Goal: Task Accomplishment & Management: Use online tool/utility

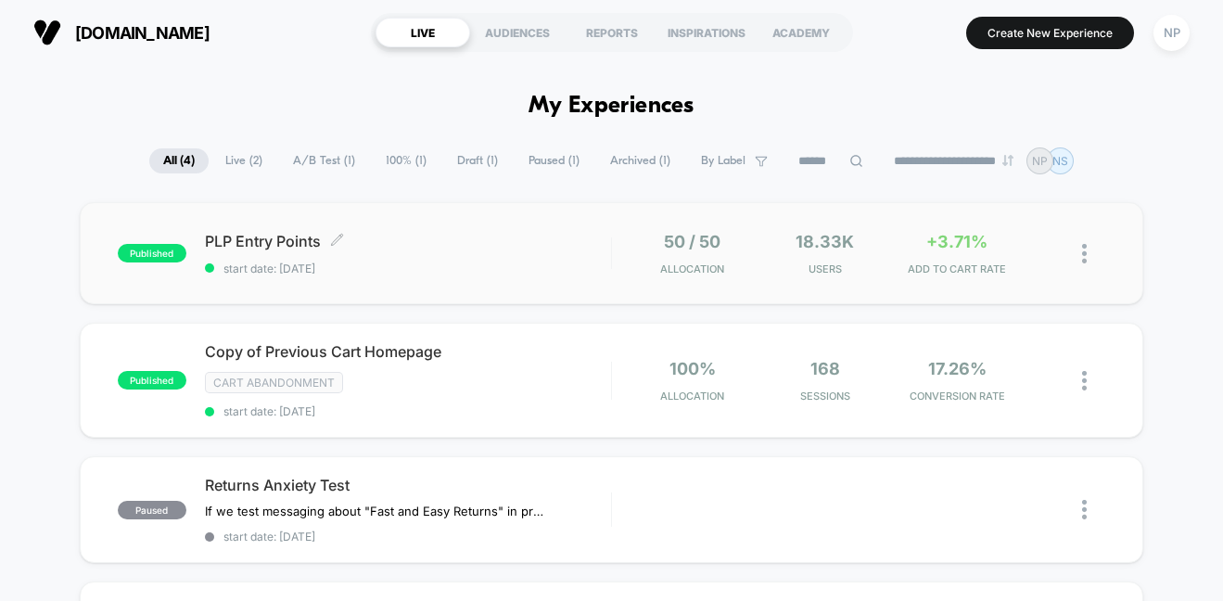
click at [414, 242] on span "PLP Entry Points Click to edit experience details" at bounding box center [408, 241] width 406 height 19
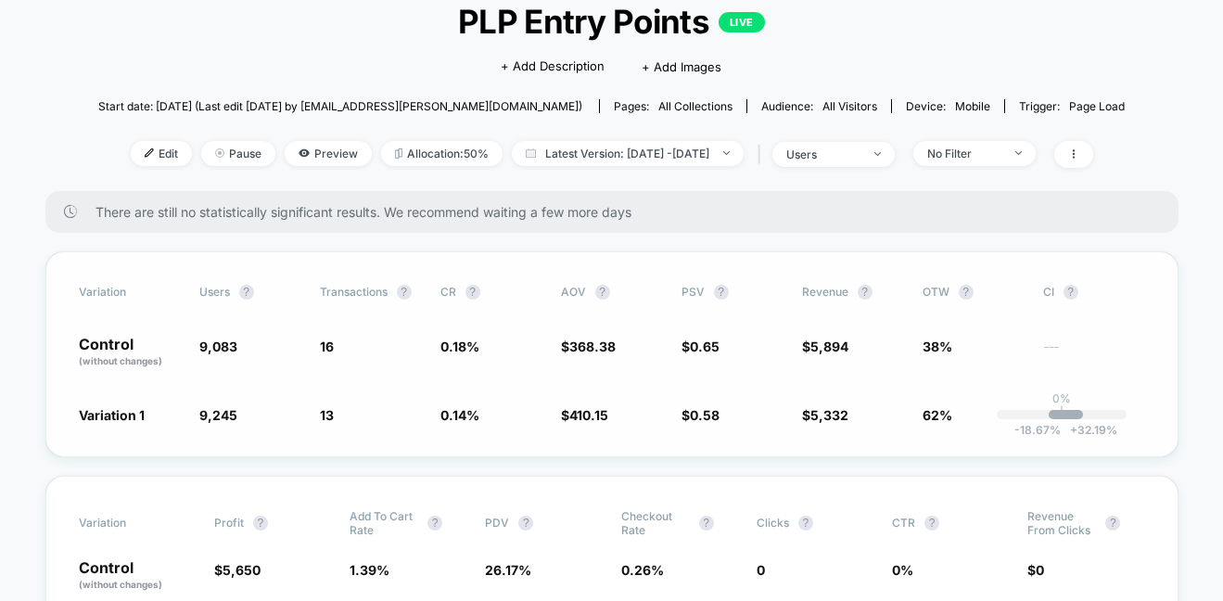
scroll to position [120, 0]
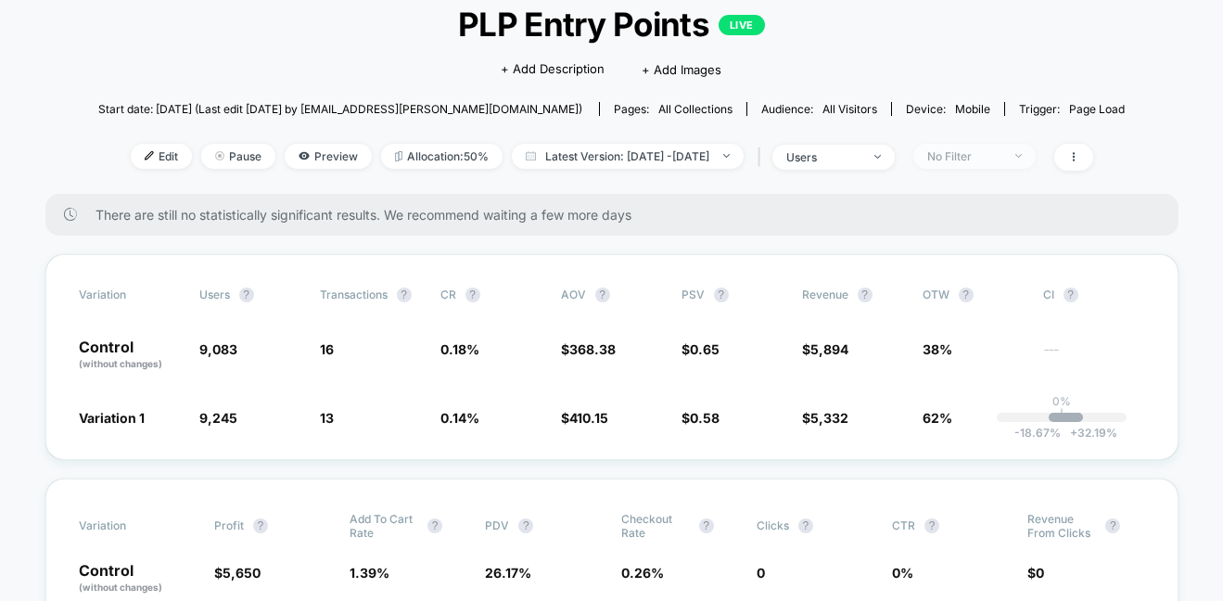
click at [987, 156] on div "No Filter" at bounding box center [964, 156] width 74 height 14
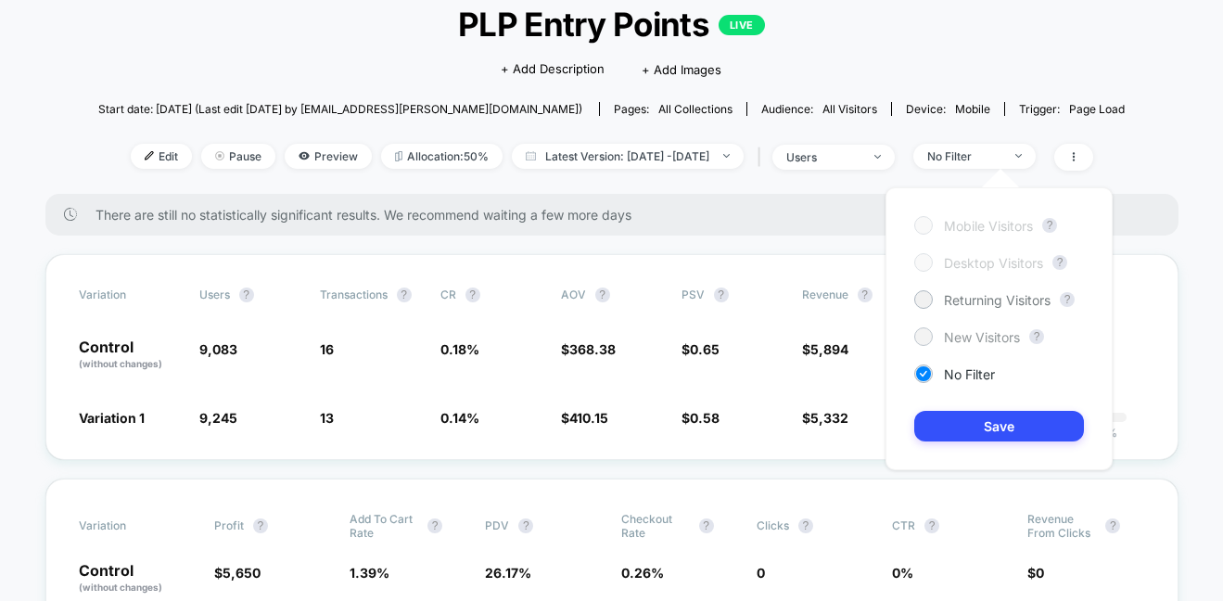
click at [921, 337] on div at bounding box center [923, 336] width 14 height 14
click at [991, 419] on button "Save" at bounding box center [999, 426] width 170 height 31
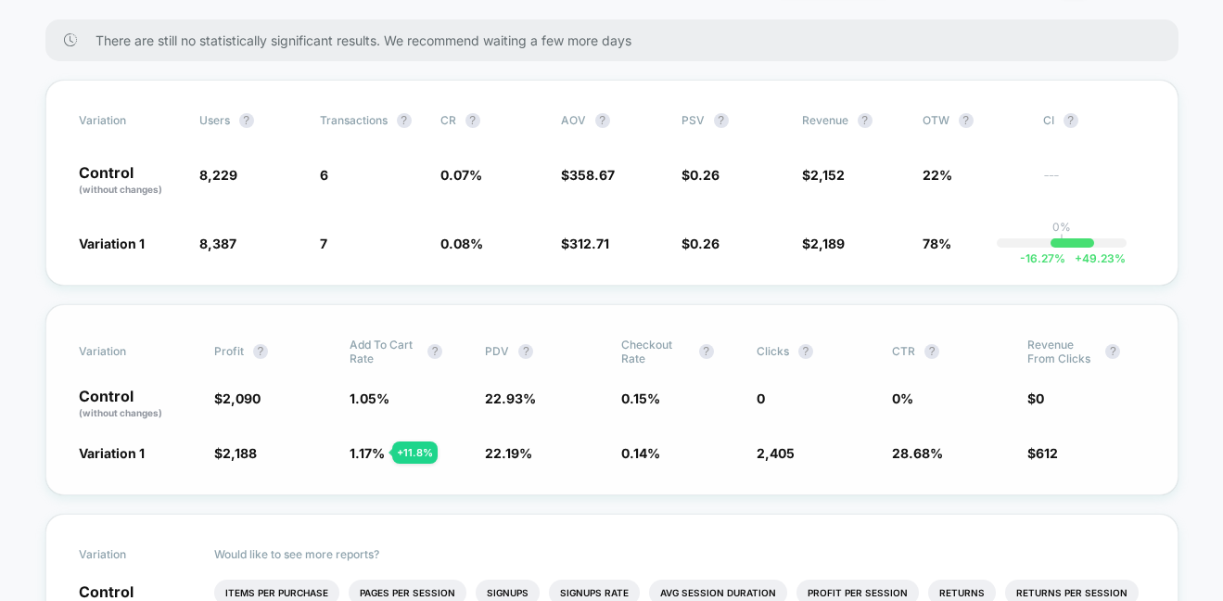
scroll to position [302, 0]
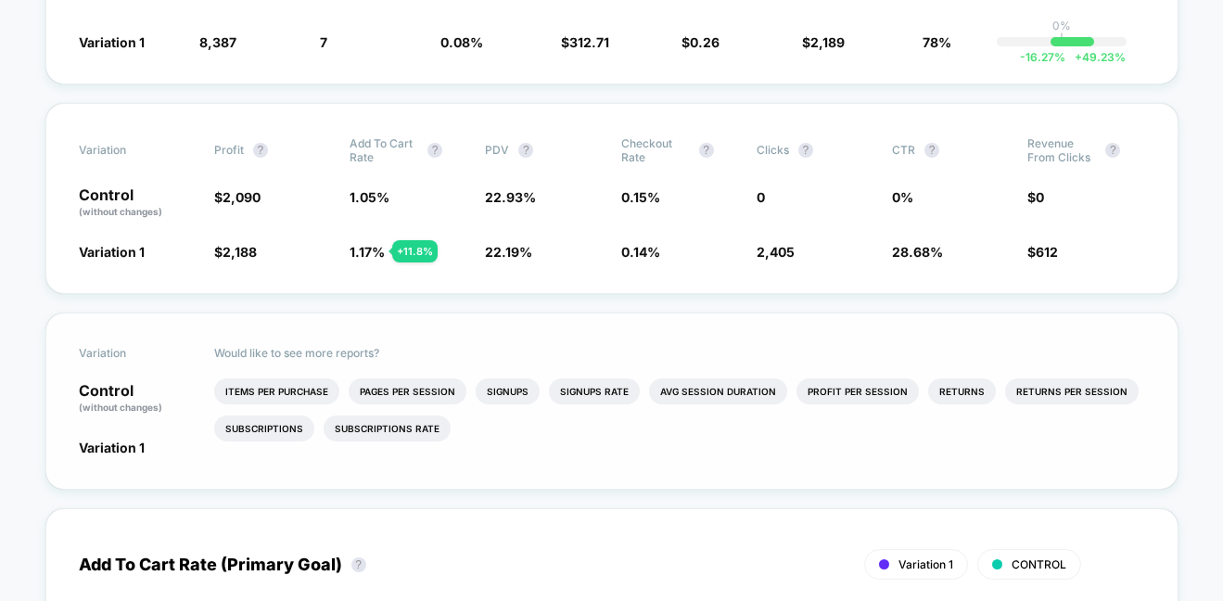
scroll to position [0, 0]
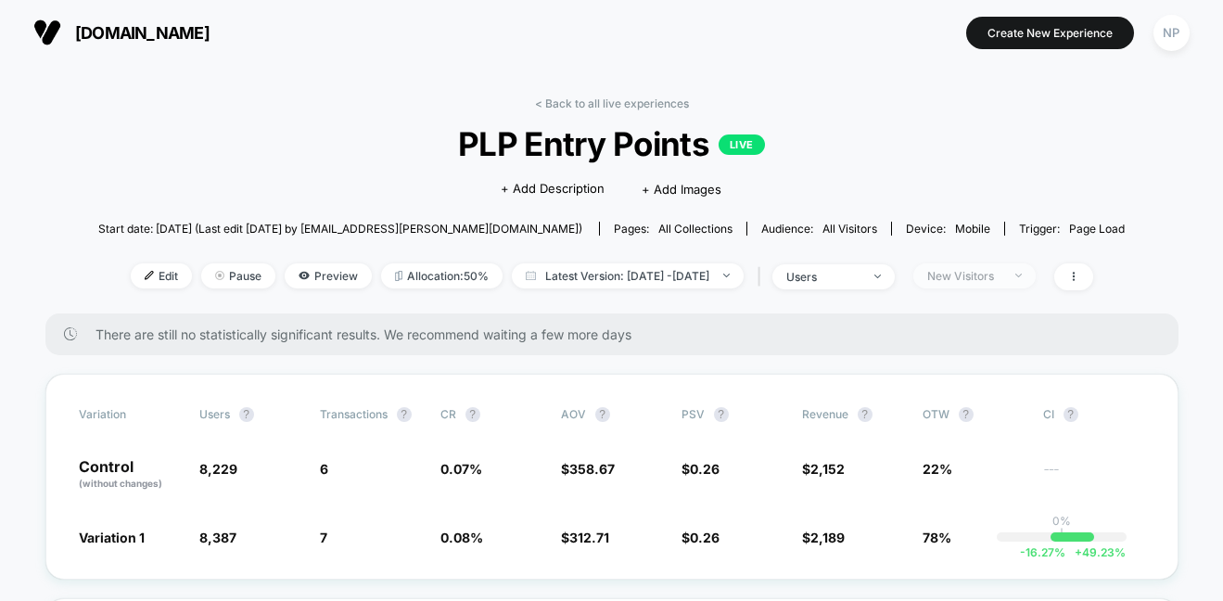
click at [1036, 272] on span "New Visitors" at bounding box center [974, 275] width 122 height 25
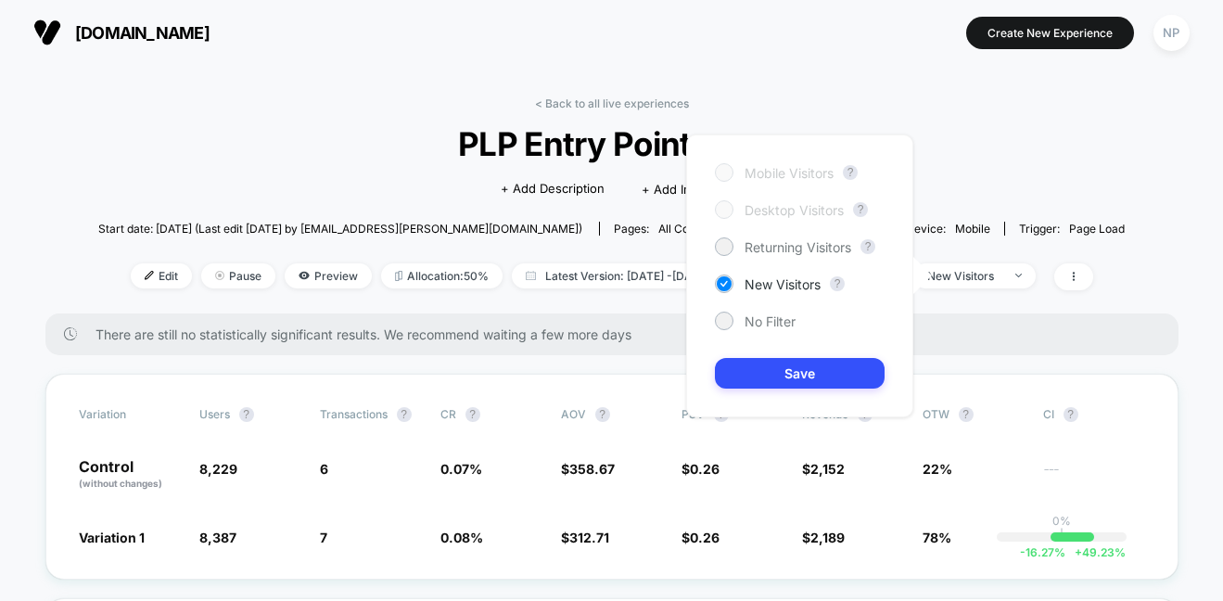
click at [726, 236] on div "Mobile Visitors ? Desktop Visitors ? Returning Visitors ? New Visitors ? No Fil…" at bounding box center [799, 275] width 227 height 283
click at [737, 248] on div "Returning Visitors" at bounding box center [783, 246] width 136 height 19
click at [810, 376] on button "Save" at bounding box center [800, 373] width 170 height 31
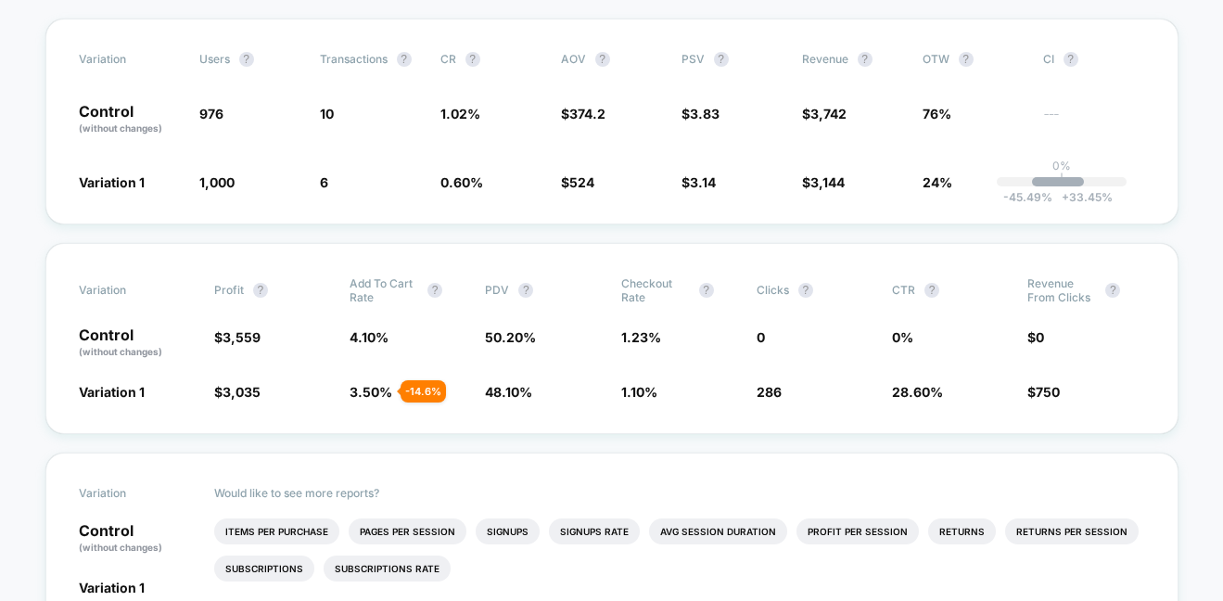
scroll to position [354, 0]
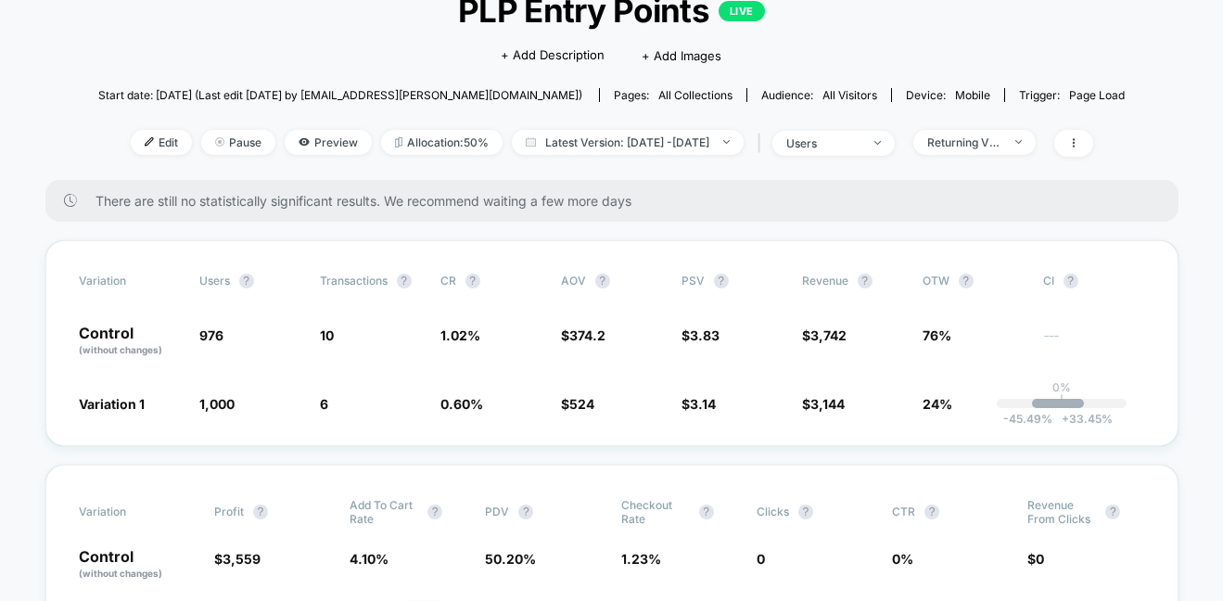
scroll to position [0, 0]
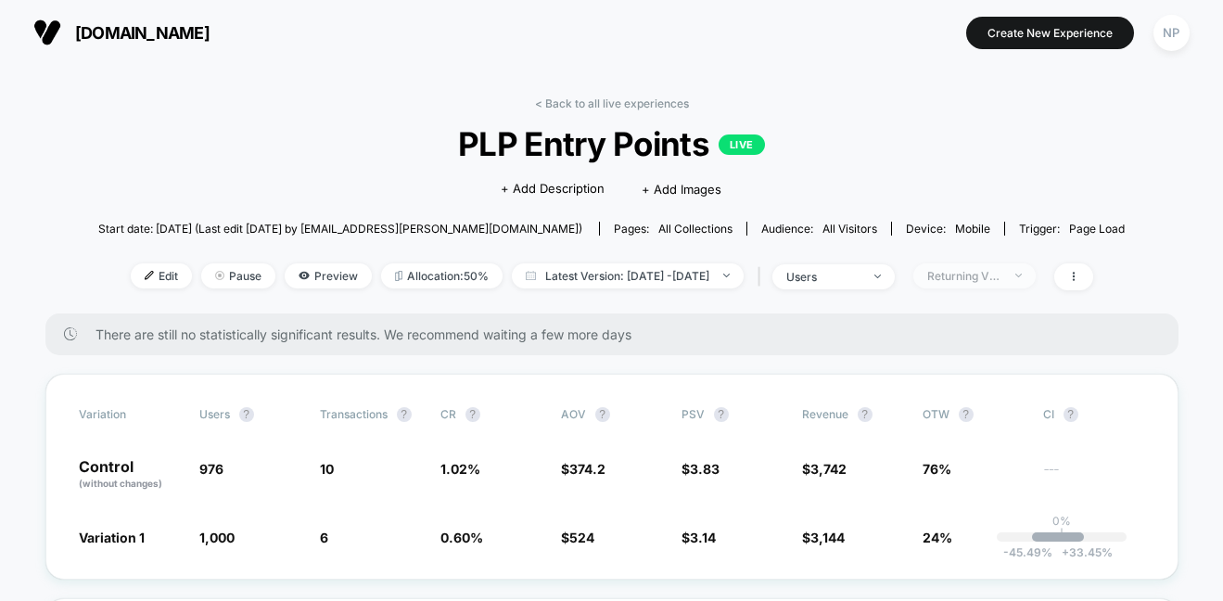
click at [1036, 282] on span "Returning Visitors" at bounding box center [974, 275] width 122 height 25
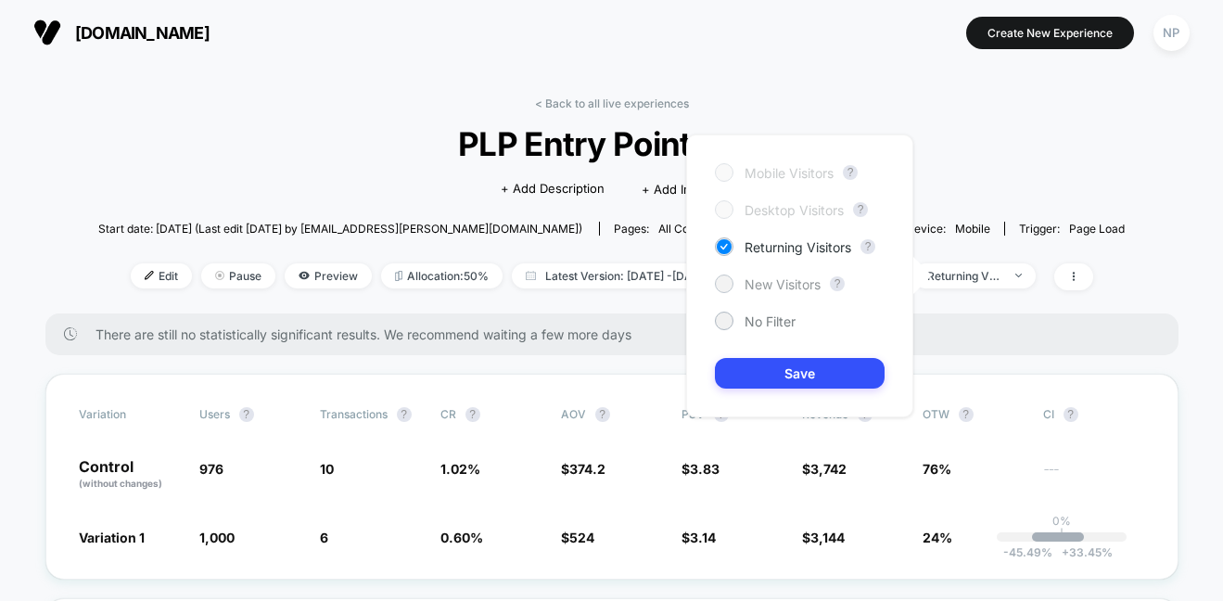
click at [731, 279] on div at bounding box center [724, 283] width 19 height 19
click at [797, 369] on button "Save" at bounding box center [800, 373] width 170 height 31
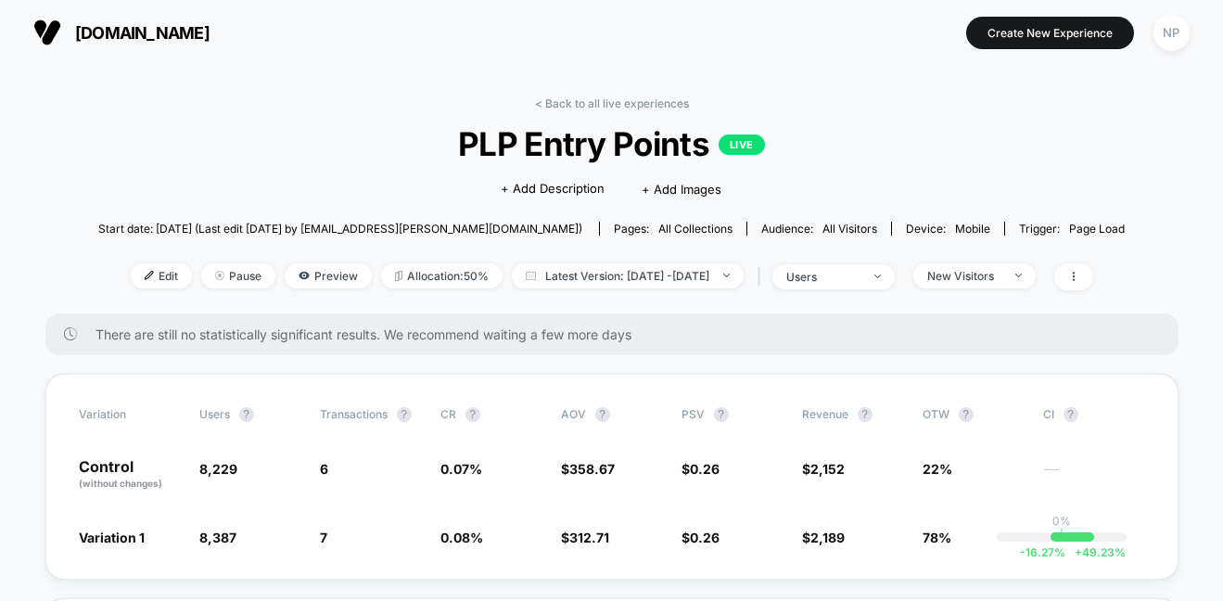
click at [625, 98] on link "< Back to all live experiences" at bounding box center [612, 103] width 154 height 14
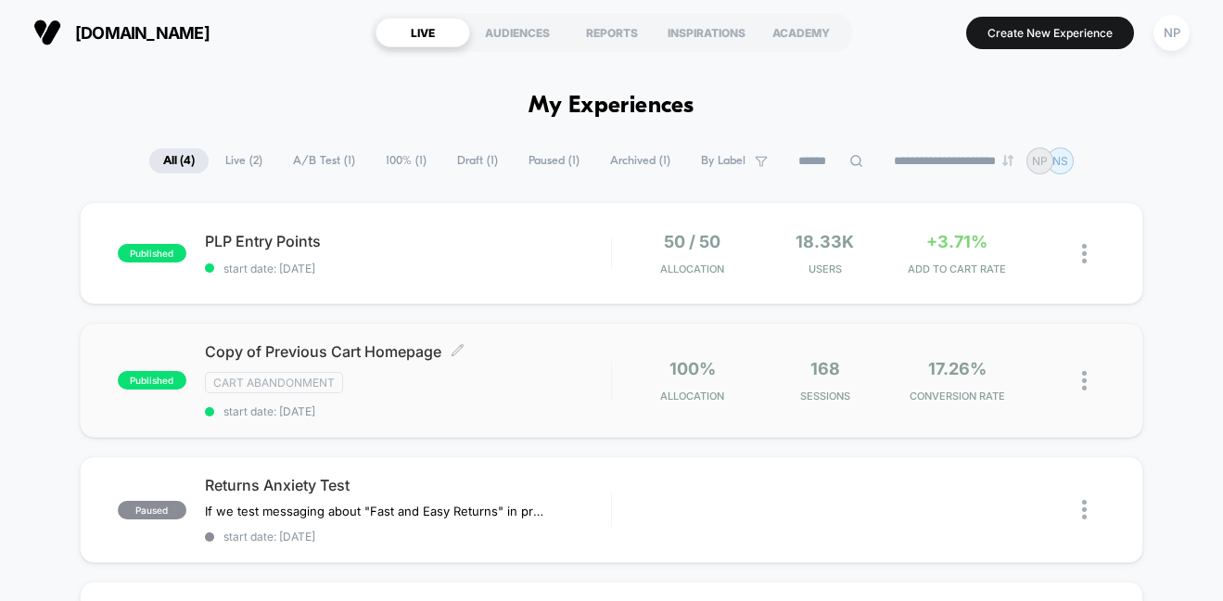
click at [424, 369] on div "Copy of Previous Cart Homepage Click to edit experience details Click to edit e…" at bounding box center [408, 380] width 406 height 76
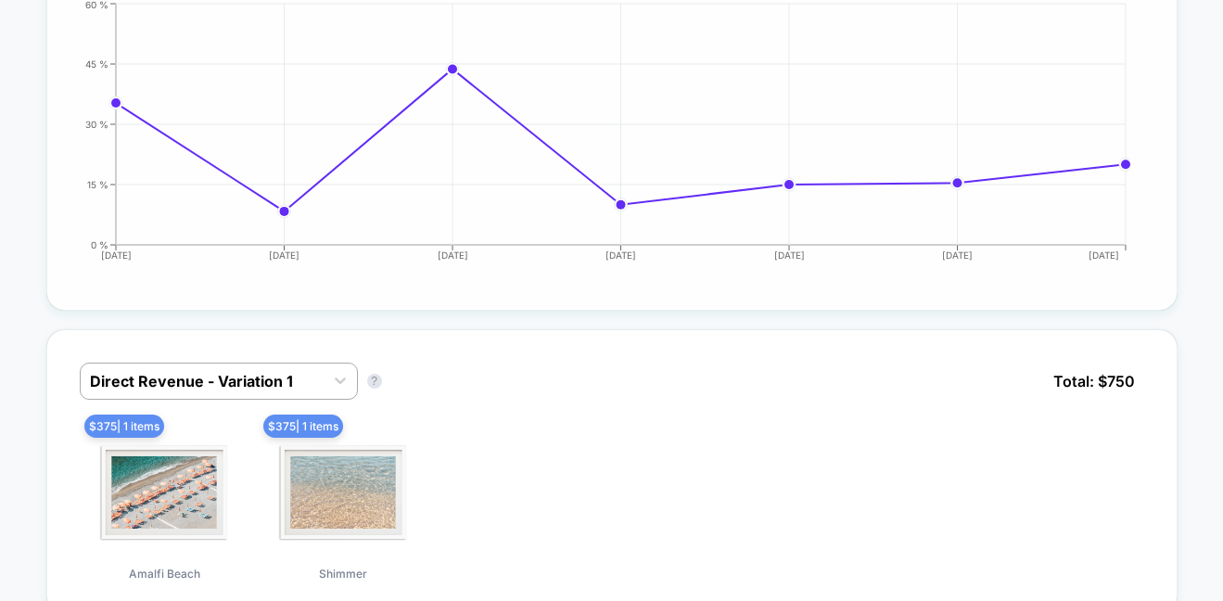
scroll to position [866, 0]
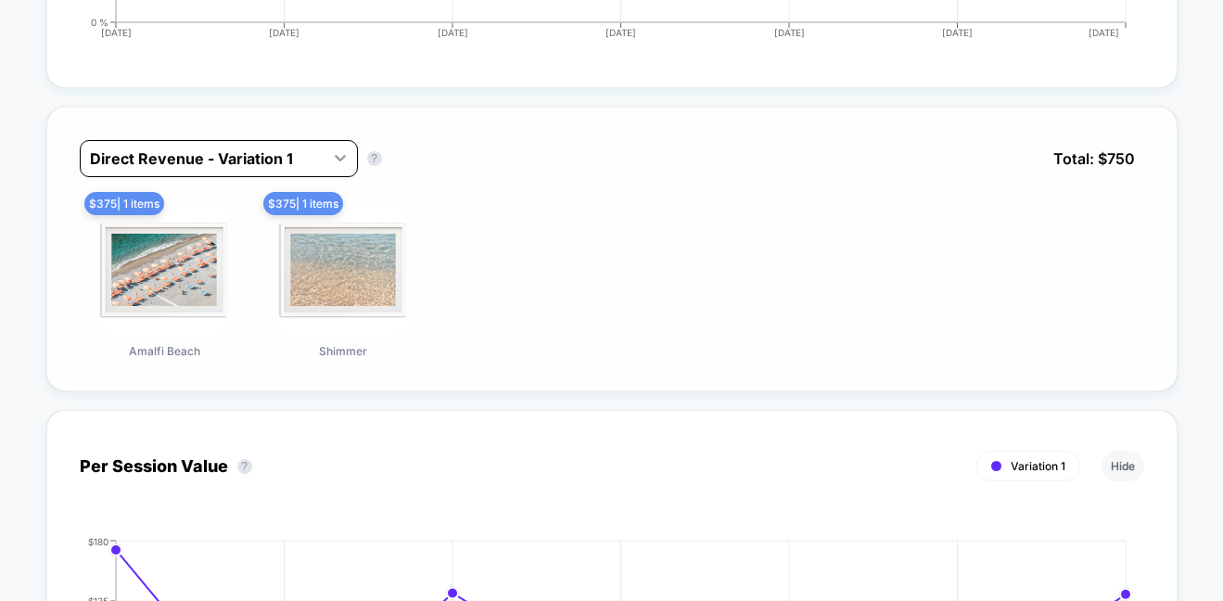
click at [332, 157] on icon at bounding box center [340, 157] width 19 height 19
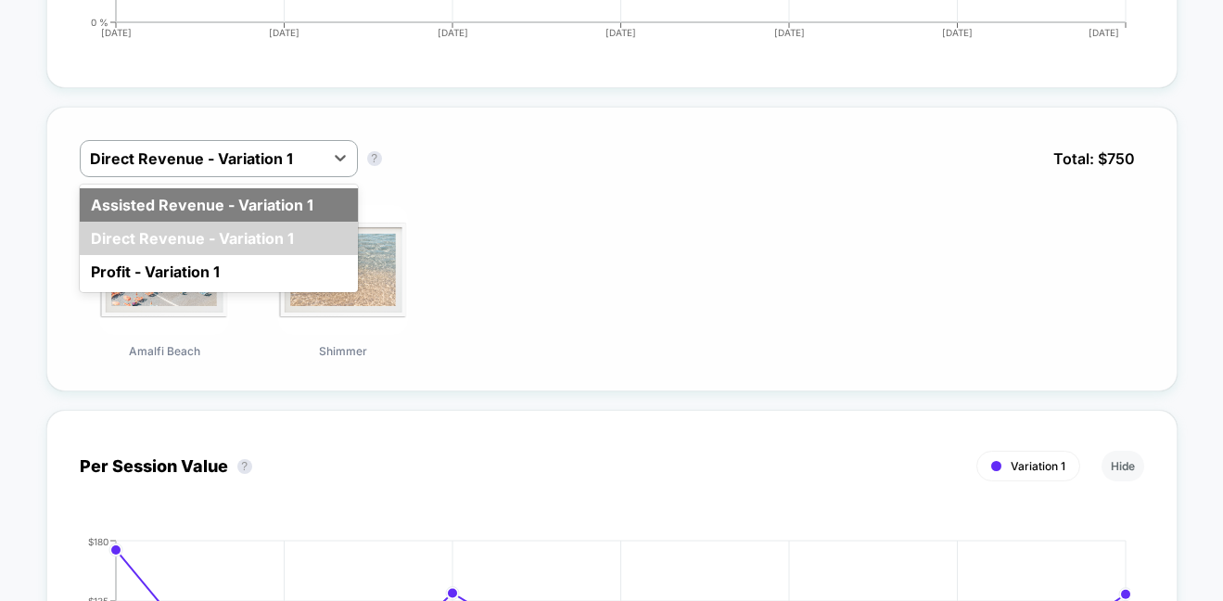
click at [169, 204] on div "Assisted Revenue - Variation 1" at bounding box center [219, 204] width 278 height 33
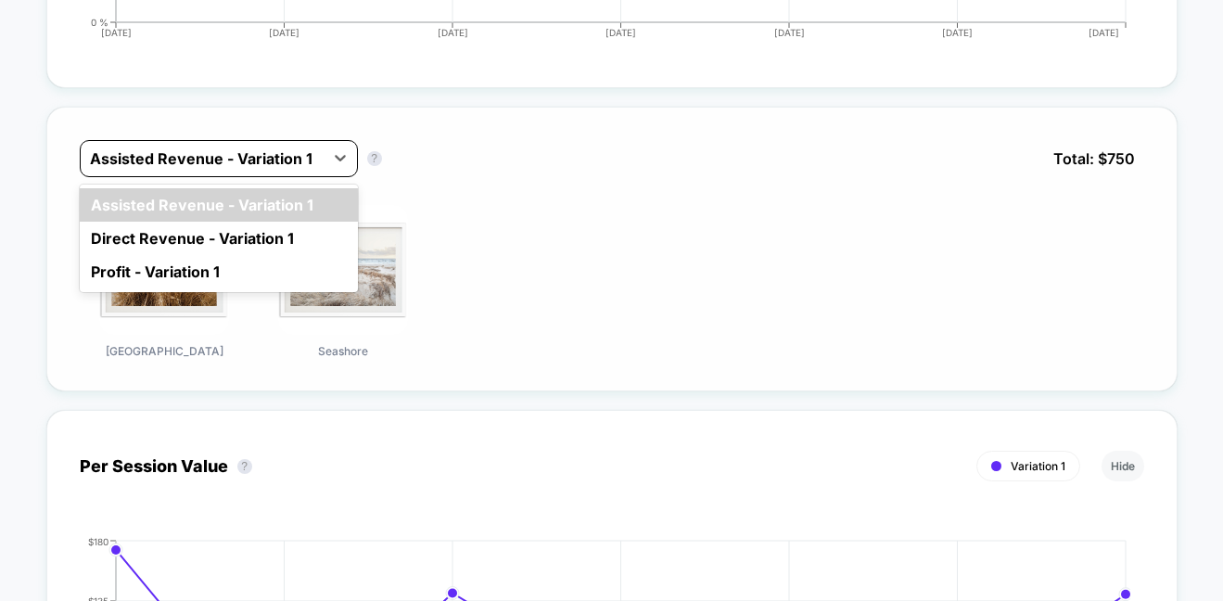
click at [274, 156] on div at bounding box center [202, 158] width 224 height 22
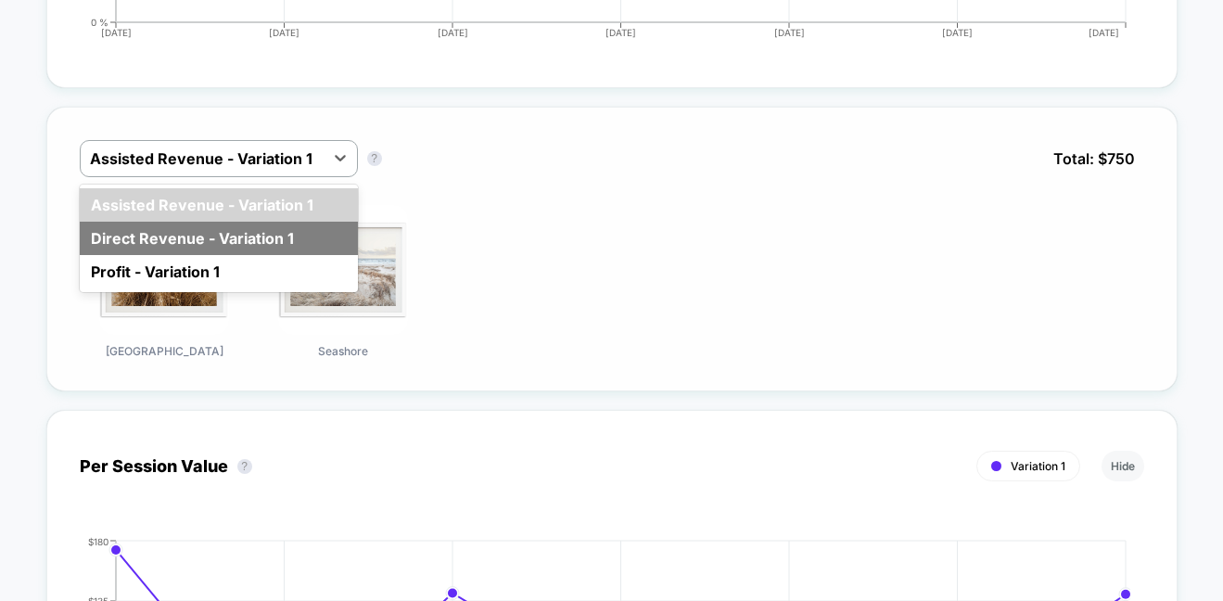
click at [181, 229] on div "Direct Revenue - Variation 1" at bounding box center [219, 238] width 278 height 33
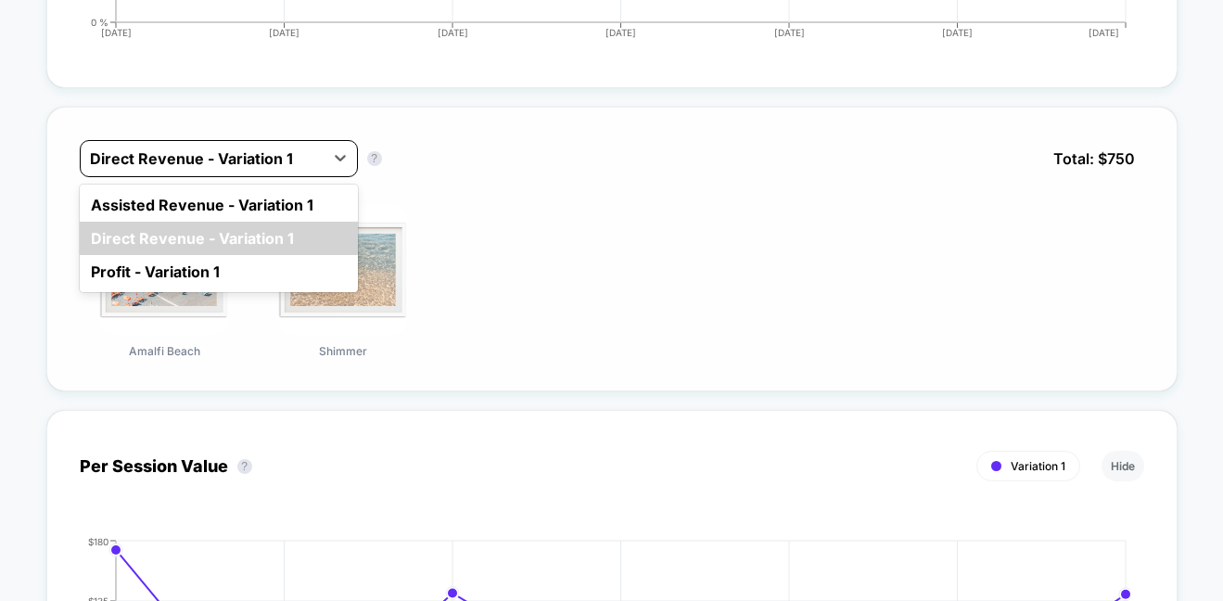
click at [235, 159] on div at bounding box center [202, 158] width 224 height 22
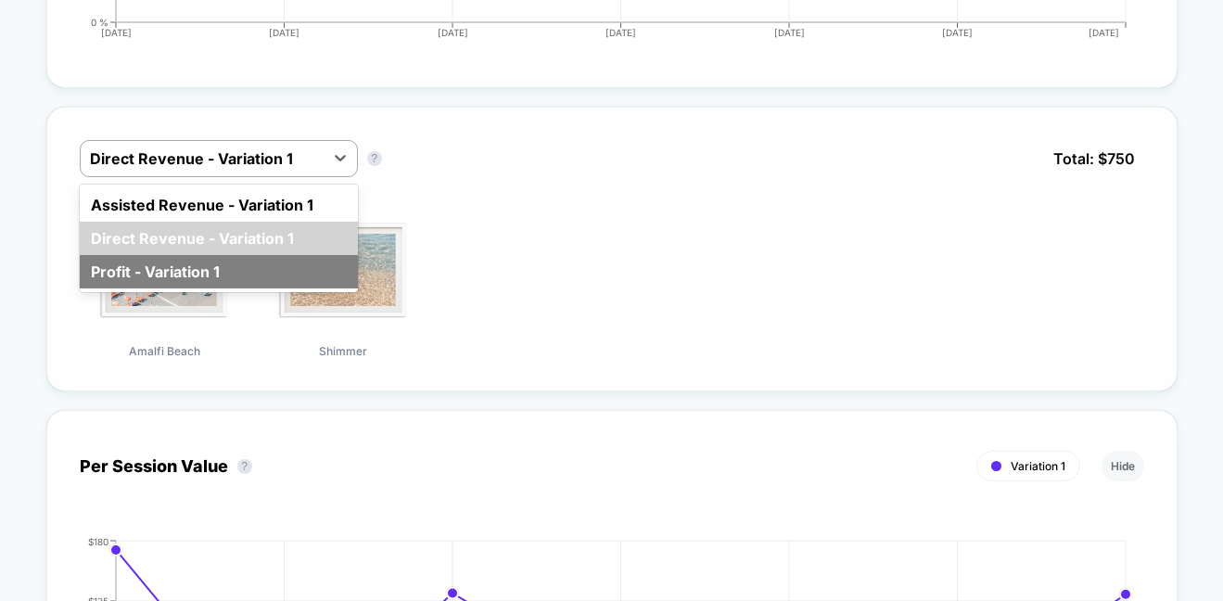
click at [196, 281] on div "Profit - Variation 1" at bounding box center [219, 271] width 278 height 33
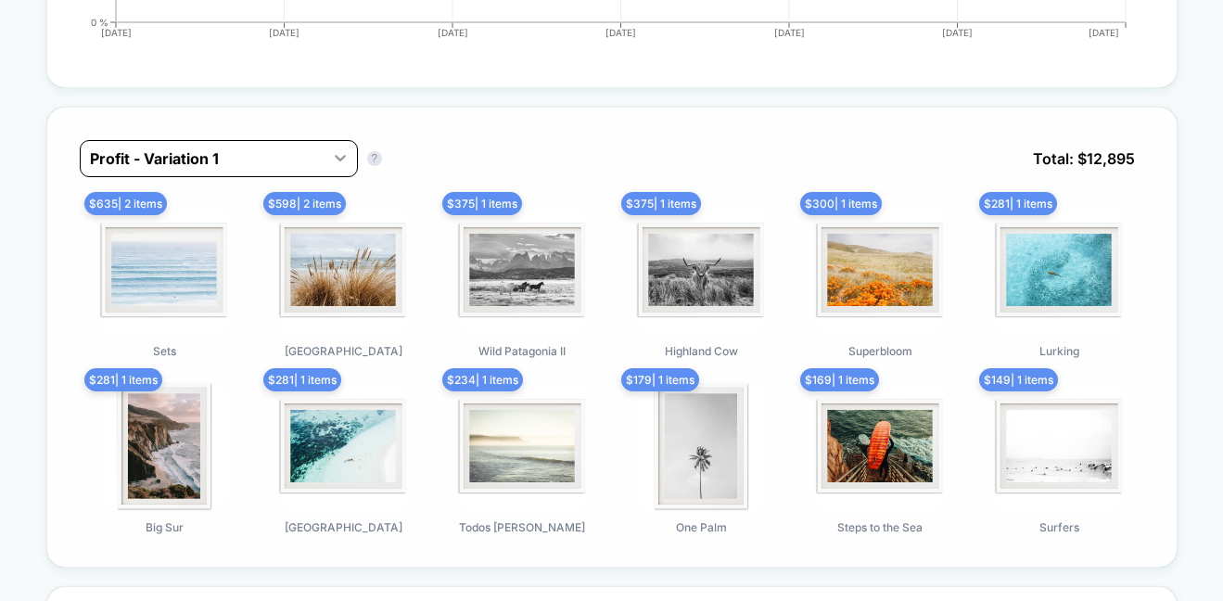
click at [339, 158] on icon at bounding box center [340, 158] width 11 height 6
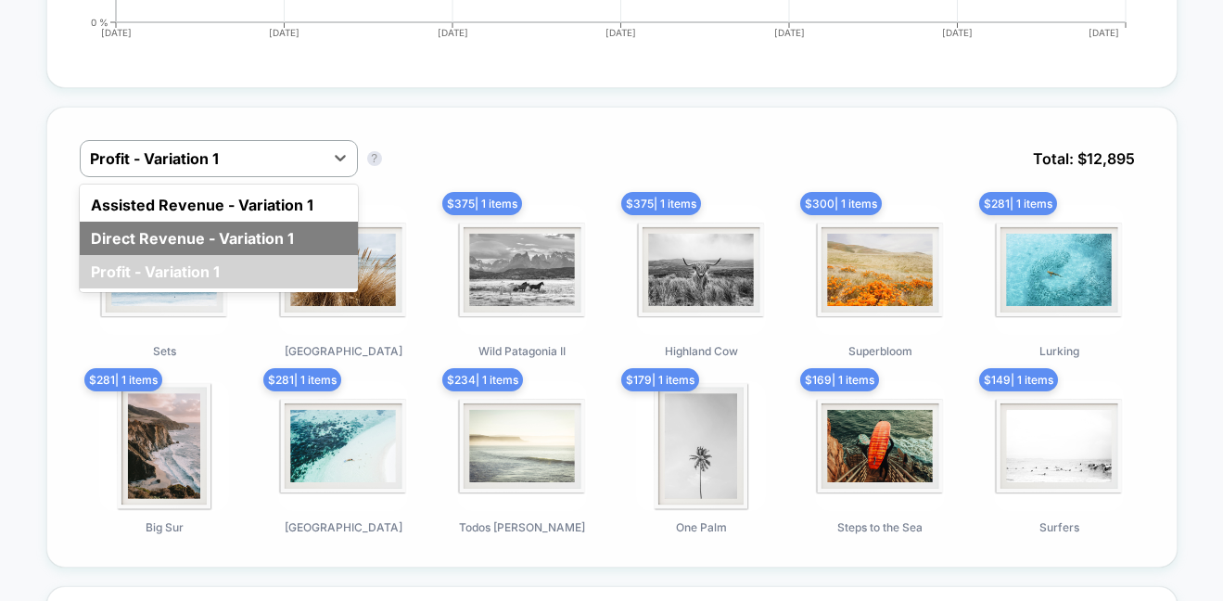
click at [187, 232] on div "Direct Revenue - Variation 1" at bounding box center [219, 238] width 278 height 33
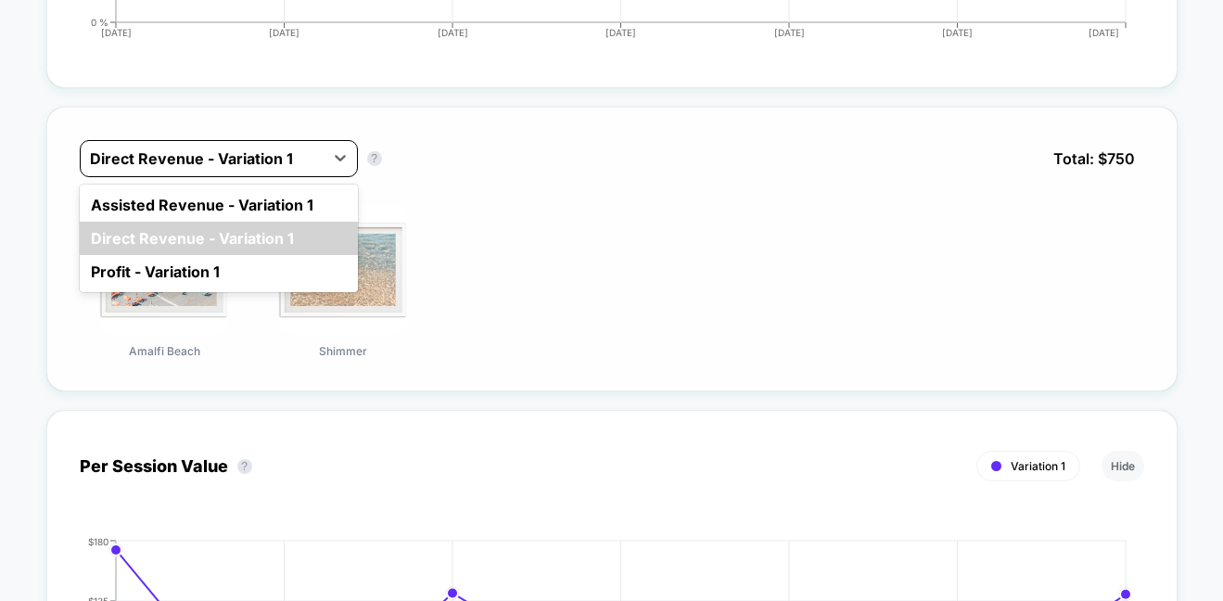
click at [200, 169] on div at bounding box center [202, 158] width 224 height 22
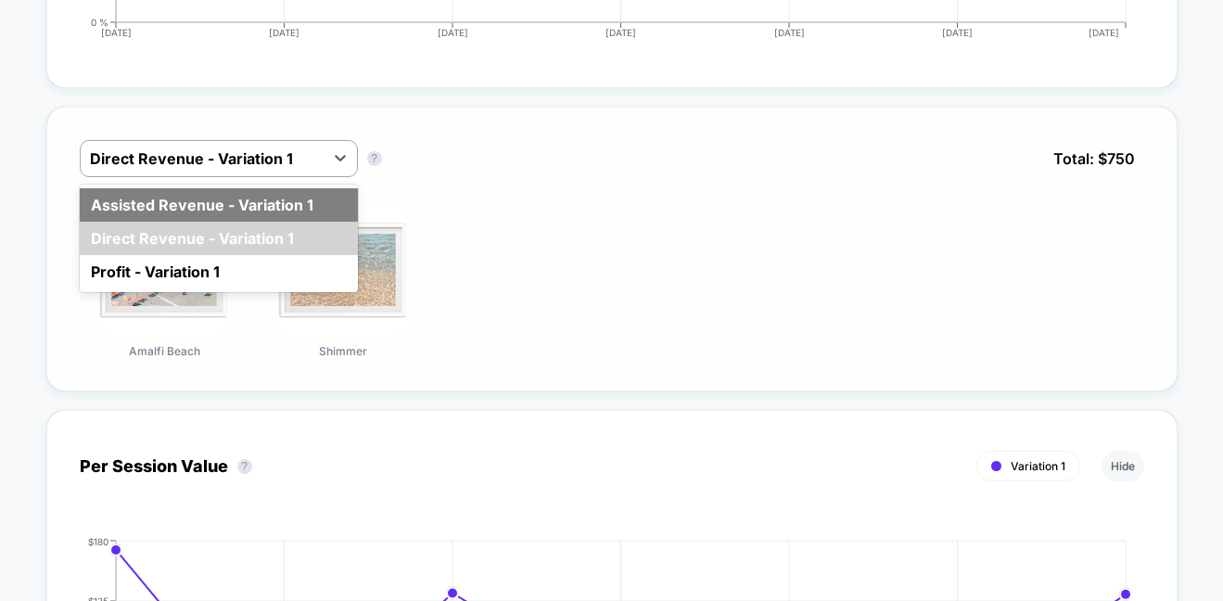
click at [189, 203] on div "Assisted Revenue - Variation 1" at bounding box center [219, 204] width 278 height 33
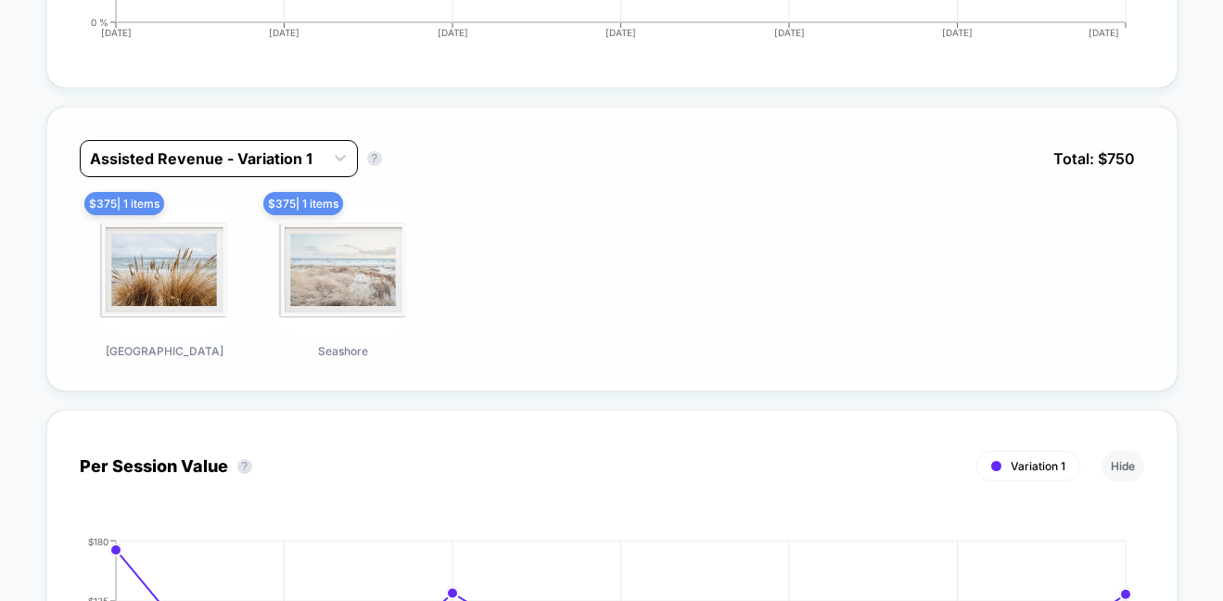
click at [217, 158] on div at bounding box center [202, 158] width 224 height 22
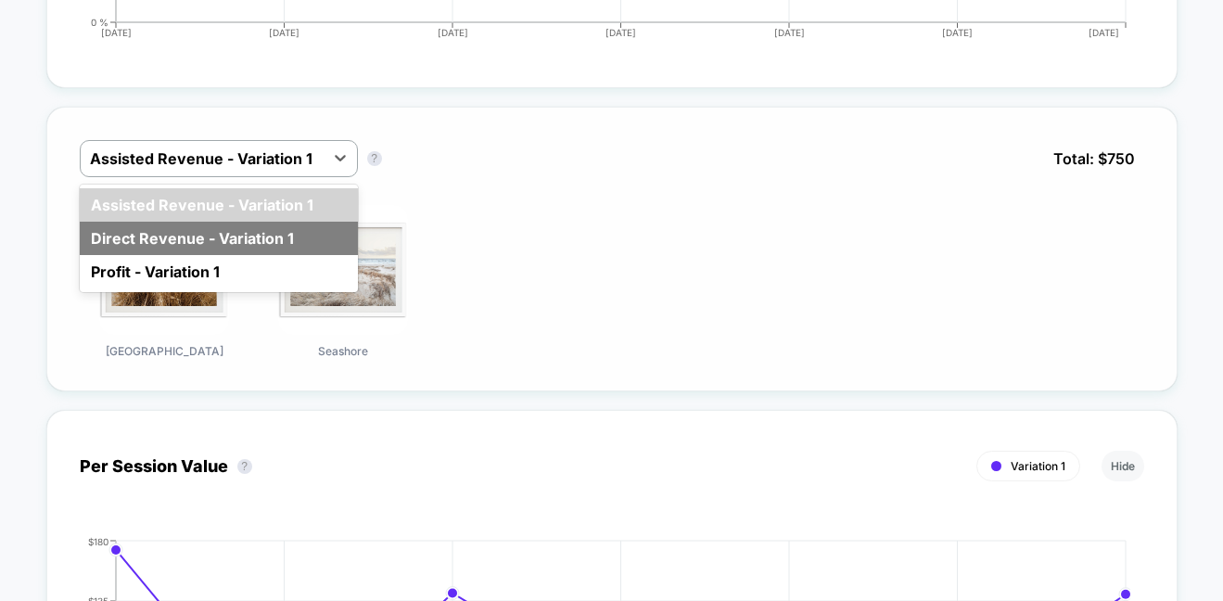
click at [193, 249] on div "Direct Revenue - Variation 1" at bounding box center [219, 238] width 278 height 33
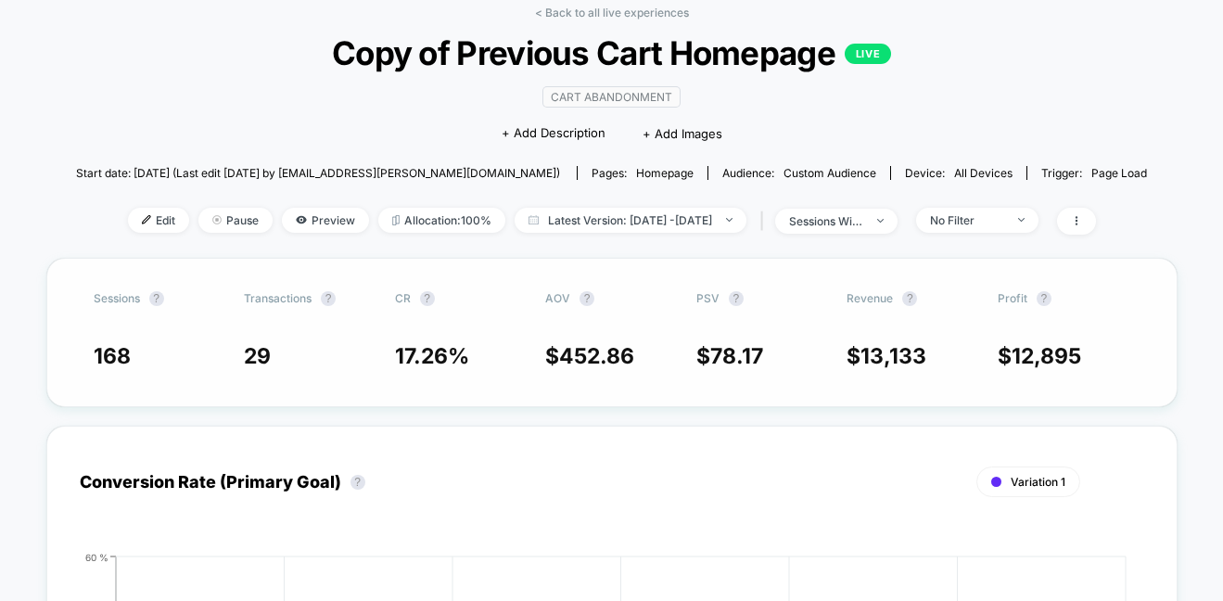
scroll to position [0, 0]
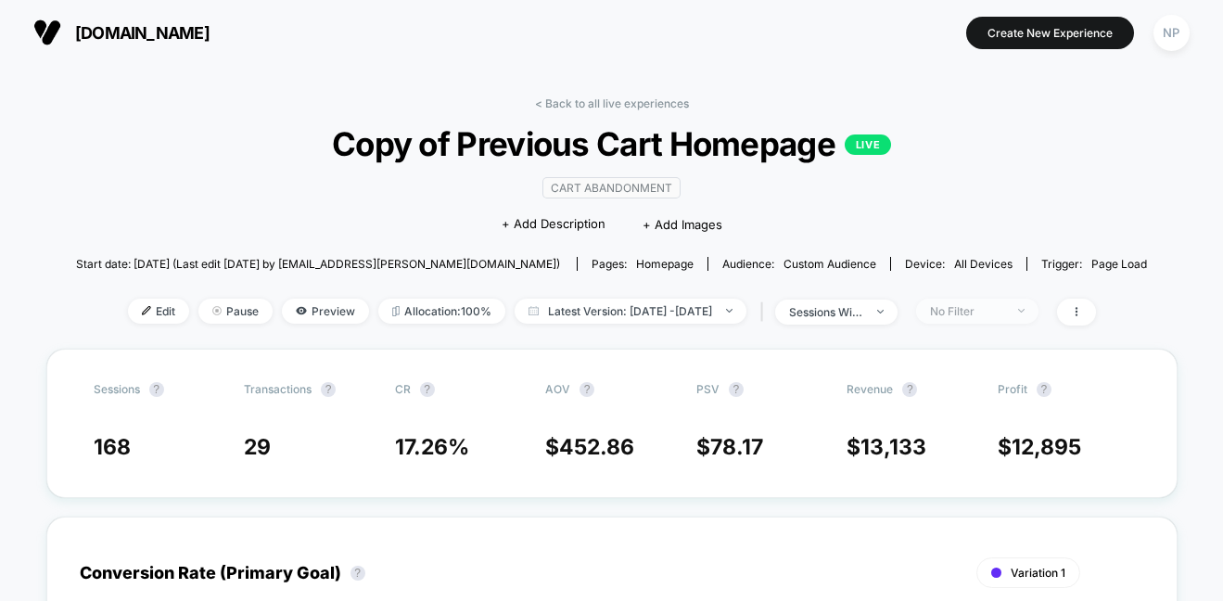
click at [985, 315] on div "No Filter" at bounding box center [967, 311] width 74 height 14
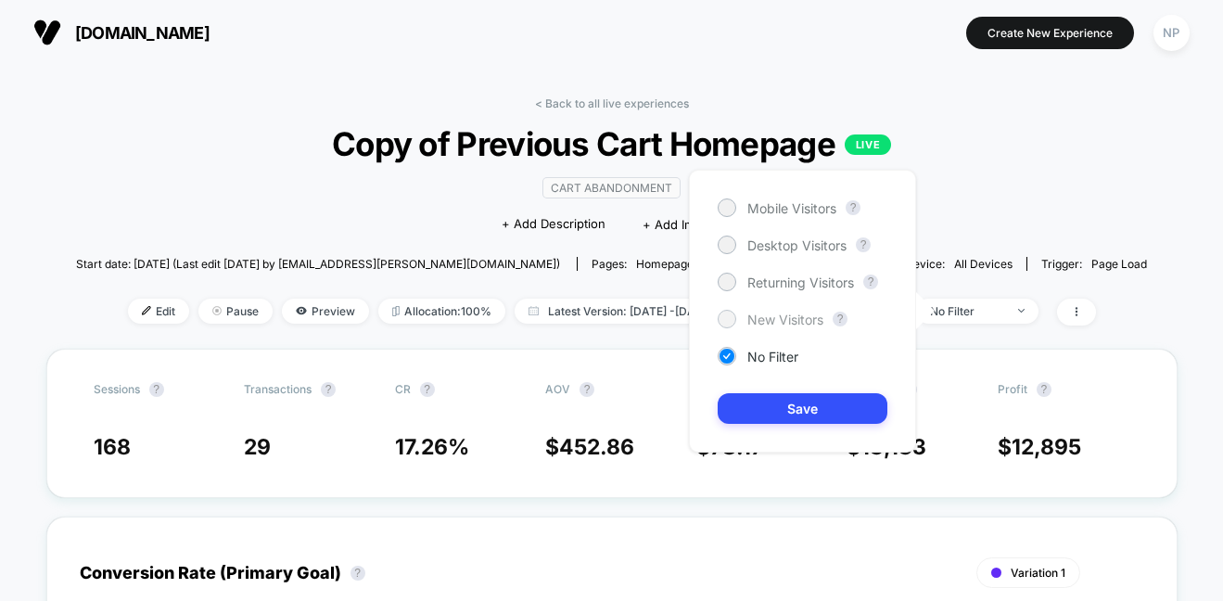
click at [729, 318] on div at bounding box center [727, 319] width 14 height 14
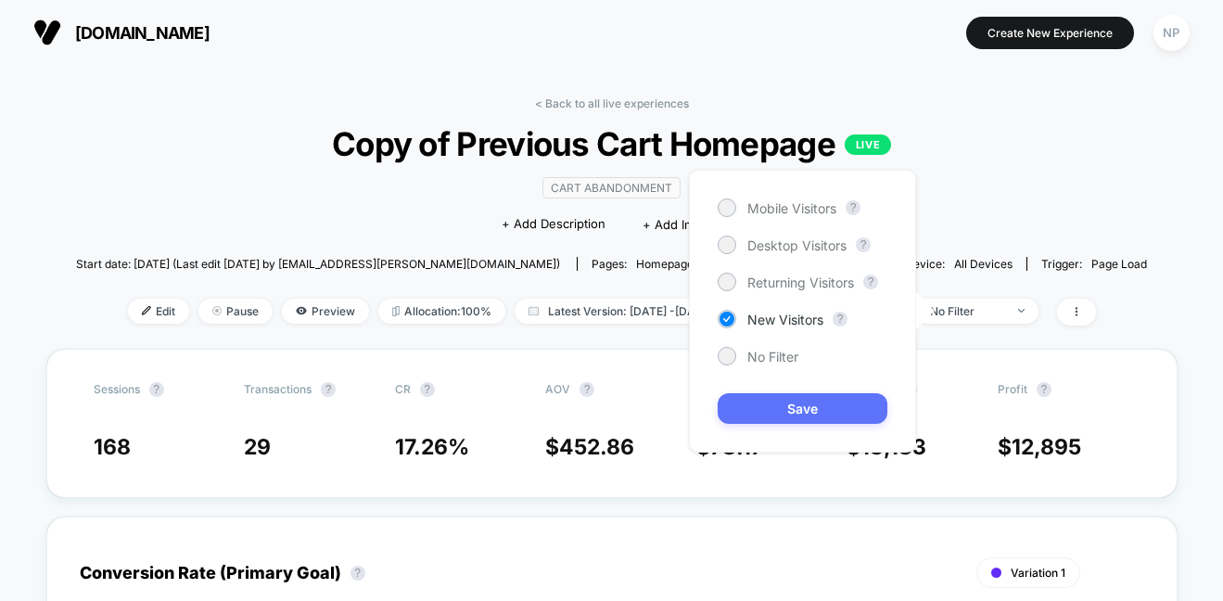
click at [783, 414] on button "Save" at bounding box center [803, 408] width 170 height 31
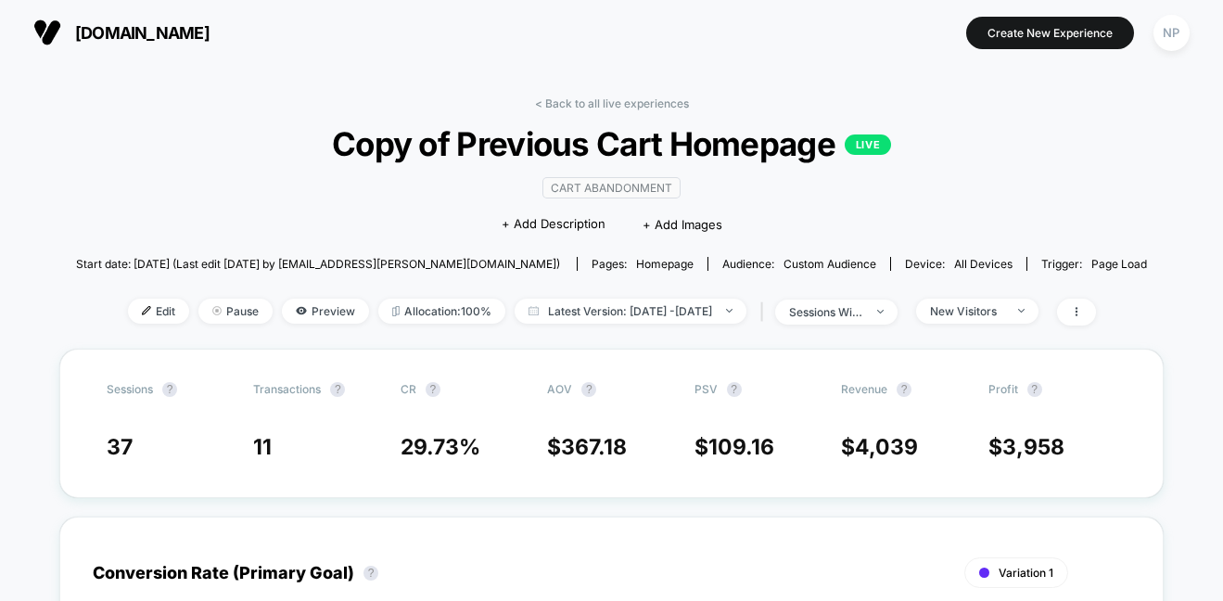
scroll to position [4, 0]
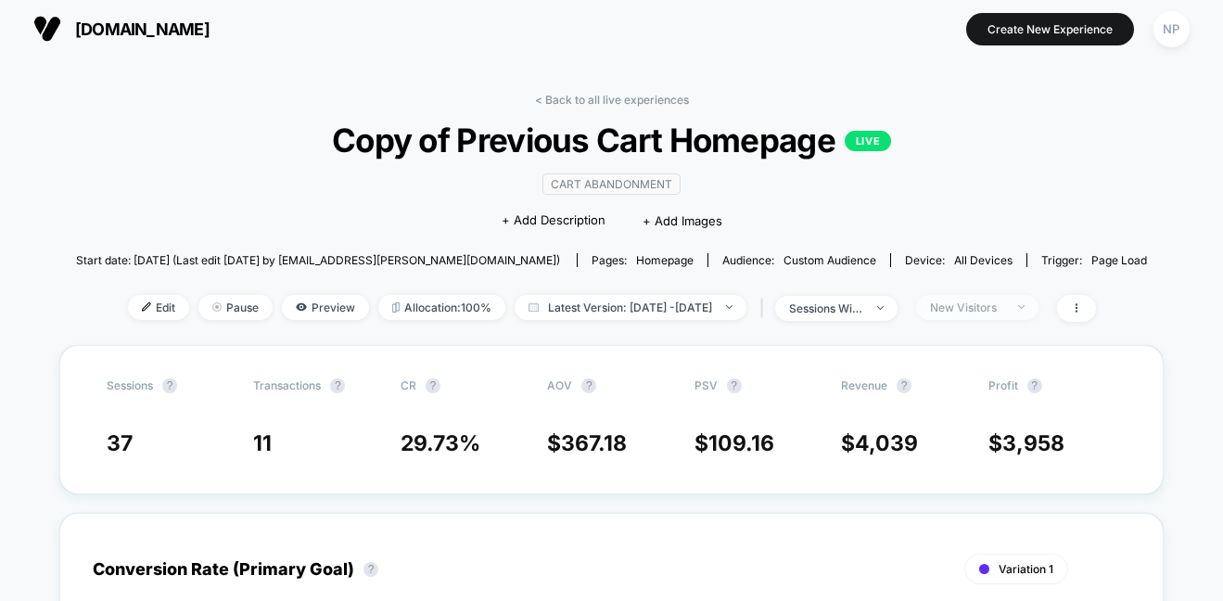
click at [1004, 312] on div "New Visitors" at bounding box center [967, 307] width 74 height 14
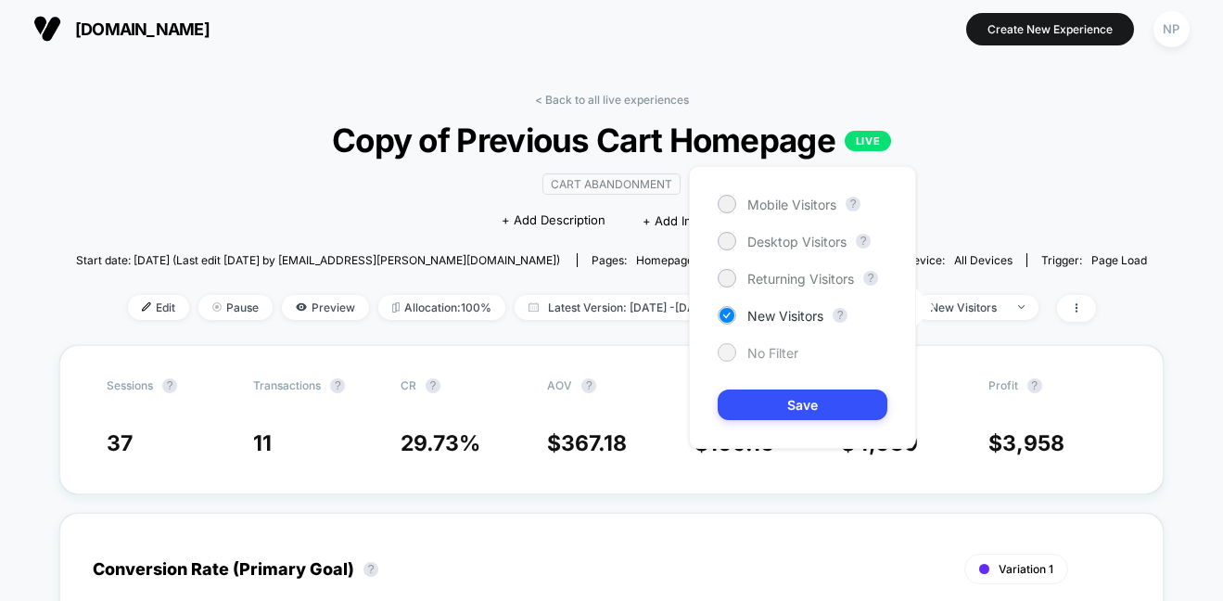
click at [766, 358] on span "No Filter" at bounding box center [772, 353] width 51 height 16
click at [785, 401] on button "Save" at bounding box center [803, 404] width 170 height 31
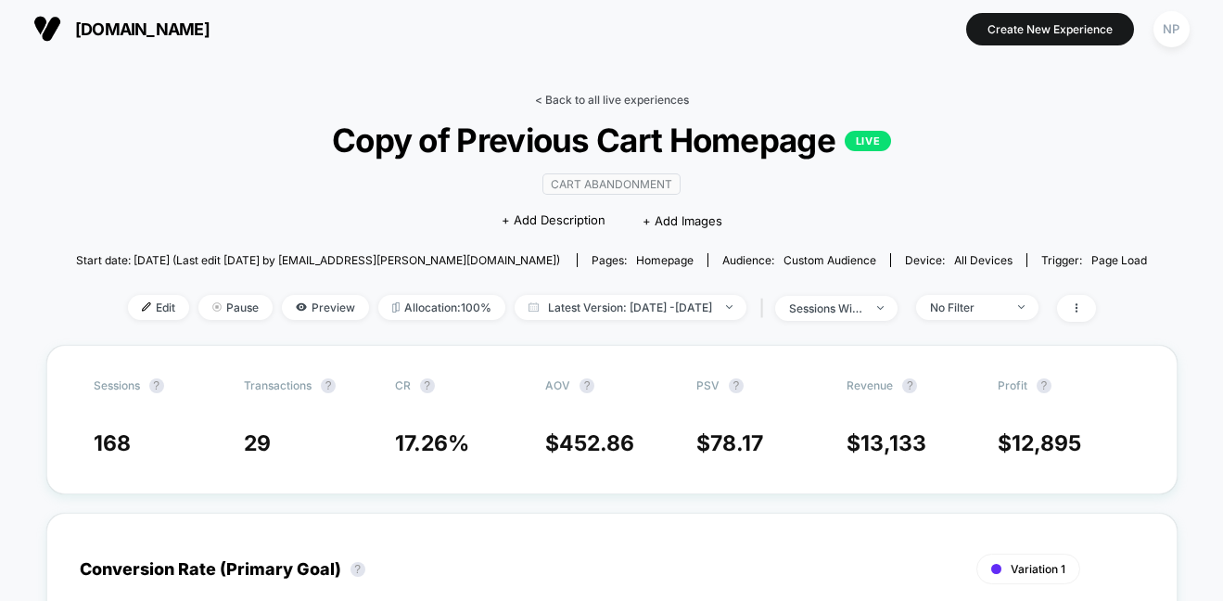
click at [557, 96] on link "< Back to all live experiences" at bounding box center [612, 100] width 154 height 14
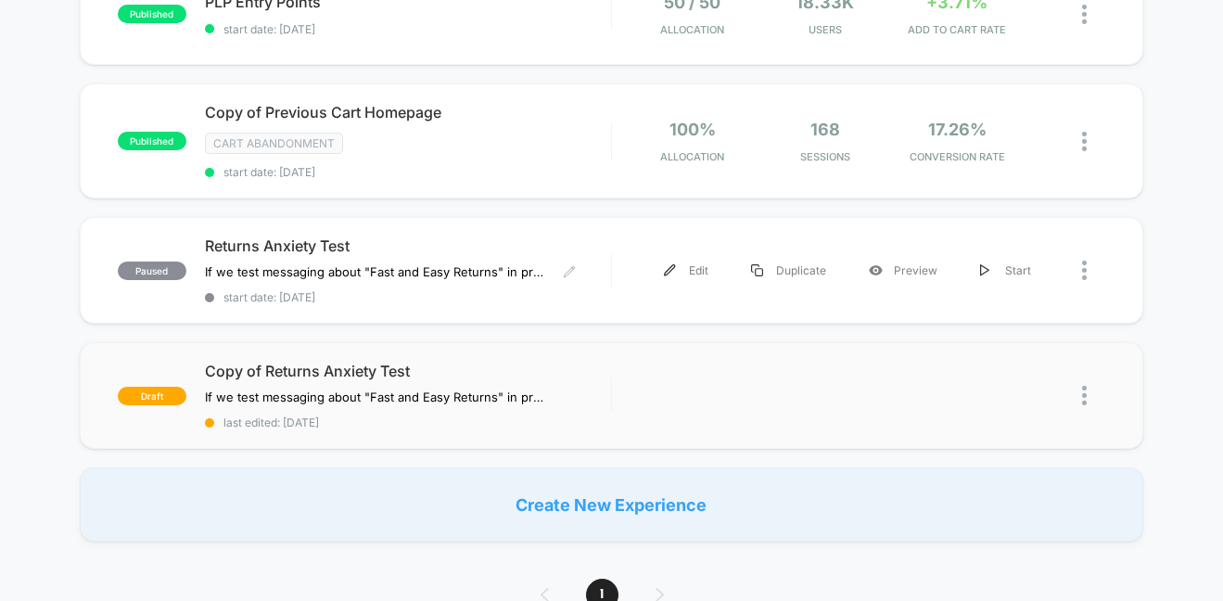
scroll to position [258, 0]
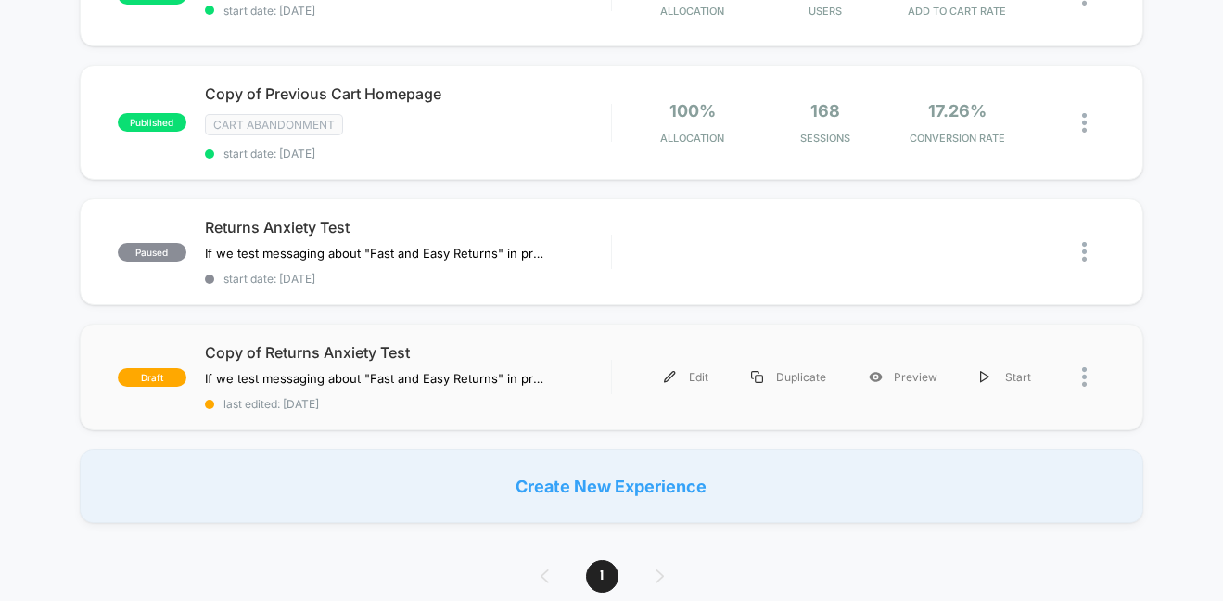
click at [268, 336] on div "draft Copy of Returns Anxiety Test If we test messaging about "Fast and Easy Re…" at bounding box center [612, 377] width 1065 height 107
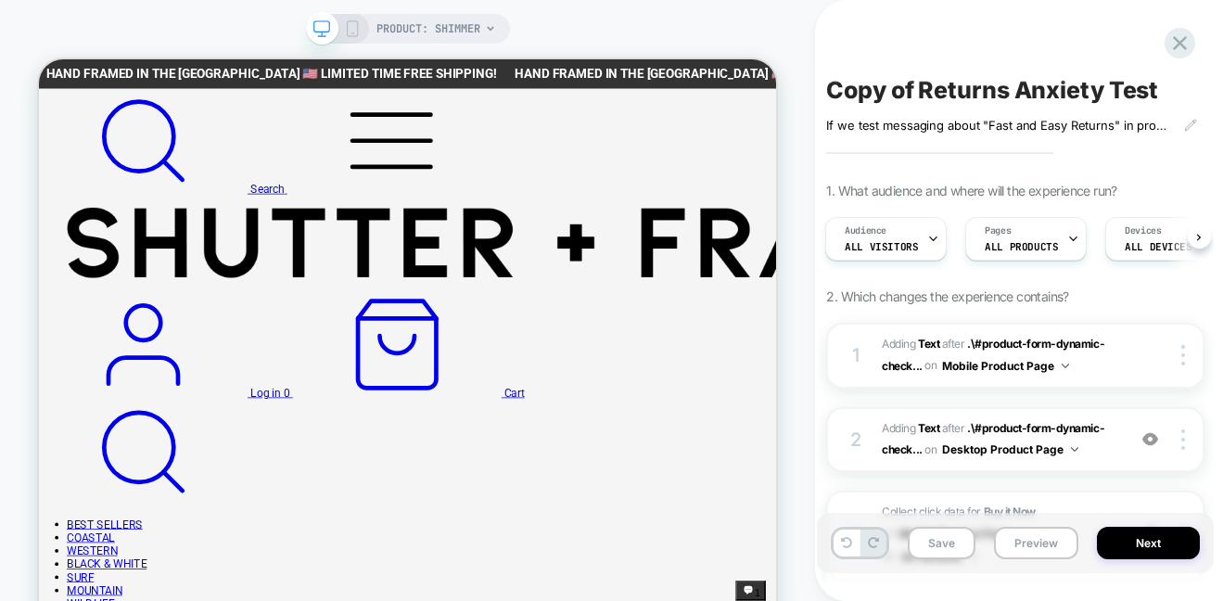
click at [793, 151] on div "PRODUCT: Shimmer" at bounding box center [407, 334] width 815 height 631
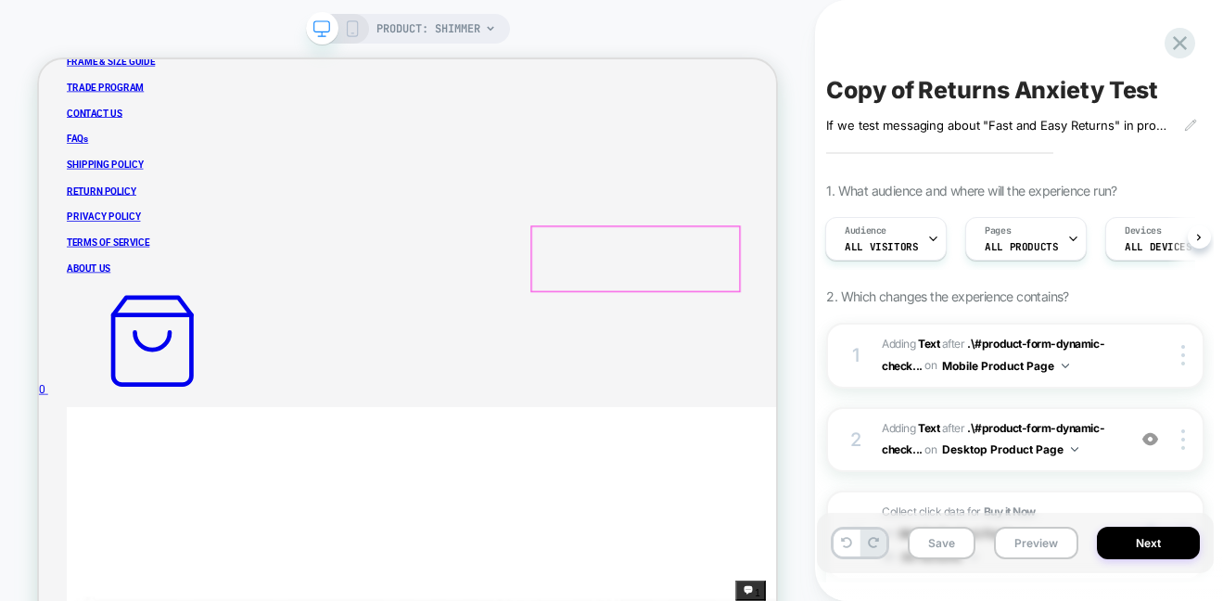
scroll to position [916, 0]
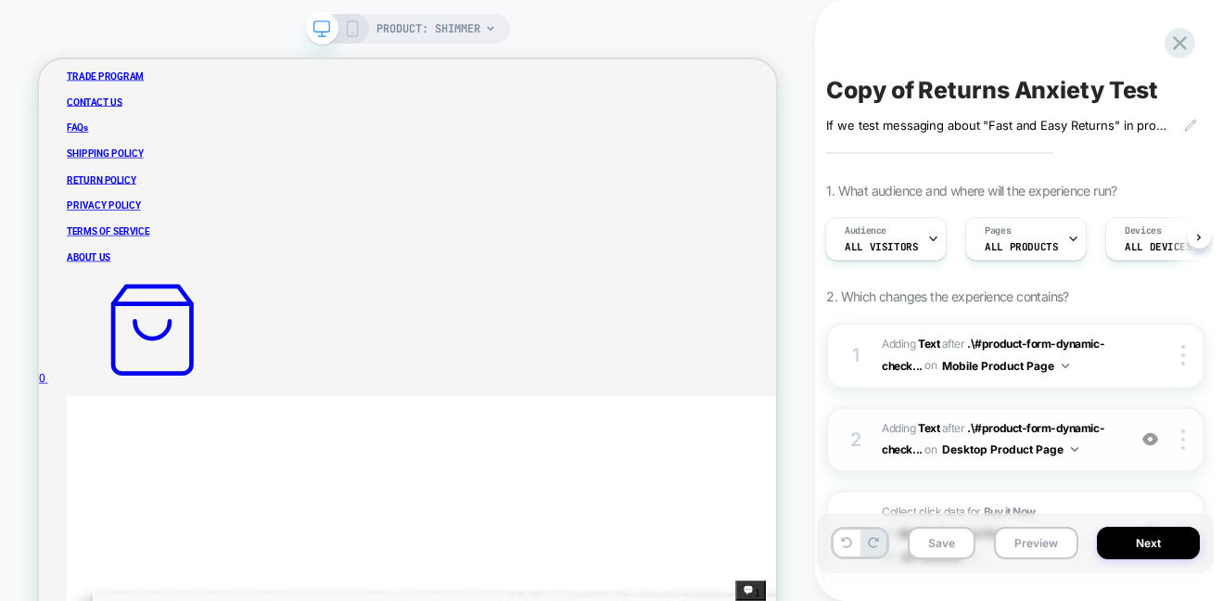
click at [971, 436] on span "#_loomi_addon_1758637382063_dup1760019128 Adding Text AFTER .\#product-form-dyn…" at bounding box center [999, 440] width 235 height 44
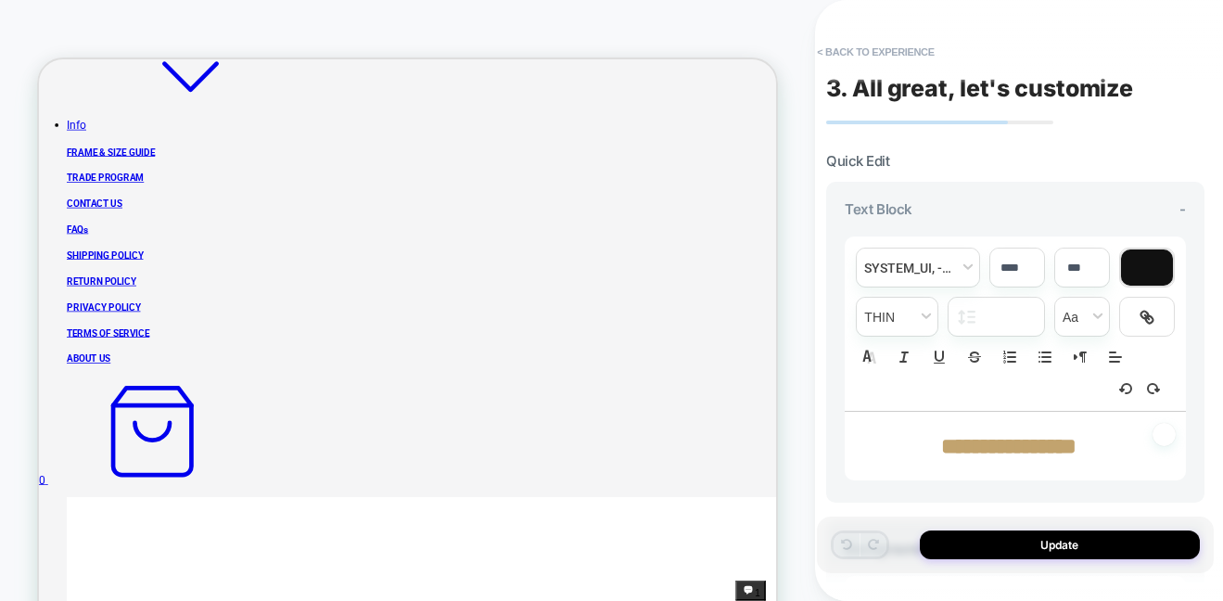
scroll to position [47, 0]
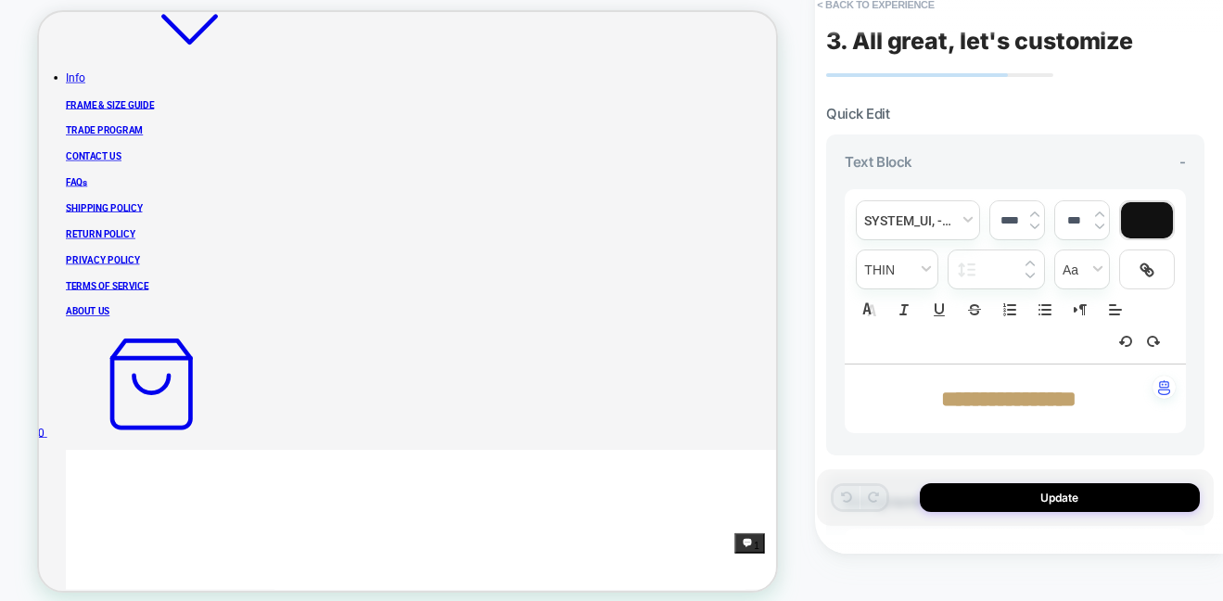
click at [994, 396] on strong "**********" at bounding box center [1008, 399] width 135 height 22
click at [989, 398] on strong "**********" at bounding box center [1008, 399] width 135 height 22
type input "****"
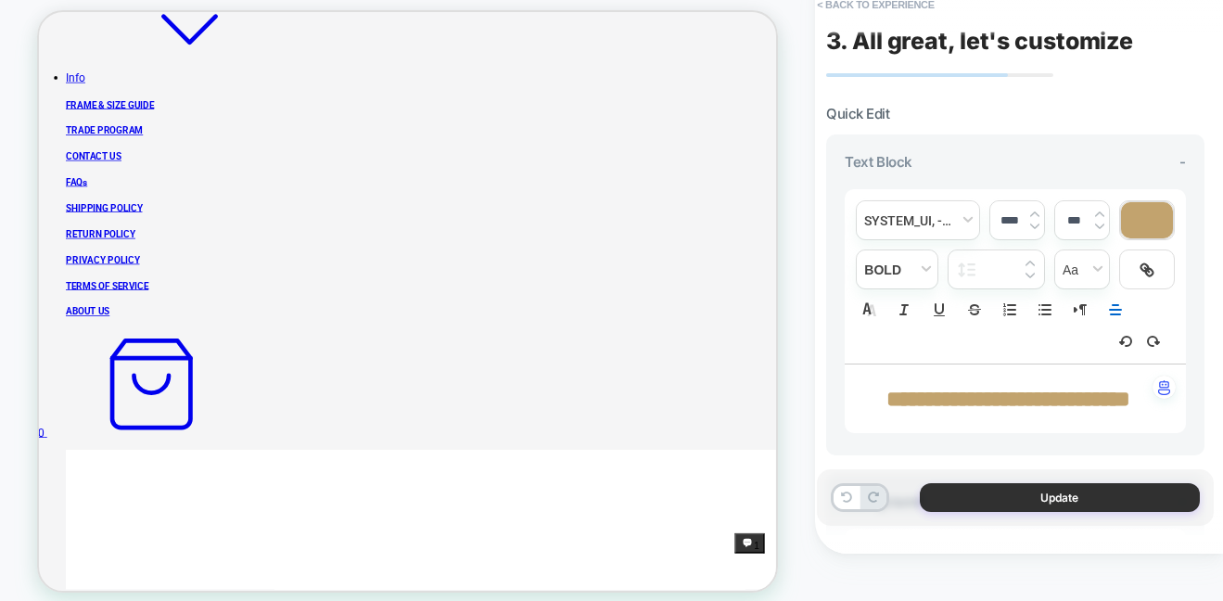
click at [1109, 499] on button "Update" at bounding box center [1060, 497] width 280 height 29
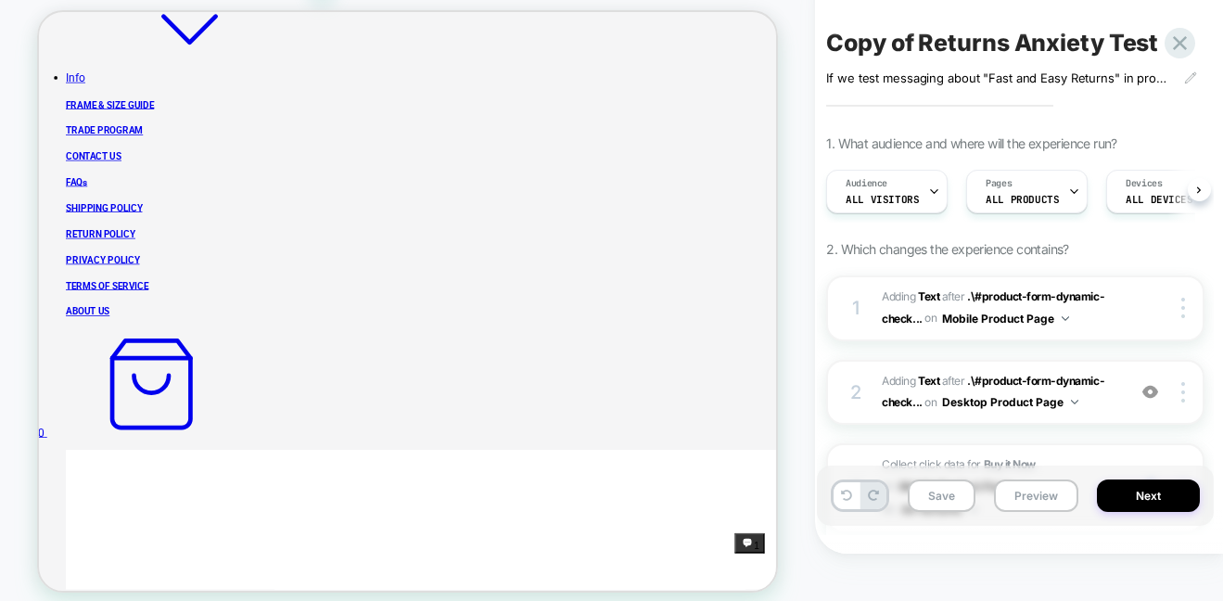
scroll to position [0, 1]
click at [999, 309] on button "Mobile Product Page" at bounding box center [1005, 318] width 127 height 23
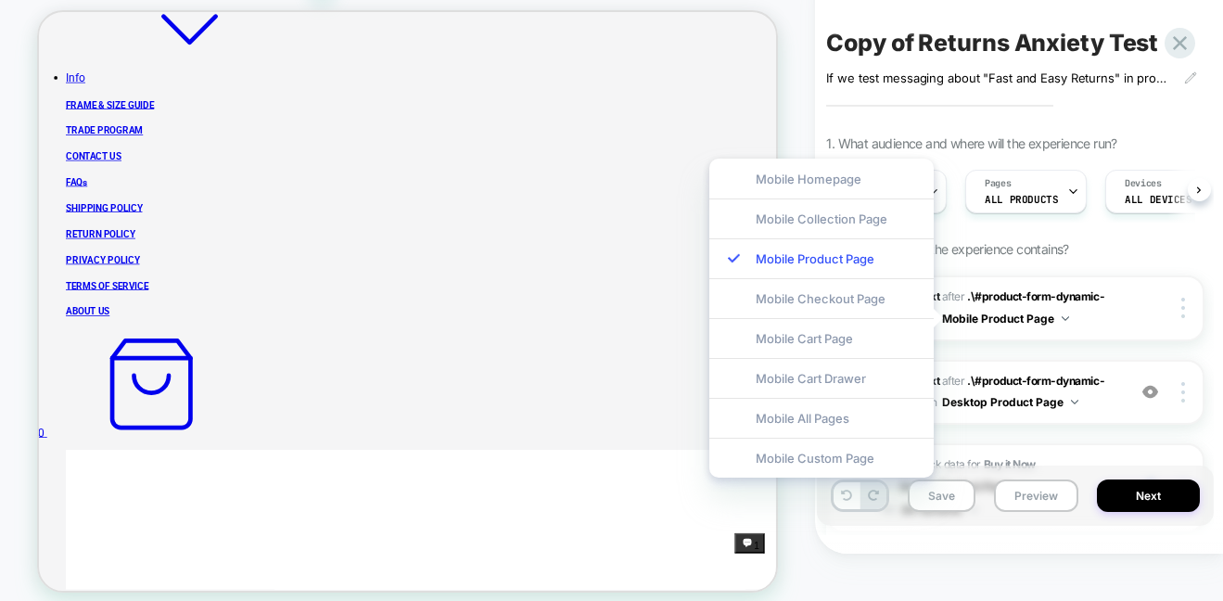
click at [1070, 355] on div "1 #_loomi_addon_1758636689802_dup1760019128 Adding Text AFTER .\#product-form-d…" at bounding box center [1015, 468] width 378 height 387
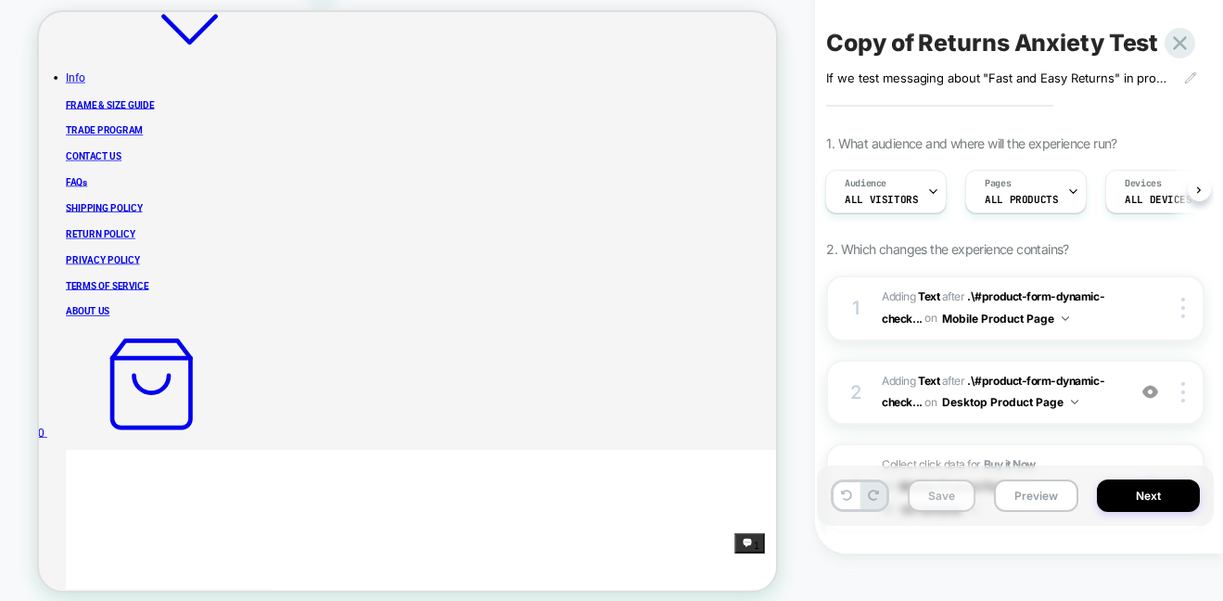
click at [955, 502] on button "Save" at bounding box center [942, 495] width 68 height 32
click at [1045, 481] on button "Preview" at bounding box center [1036, 495] width 84 height 32
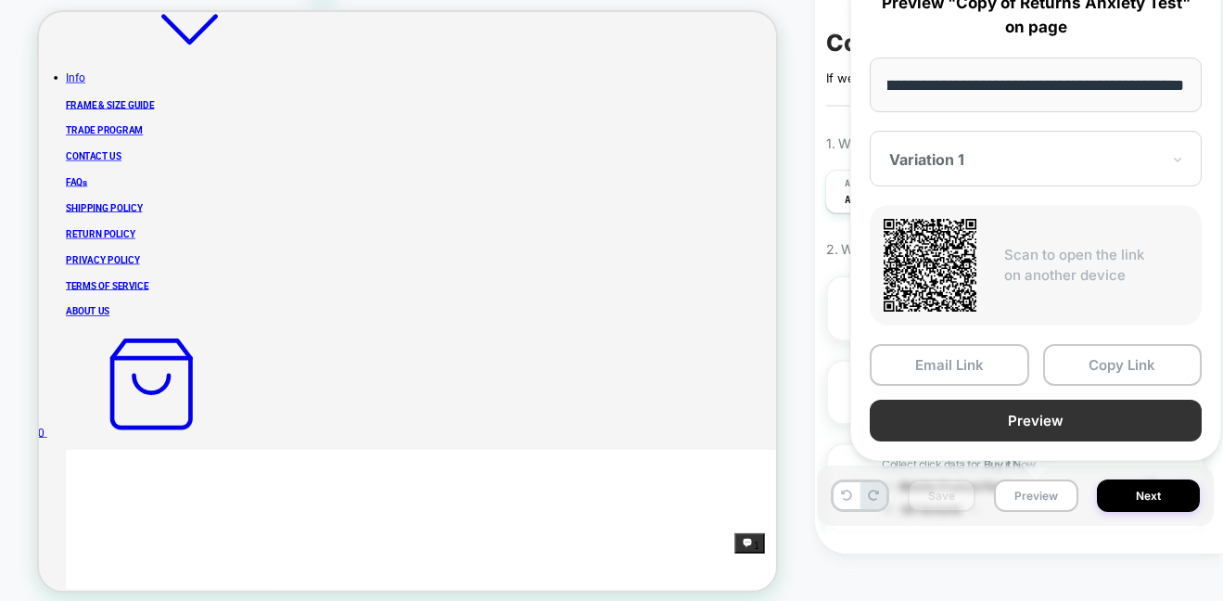
scroll to position [0, 0]
click at [1050, 432] on button "Preview" at bounding box center [1036, 421] width 332 height 42
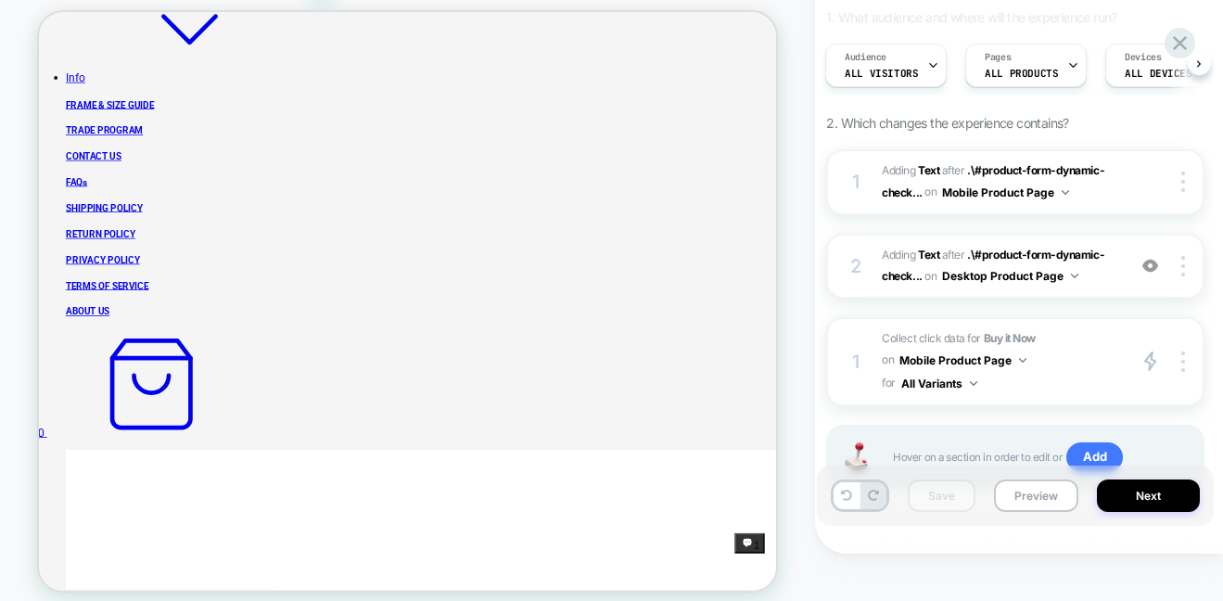
scroll to position [201, 0]
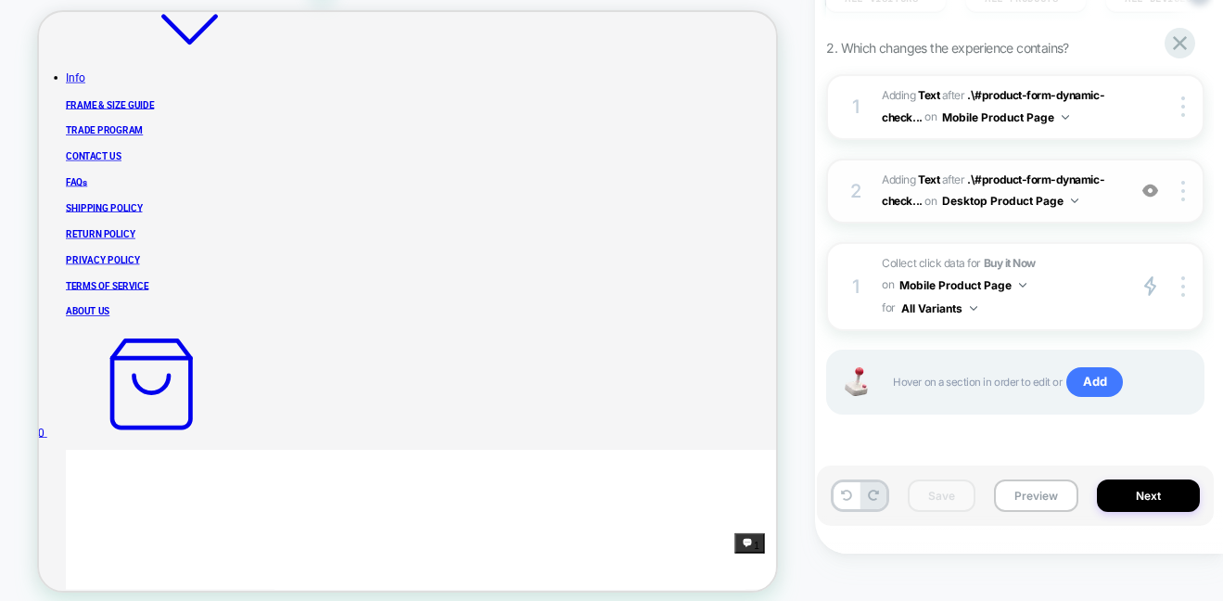
click at [961, 211] on button "Desktop Product Page" at bounding box center [1010, 200] width 136 height 23
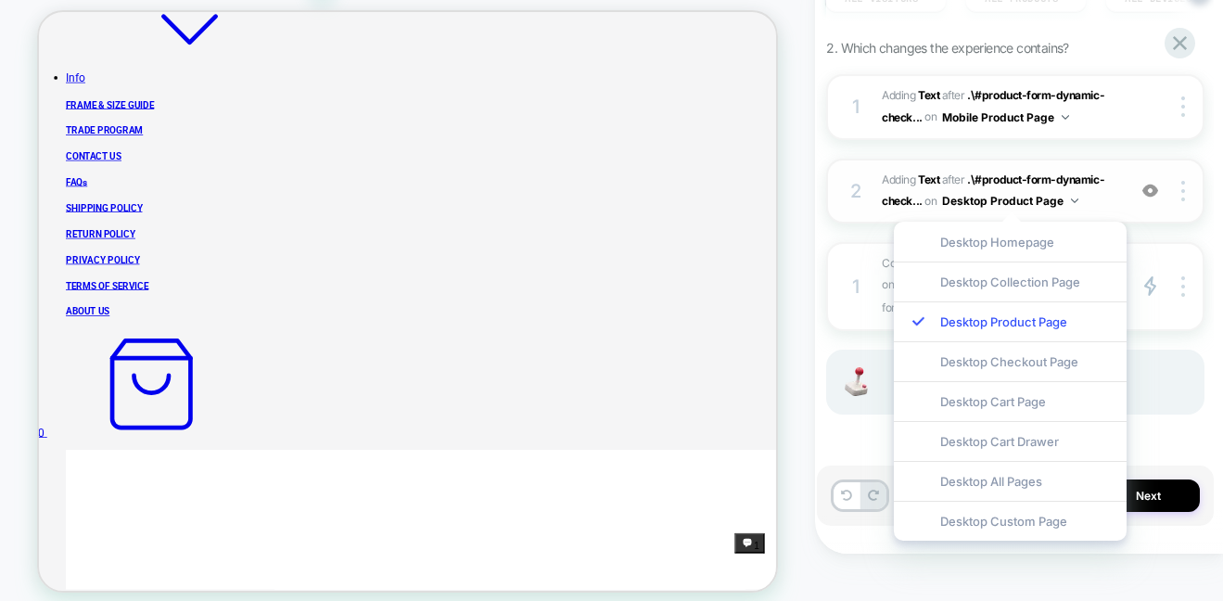
click at [952, 172] on span "AFTER" at bounding box center [953, 179] width 23 height 14
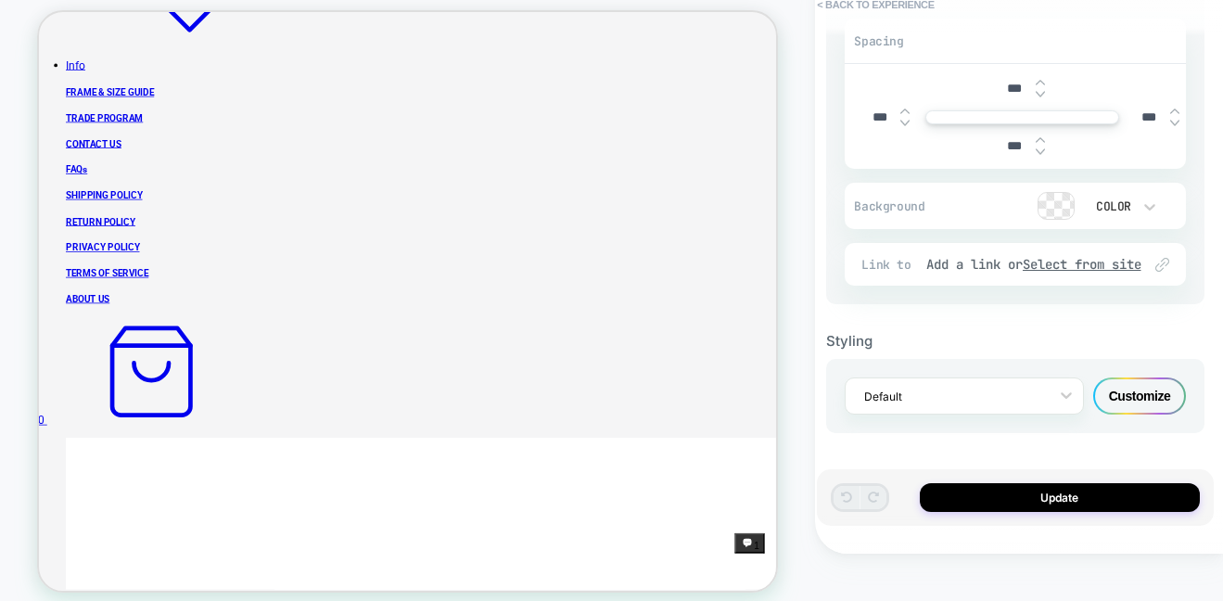
scroll to position [542, 0]
click at [1095, 263] on u "Select from site" at bounding box center [1082, 264] width 119 height 17
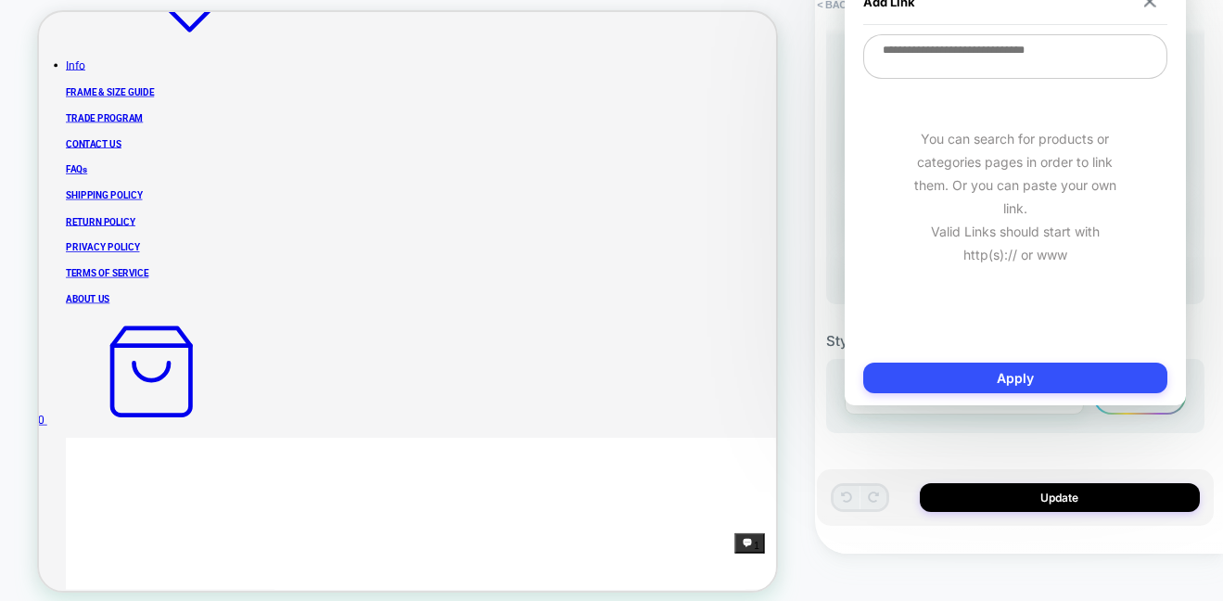
click at [890, 53] on textarea at bounding box center [1015, 56] width 304 height 45
paste textarea "**********"
type textarea "**********"
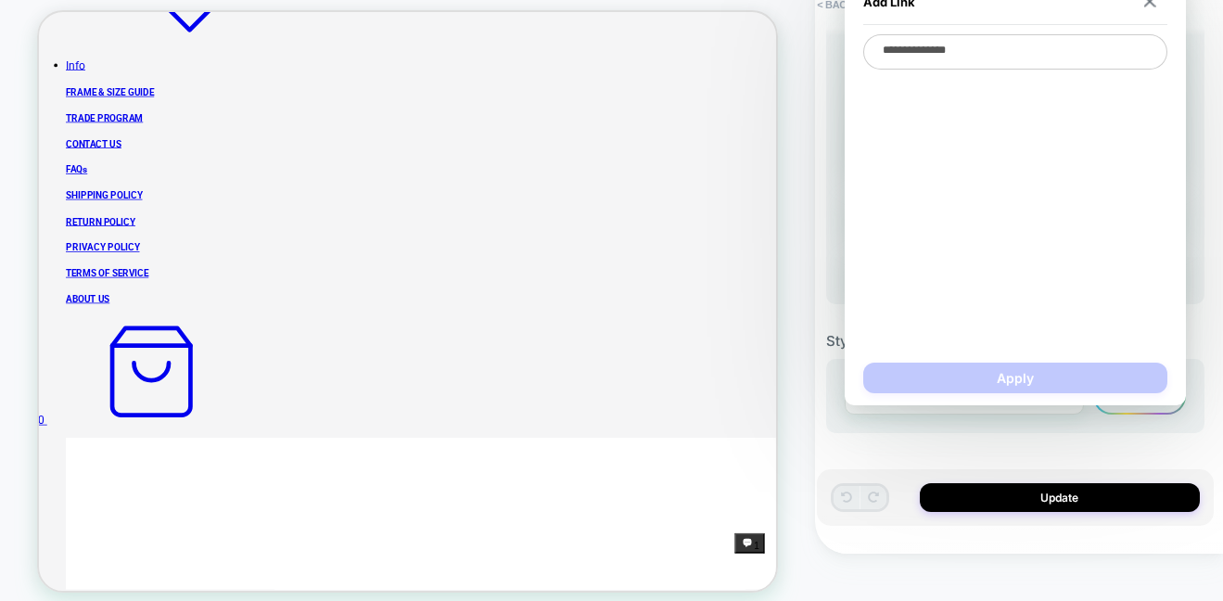
type textarea "*"
type textarea "**********"
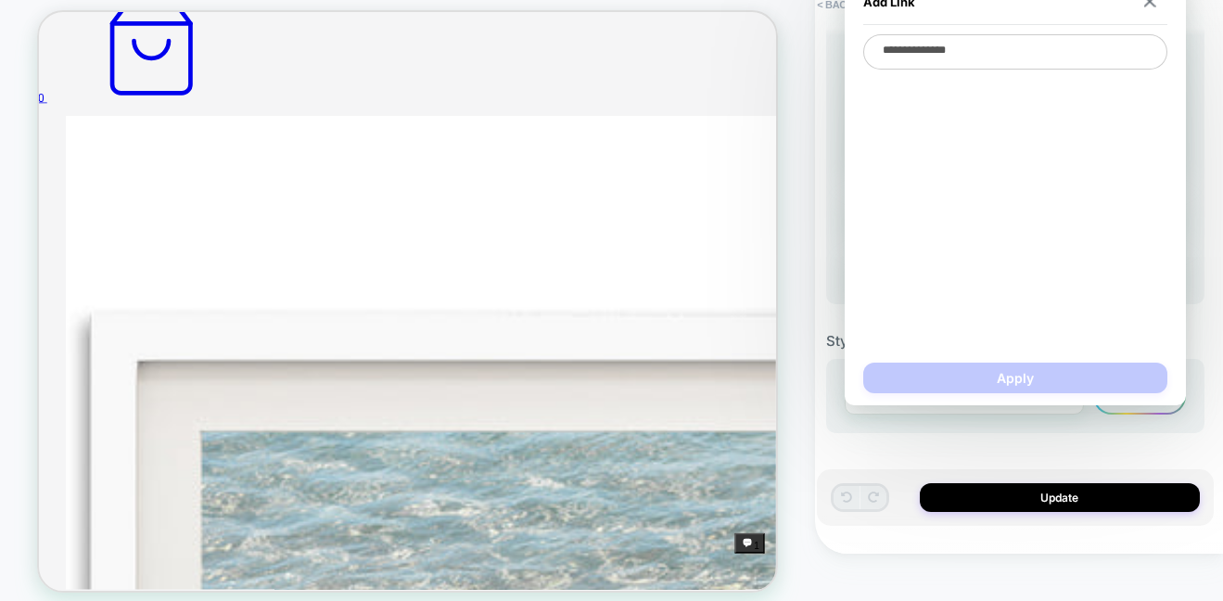
scroll to position [1218, 0]
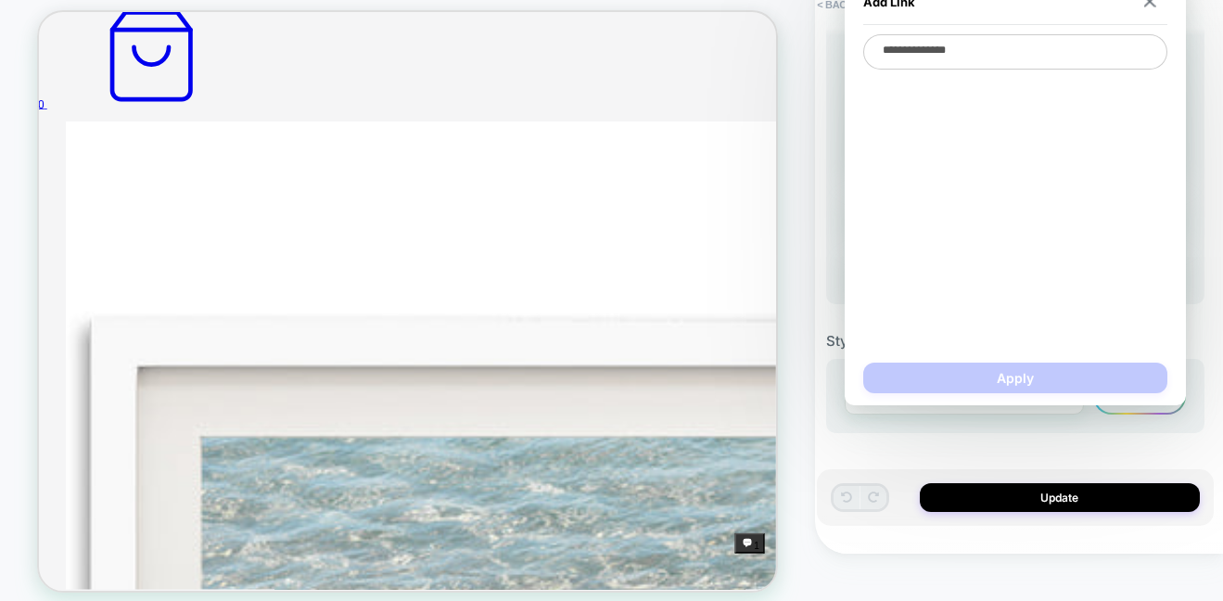
click at [984, 49] on textarea "**********" at bounding box center [1015, 51] width 304 height 35
drag, startPoint x: 1010, startPoint y: 51, endPoint x: 874, endPoint y: 50, distance: 136.3
click at [874, 50] on textarea "**********" at bounding box center [1015, 51] width 304 height 35
type textarea "*"
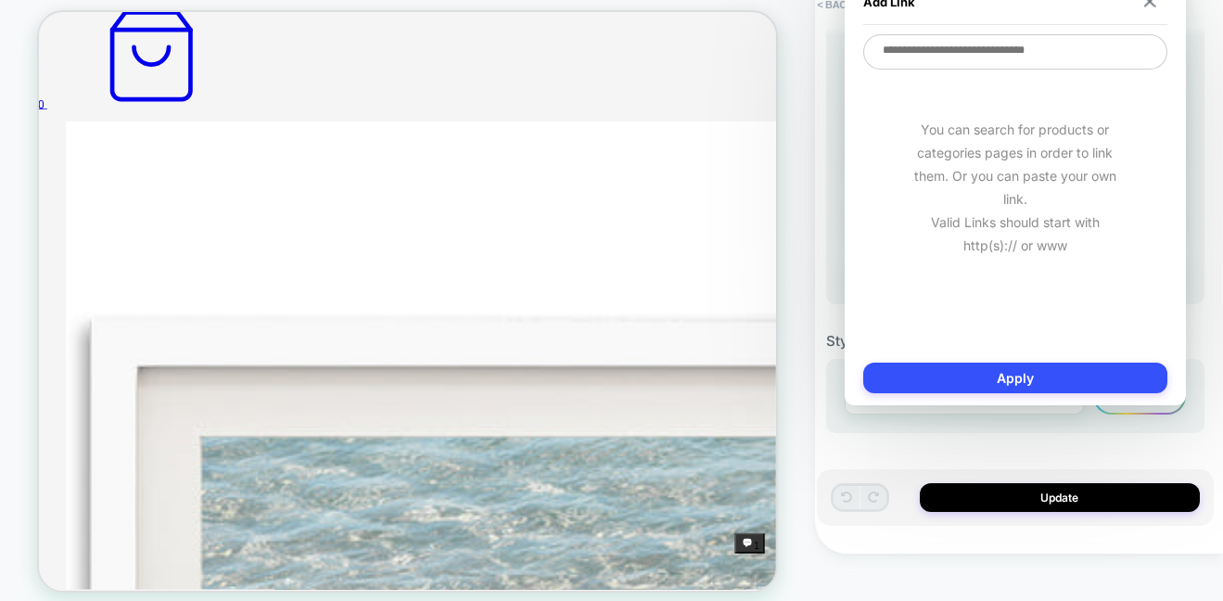
click at [1150, 4] on img at bounding box center [1149, 1] width 12 height 12
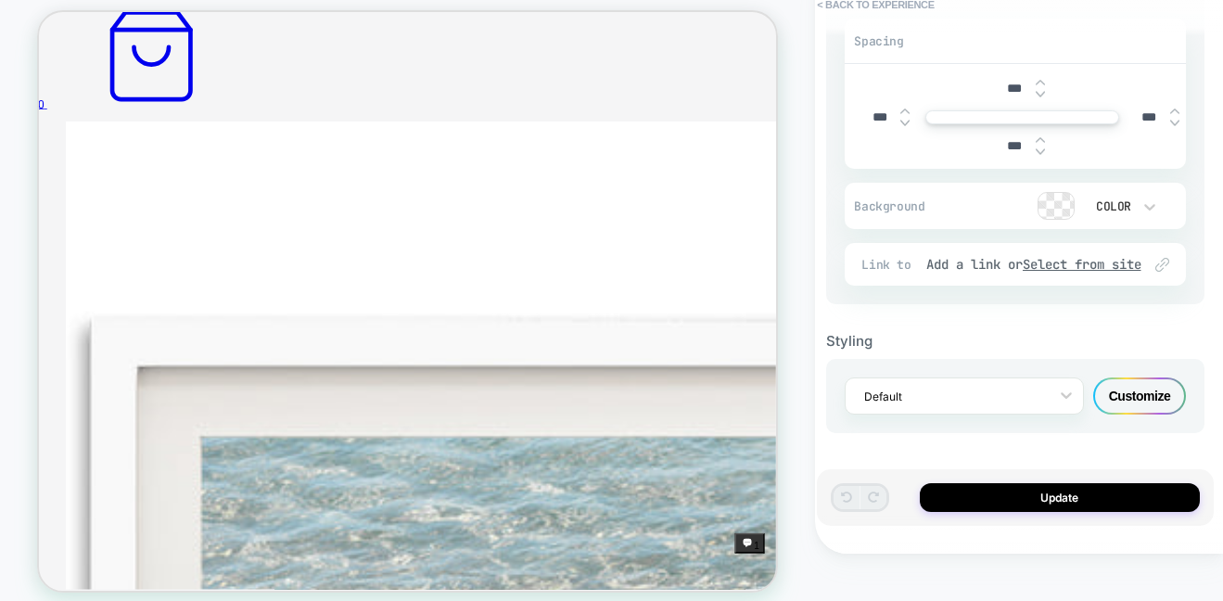
click at [1165, 264] on img at bounding box center [1162, 265] width 14 height 14
click at [1162, 264] on img at bounding box center [1162, 265] width 14 height 14
click at [956, 263] on div "Add a link or Select from site" at bounding box center [1024, 264] width 197 height 17
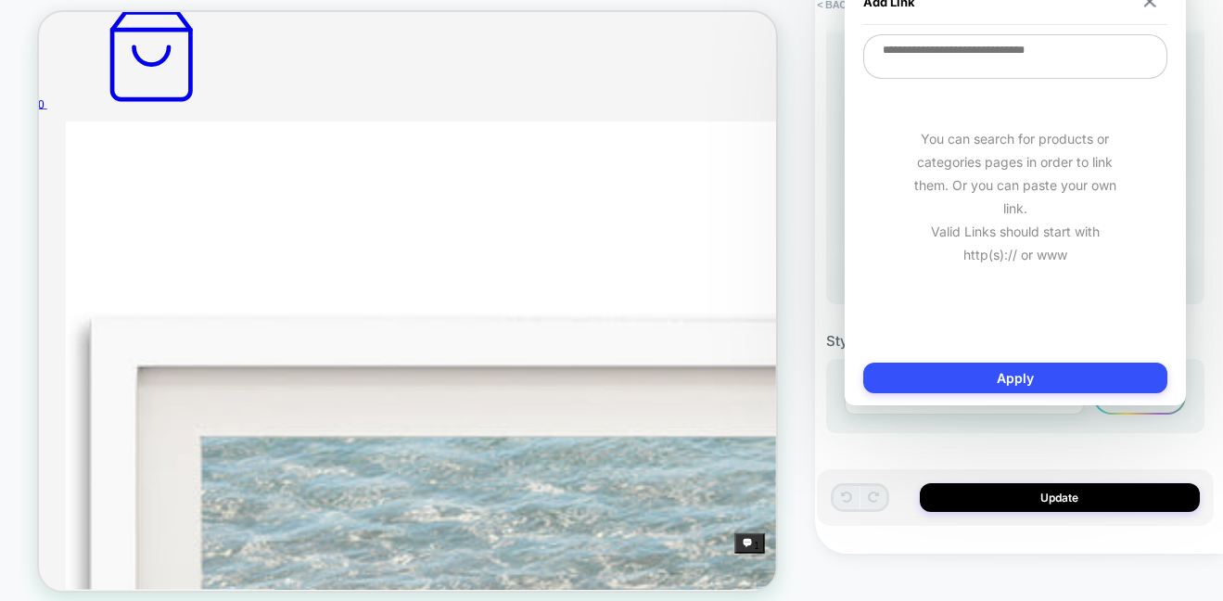
click at [920, 57] on textarea at bounding box center [1015, 56] width 304 height 45
paste textarea "**********"
type textarea "*"
type textarea "**********"
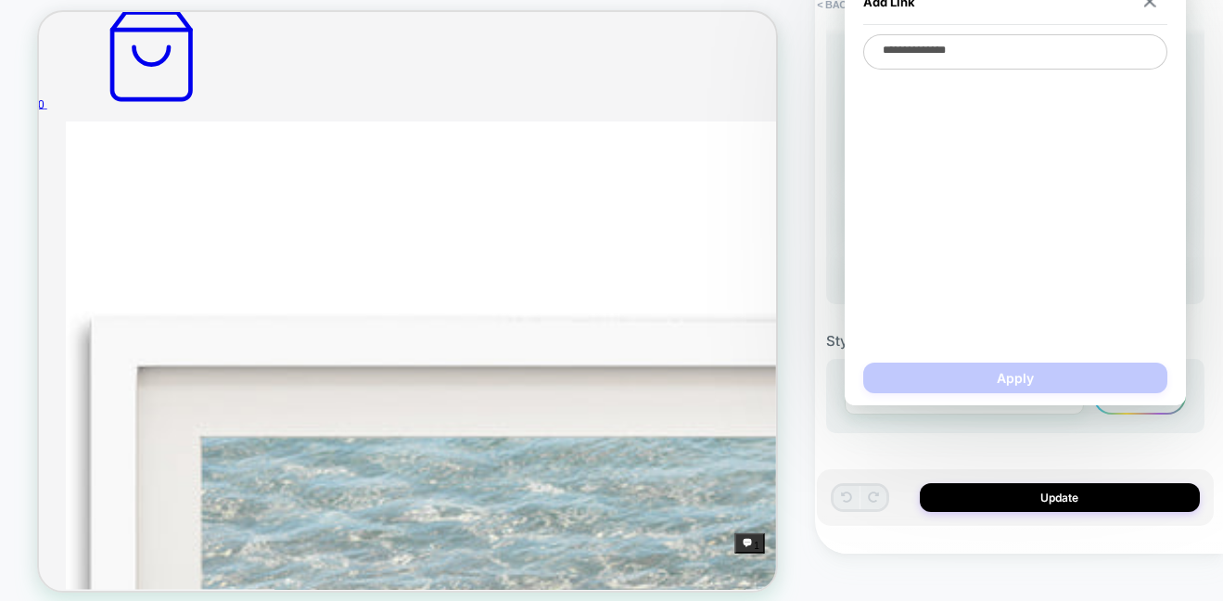
type textarea "*"
type textarea "**********"
click at [1004, 235] on div "**********" at bounding box center [1015, 191] width 304 height 315
click at [1151, 6] on img at bounding box center [1149, 1] width 12 height 12
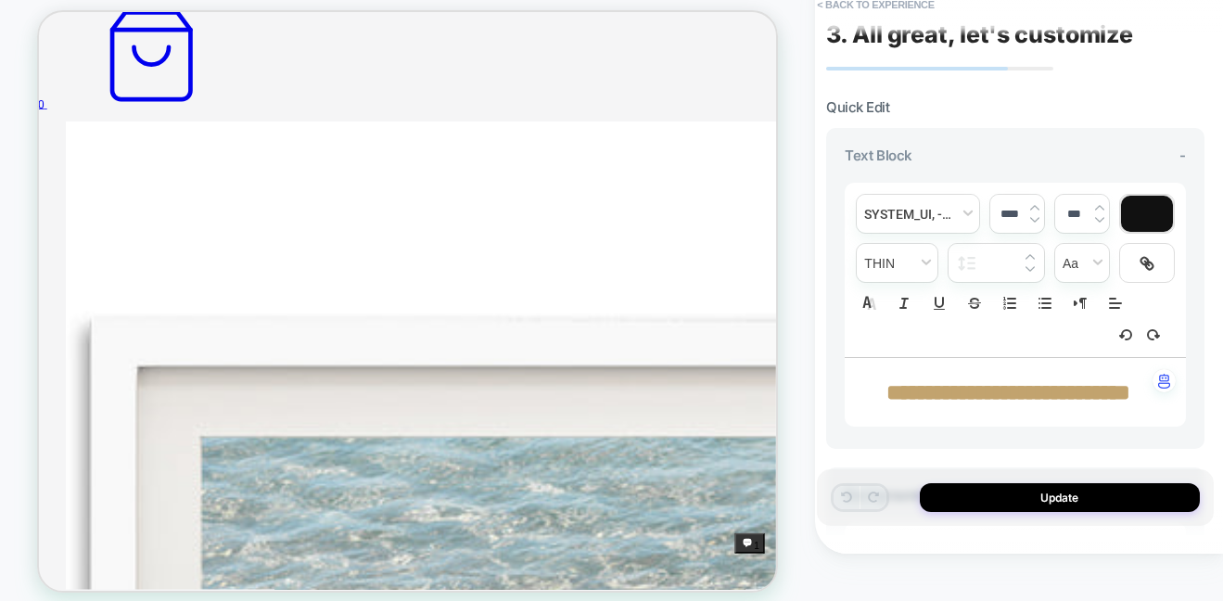
scroll to position [0, 0]
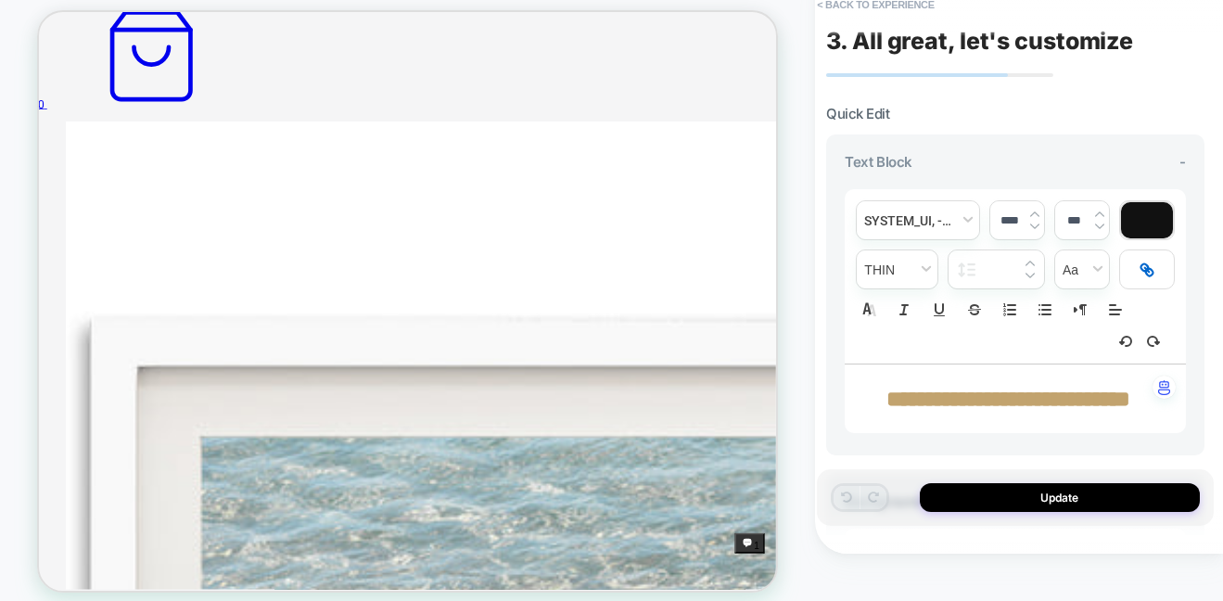
click at [1150, 263] on icon at bounding box center [1147, 270] width 19 height 19
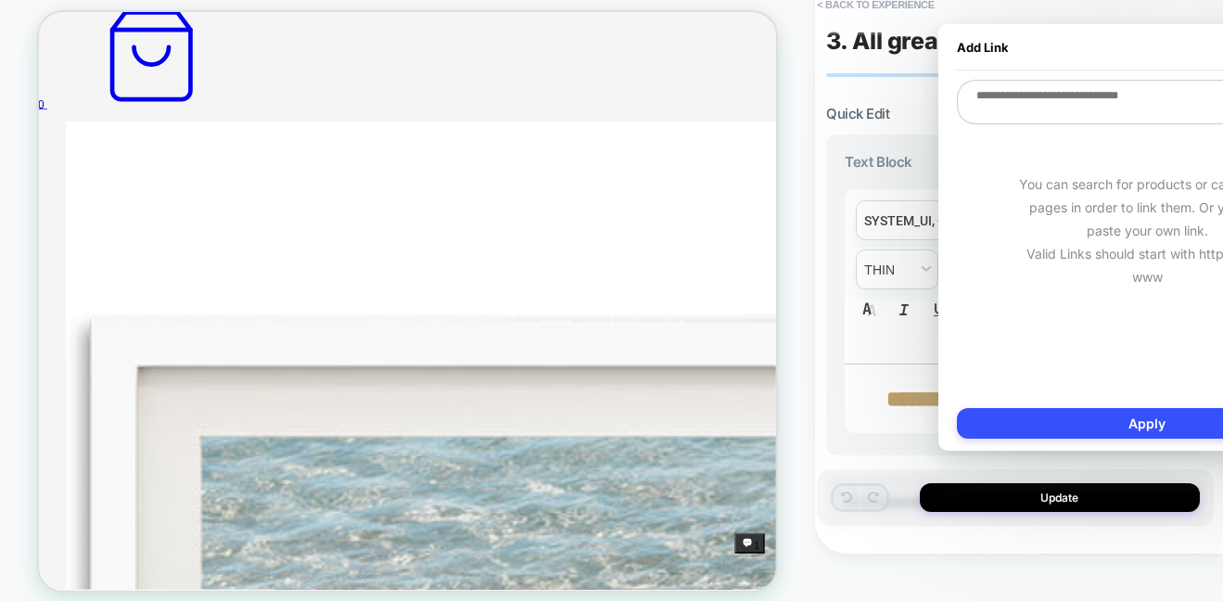
click at [1035, 102] on textarea at bounding box center [1147, 102] width 380 height 45
paste textarea "**********"
type textarea "*"
type textarea "**********"
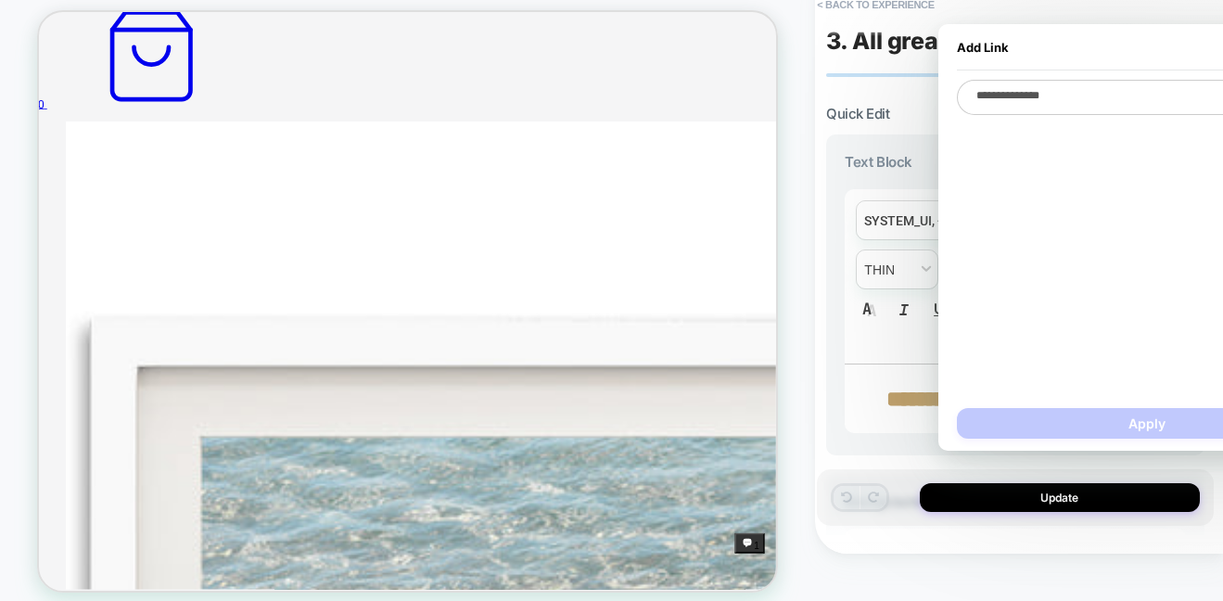
type textarea "*"
type textarea "**********"
click at [835, 97] on div "**********" at bounding box center [1015, 253] width 397 height 564
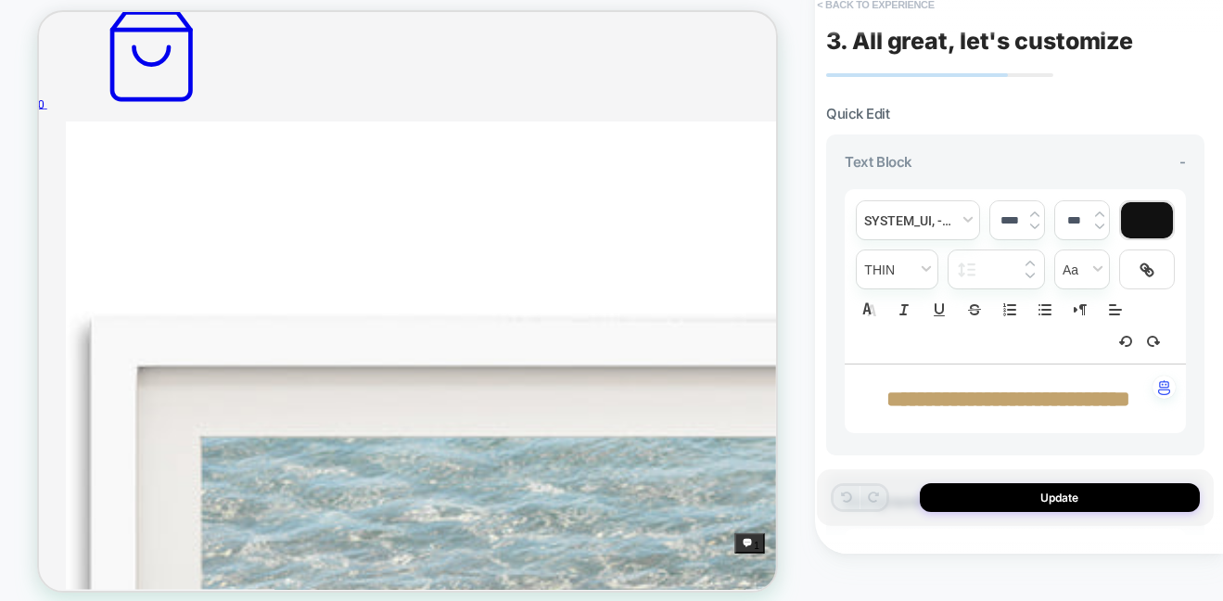
click at [883, 6] on button "< Back to experience" at bounding box center [875, 5] width 135 height 30
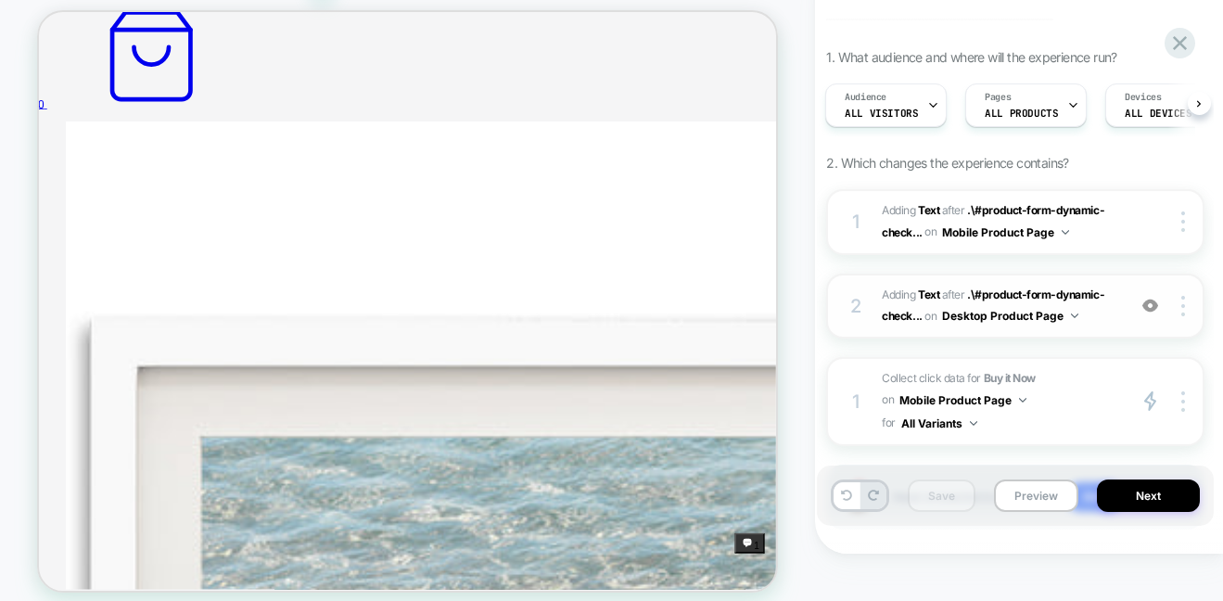
scroll to position [201, 0]
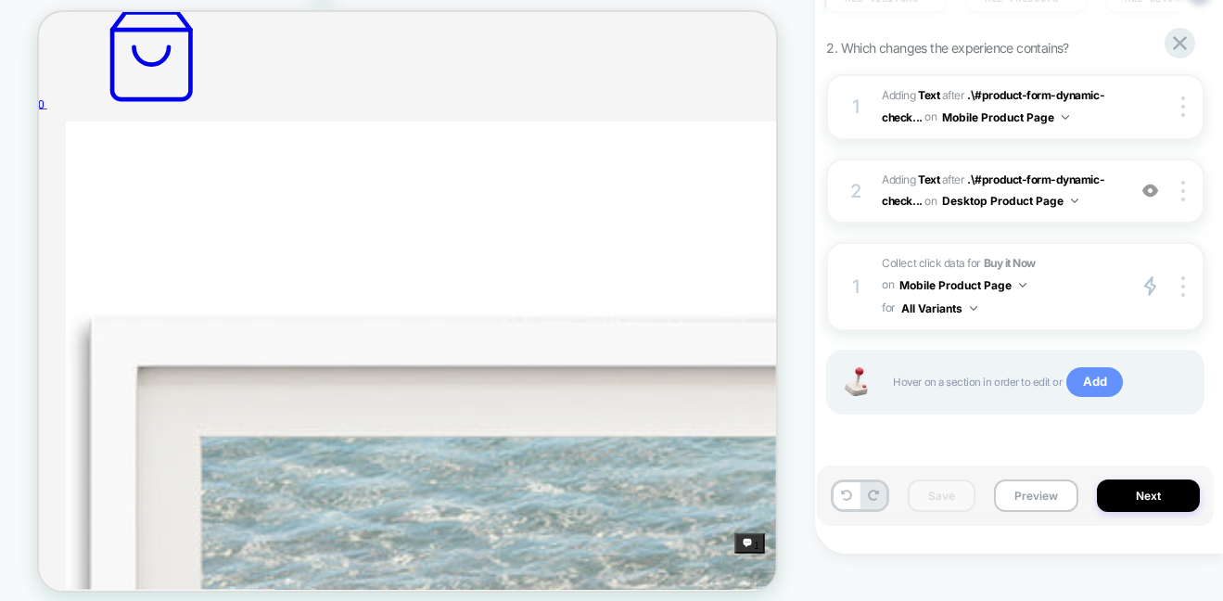
click at [1112, 380] on span "Add" at bounding box center [1094, 382] width 57 height 30
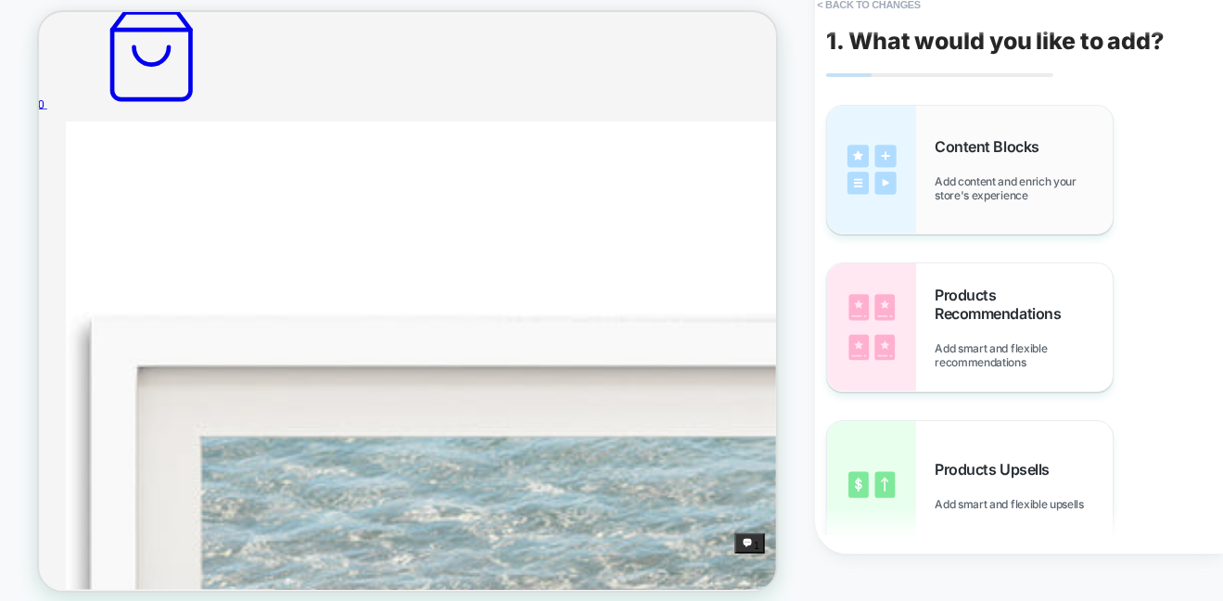
click at [967, 138] on span "Content Blocks" at bounding box center [991, 146] width 113 height 19
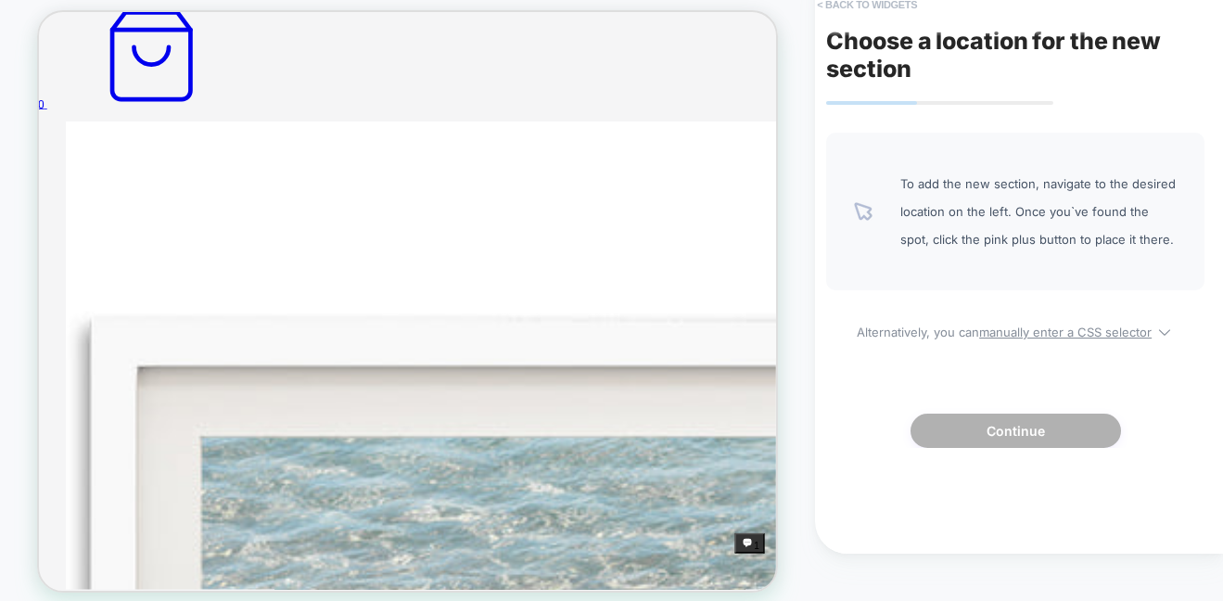
click at [859, 7] on button "< Back to widgets" at bounding box center [867, 5] width 119 height 30
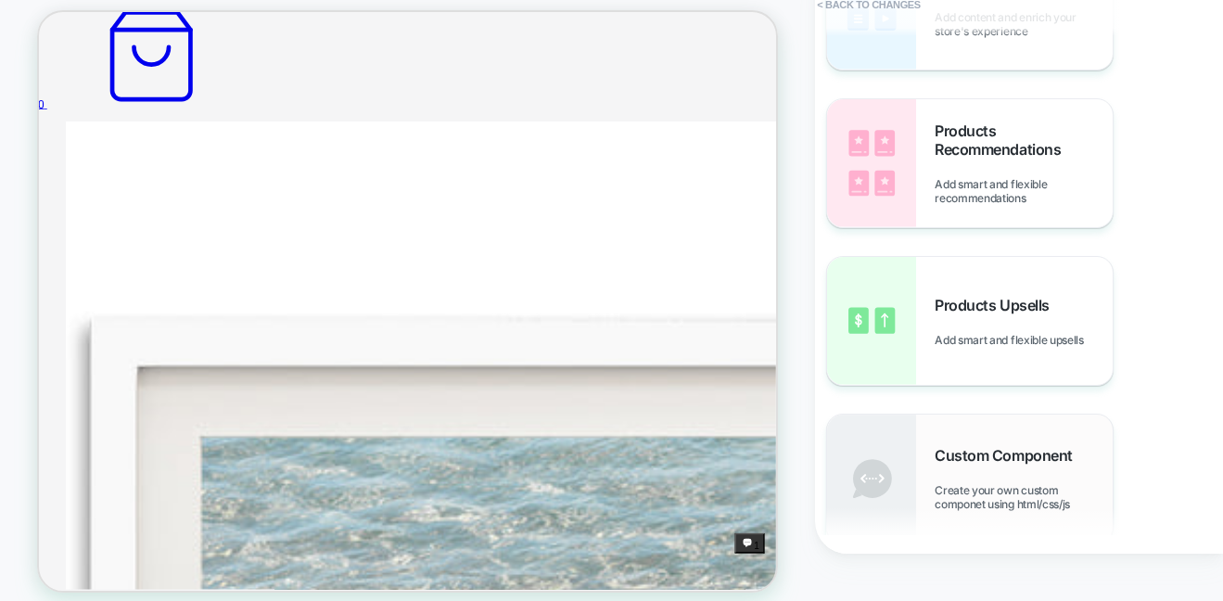
scroll to position [249, 0]
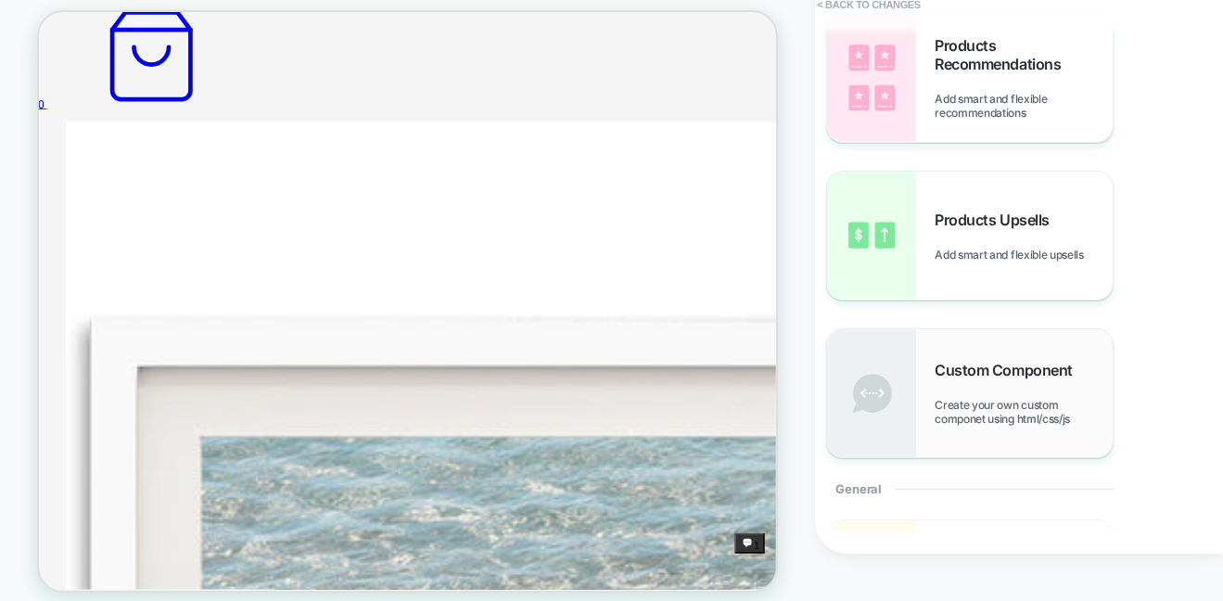
click at [973, 358] on div "Custom Component Create your own custom componet using html/css/js" at bounding box center [970, 393] width 286 height 128
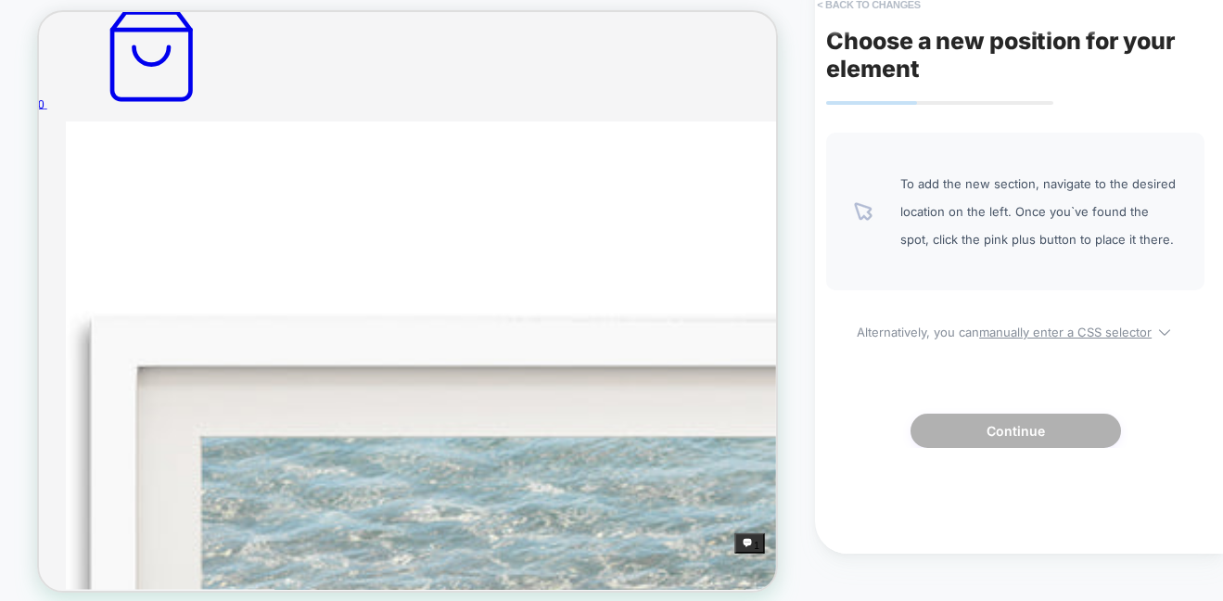
click at [882, 6] on button "< Back to changes" at bounding box center [869, 5] width 122 height 30
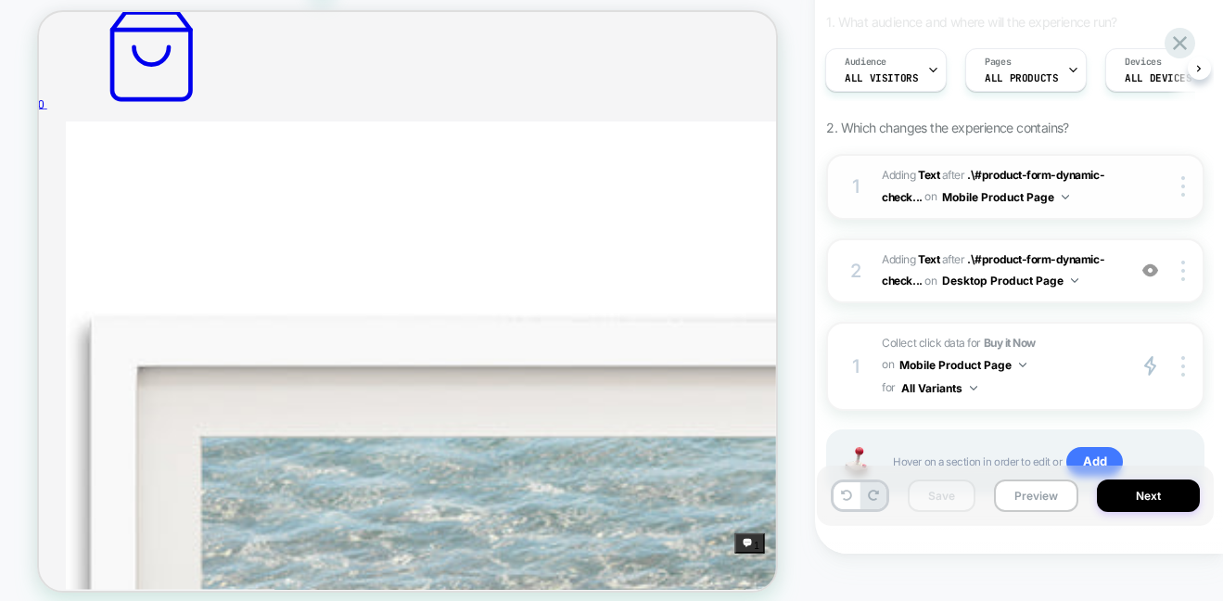
scroll to position [142, 0]
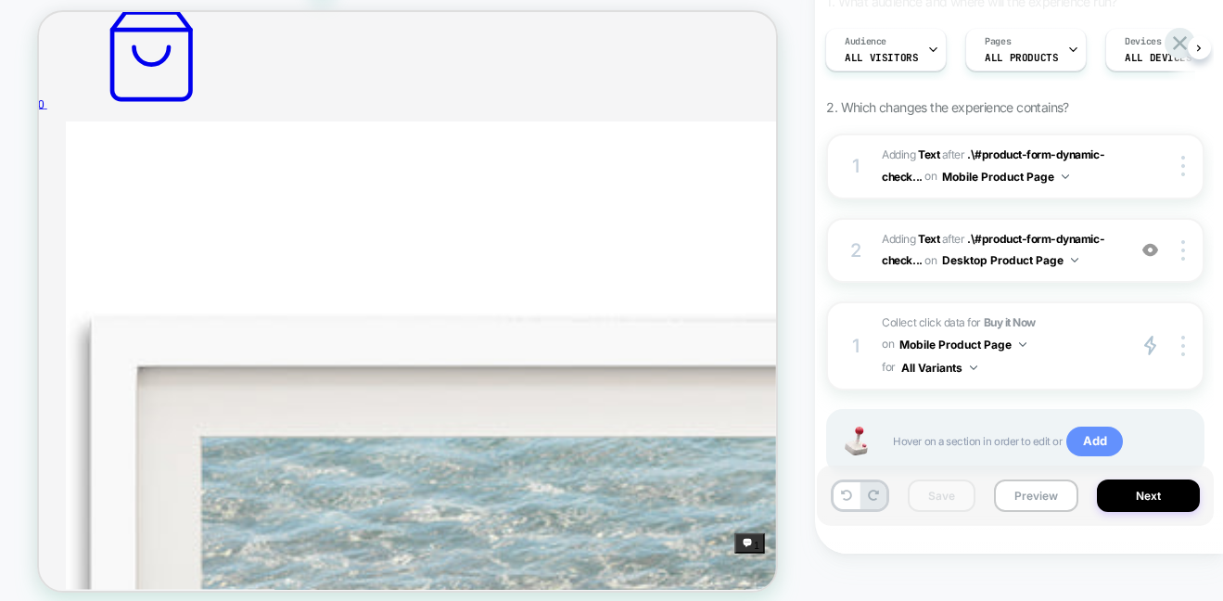
click at [1096, 443] on span "Add" at bounding box center [1094, 442] width 57 height 30
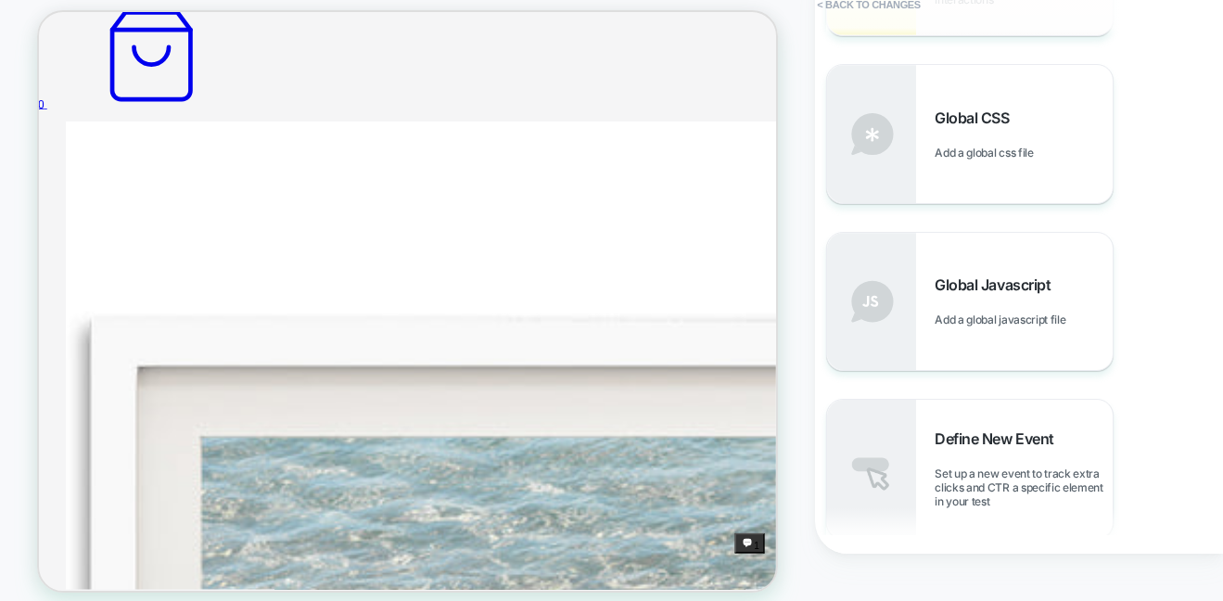
scroll to position [964, 0]
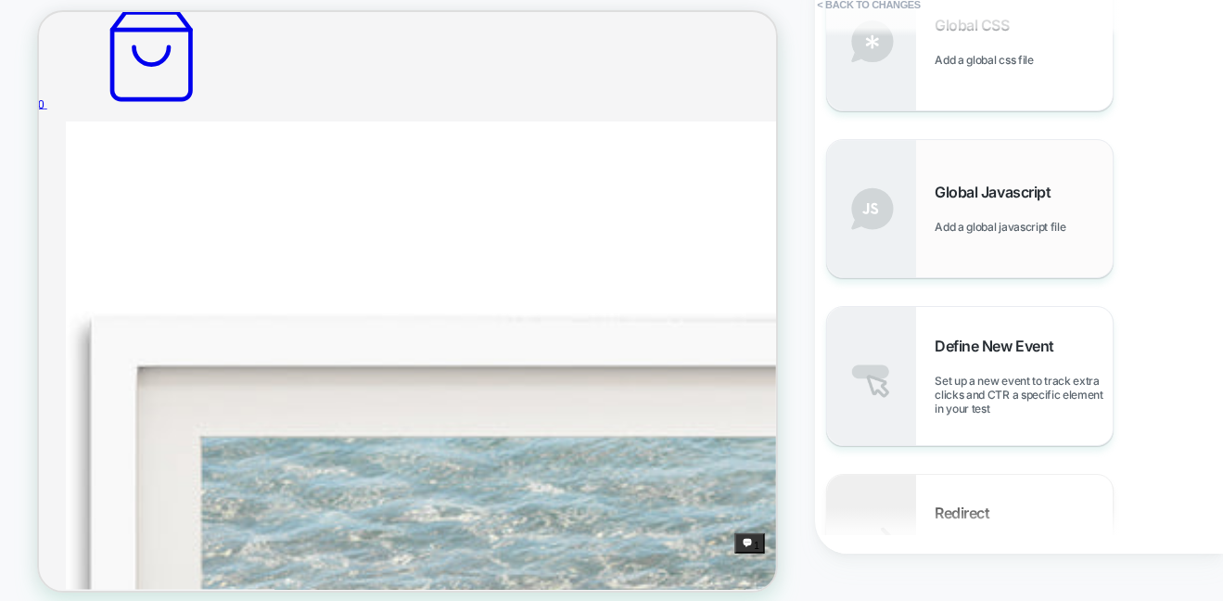
click at [961, 210] on div "Global Javascript Add a global javascript file" at bounding box center [1024, 208] width 178 height 51
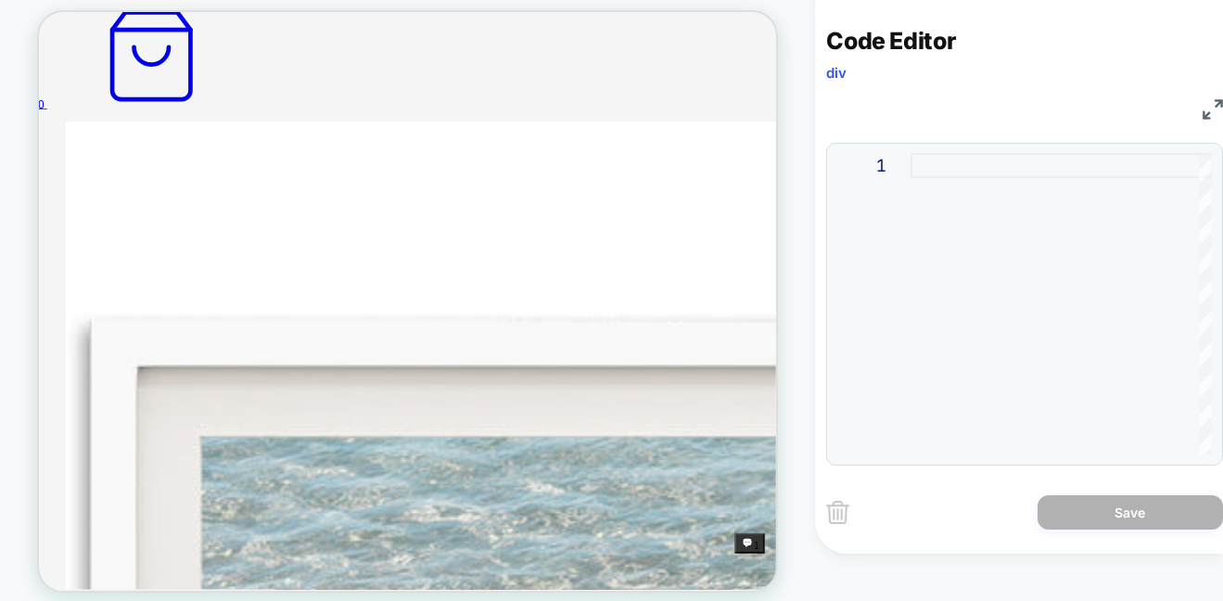
click at [937, 169] on div at bounding box center [1061, 304] width 301 height 302
type textarea "**********"
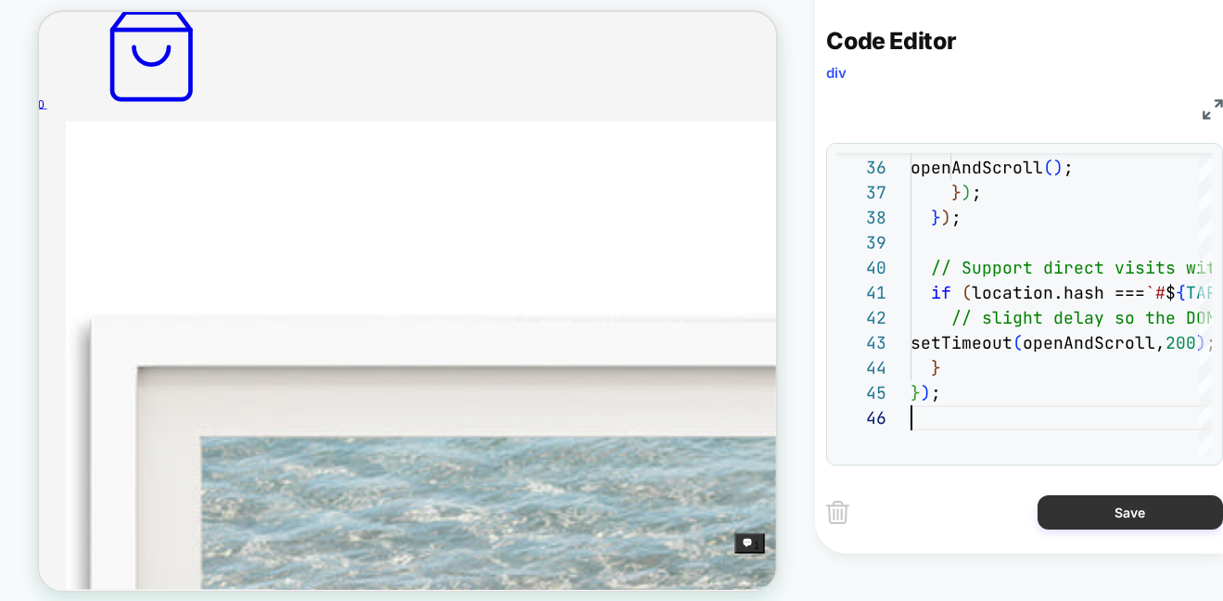
click at [1138, 518] on button "Save" at bounding box center [1130, 512] width 185 height 34
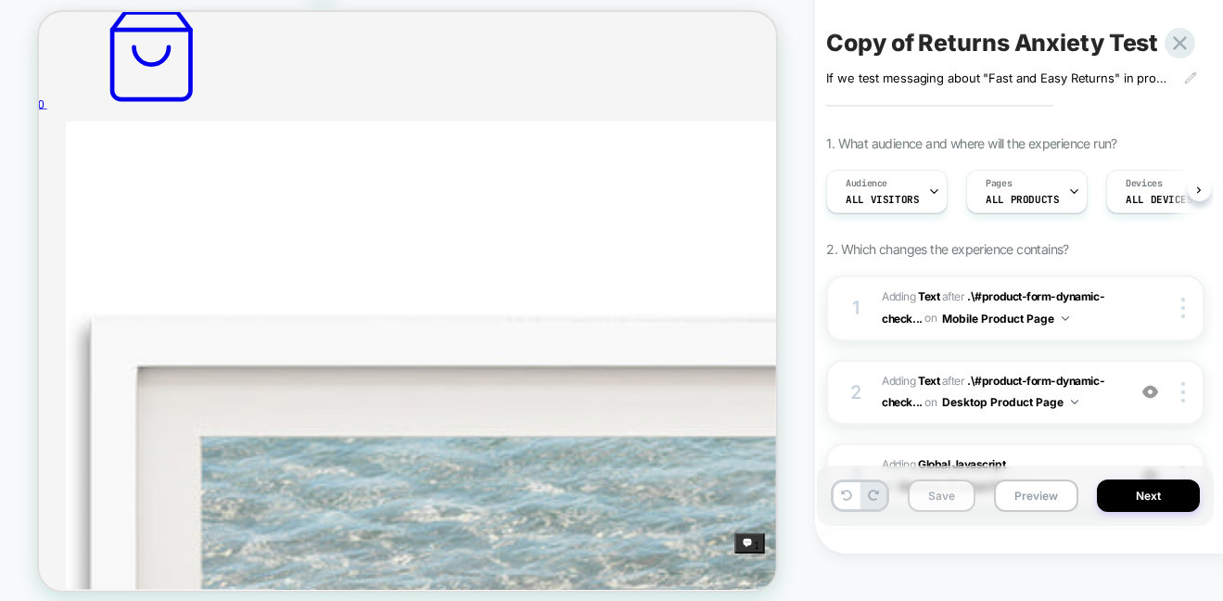
scroll to position [0, 1]
click at [1000, 395] on button "Desktop Product Page" at bounding box center [1010, 401] width 136 height 23
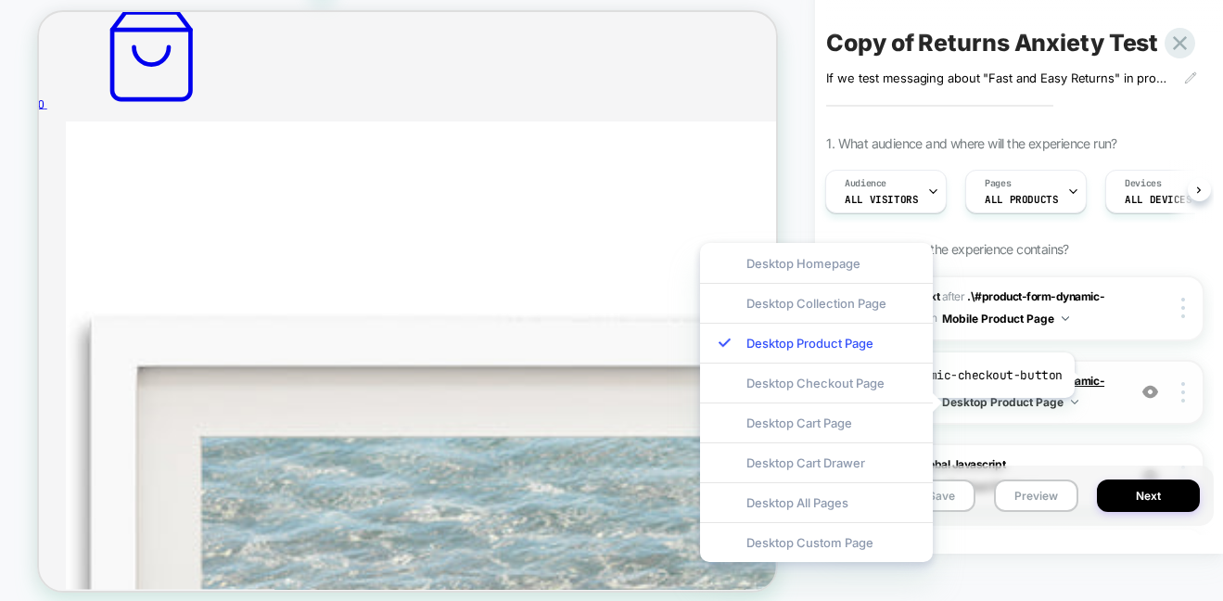
click at [1078, 376] on span ".\#product-form-dynamic-check..." at bounding box center [993, 391] width 223 height 35
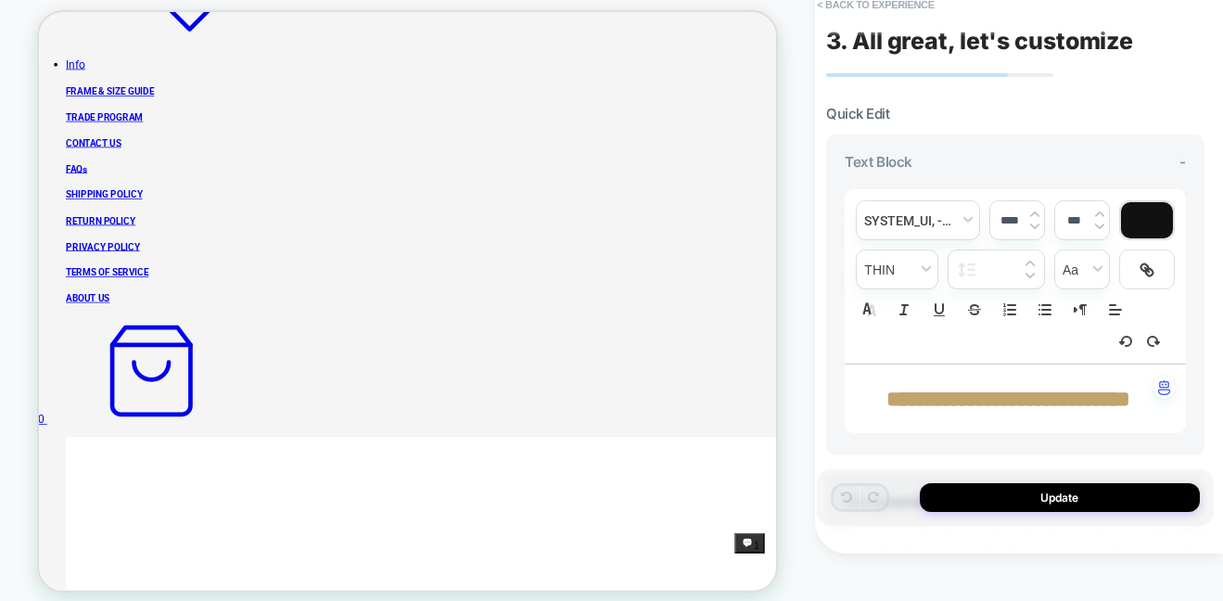
scroll to position [797, 0]
click at [1155, 274] on icon at bounding box center [1147, 270] width 19 height 19
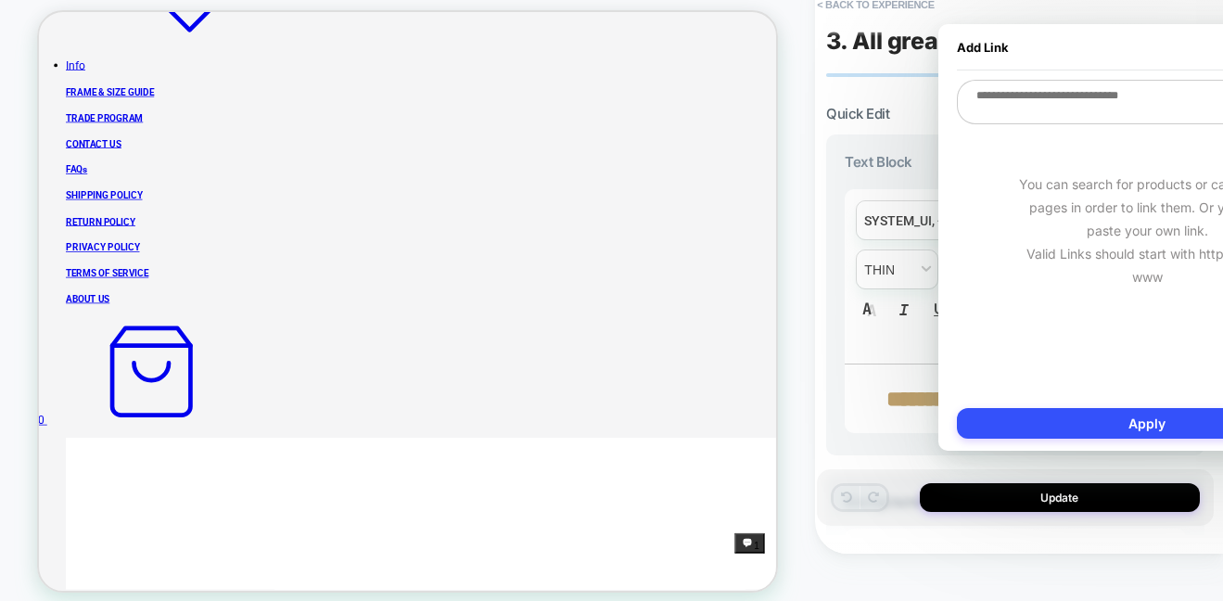
click at [1069, 93] on textarea at bounding box center [1147, 102] width 380 height 45
paste textarea "**********"
type textarea "*"
type textarea "**********"
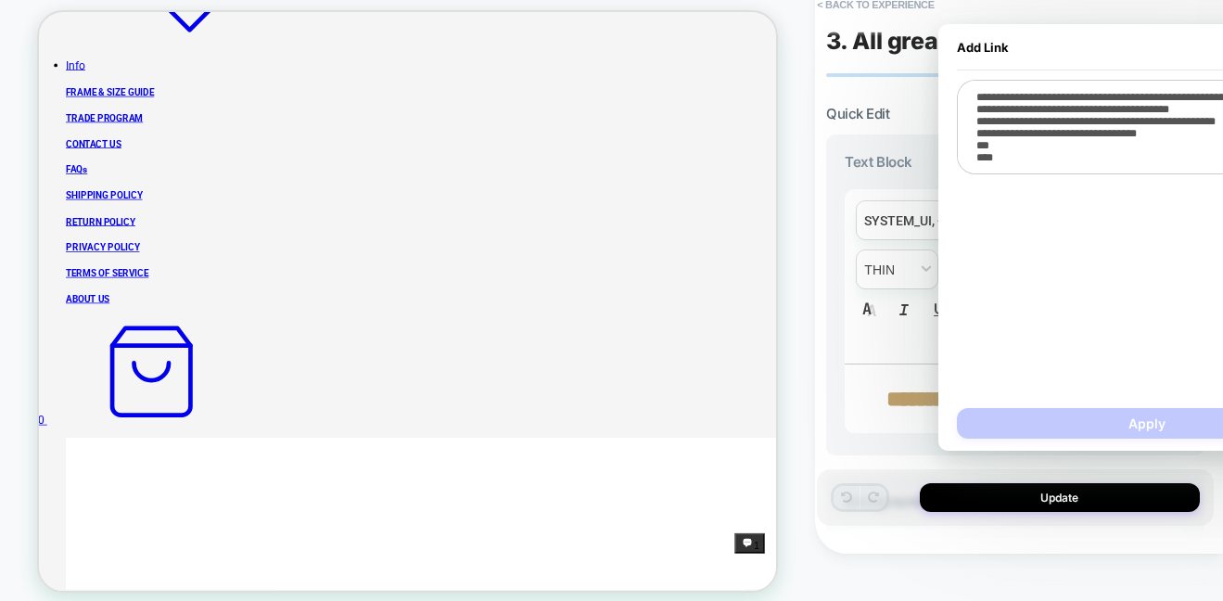
type textarea "*"
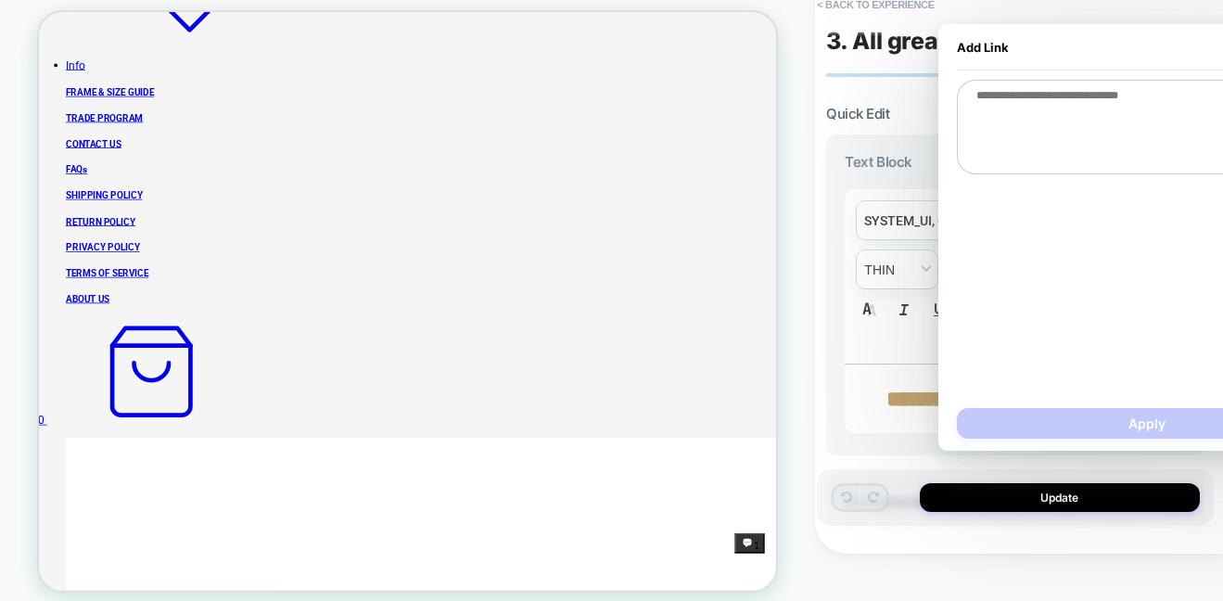
scroll to position [0, 0]
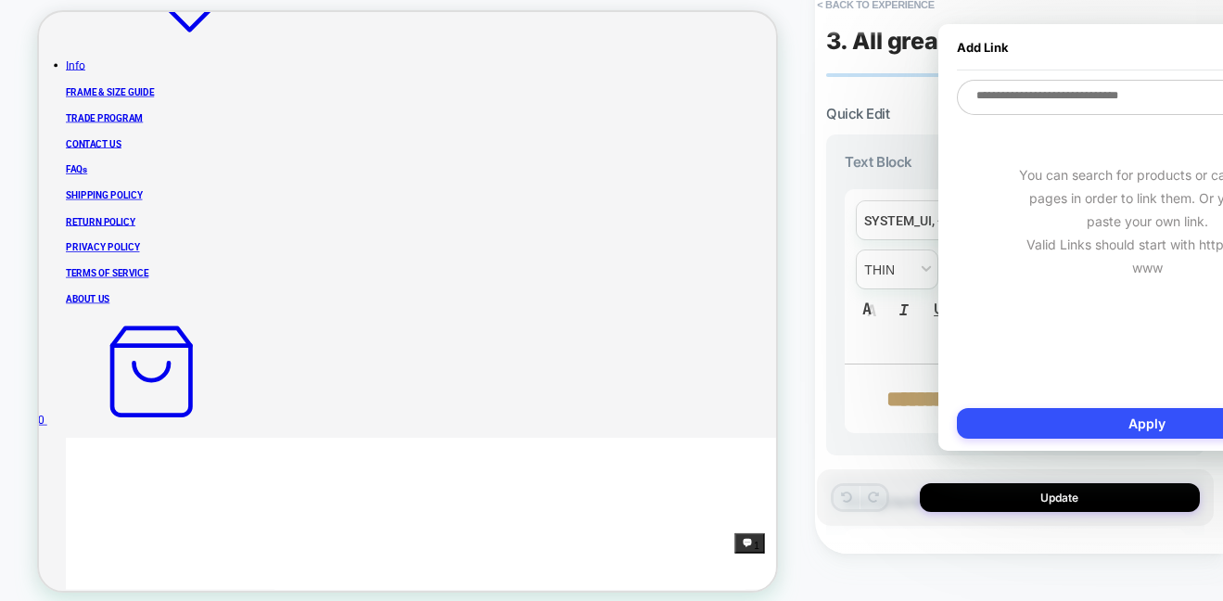
paste textarea "**********"
type textarea "*"
type textarea "**********"
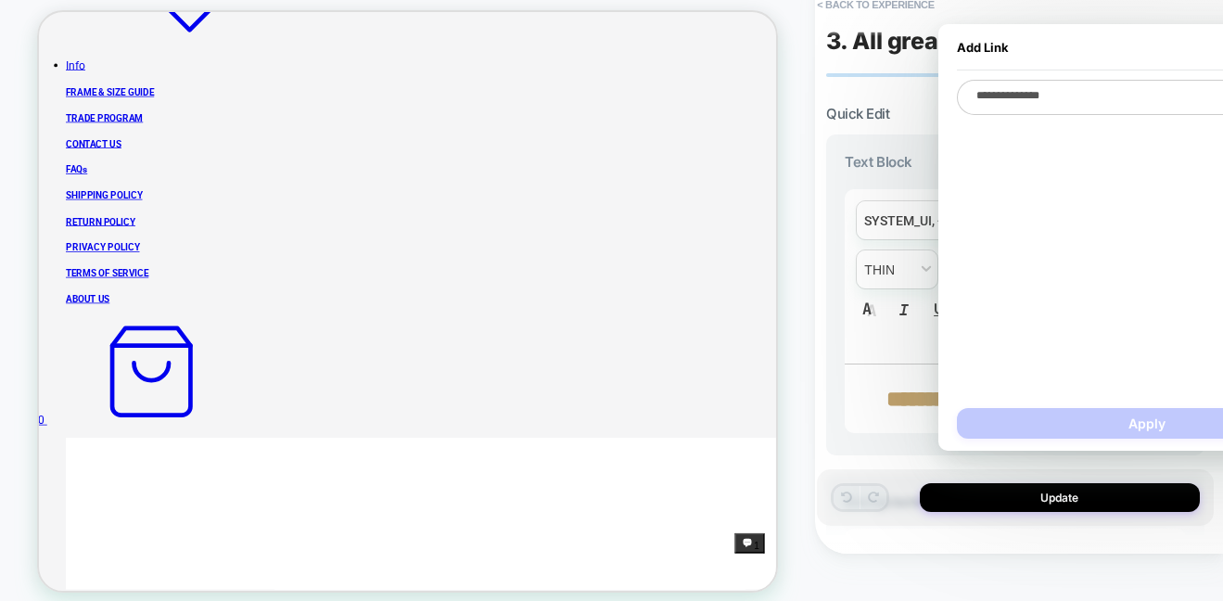
type textarea "*"
type textarea "**********"
click at [1014, 201] on div "**********" at bounding box center [1147, 237] width 380 height 315
drag, startPoint x: 1073, startPoint y: 103, endPoint x: 972, endPoint y: 83, distance: 103.1
click at [972, 83] on textarea "**********" at bounding box center [1147, 97] width 380 height 35
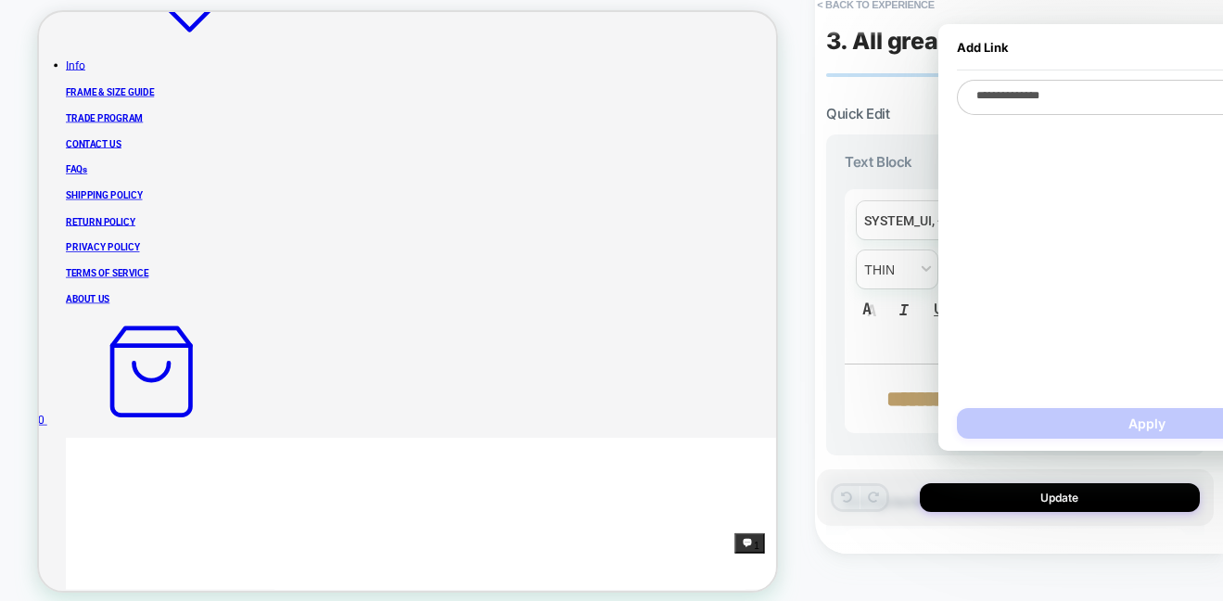
type textarea "*"
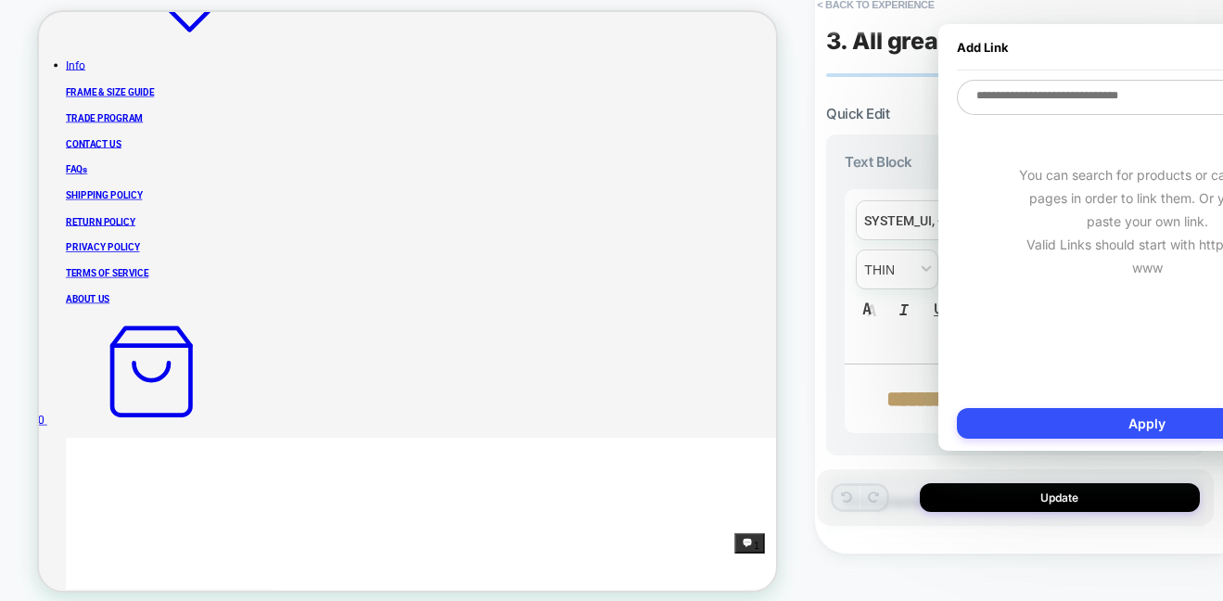
click at [820, 150] on div "**********" at bounding box center [1015, 253] width 397 height 564
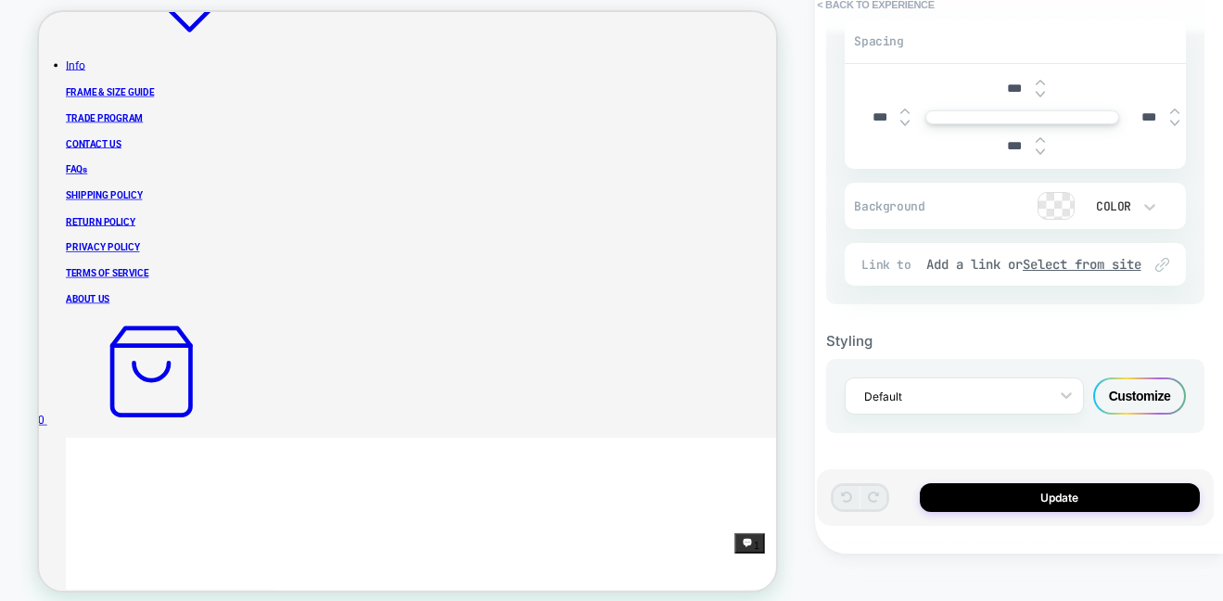
scroll to position [542, 0]
click at [1130, 398] on div "Customize" at bounding box center [1139, 395] width 93 height 37
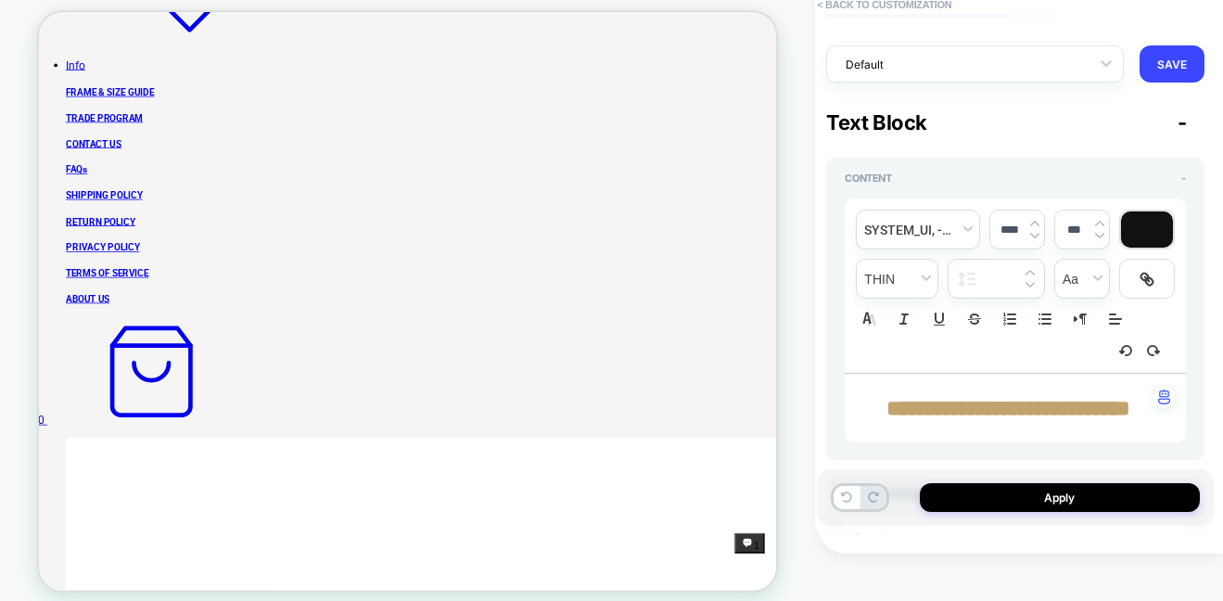
scroll to position [75, 0]
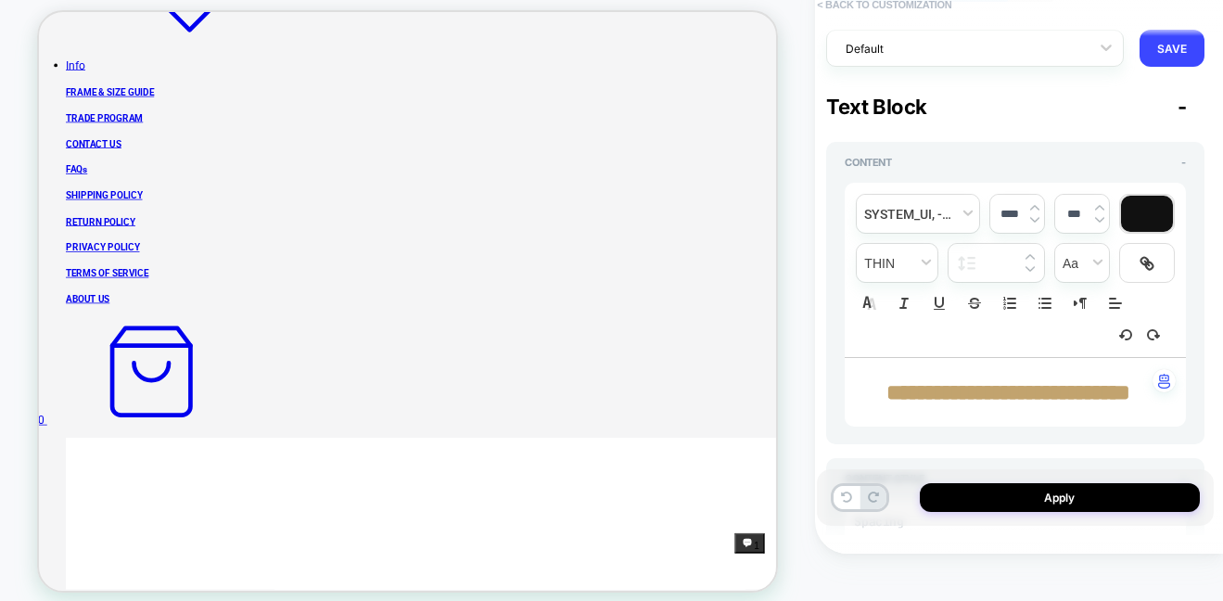
click at [837, 7] on button "< Back to customization" at bounding box center [884, 5] width 153 height 30
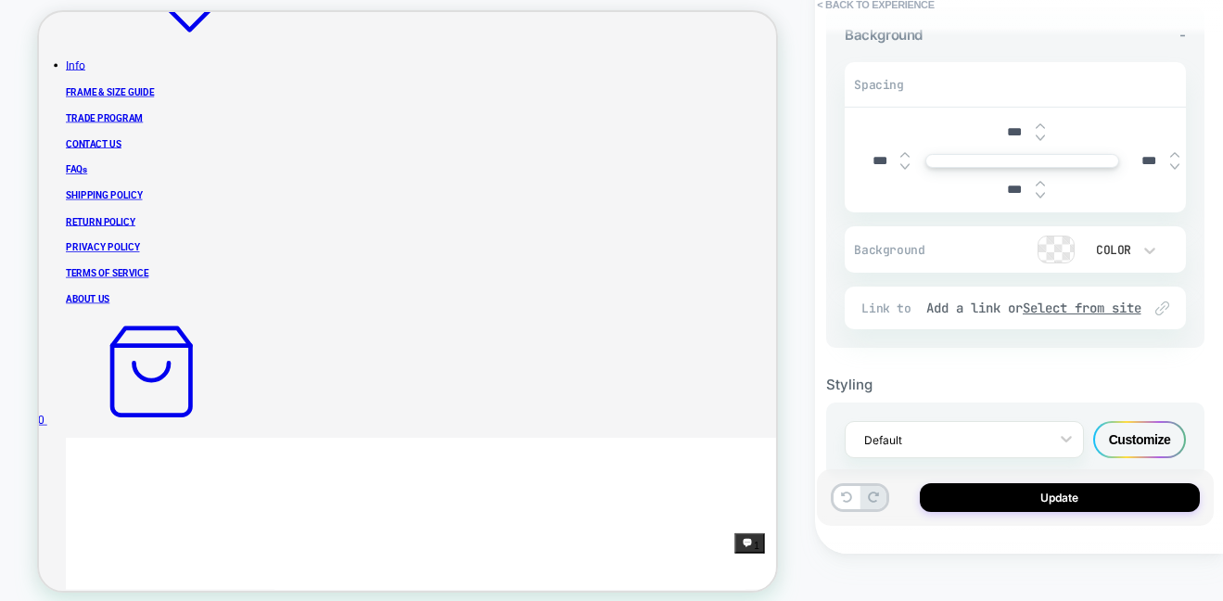
scroll to position [0, 0]
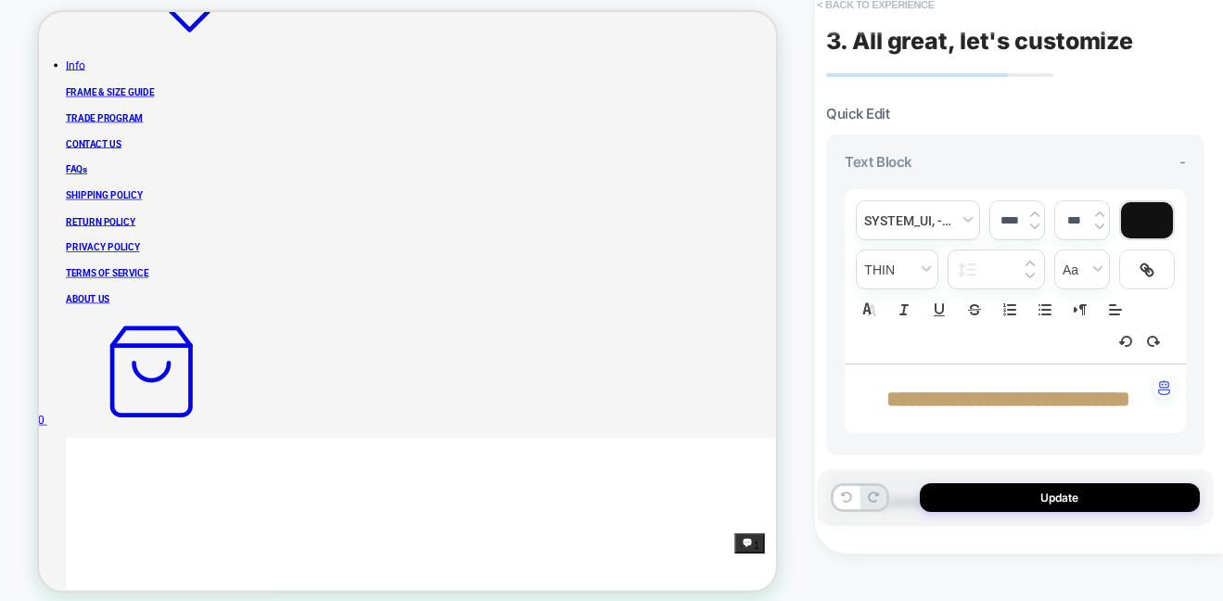
click at [867, 6] on button "< Back to experience" at bounding box center [875, 5] width 135 height 30
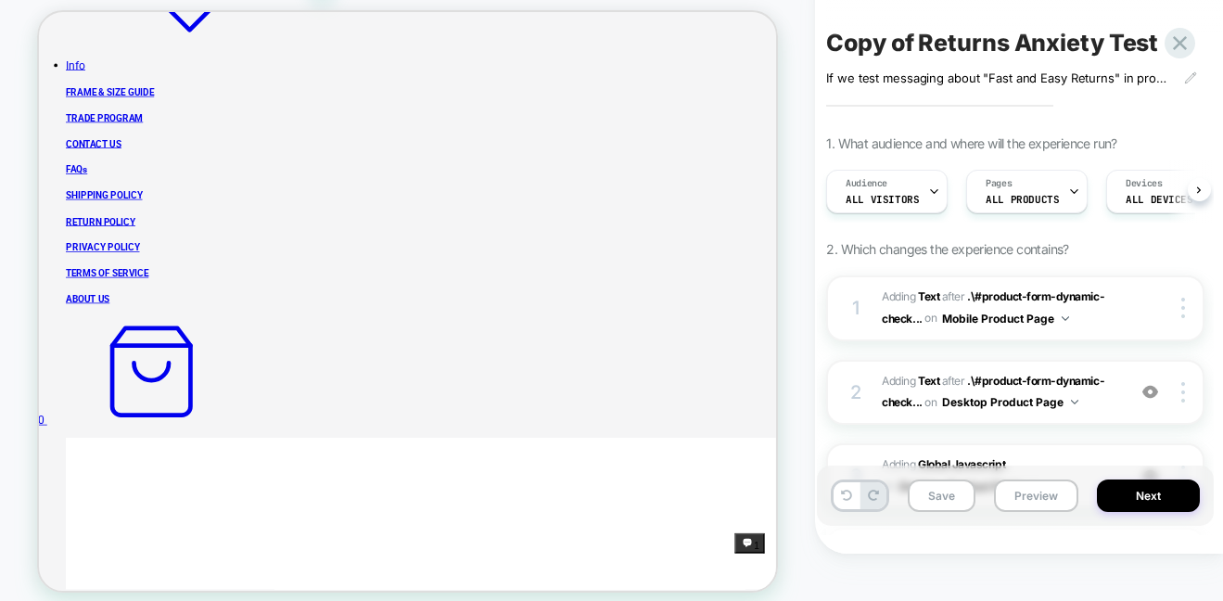
scroll to position [0, 1]
click at [939, 501] on button "Save" at bounding box center [942, 495] width 68 height 32
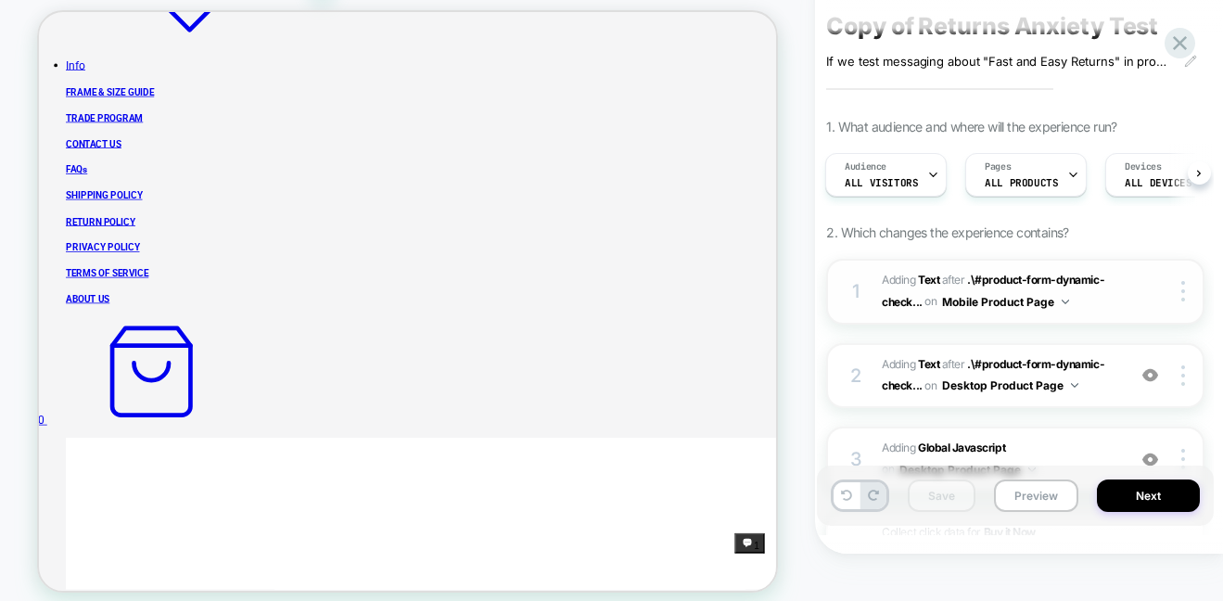
scroll to position [213, 0]
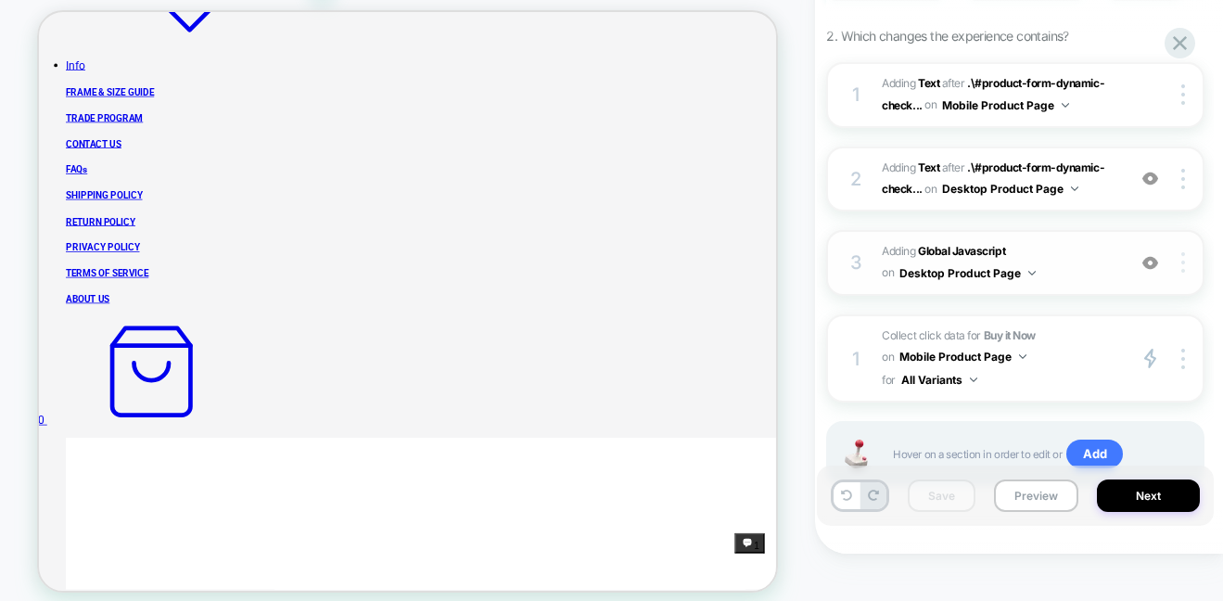
click at [1181, 263] on img at bounding box center [1183, 262] width 4 height 20
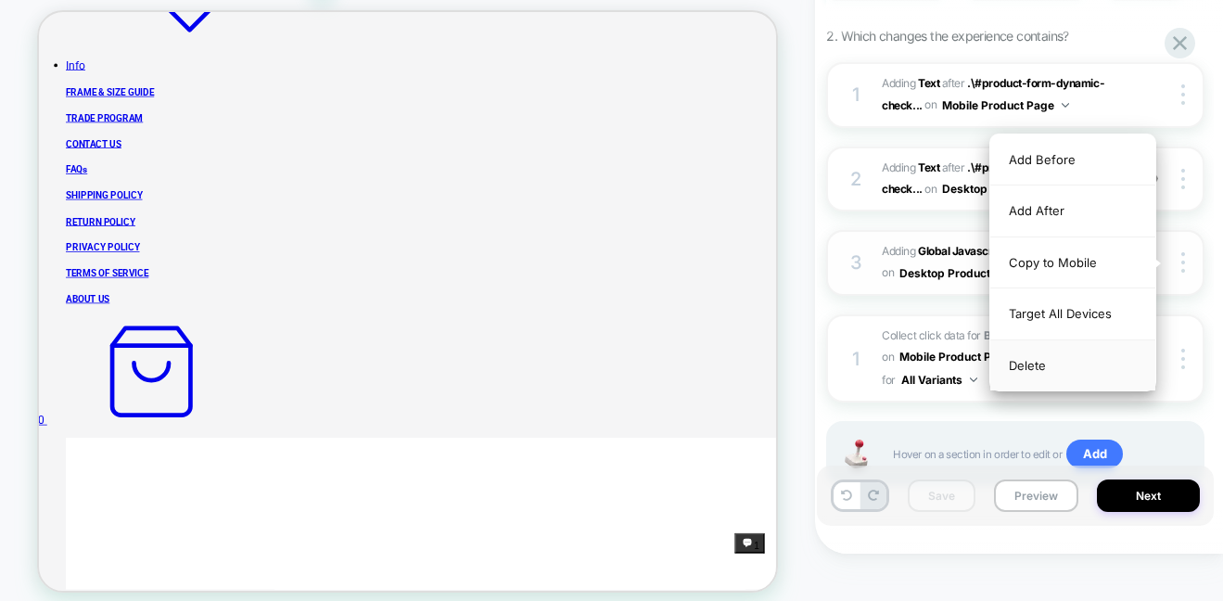
click at [1054, 364] on div "Delete" at bounding box center [1072, 365] width 165 height 50
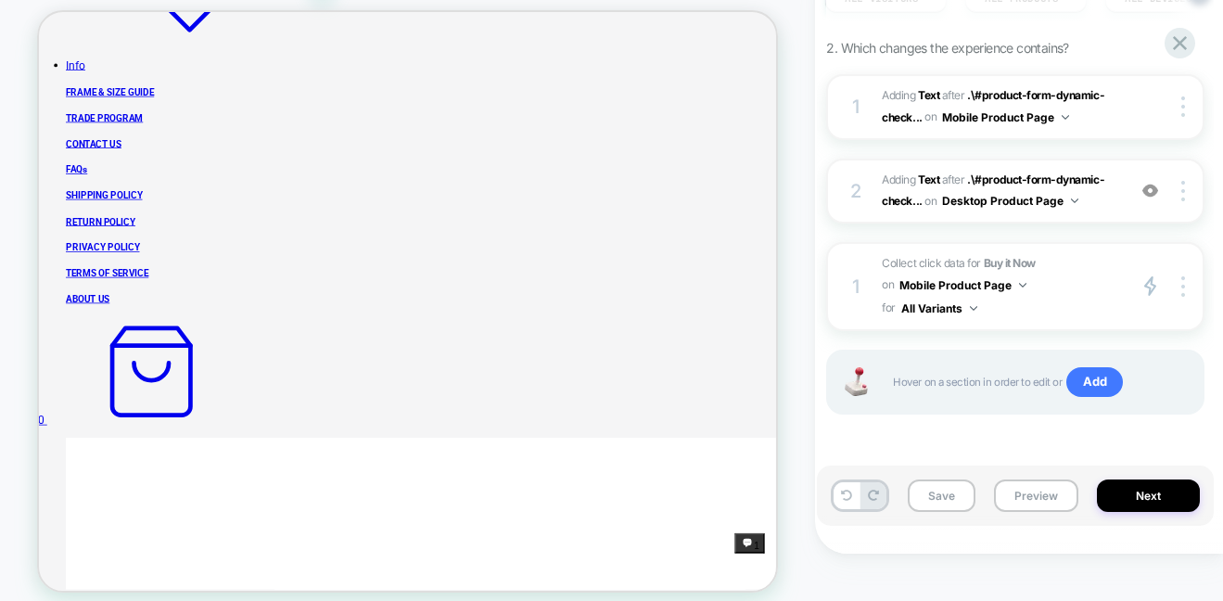
scroll to position [201, 0]
click at [950, 508] on button "Save" at bounding box center [942, 495] width 68 height 32
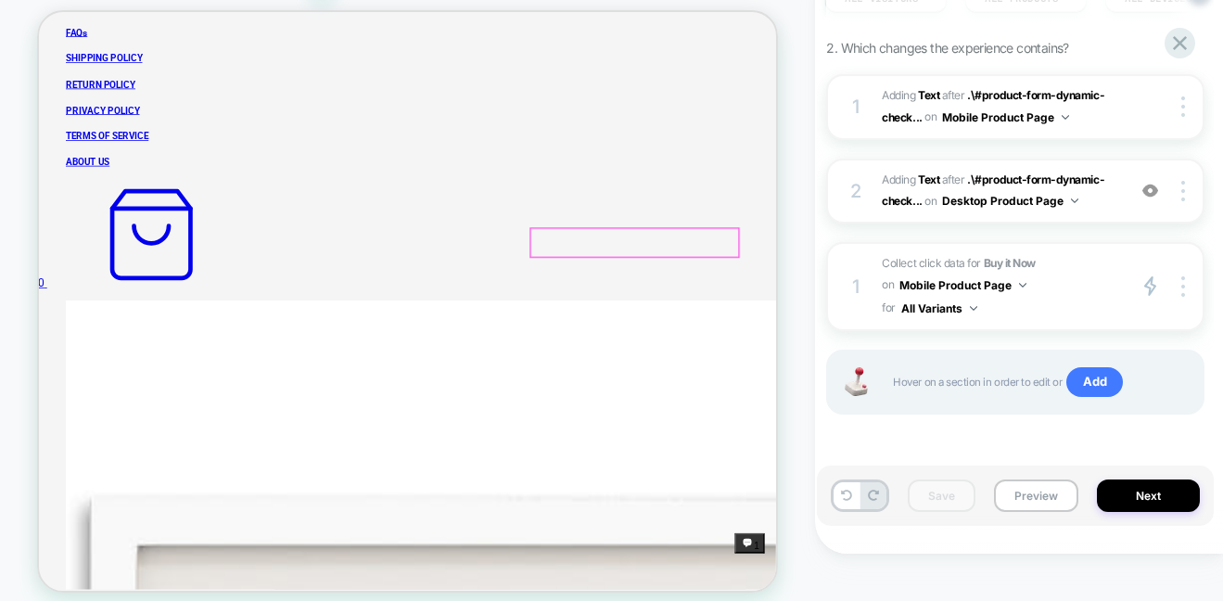
scroll to position [1041, 0]
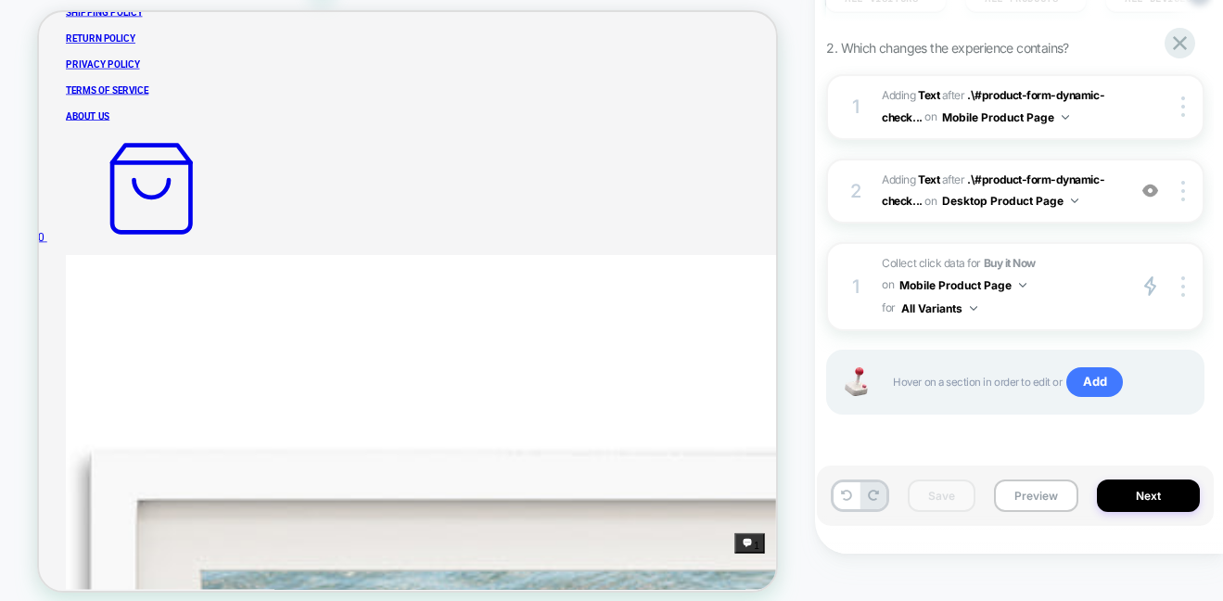
click at [786, 558] on div "PRODUCT: Shimmer" at bounding box center [407, 286] width 815 height 631
click at [1145, 502] on button "Next" at bounding box center [1148, 495] width 103 height 32
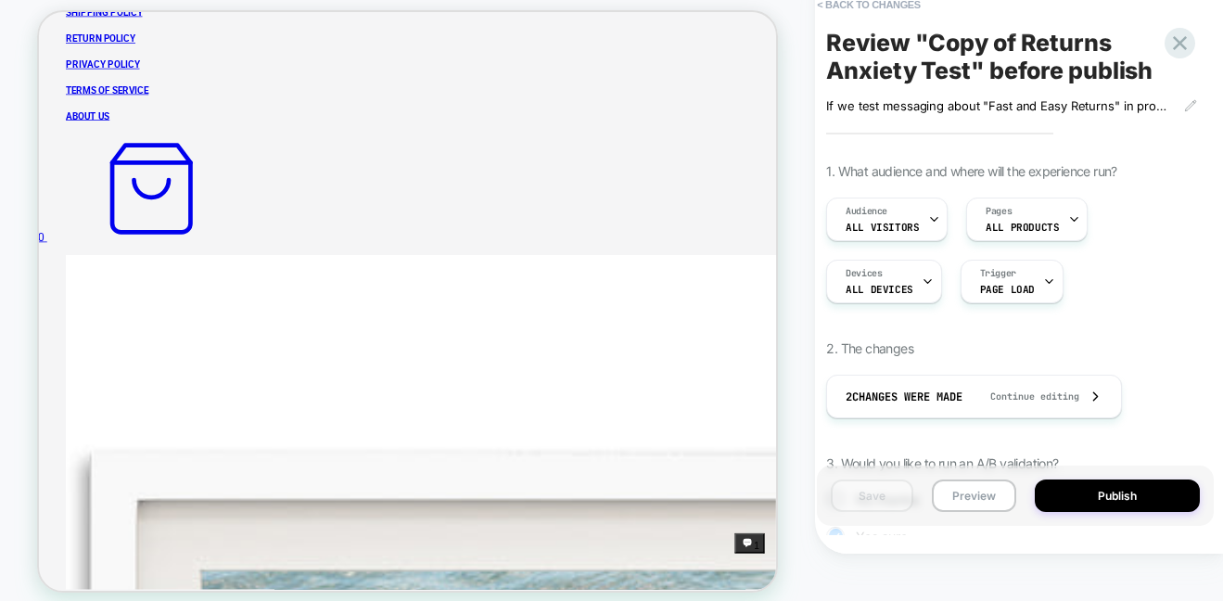
scroll to position [0, 2]
click at [899, 6] on button "< Back to changes" at bounding box center [869, 5] width 122 height 30
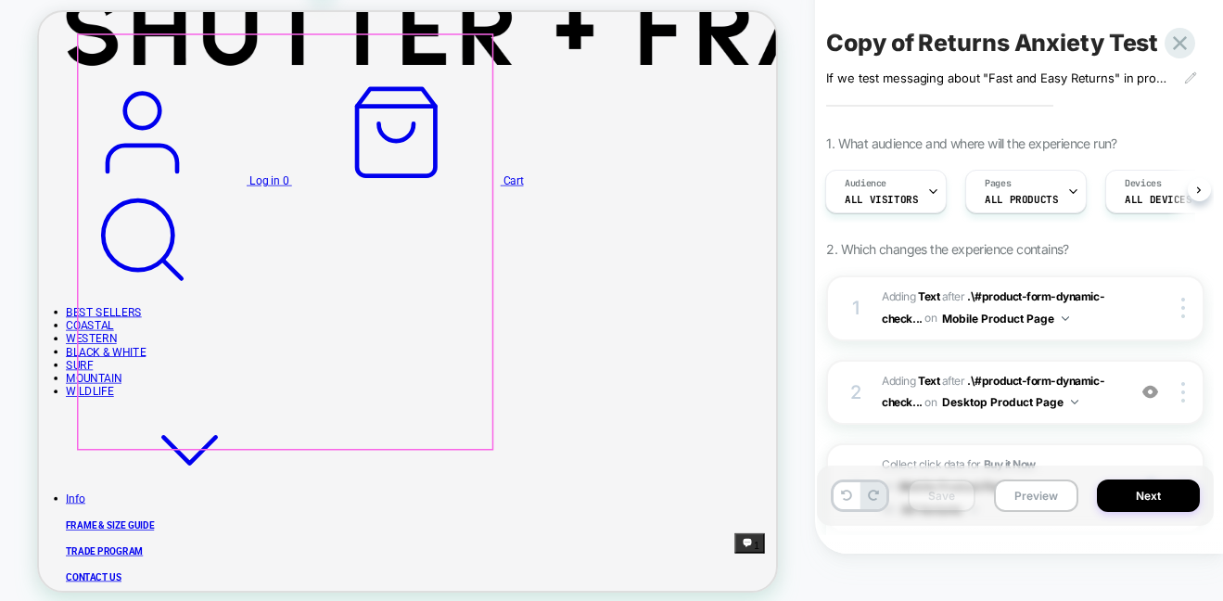
scroll to position [0, 0]
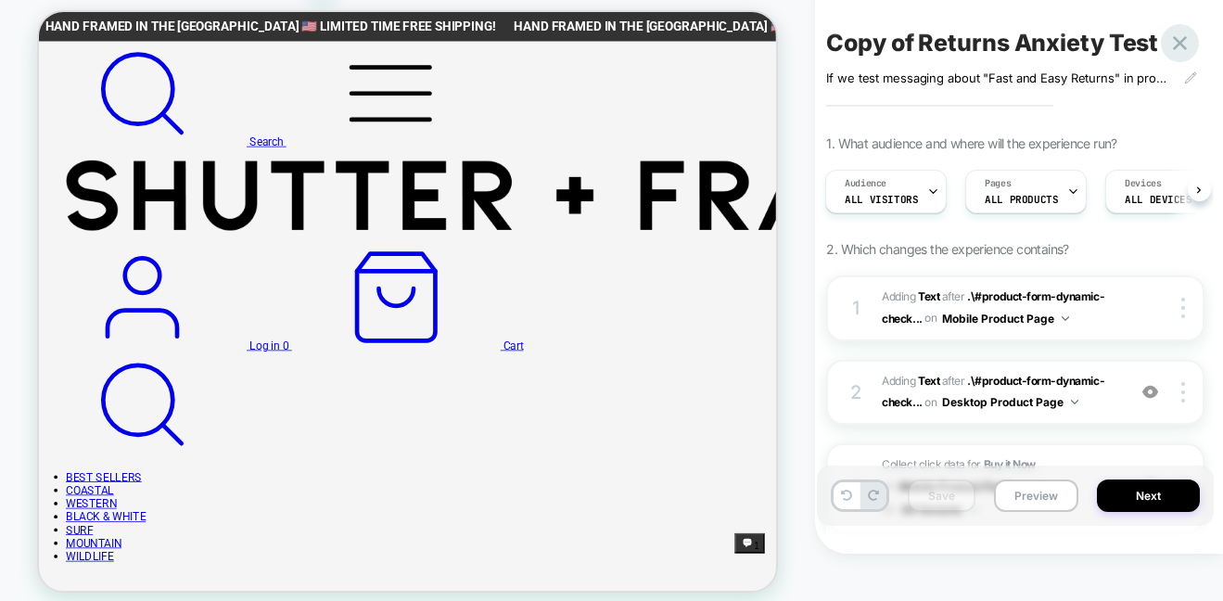
click at [1182, 36] on icon at bounding box center [1179, 43] width 25 height 25
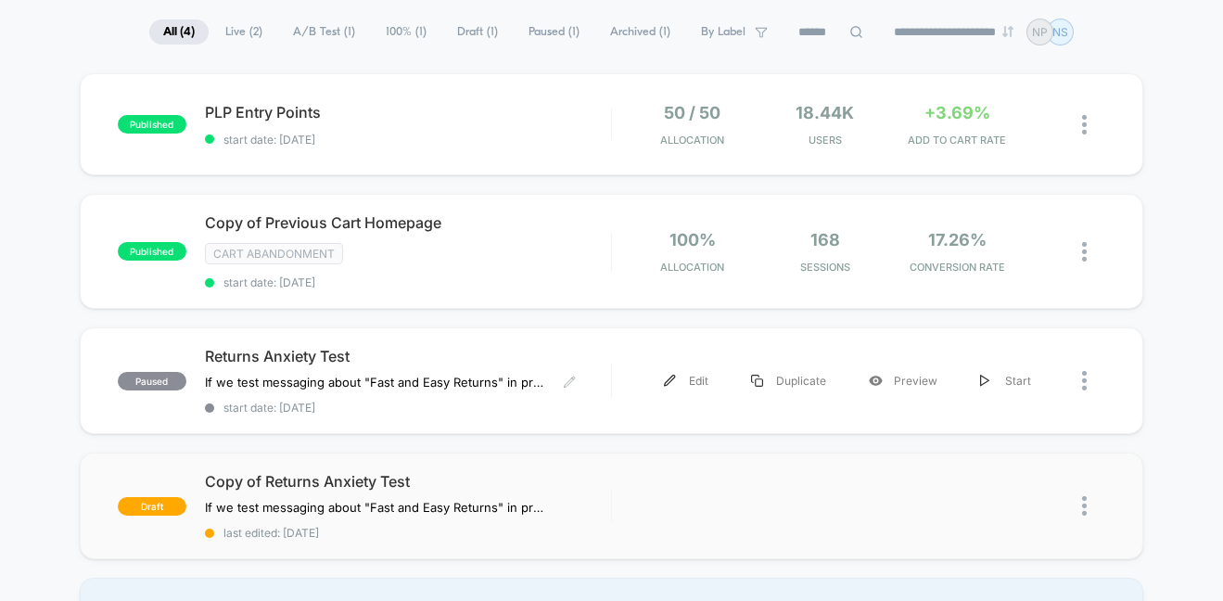
scroll to position [175, 0]
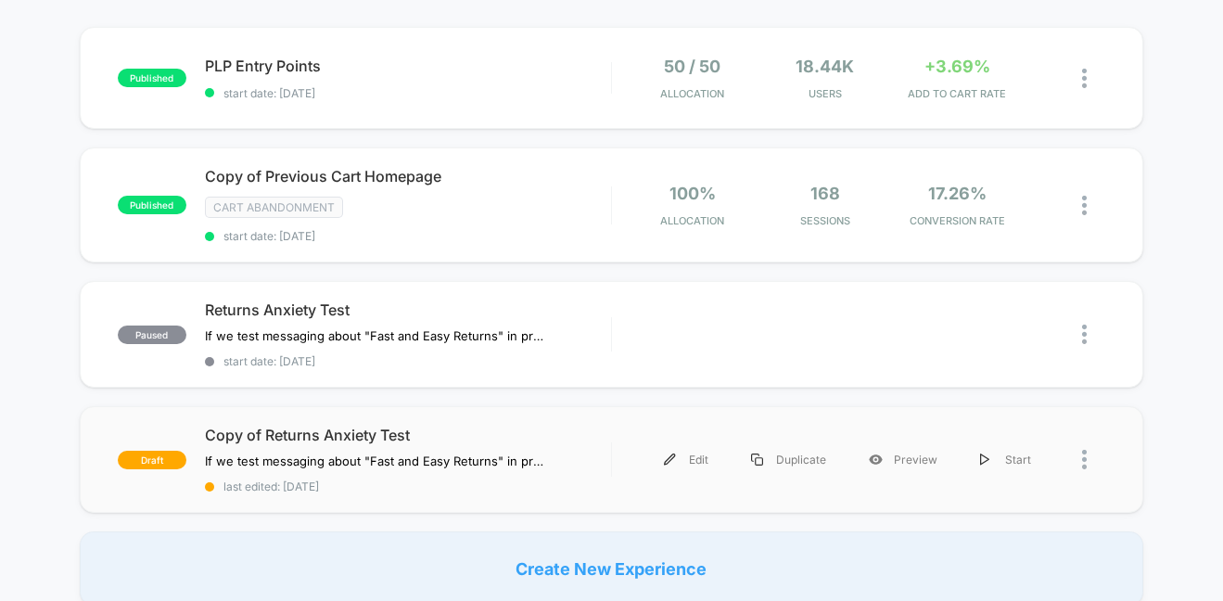
click at [344, 421] on div "draft Copy of Returns Anxiety Test If we test messaging about "Fast and Easy Re…" at bounding box center [612, 459] width 1065 height 107
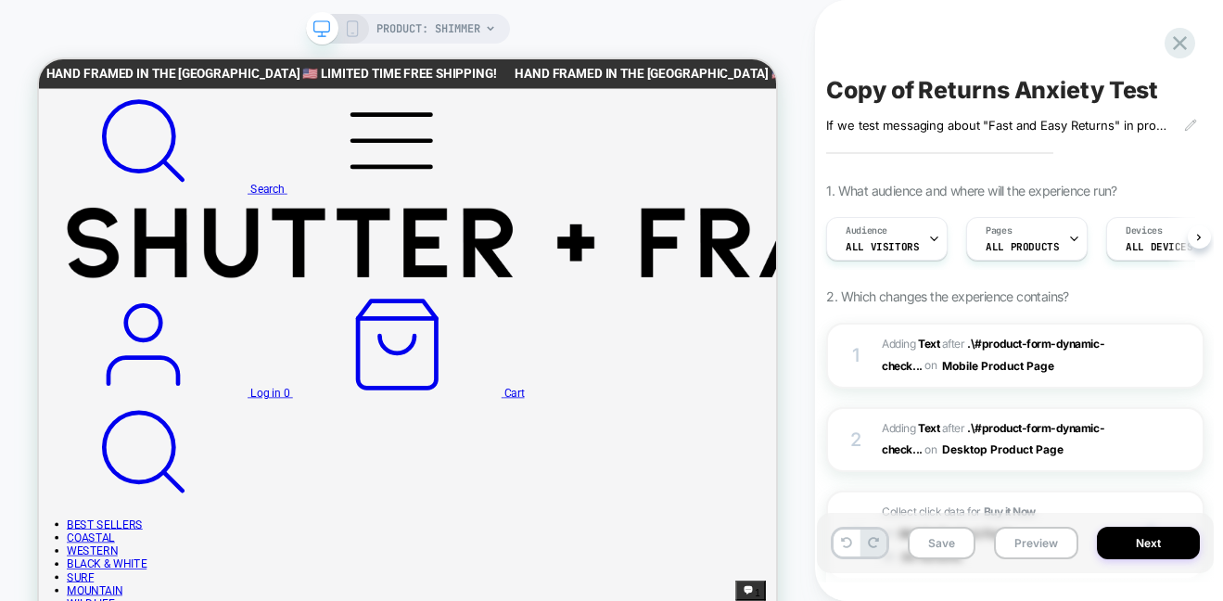
click at [347, 25] on icon at bounding box center [352, 28] width 17 height 17
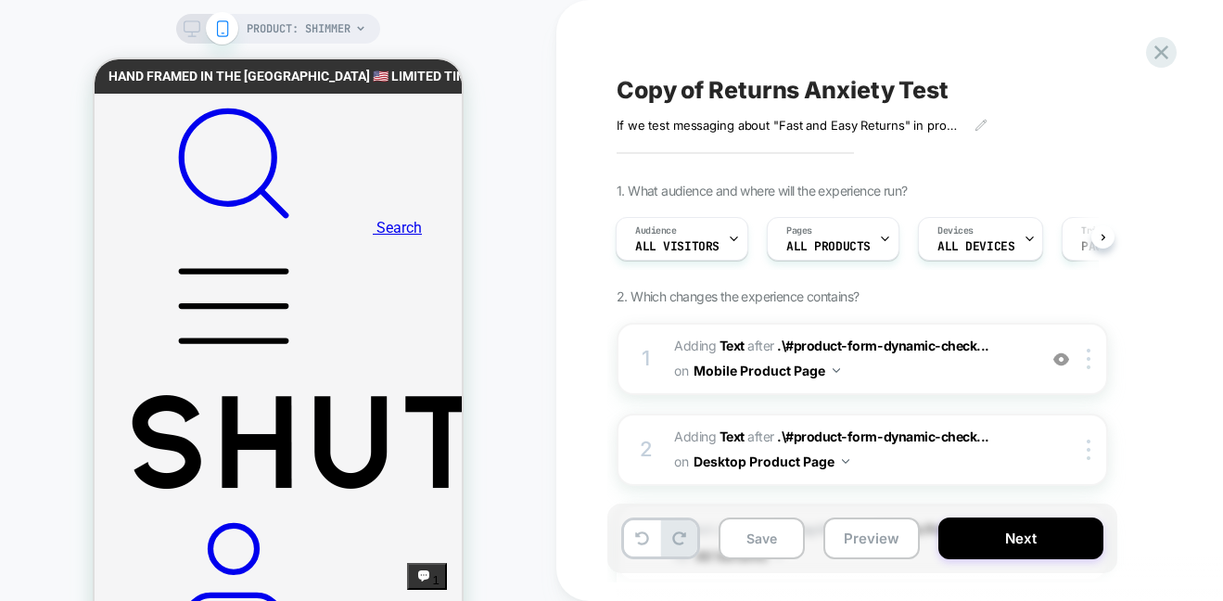
scroll to position [0, 2]
click at [932, 372] on span "#_loomi_addon_1758636689802_dup1760019128 Adding Text AFTER .\#product-form-dyn…" at bounding box center [850, 359] width 353 height 50
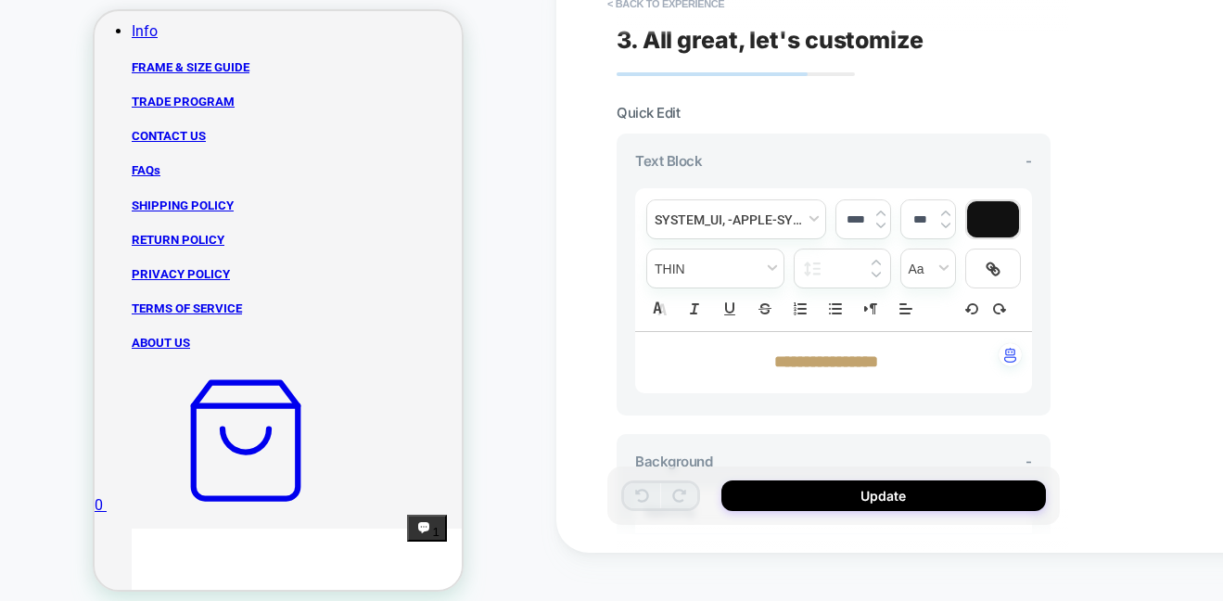
scroll to position [1057, 0]
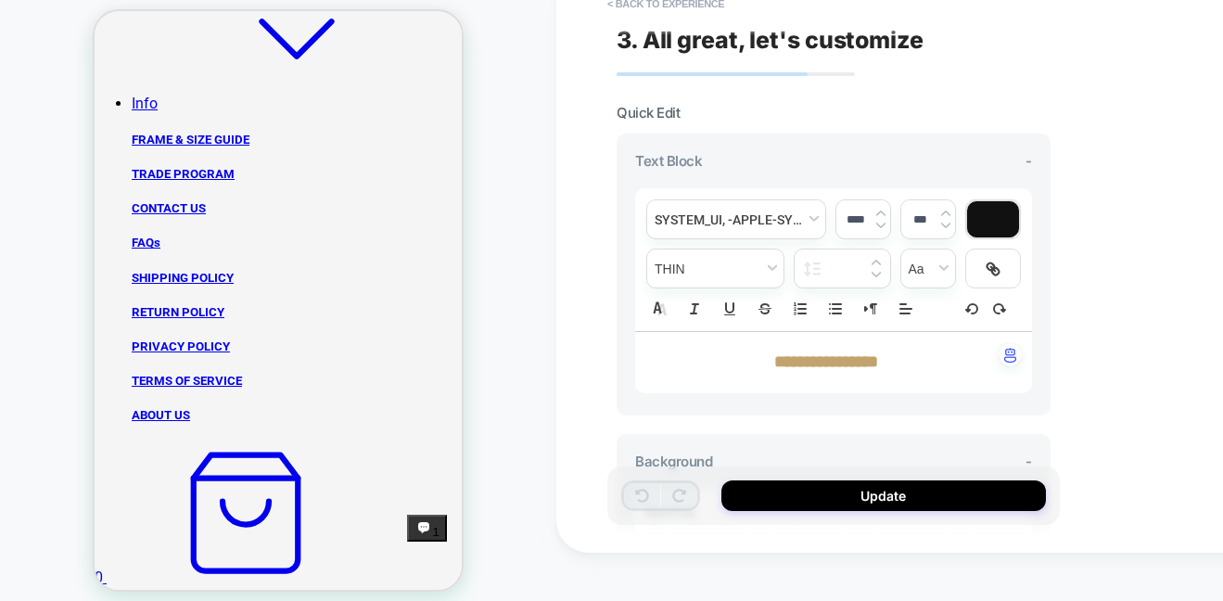
click at [811, 356] on strong "**********" at bounding box center [826, 361] width 104 height 17
type input "****"
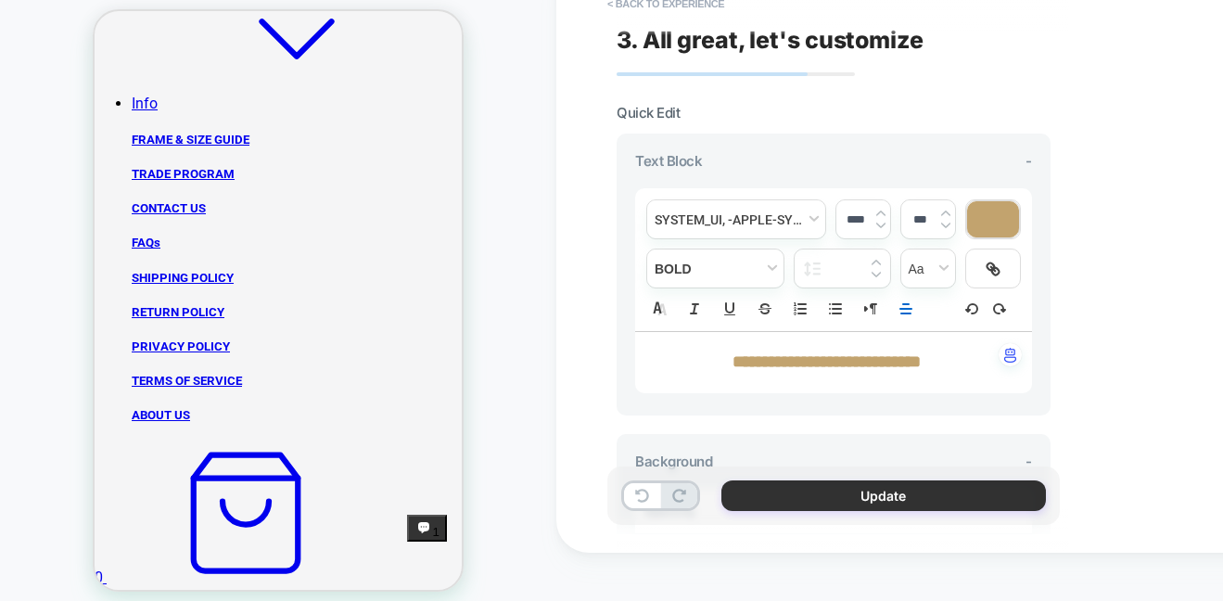
click at [883, 482] on button "Update" at bounding box center [883, 495] width 325 height 31
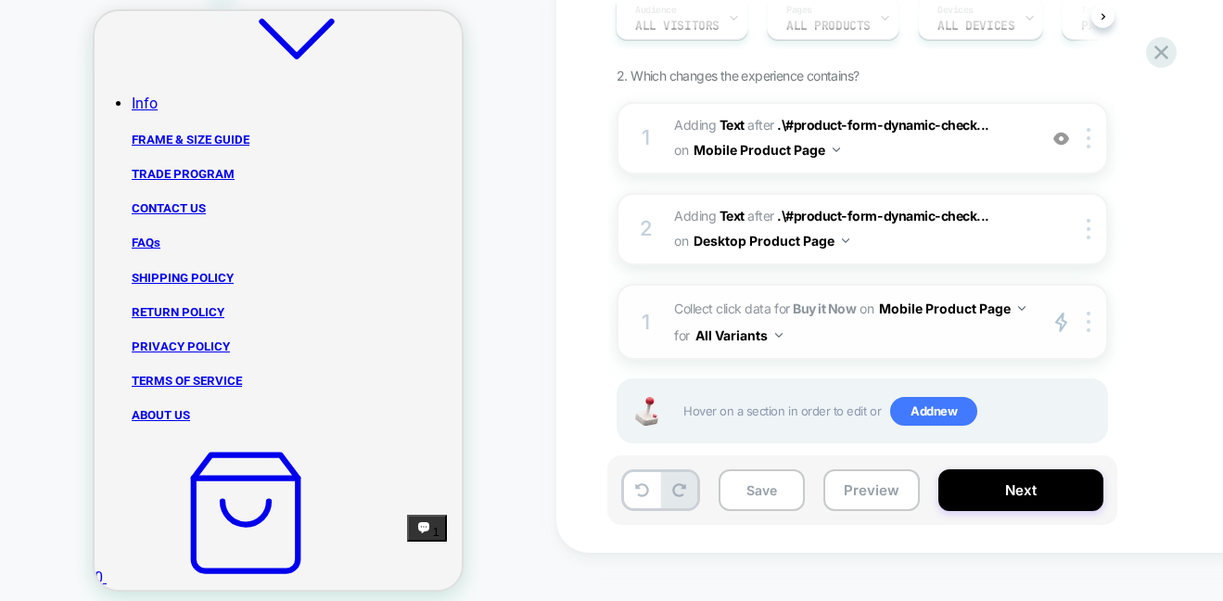
scroll to position [202, 0]
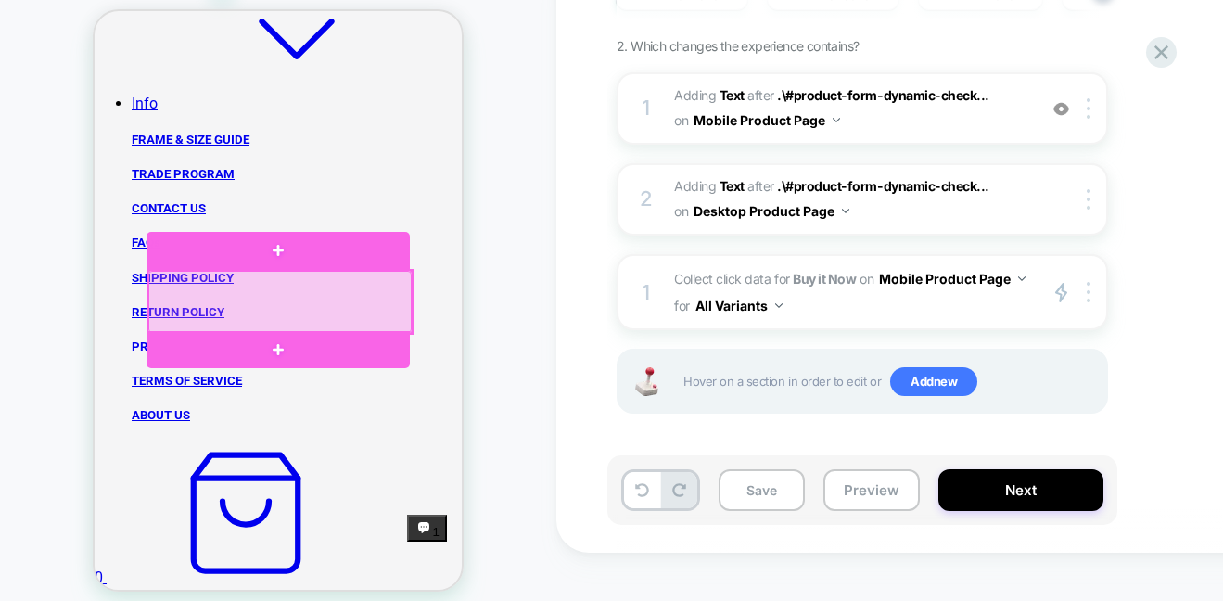
click at [278, 292] on div at bounding box center [279, 302] width 263 height 62
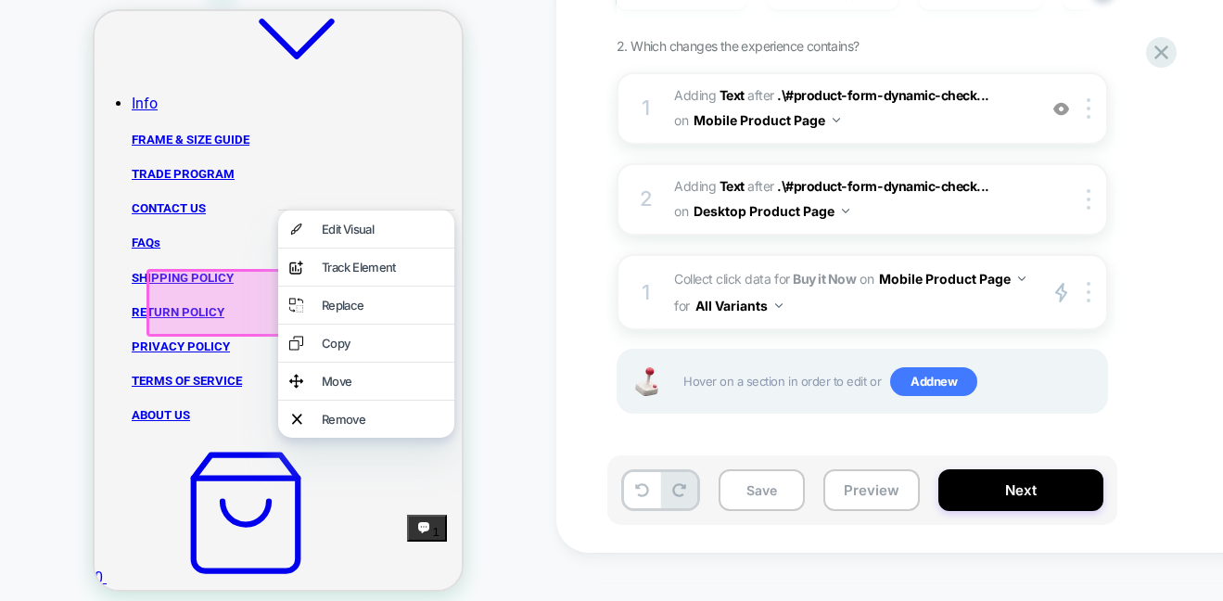
click at [487, 331] on div "PRODUCT: Shimmer" at bounding box center [278, 285] width 556 height 631
click at [213, 290] on div at bounding box center [281, 303] width 269 height 68
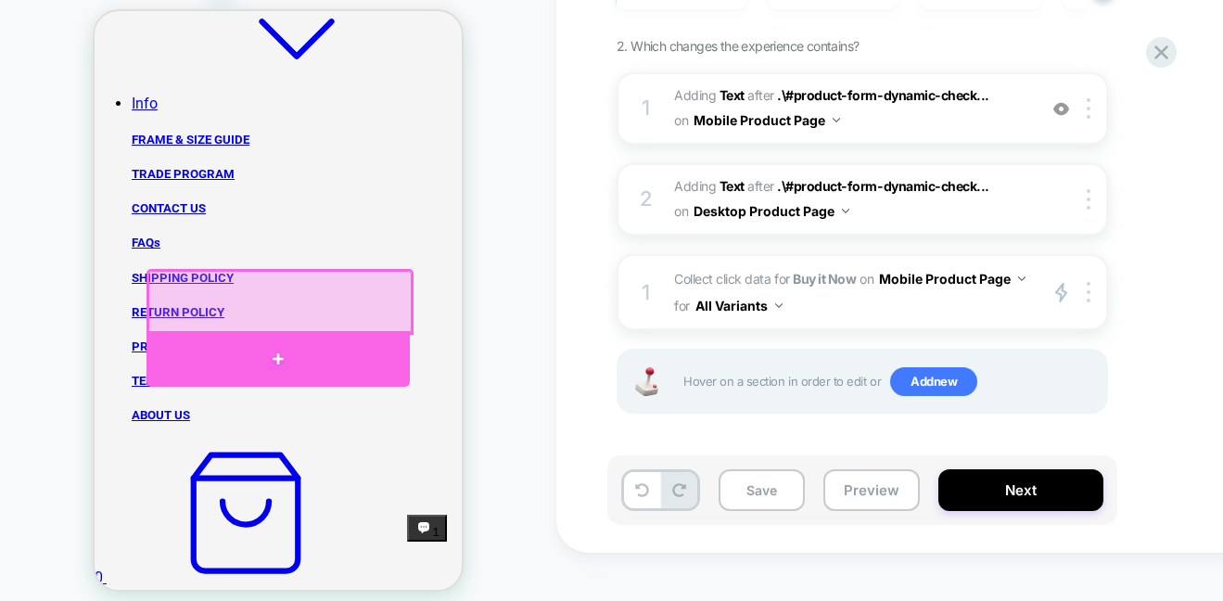
click at [274, 350] on div at bounding box center [278, 359] width 263 height 56
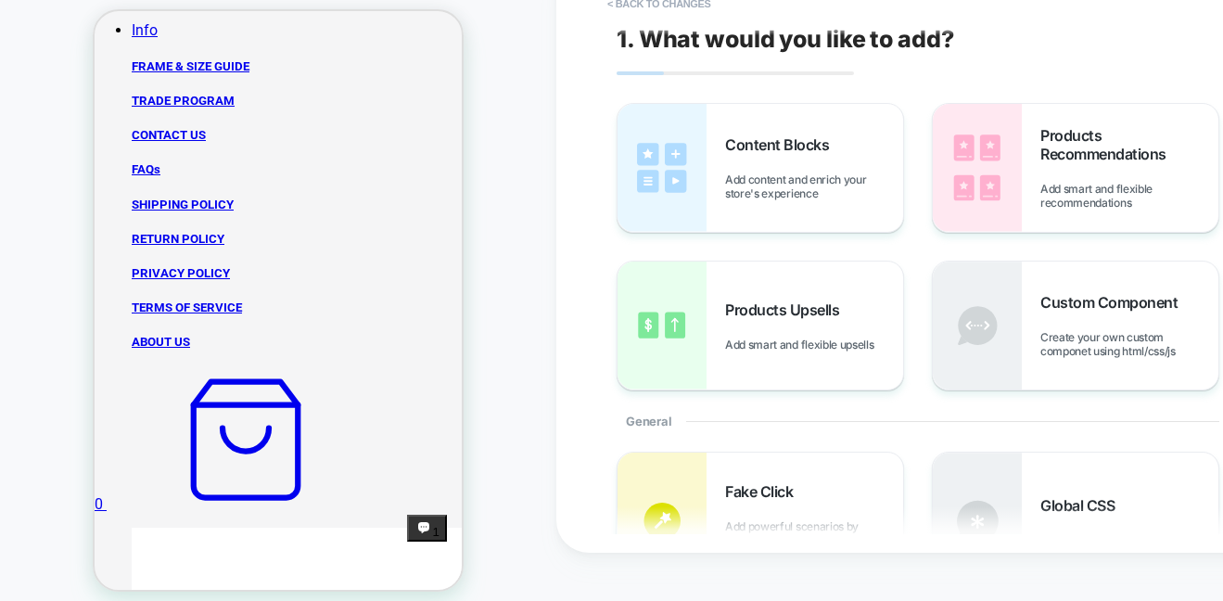
scroll to position [0, 0]
click at [659, 6] on button "< Back to changes" at bounding box center [659, 4] width 122 height 30
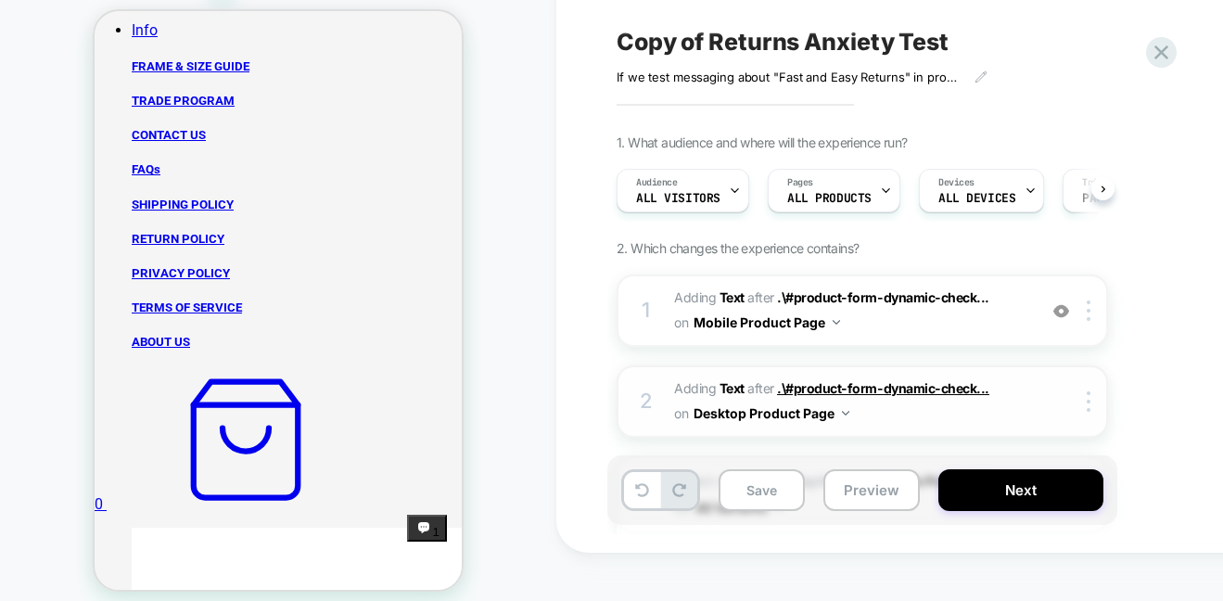
scroll to position [0, 1]
click at [785, 491] on button "Save" at bounding box center [762, 490] width 86 height 42
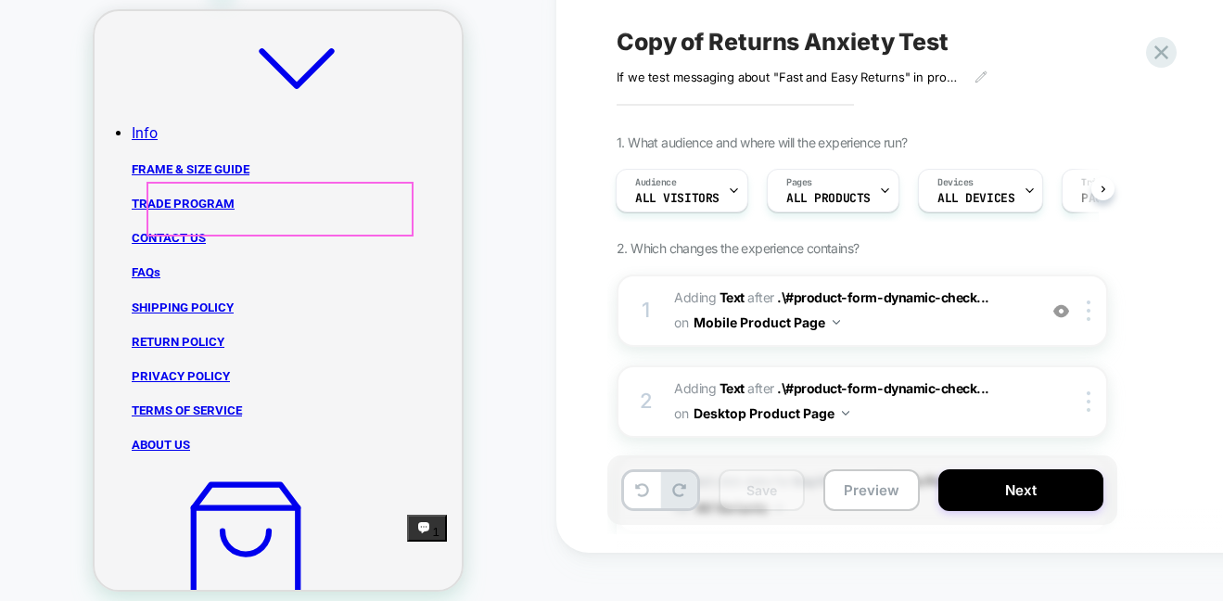
scroll to position [1019, 0]
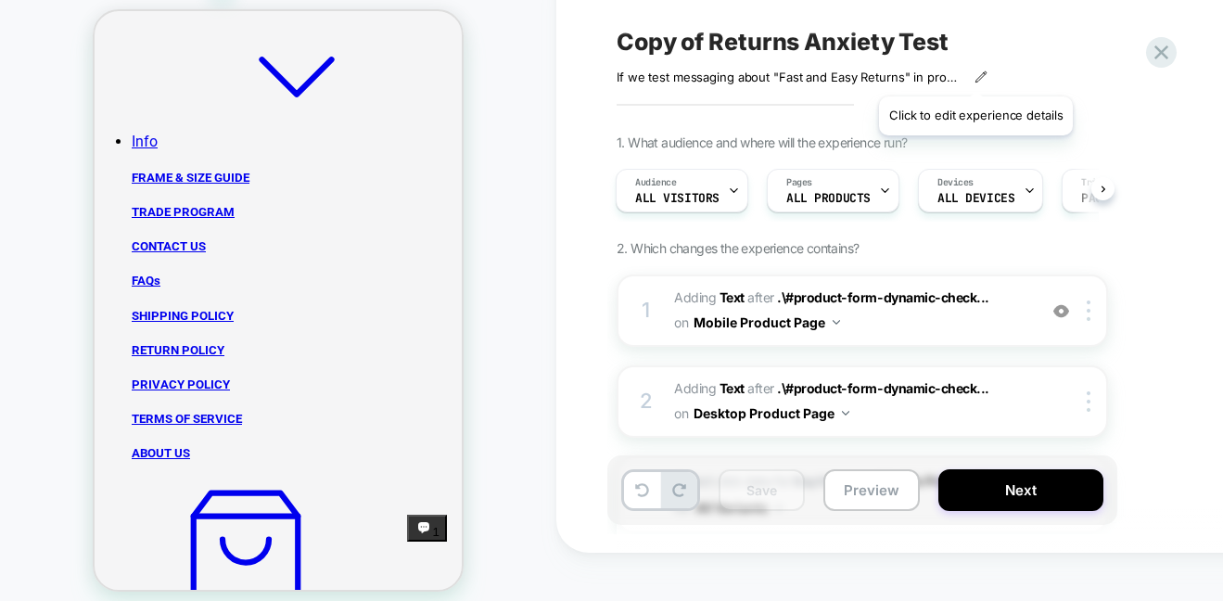
click at [976, 73] on icon at bounding box center [981, 76] width 13 height 13
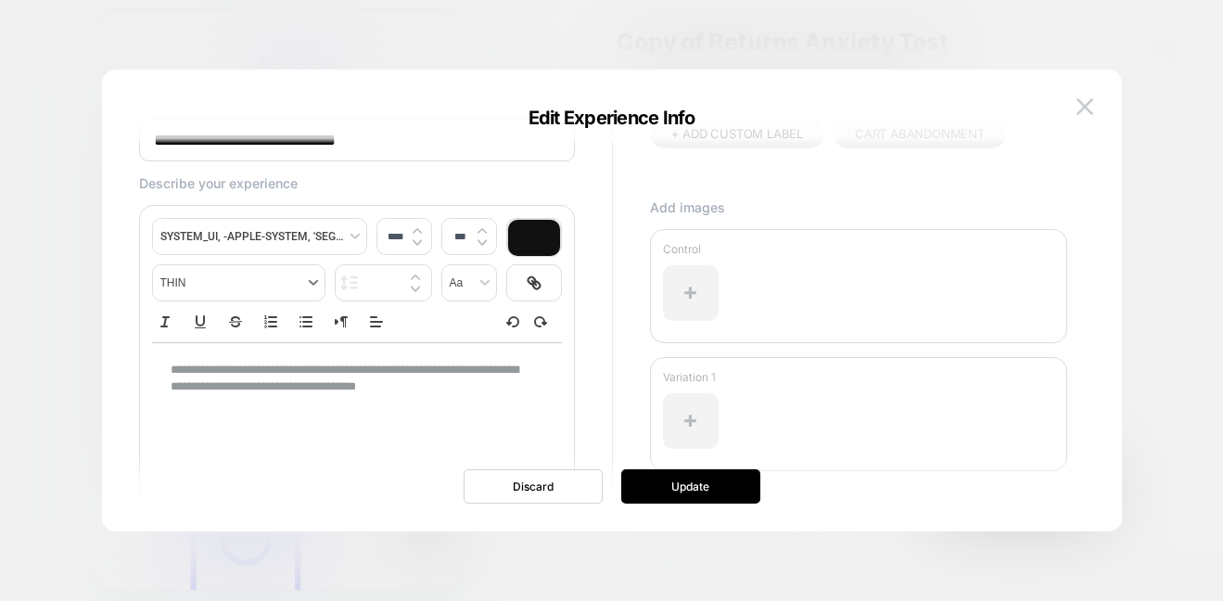
scroll to position [79, 0]
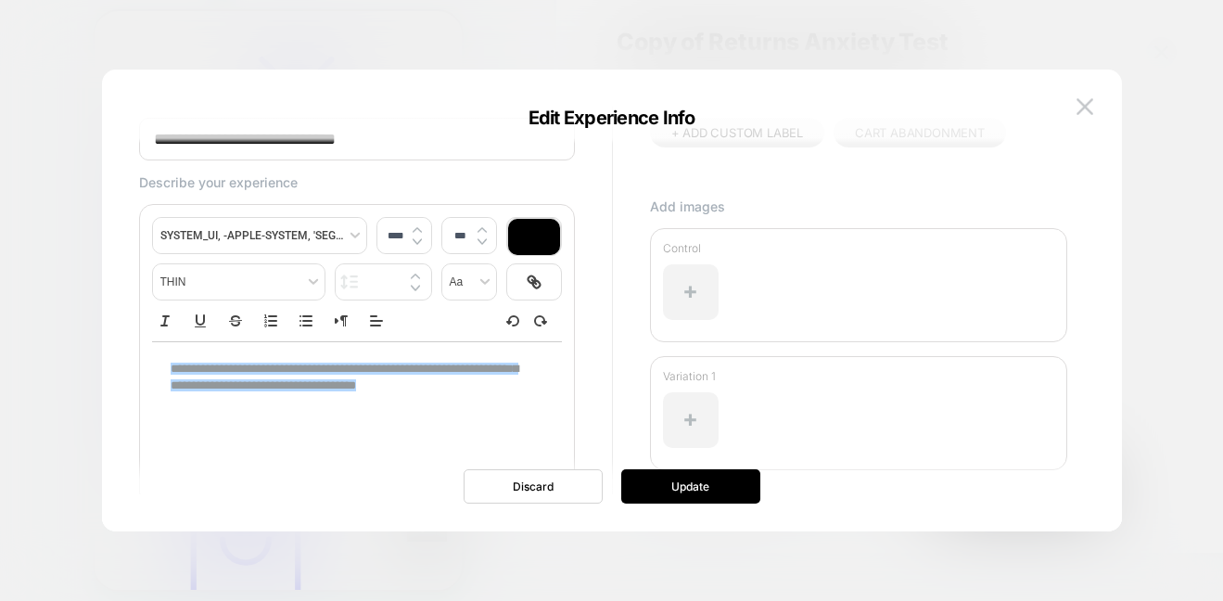
drag, startPoint x: 450, startPoint y: 389, endPoint x: 491, endPoint y: 407, distance: 45.7
click at [491, 407] on div "**********" at bounding box center [357, 377] width 410 height 71
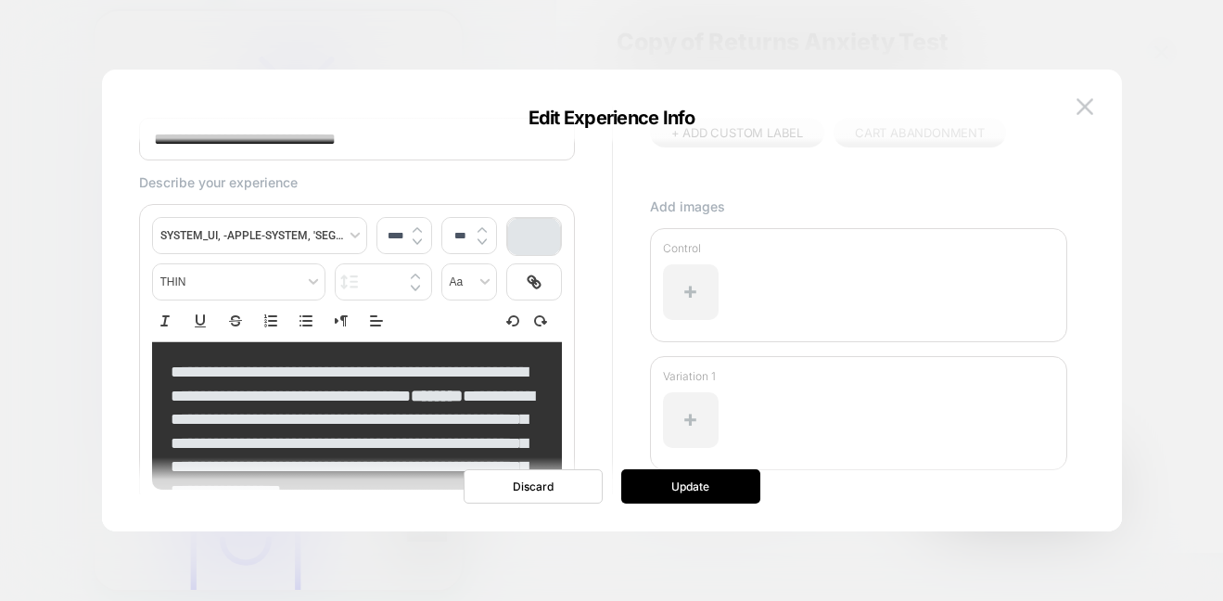
type input "****"
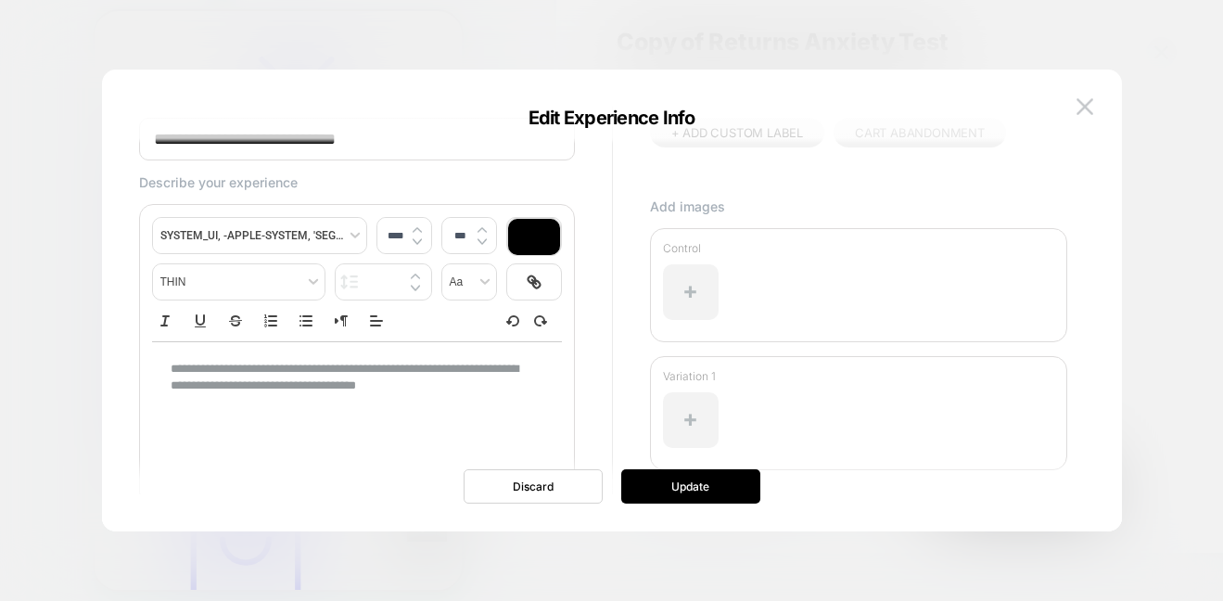
click at [223, 383] on p "**********" at bounding box center [350, 378] width 359 height 34
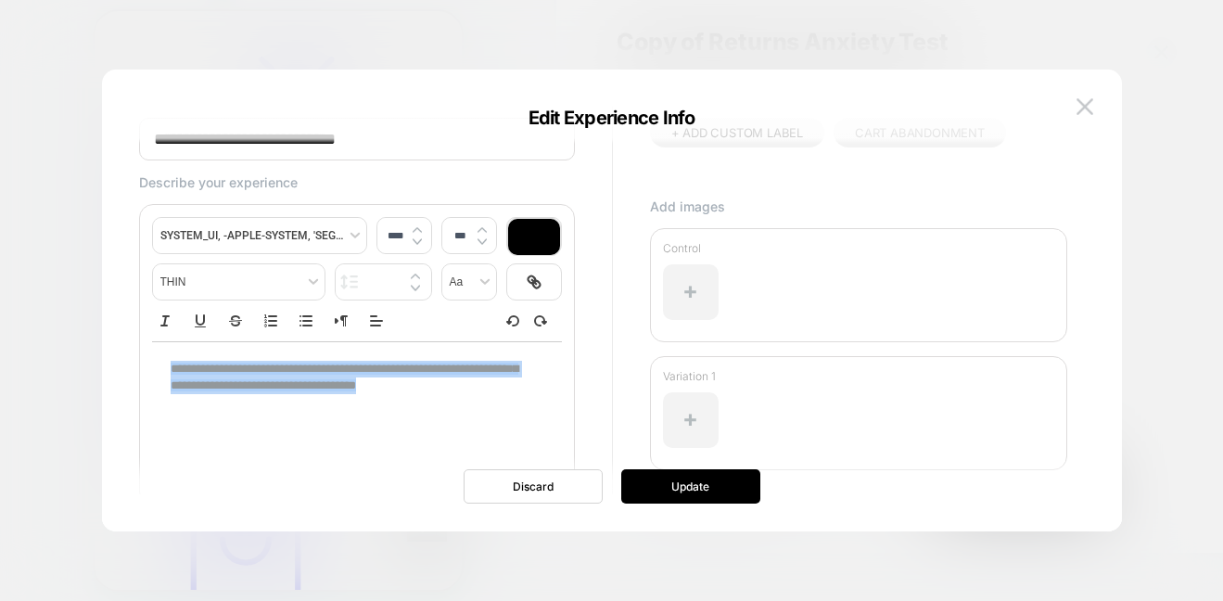
click at [223, 383] on span "**********" at bounding box center [345, 377] width 348 height 29
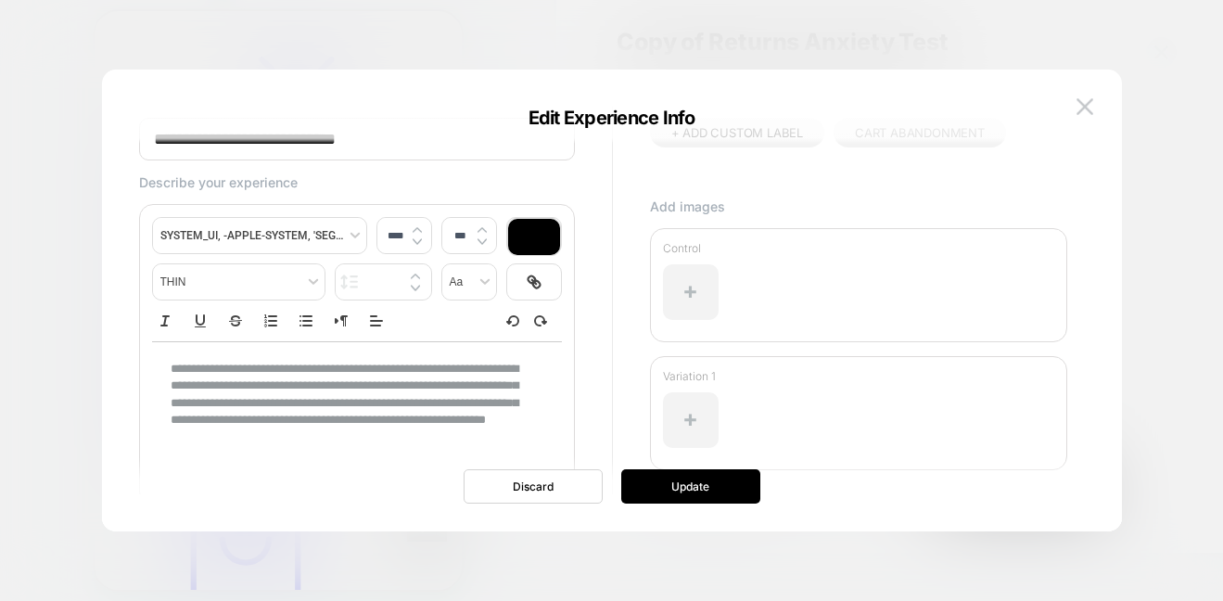
click at [225, 150] on input "**********" at bounding box center [357, 139] width 436 height 43
drag, startPoint x: 213, startPoint y: 139, endPoint x: 146, endPoint y: 139, distance: 67.7
click at [146, 139] on input "**********" at bounding box center [357, 139] width 436 height 43
type input "**********"
click at [756, 491] on button "Update" at bounding box center [690, 486] width 139 height 34
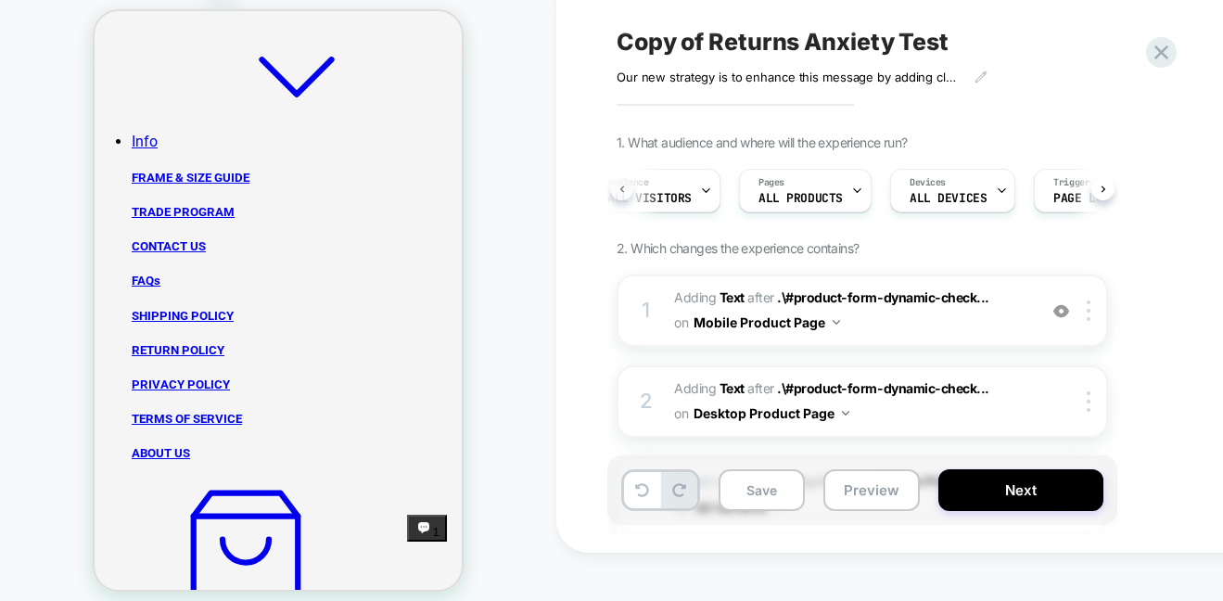
scroll to position [0, 1]
click at [734, 193] on icon at bounding box center [734, 191] width 12 height 12
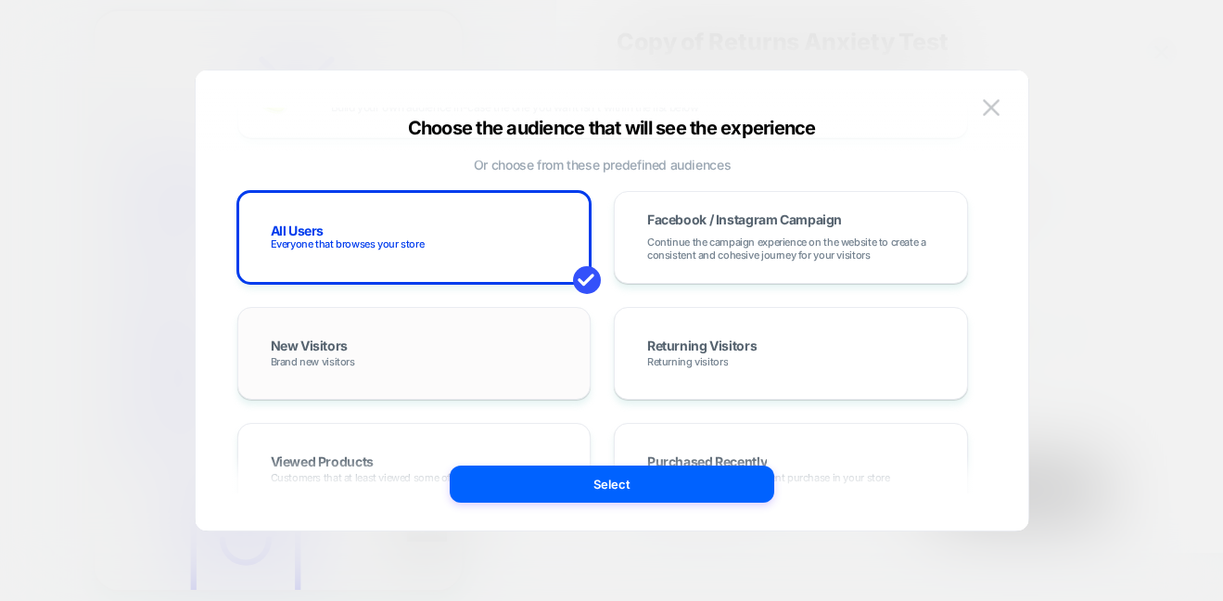
scroll to position [174, 0]
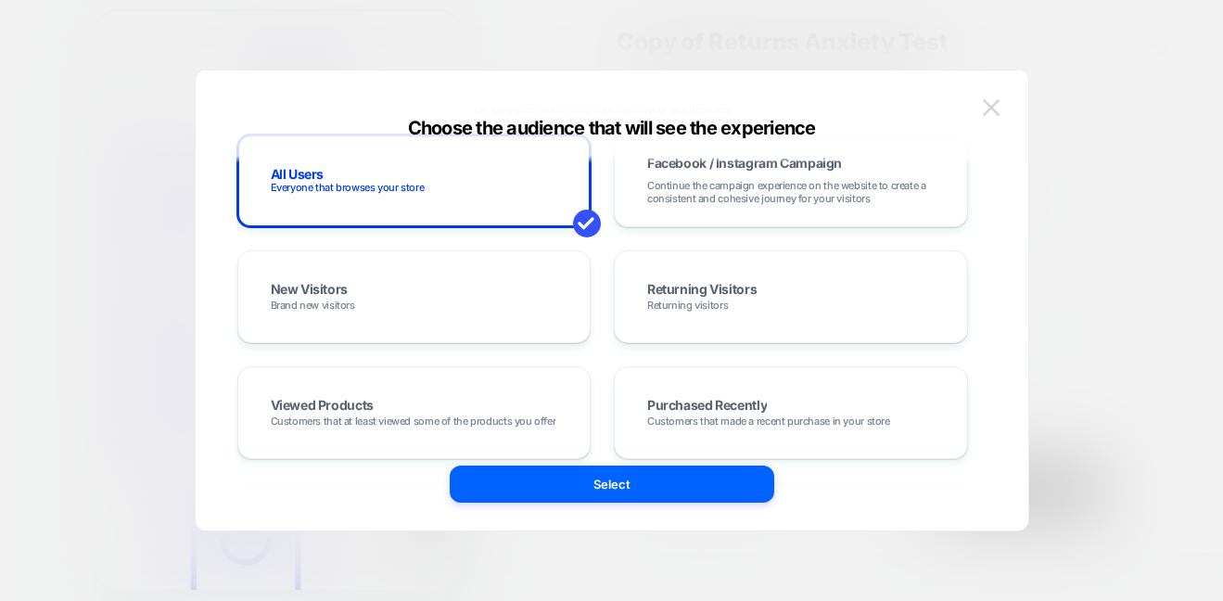
click at [1001, 114] on button at bounding box center [991, 108] width 28 height 28
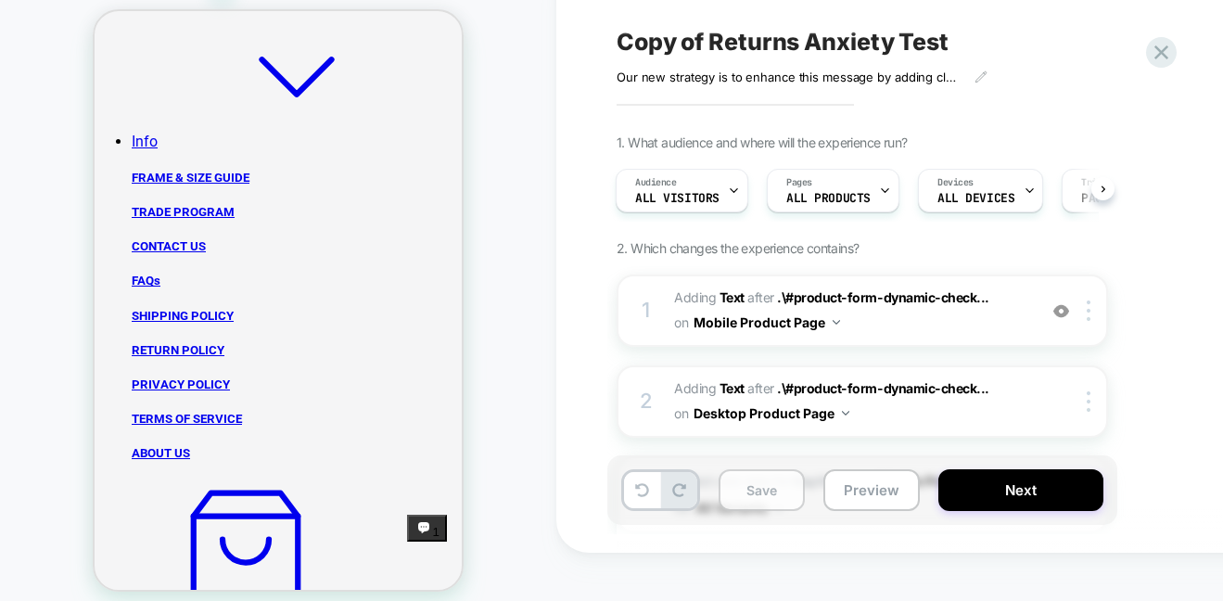
click at [748, 494] on button "Save" at bounding box center [762, 490] width 86 height 42
click at [875, 477] on button "Preview" at bounding box center [871, 490] width 96 height 42
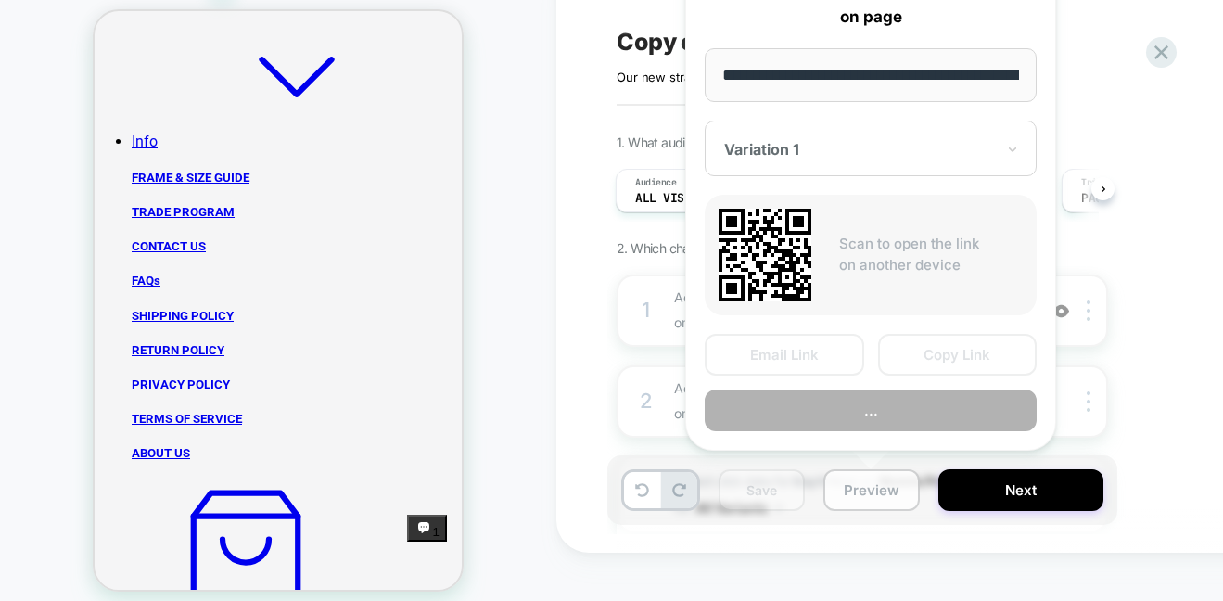
scroll to position [0, 203]
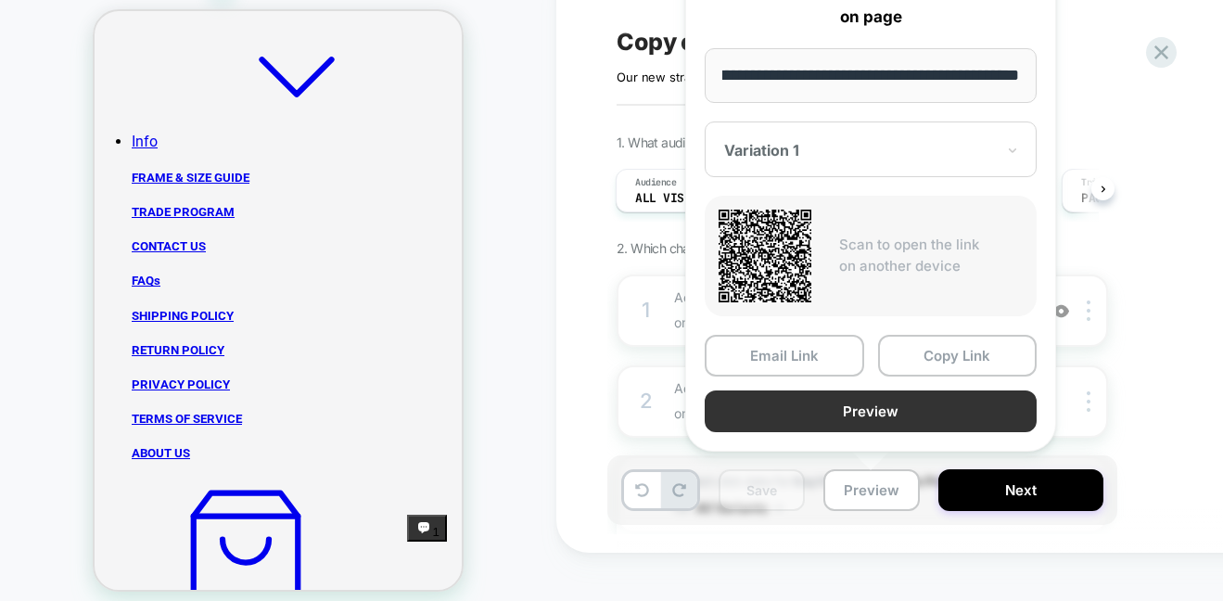
click at [899, 416] on button "Preview" at bounding box center [871, 411] width 332 height 42
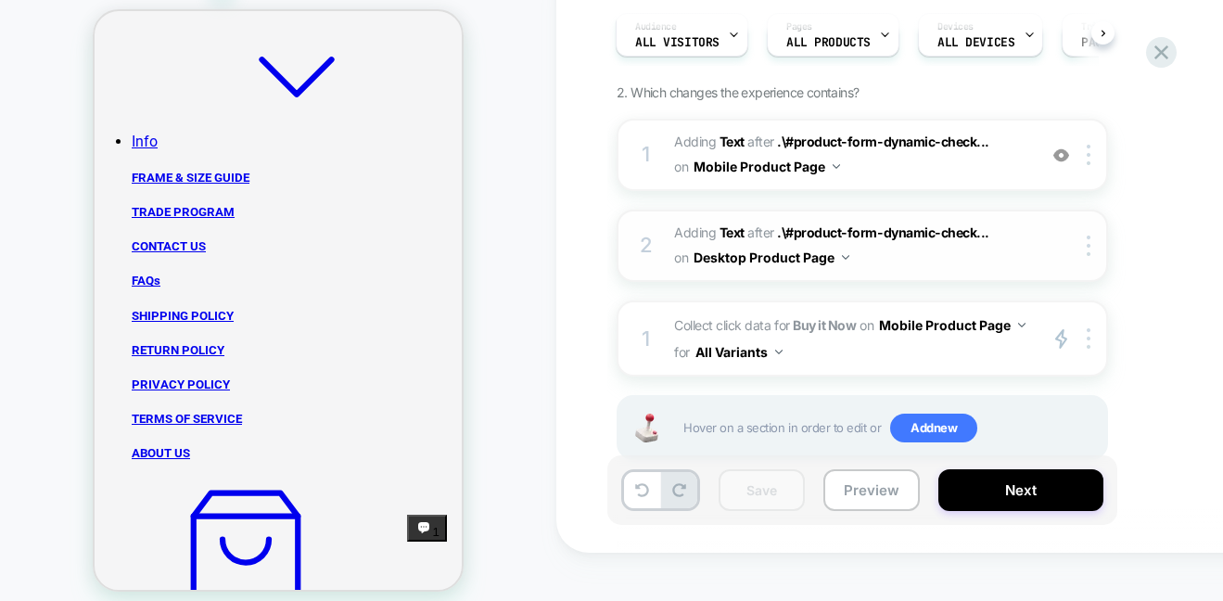
scroll to position [202, 0]
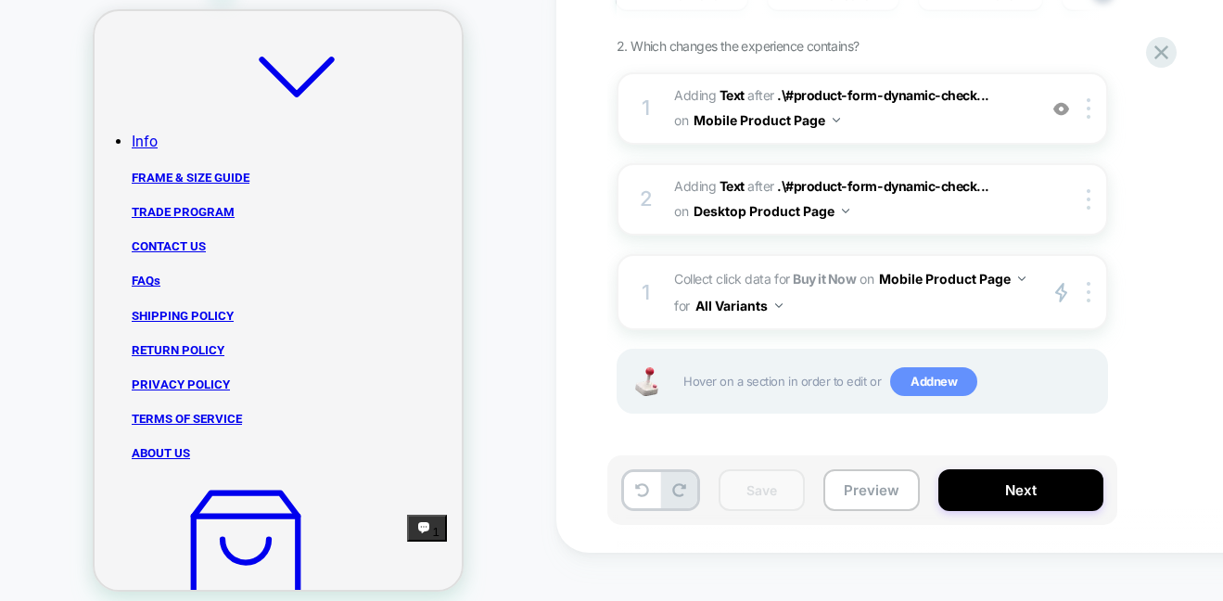
click at [953, 379] on span "Add new" at bounding box center [933, 382] width 87 height 30
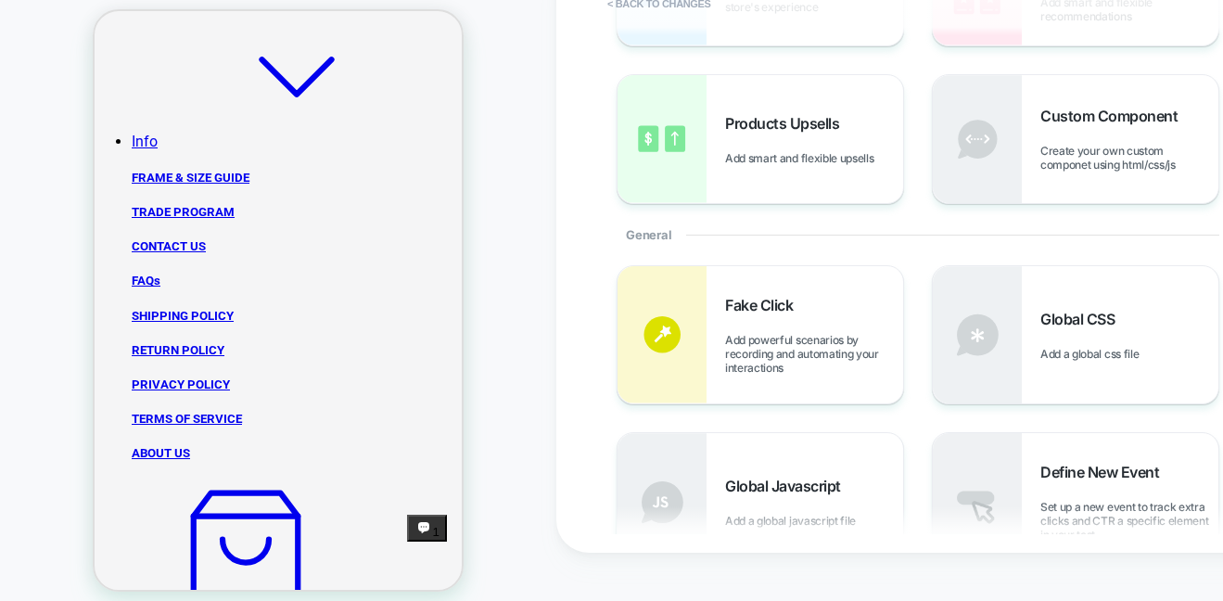
scroll to position [265, 0]
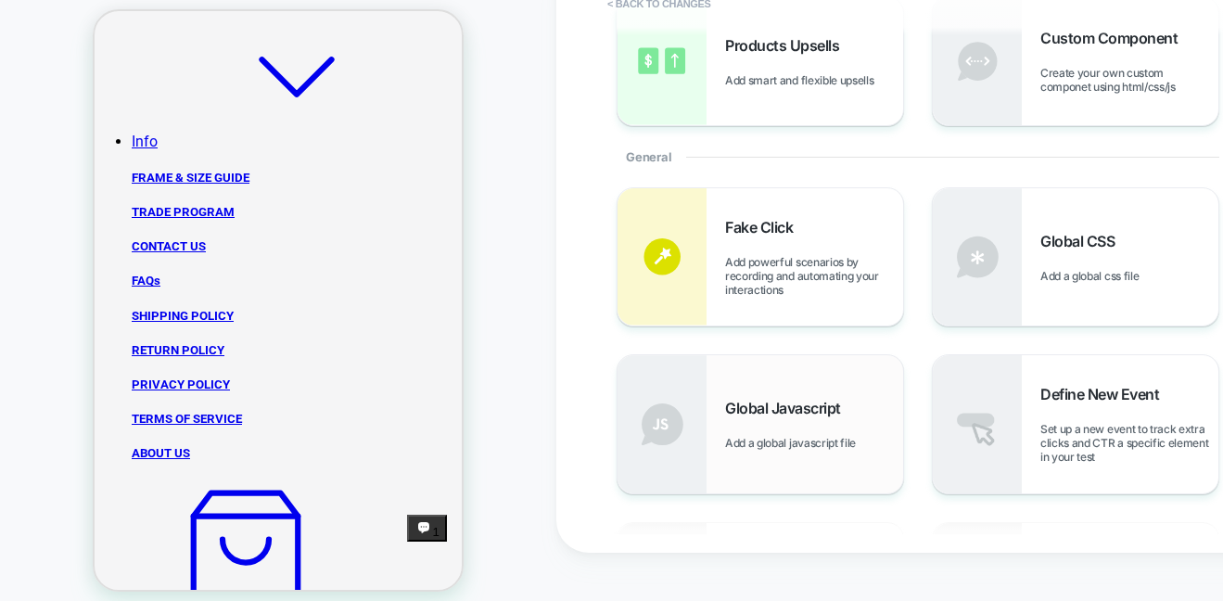
click at [822, 400] on span "Global Javascript" at bounding box center [787, 408] width 125 height 19
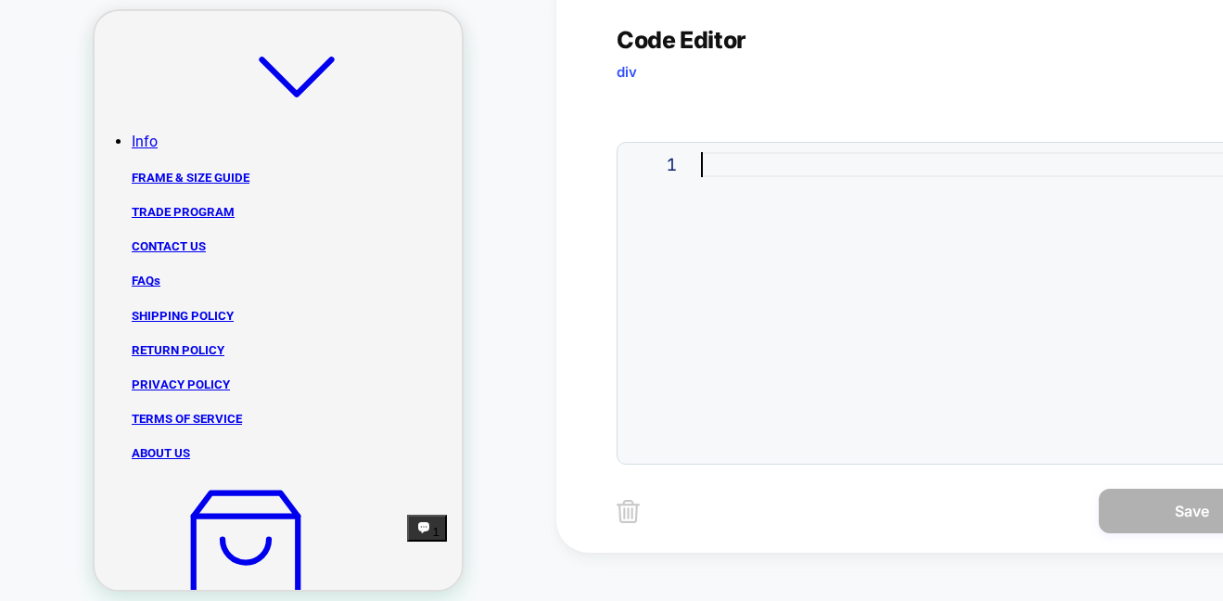
click at [711, 162] on div at bounding box center [987, 303] width 573 height 302
type textarea "*****"
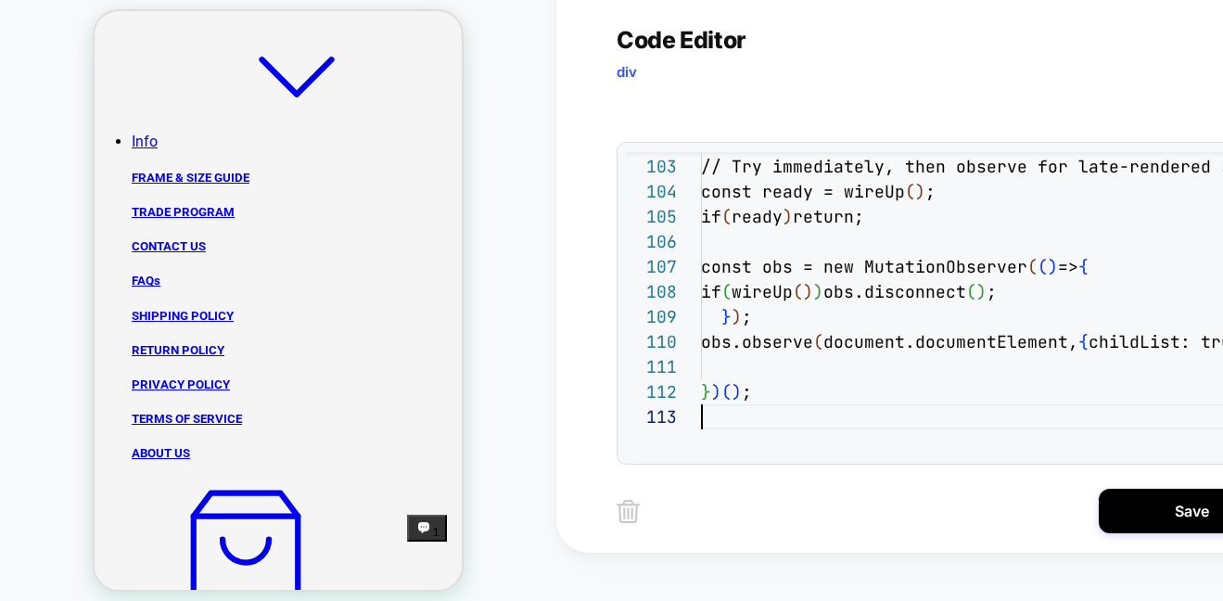
scroll to position [50, 0]
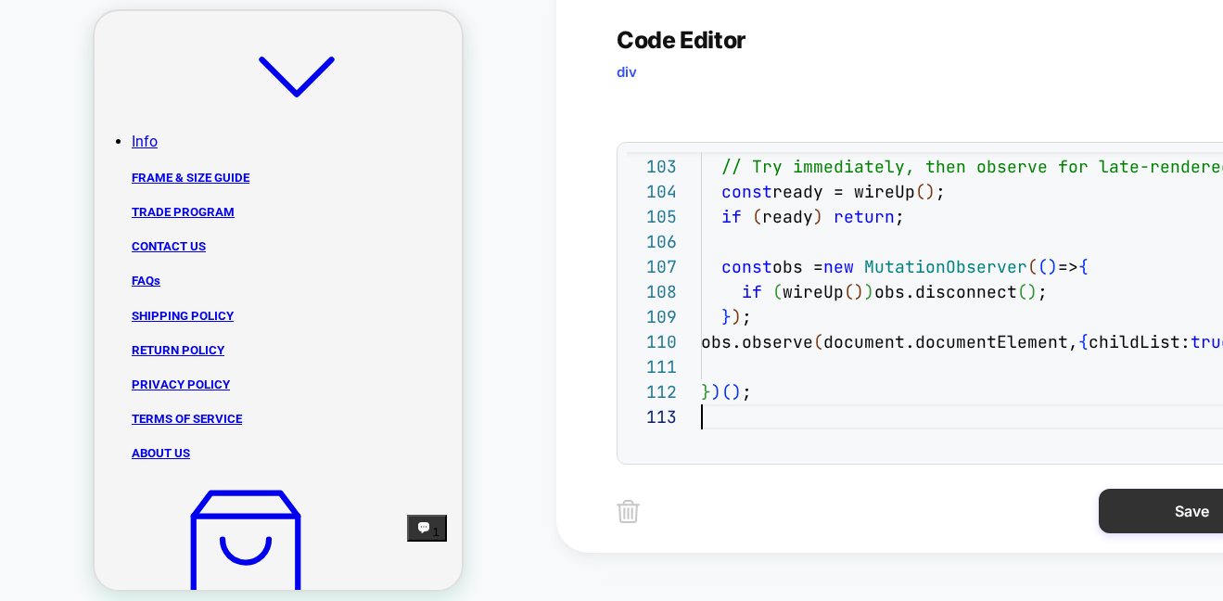
click at [1192, 527] on button "Save" at bounding box center [1191, 511] width 185 height 45
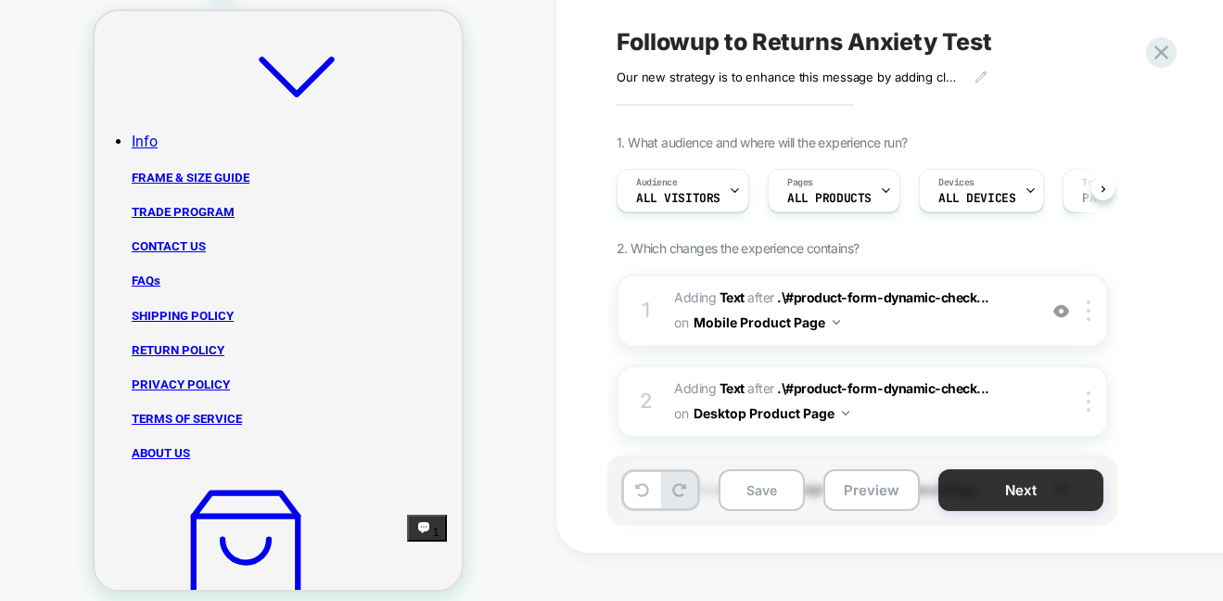
scroll to position [0, 1]
click at [759, 496] on button "Save" at bounding box center [762, 490] width 86 height 42
click at [878, 504] on button "Preview" at bounding box center [871, 490] width 96 height 42
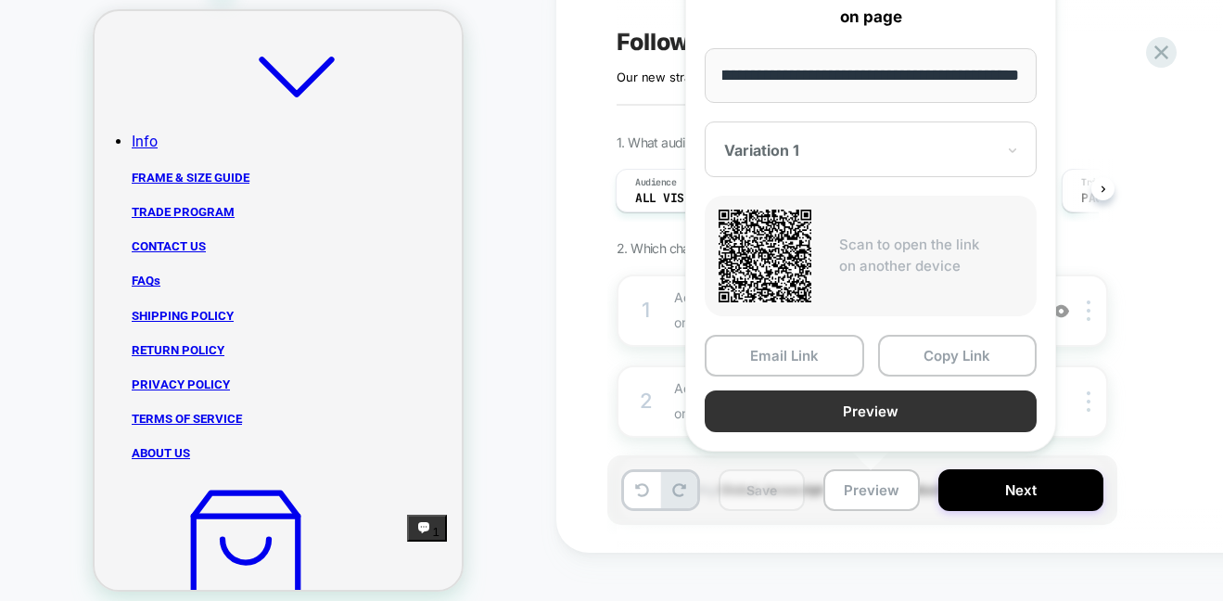
scroll to position [0, 0]
click at [840, 413] on button "Preview" at bounding box center [871, 411] width 332 height 42
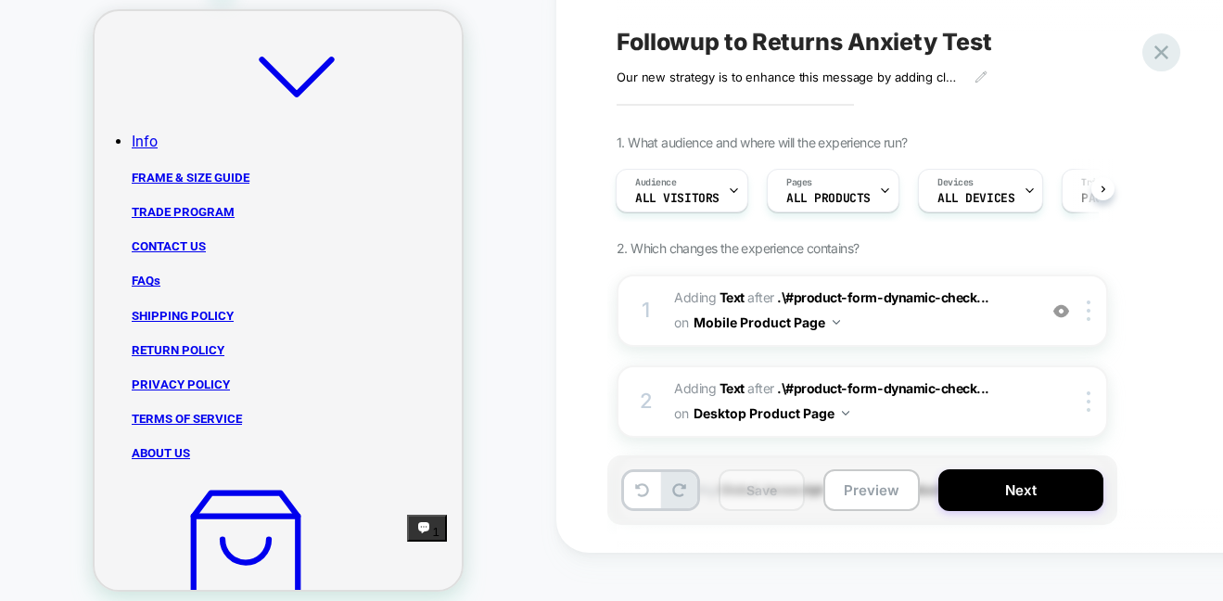
click at [1165, 53] on icon at bounding box center [1161, 52] width 25 height 25
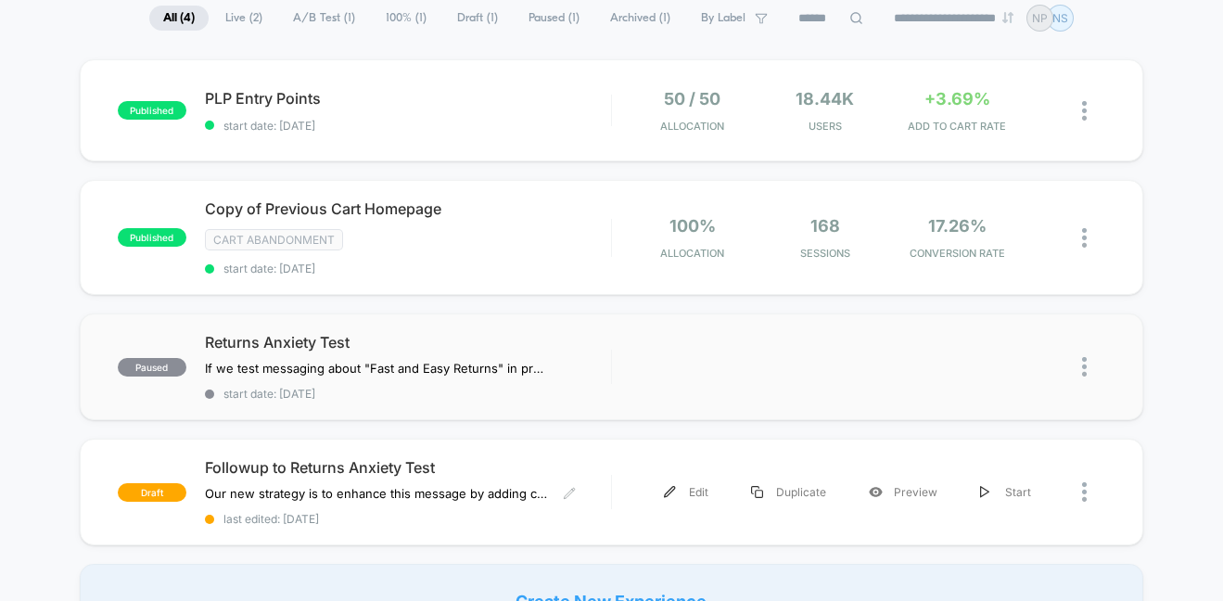
scroll to position [361, 0]
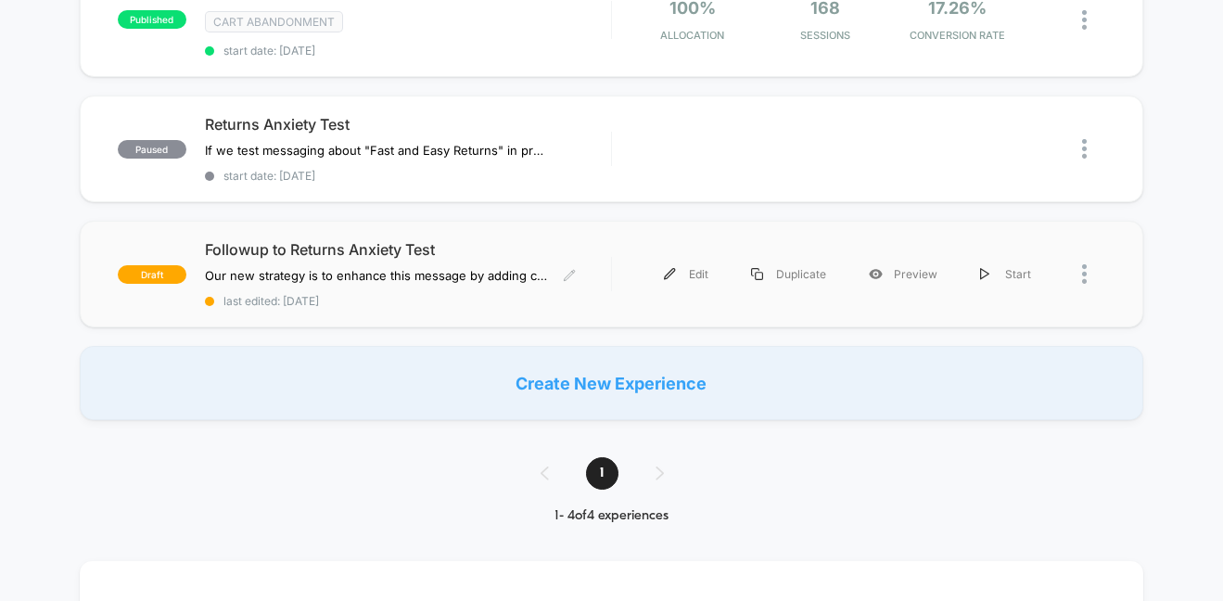
click at [454, 247] on span "Followup to Returns Anxiety Test" at bounding box center [408, 249] width 406 height 19
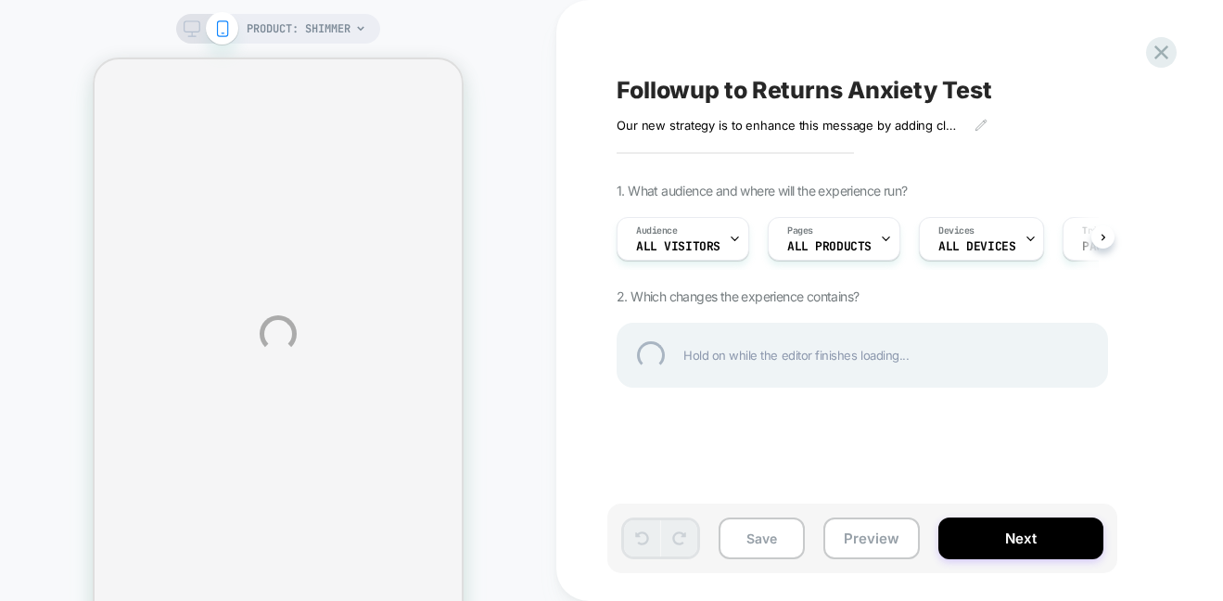
click at [186, 30] on div "PRODUCT: Shimmer Followup to Returns Anxiety Test Our new strategy is to enhanc…" at bounding box center [611, 334] width 1223 height 668
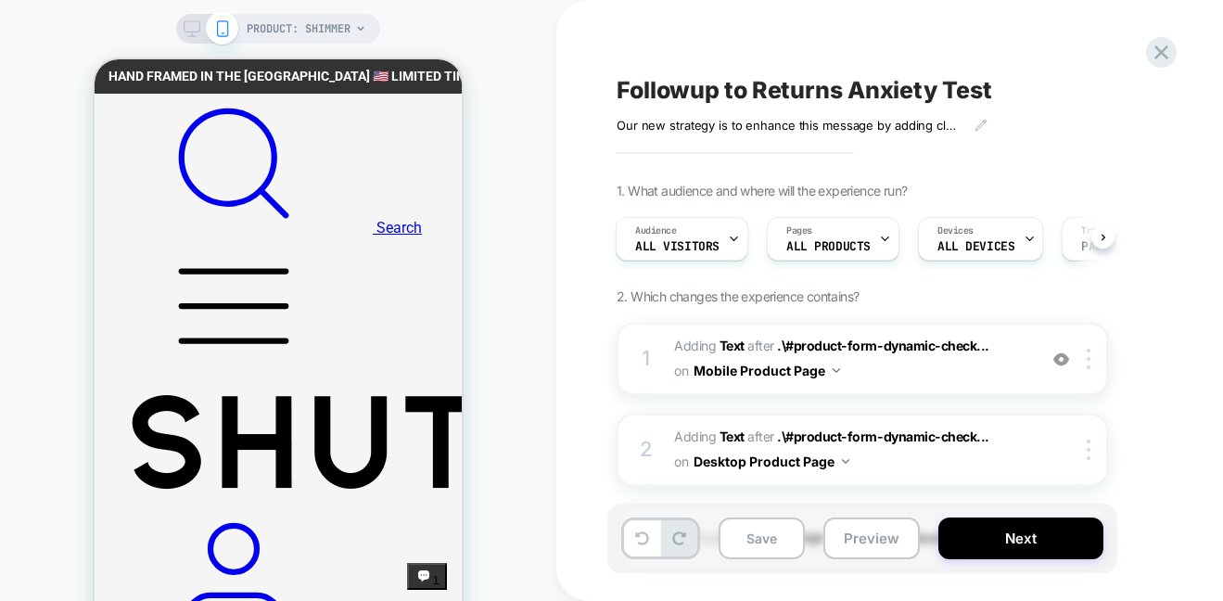
scroll to position [0, 184]
click at [186, 30] on icon at bounding box center [192, 28] width 17 height 17
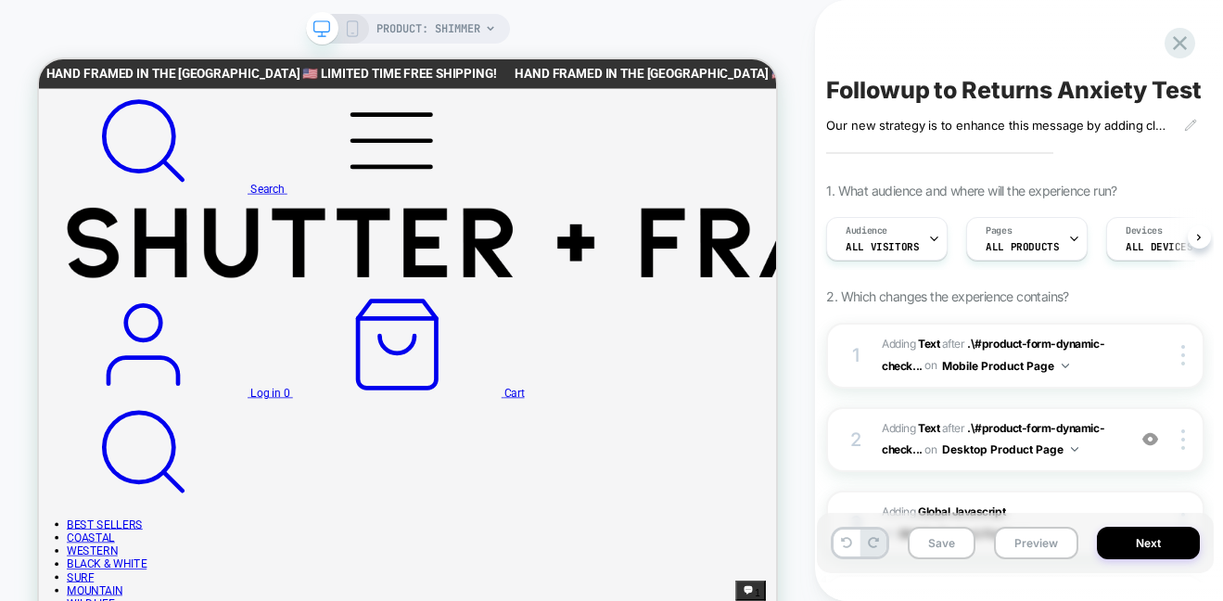
scroll to position [0, 1]
click at [797, 122] on div "PRODUCT: Shimmer" at bounding box center [407, 334] width 815 height 631
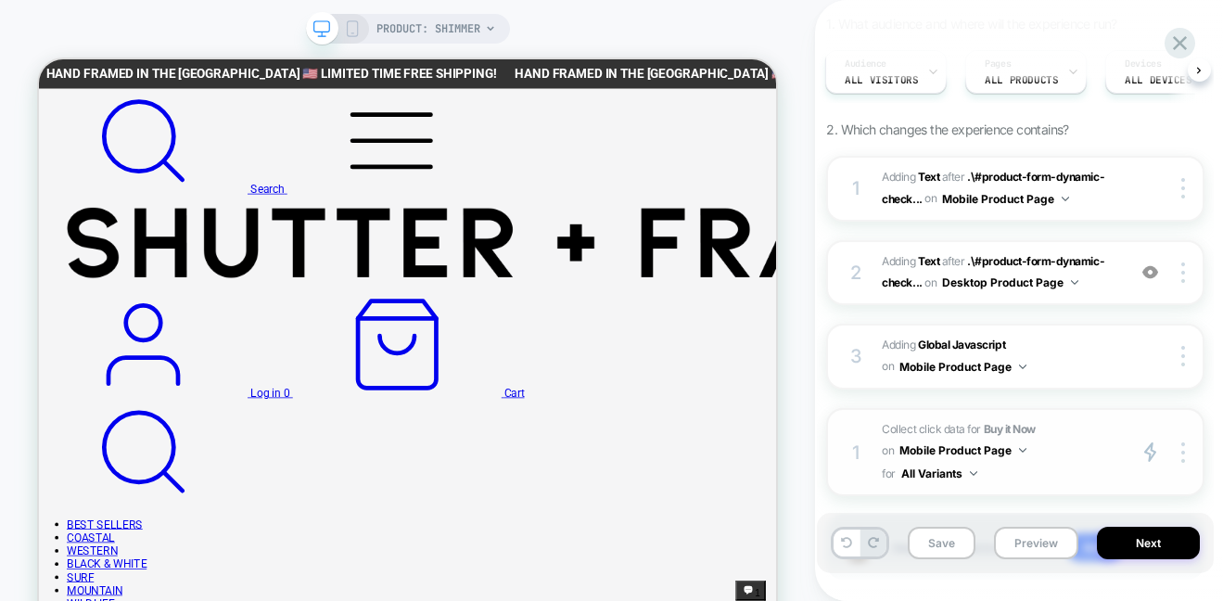
scroll to position [171, 0]
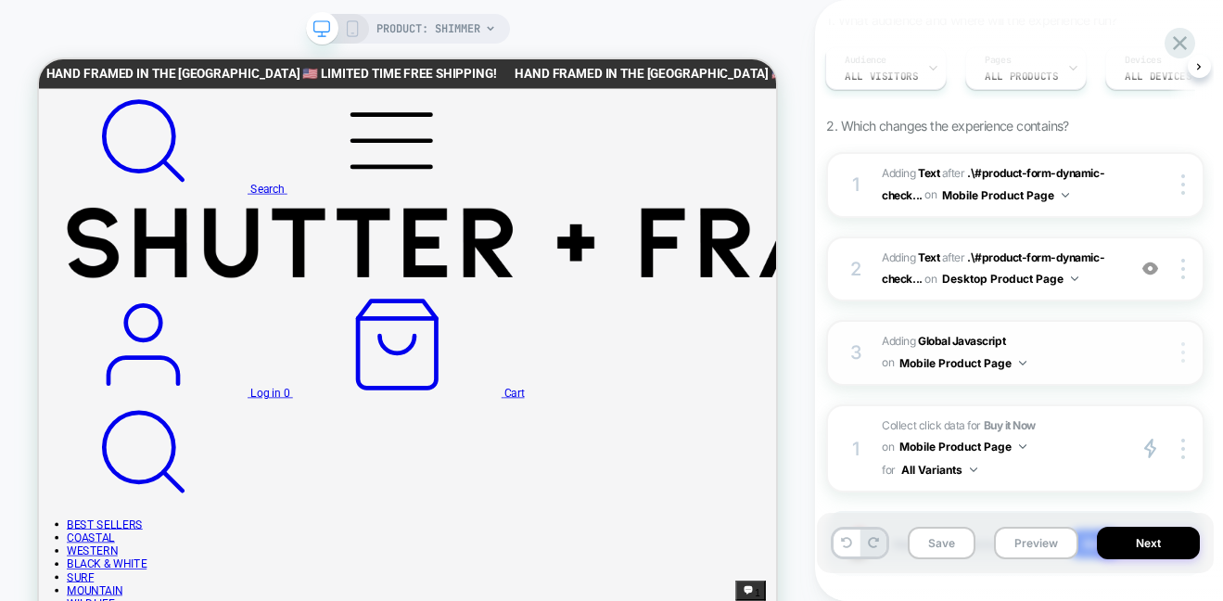
click at [1190, 349] on div at bounding box center [1184, 352] width 35 height 20
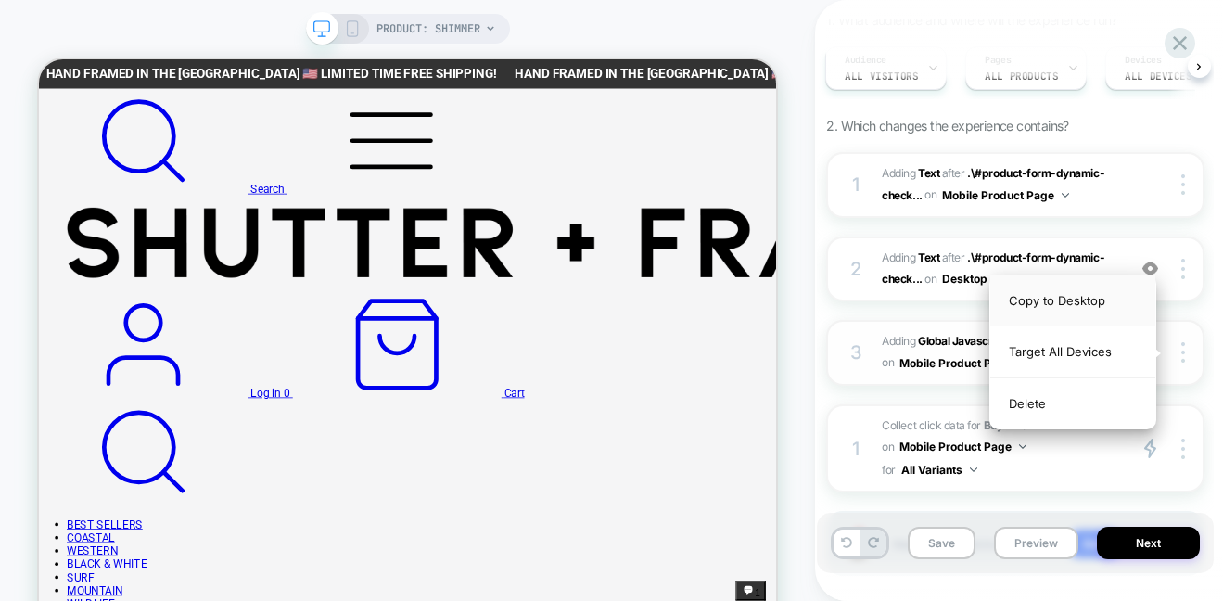
click at [1032, 308] on div "Copy to Desktop" at bounding box center [1072, 300] width 165 height 51
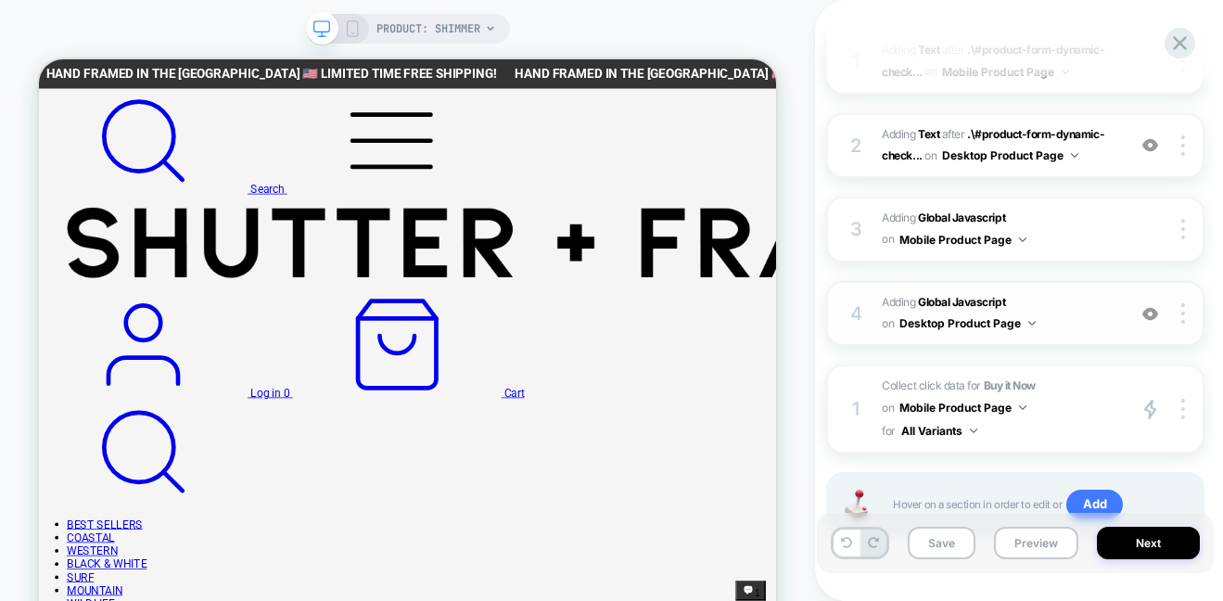
scroll to position [305, 0]
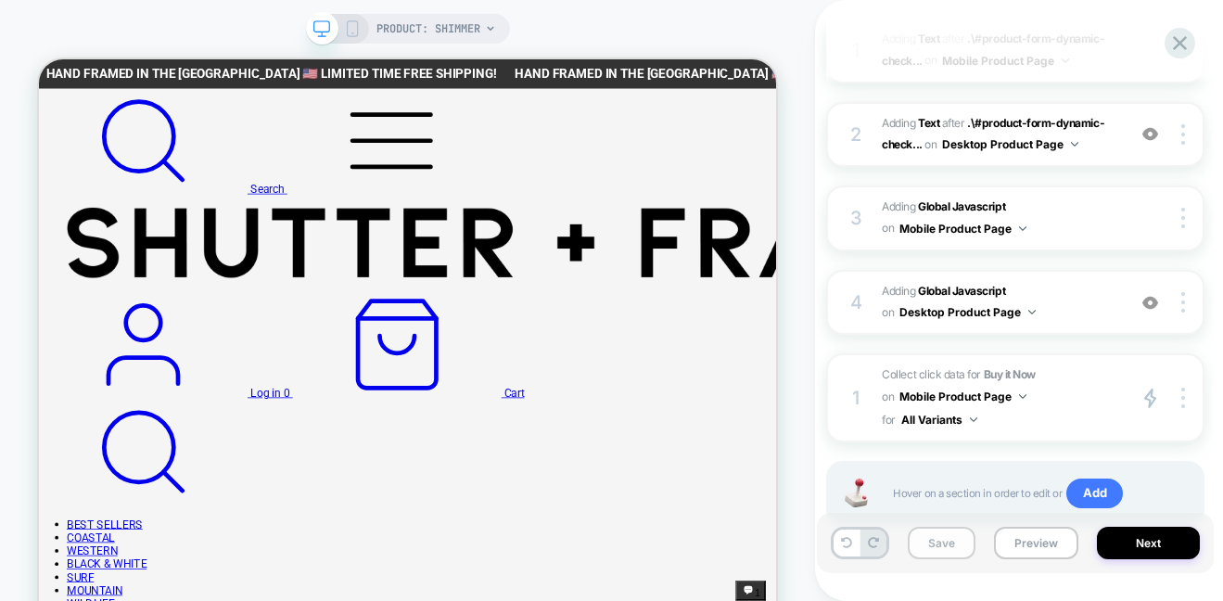
click at [951, 531] on button "Save" at bounding box center [942, 543] width 68 height 32
click at [1031, 546] on button "Preview" at bounding box center [1036, 543] width 84 height 32
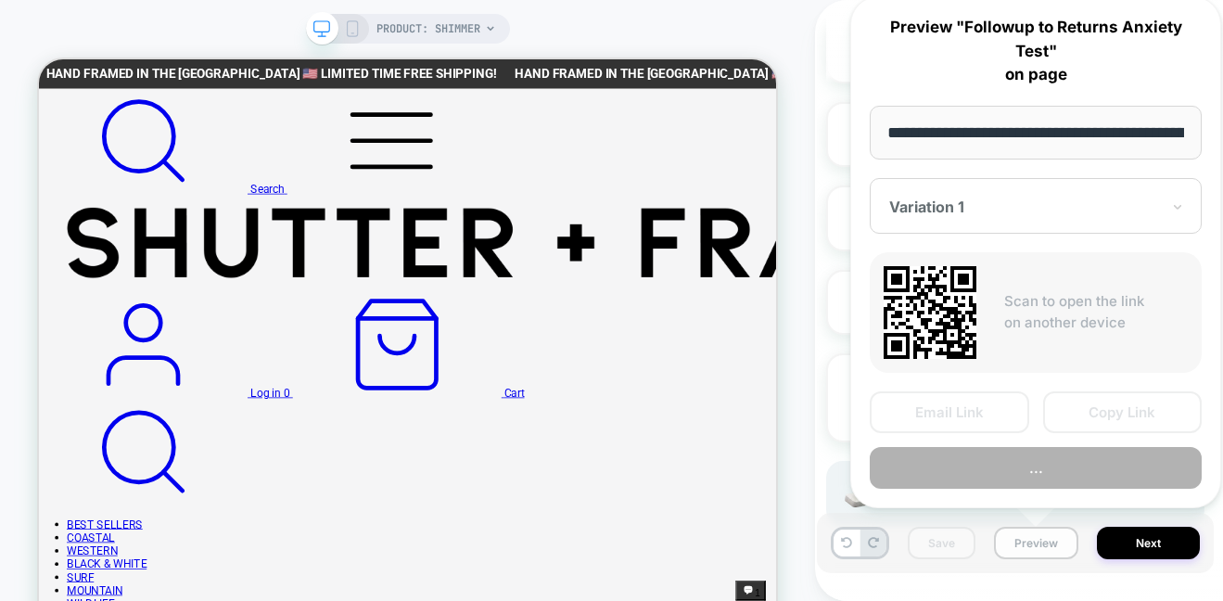
scroll to position [0, 203]
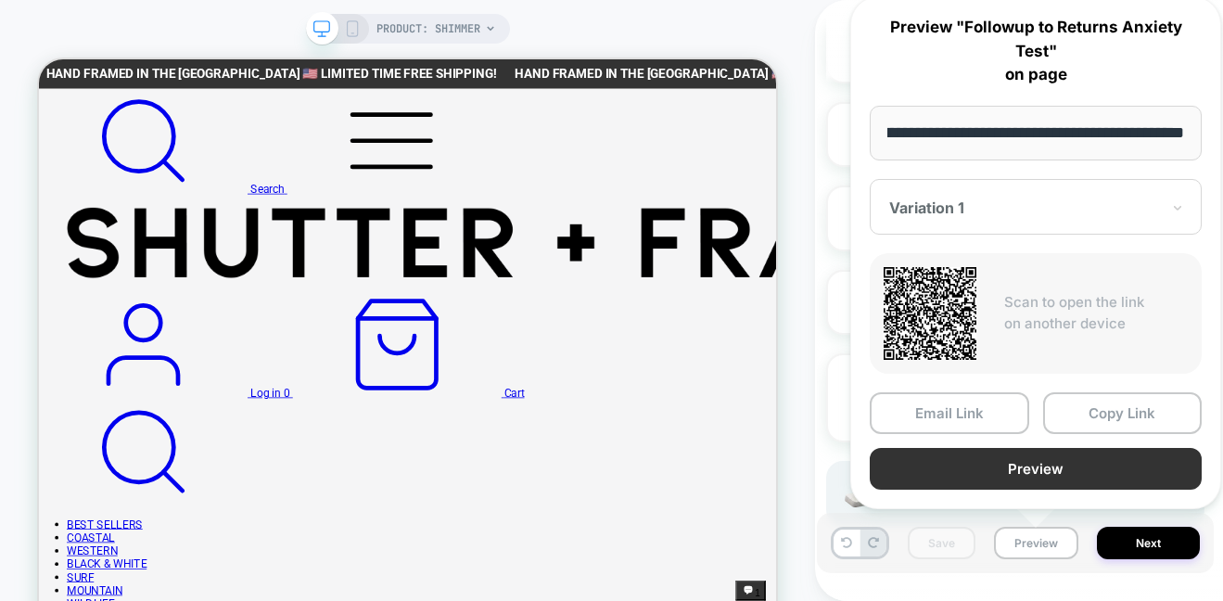
click at [1053, 462] on button "Preview" at bounding box center [1036, 469] width 332 height 42
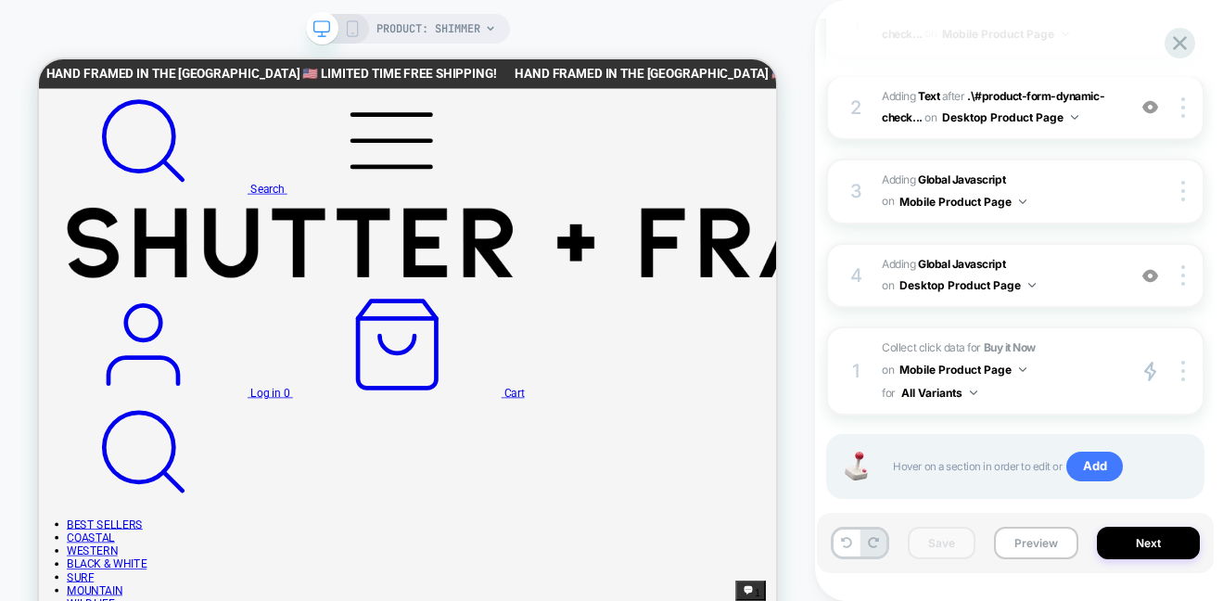
scroll to position [369, 0]
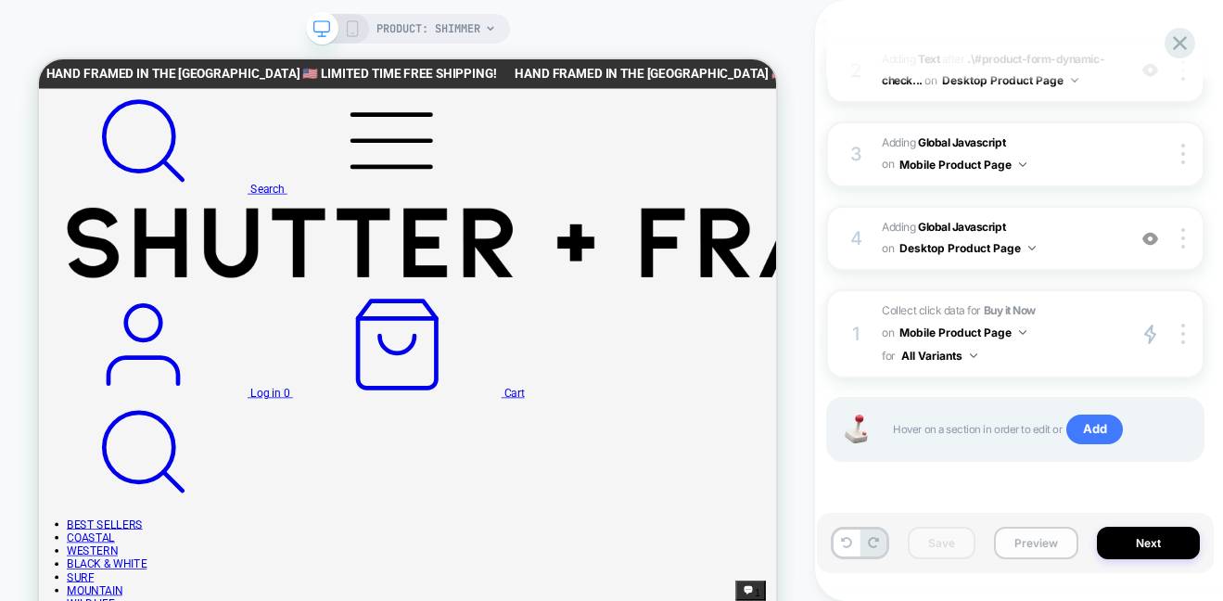
click at [1028, 537] on button "Preview" at bounding box center [1036, 543] width 84 height 32
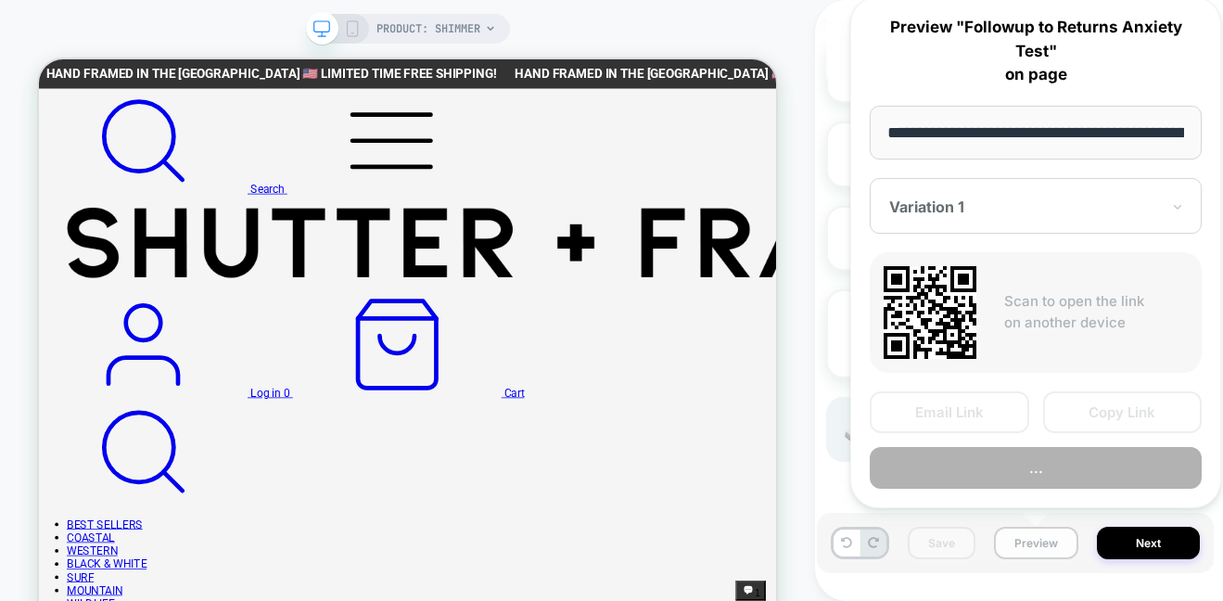
scroll to position [0, 203]
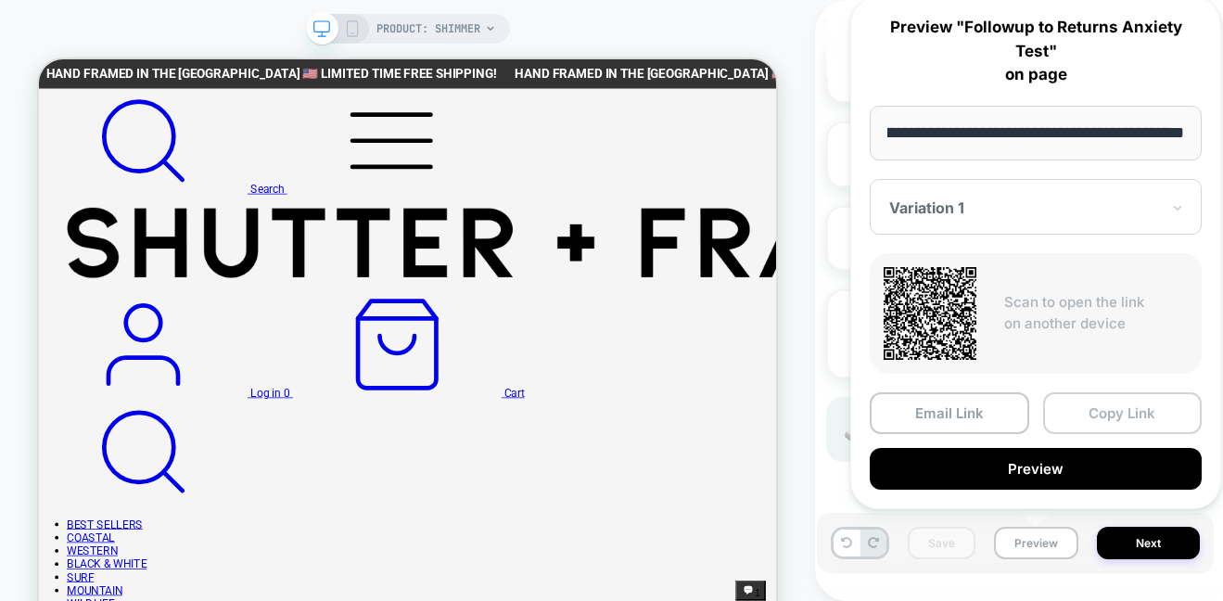
click at [1123, 413] on button "Copy Link" at bounding box center [1122, 413] width 159 height 42
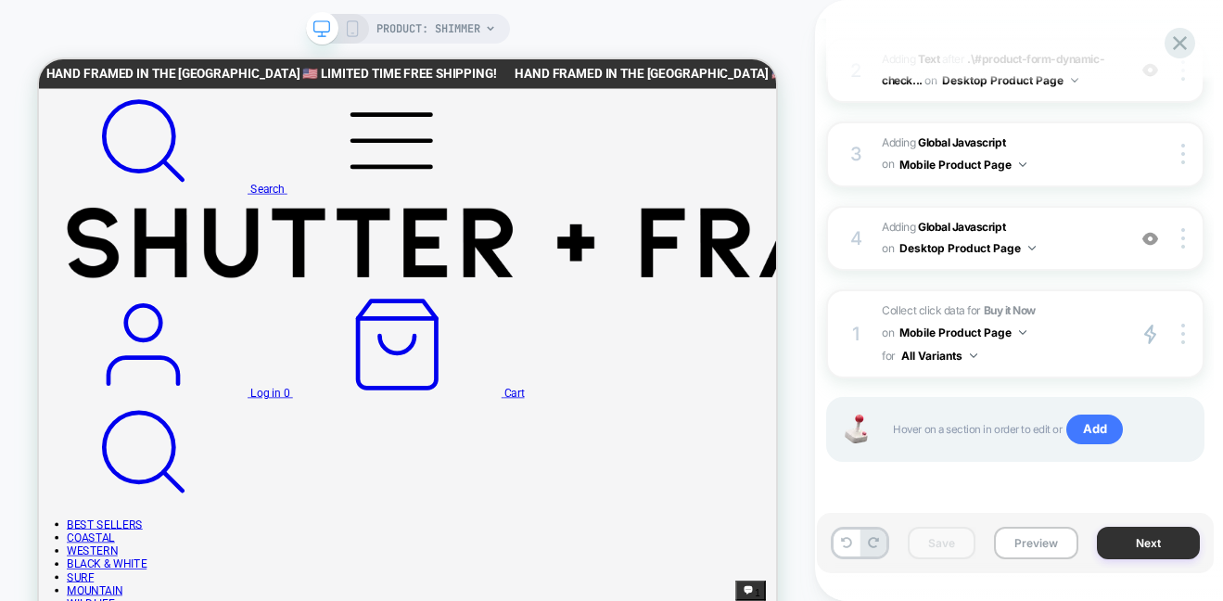
click at [1175, 551] on button "Next" at bounding box center [1148, 543] width 103 height 32
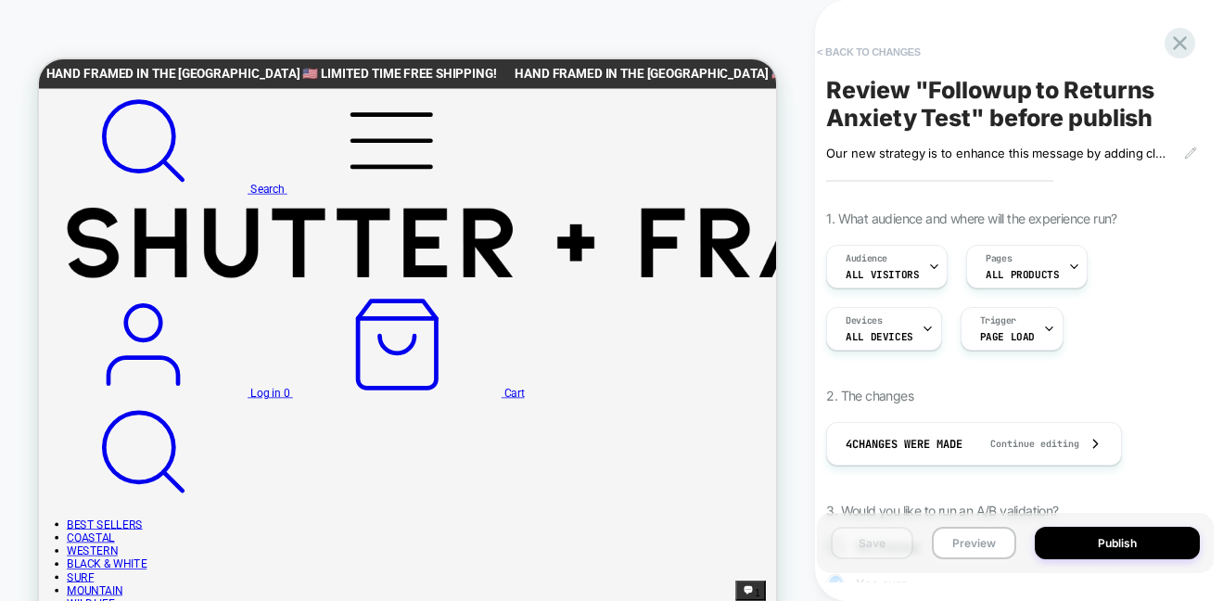
click at [882, 41] on button "< Back to changes" at bounding box center [869, 52] width 122 height 30
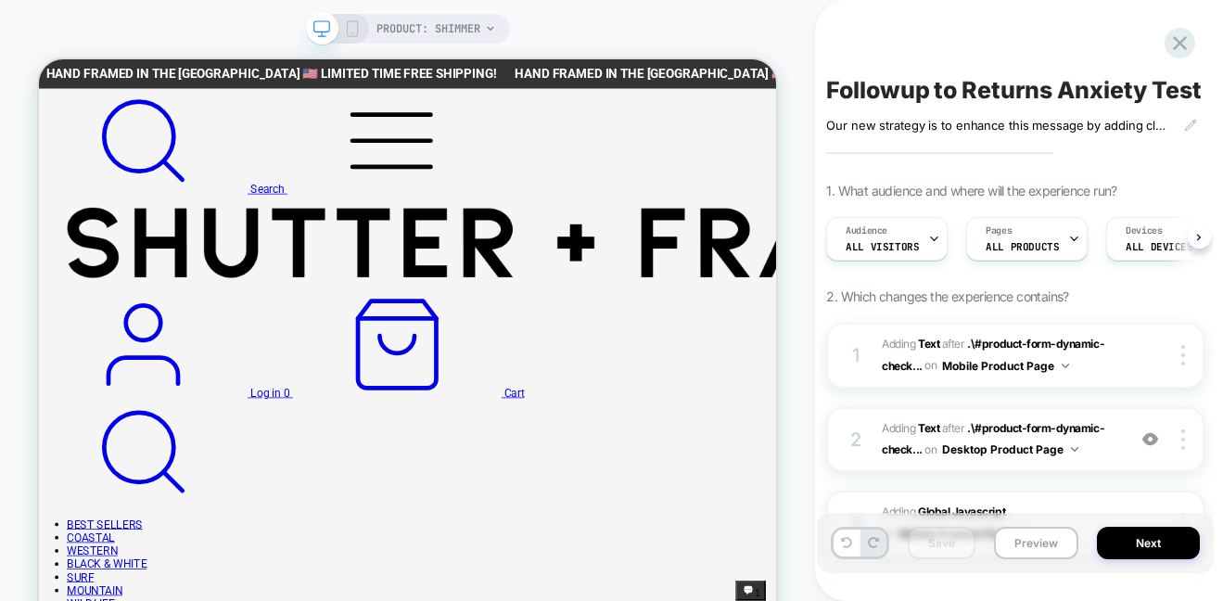
scroll to position [0, 1]
click at [1179, 39] on icon at bounding box center [1179, 43] width 25 height 25
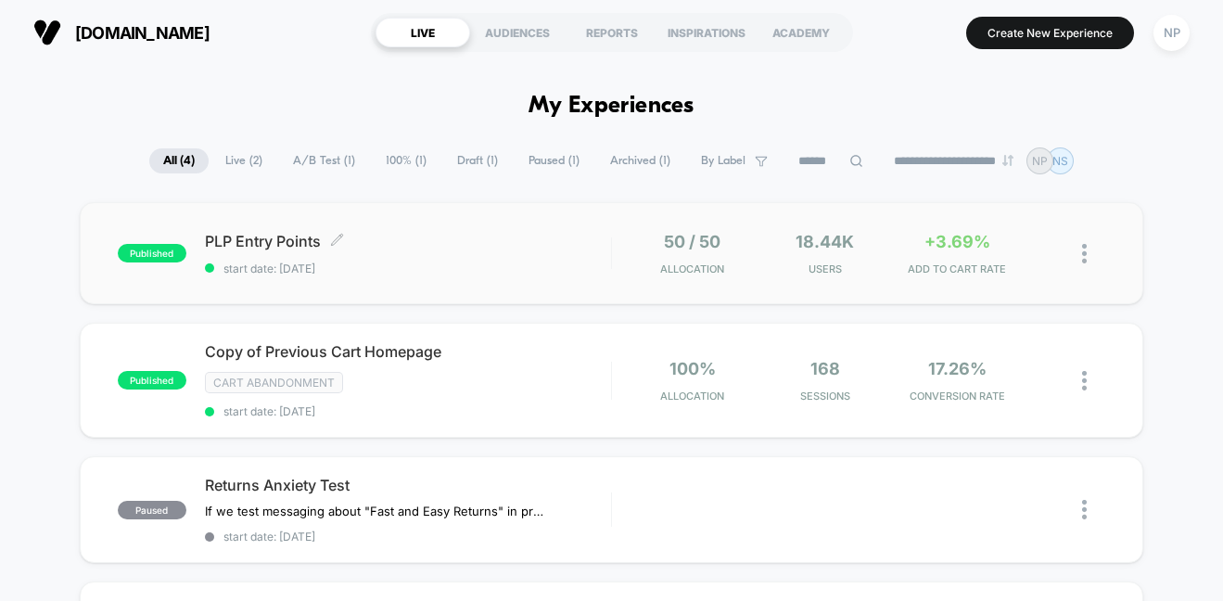
click at [306, 242] on span "PLP Entry Points Click to edit experience details" at bounding box center [408, 241] width 406 height 19
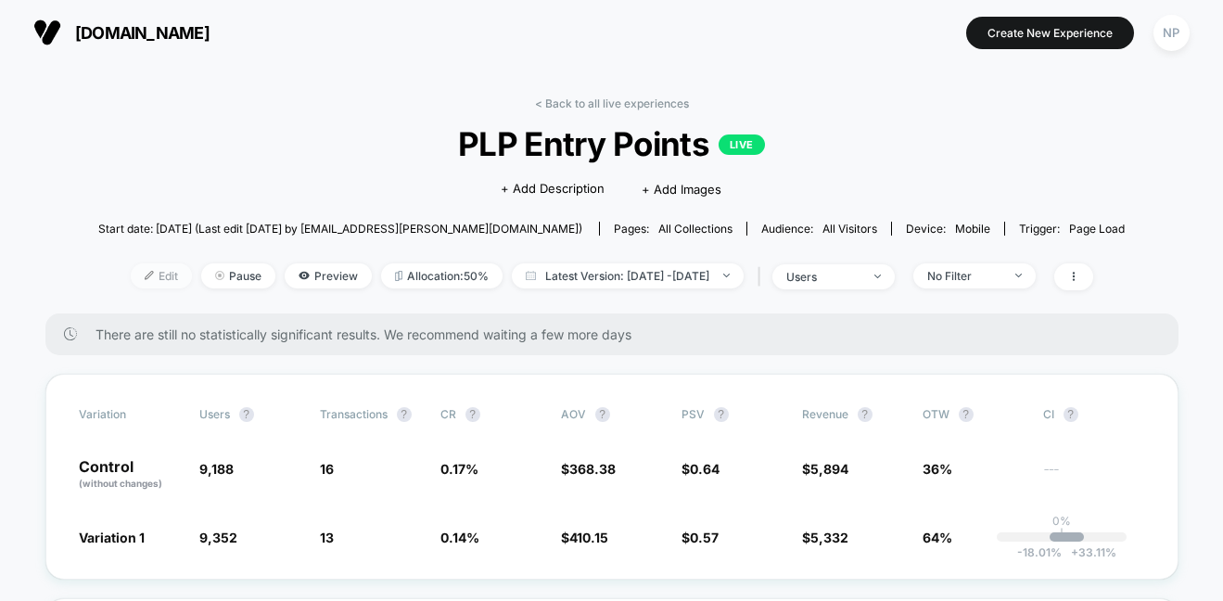
click at [135, 274] on span "Edit" at bounding box center [161, 275] width 61 height 25
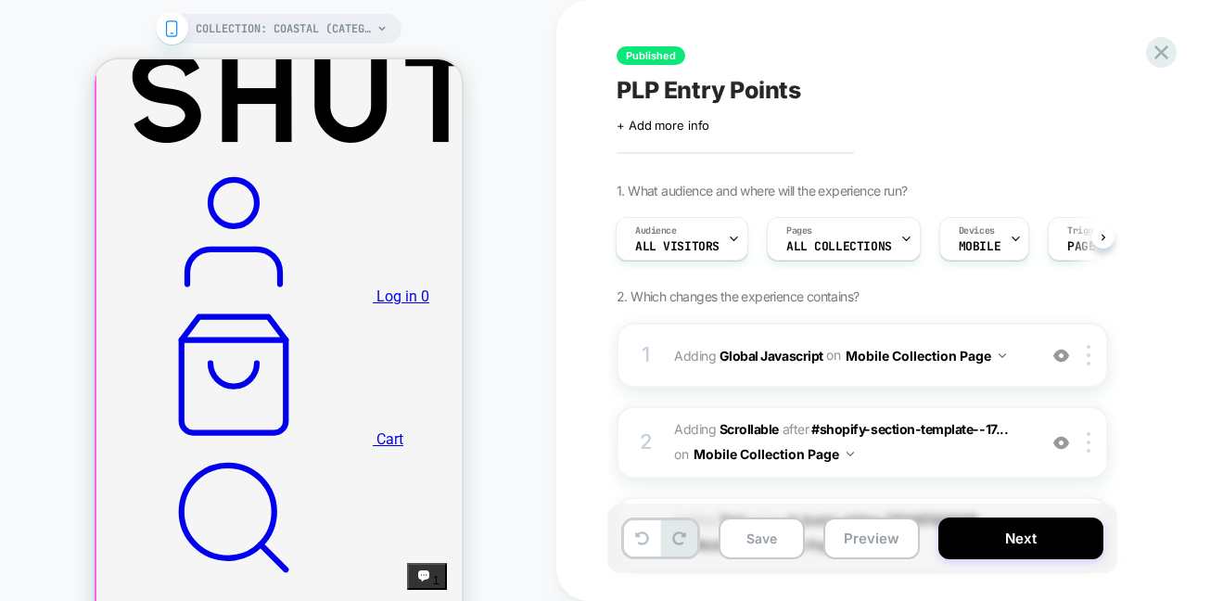
scroll to position [460, 0]
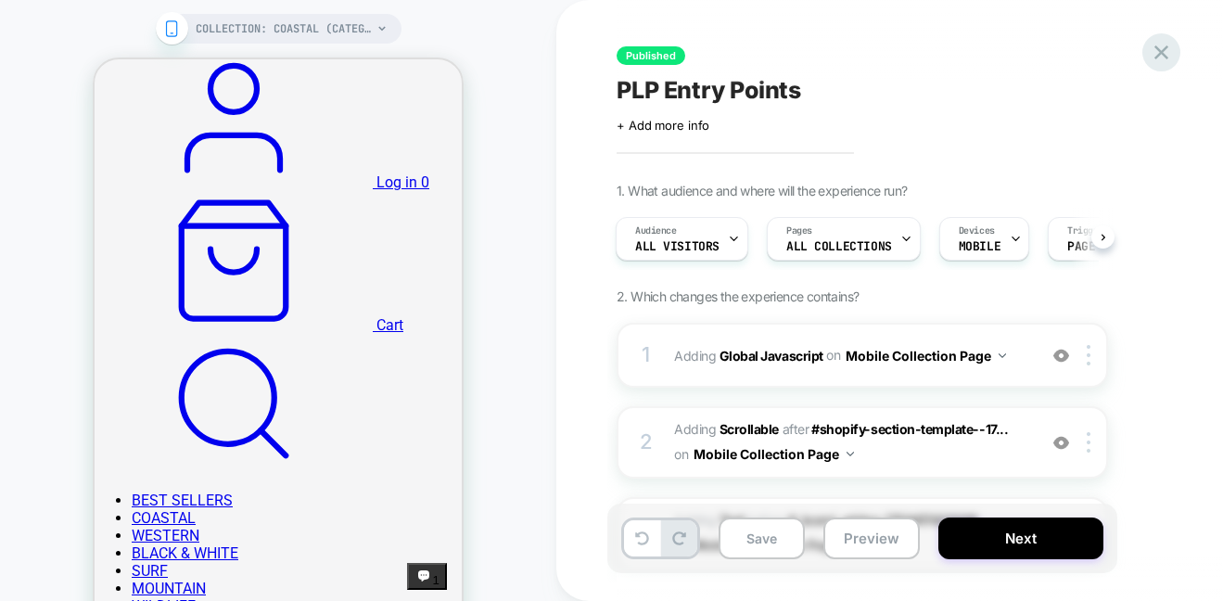
click at [1164, 54] on icon at bounding box center [1161, 52] width 14 height 14
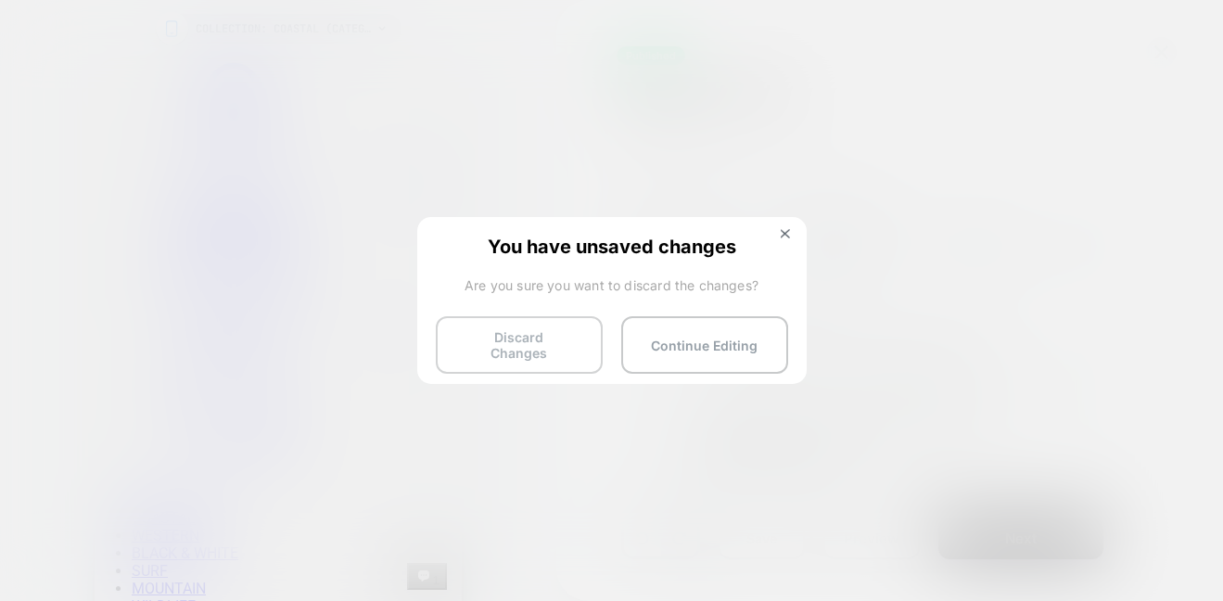
click at [450, 322] on button "Discard Changes" at bounding box center [519, 344] width 167 height 57
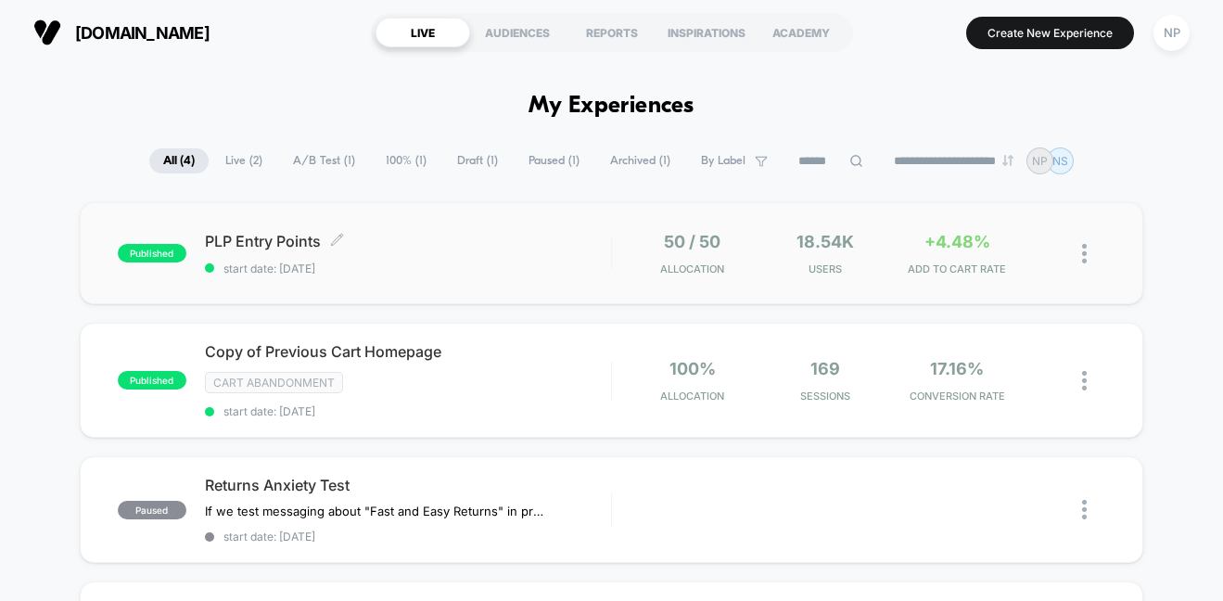
click at [448, 246] on span "PLP Entry Points Click to edit experience details" at bounding box center [408, 241] width 406 height 19
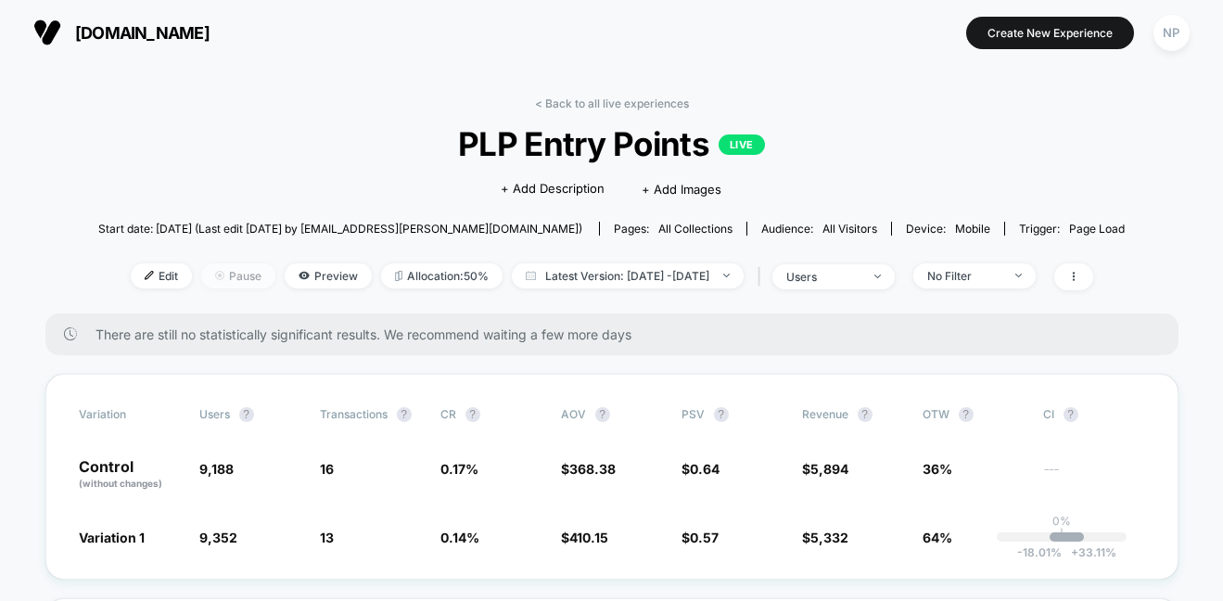
click at [208, 268] on span "Pause" at bounding box center [238, 275] width 74 height 25
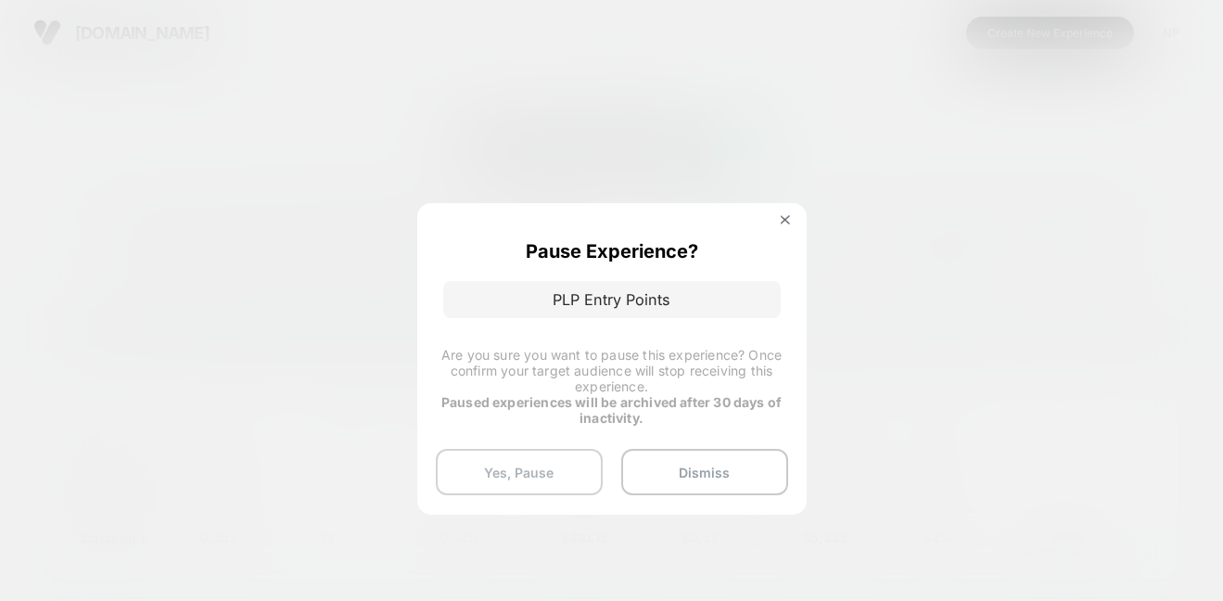
click at [473, 460] on button "Yes, Pause" at bounding box center [519, 472] width 167 height 46
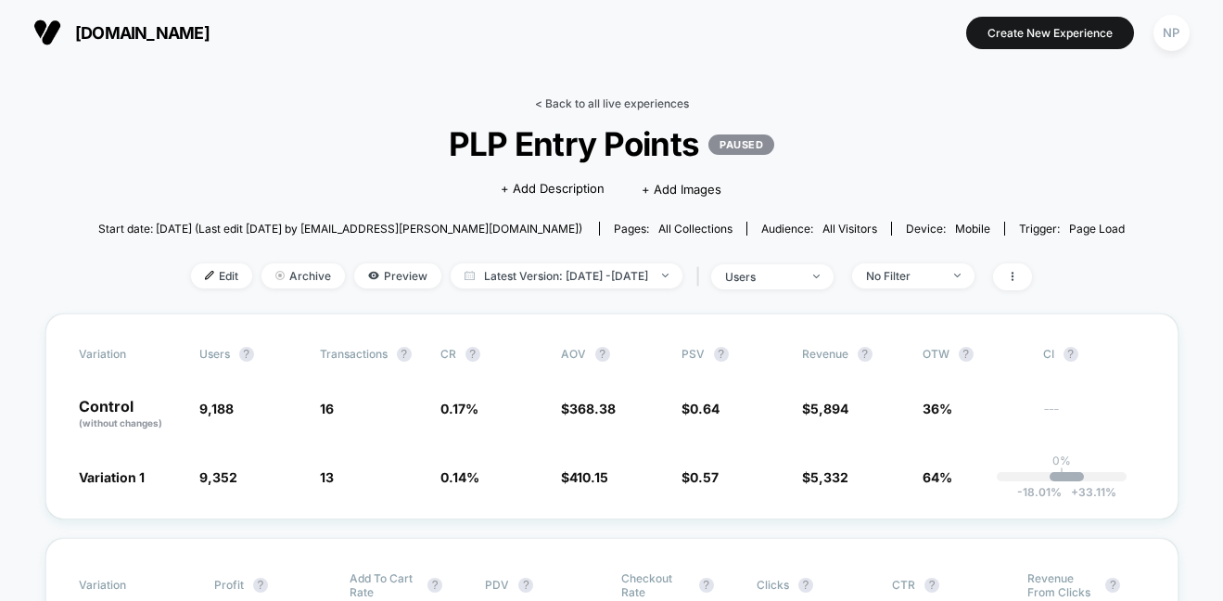
click at [573, 102] on link "< Back to all live experiences" at bounding box center [612, 103] width 154 height 14
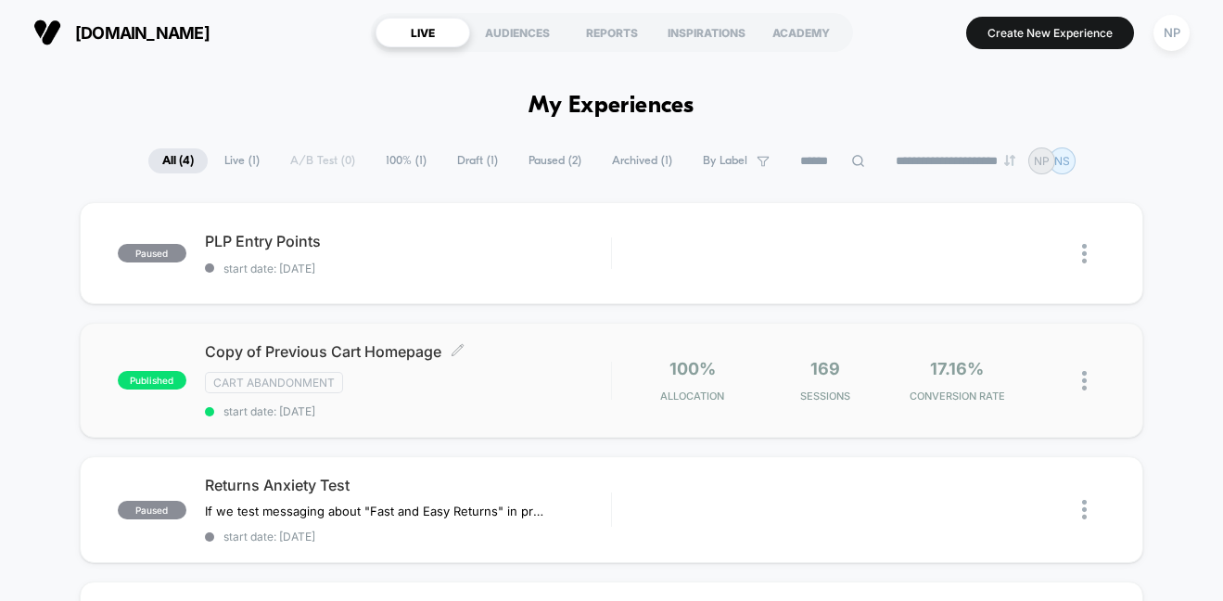
click at [335, 343] on span "Copy of Previous Cart Homepage Click to edit experience details" at bounding box center [408, 351] width 406 height 19
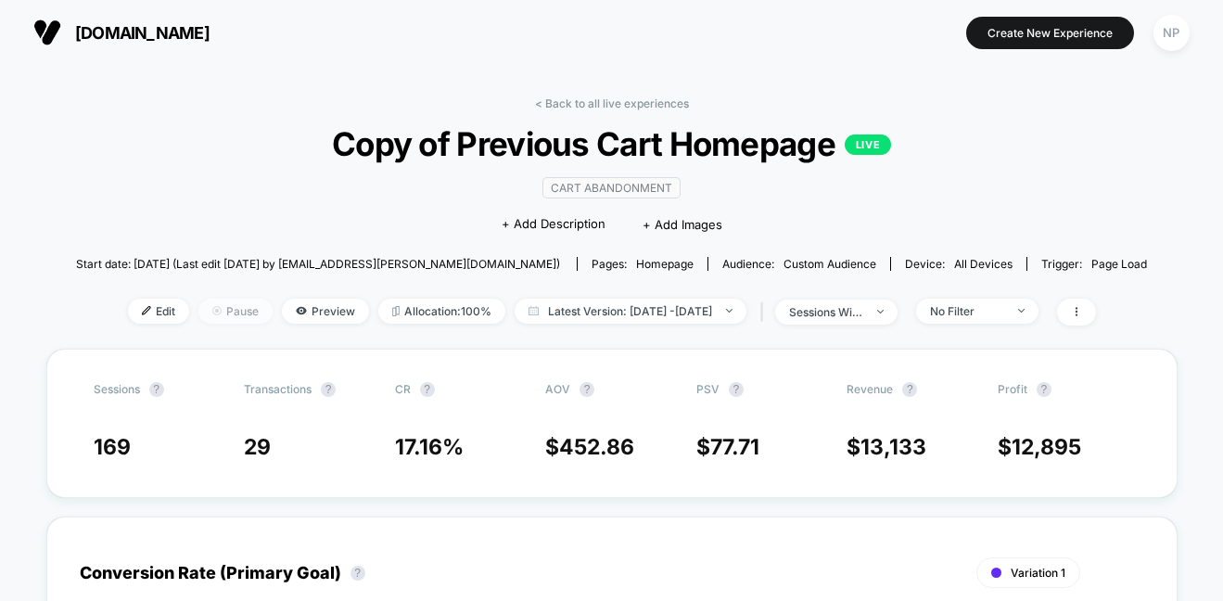
click at [198, 307] on span "Pause" at bounding box center [235, 311] width 74 height 25
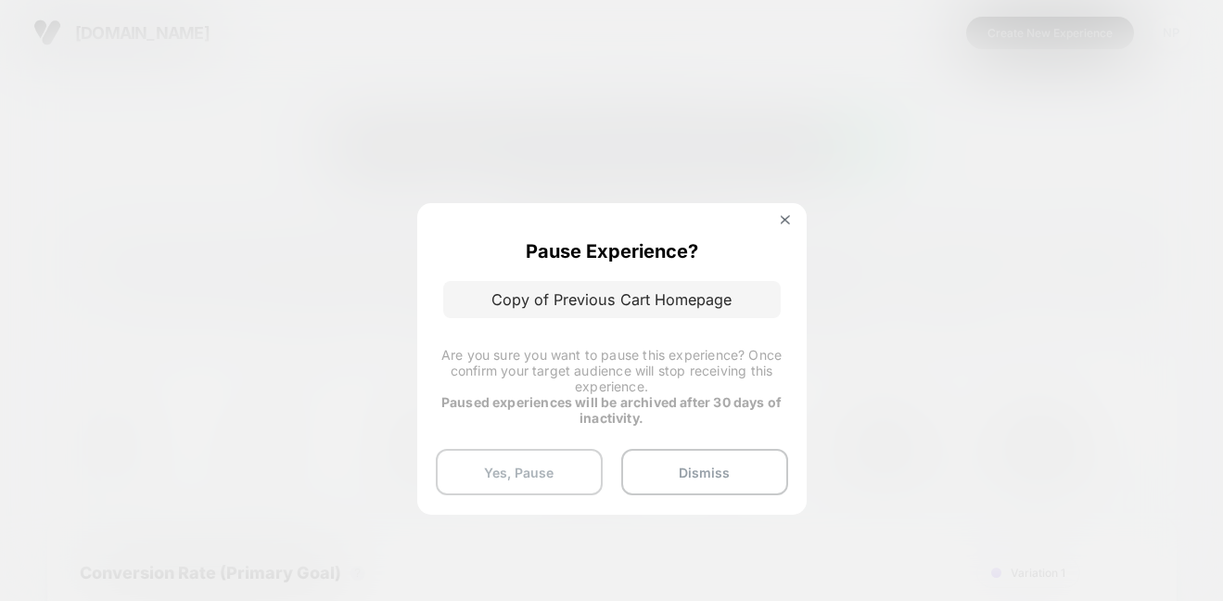
click at [560, 478] on button "Yes, Pause" at bounding box center [519, 472] width 167 height 46
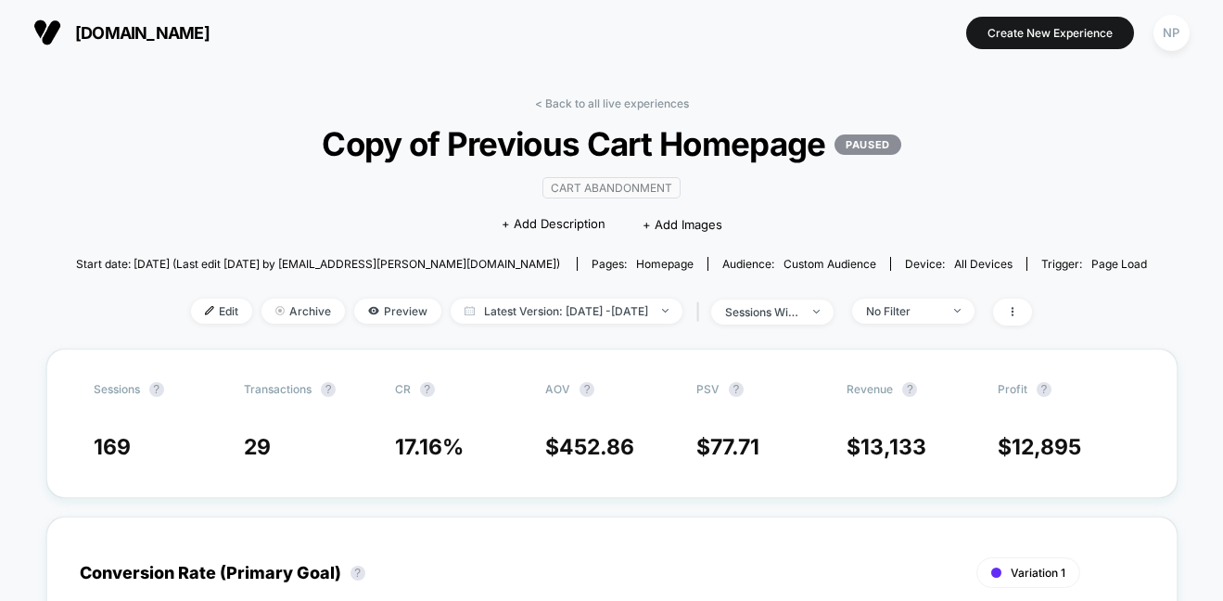
click at [657, 106] on link "< Back to all live experiences" at bounding box center [612, 103] width 154 height 14
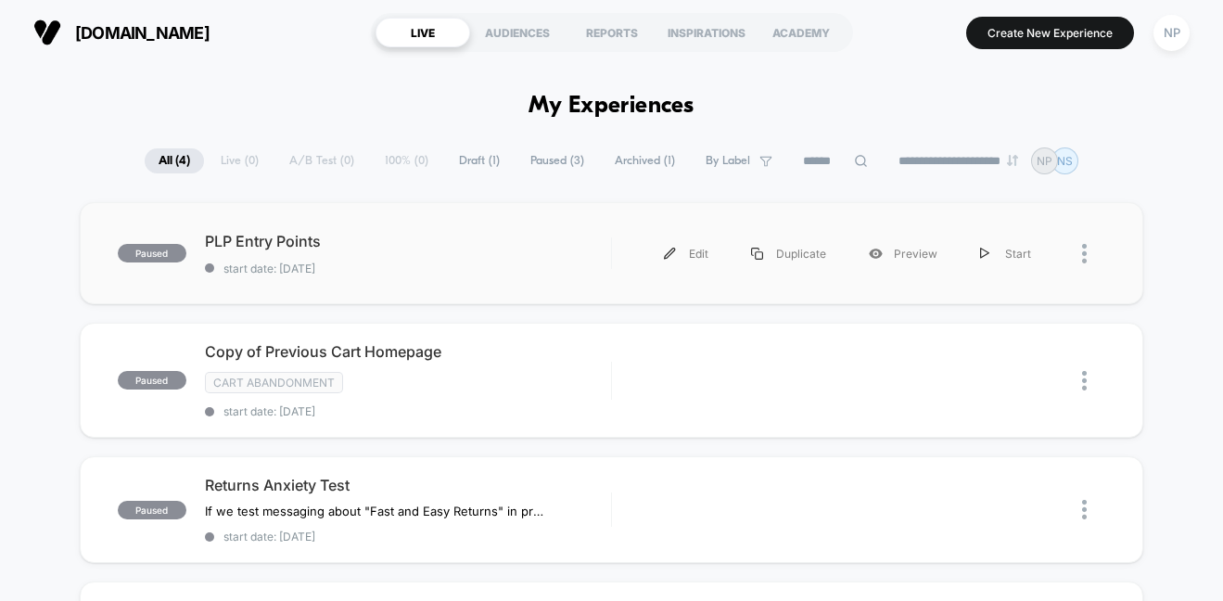
click at [280, 230] on div "paused PLP Entry Points start date: [DATE] Edit Duplicate Preview Start" at bounding box center [612, 253] width 1065 height 102
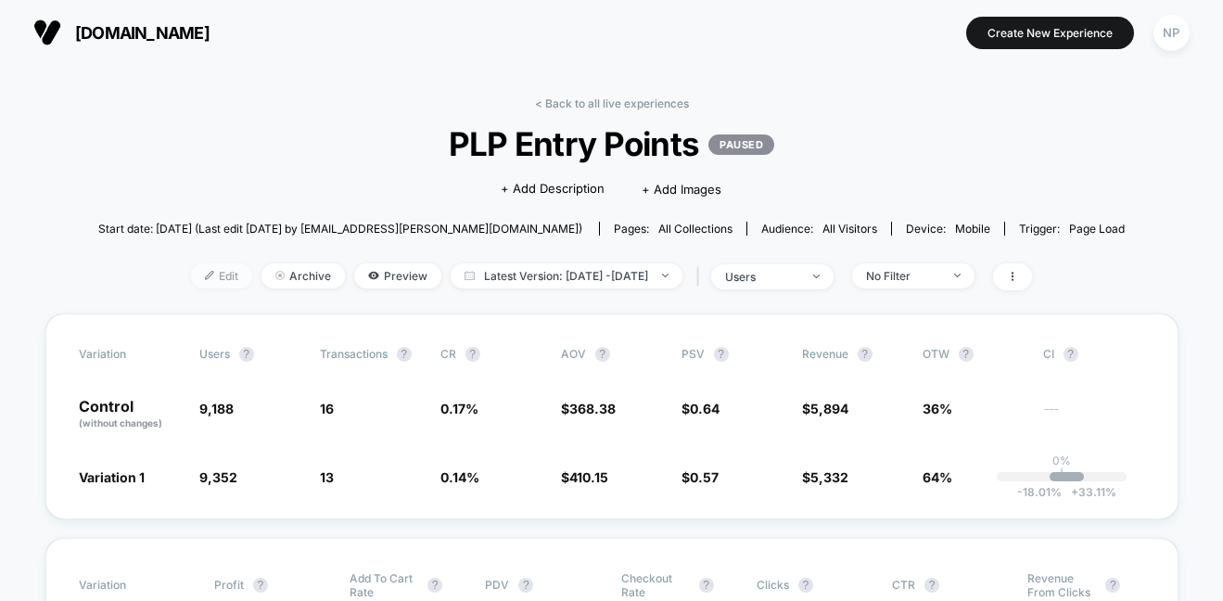
click at [195, 279] on span "Edit" at bounding box center [221, 275] width 61 height 25
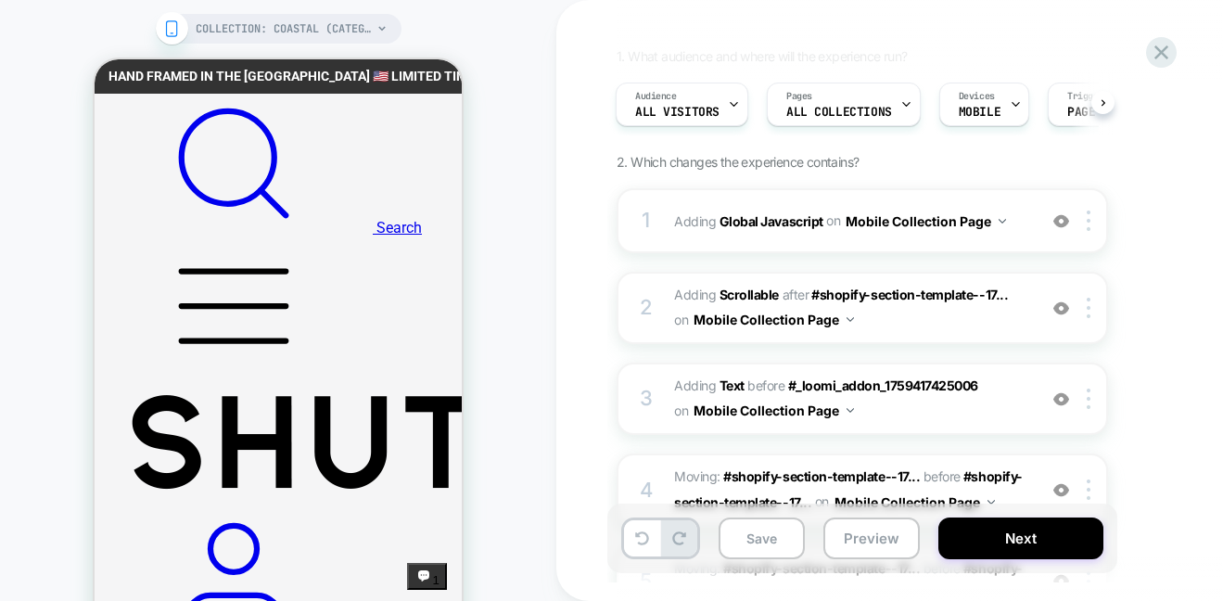
scroll to position [136, 0]
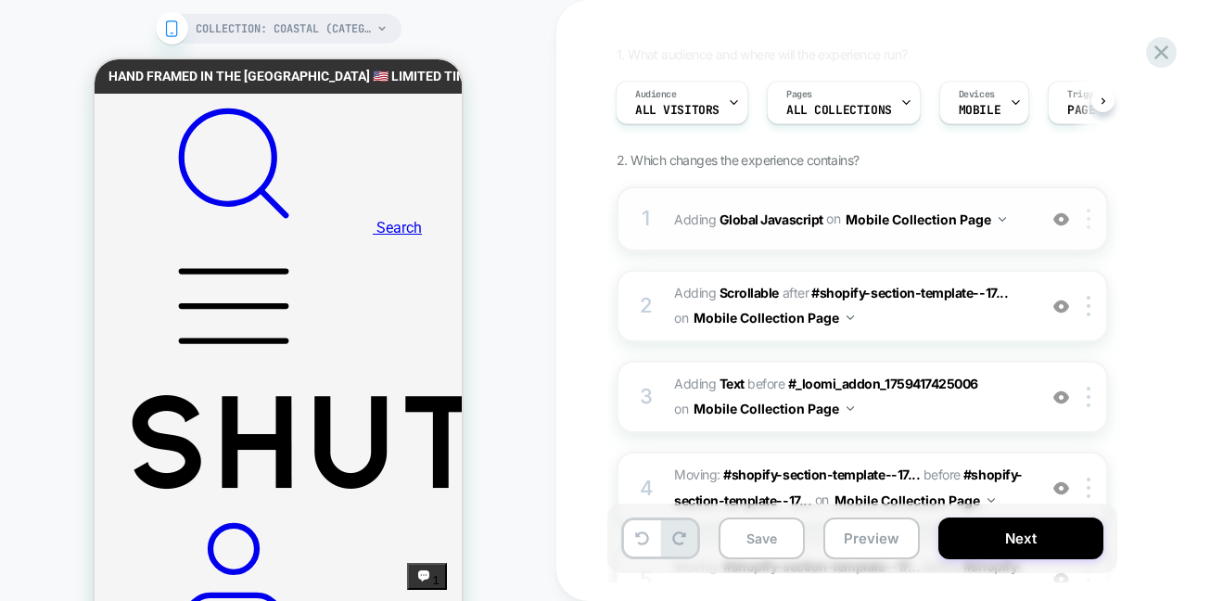
click at [1089, 214] on img at bounding box center [1089, 219] width 4 height 20
click at [570, 250] on div "PLP Entry Points Click to edit experience details + Add more info 1. What audie…" at bounding box center [964, 300] width 816 height 601
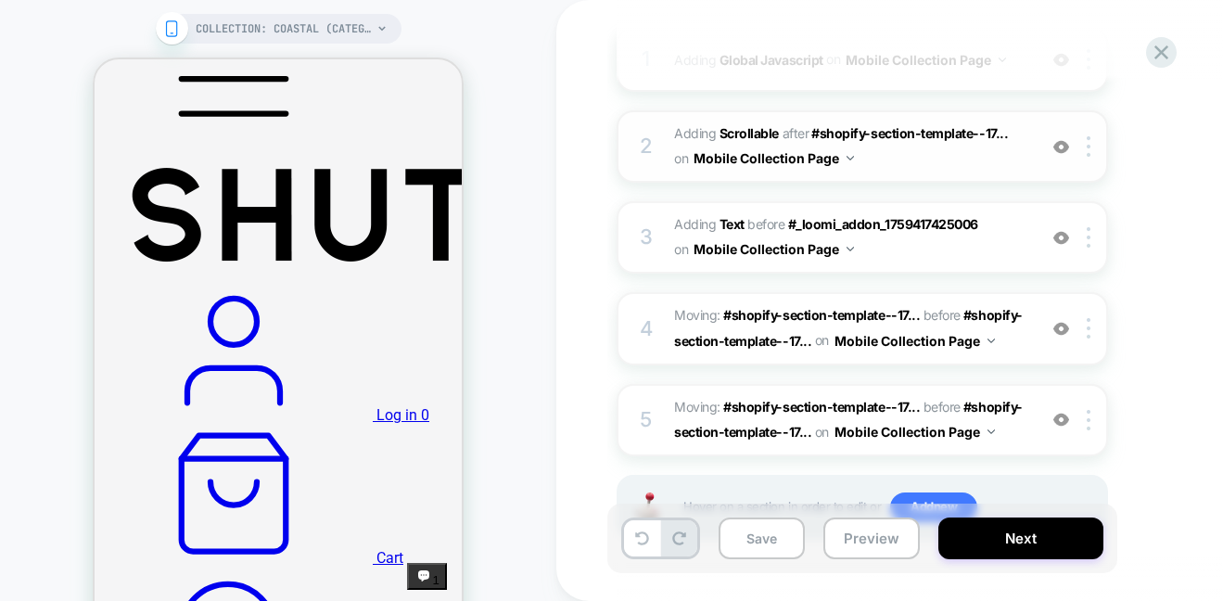
scroll to position [271, 0]
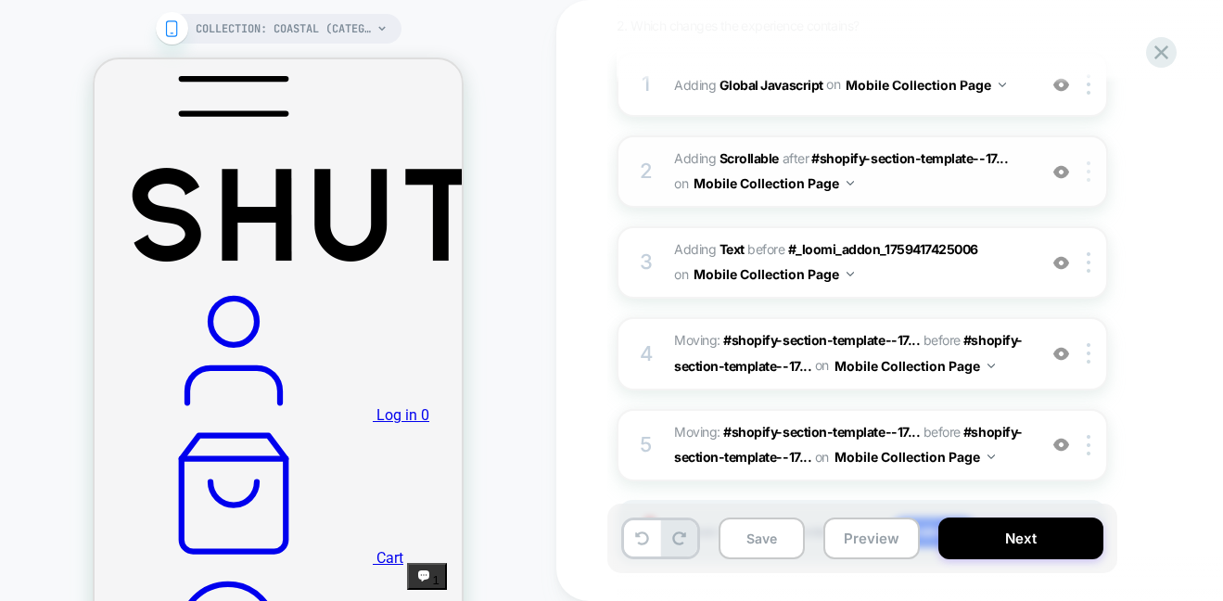
click at [1083, 171] on div at bounding box center [1092, 171] width 31 height 20
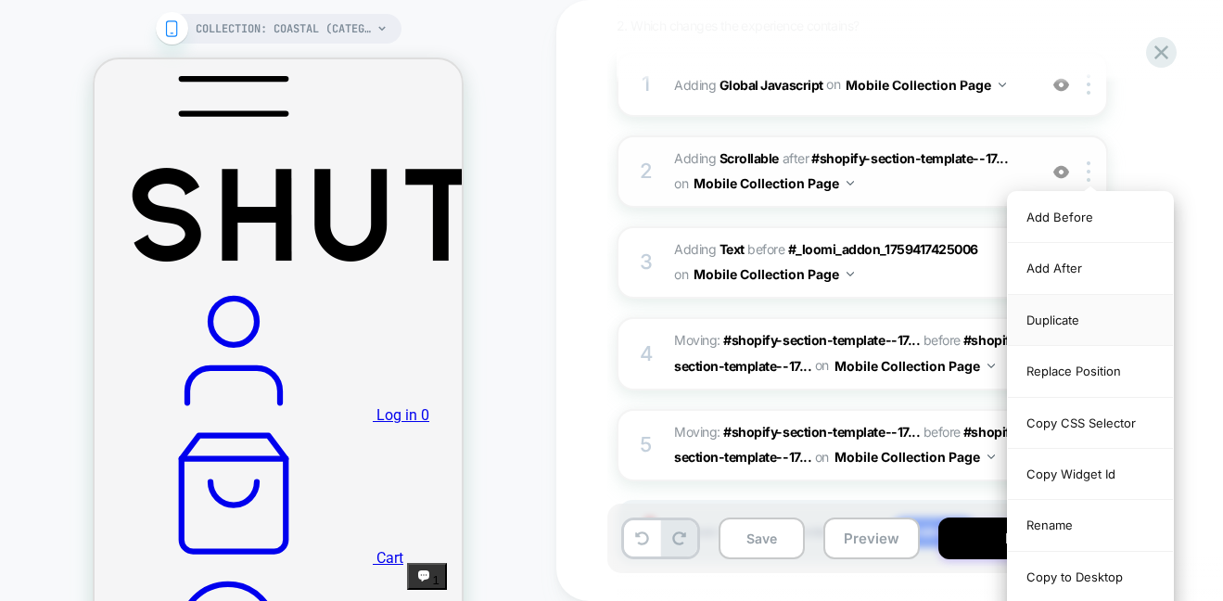
click at [1065, 318] on div "Duplicate" at bounding box center [1090, 320] width 165 height 51
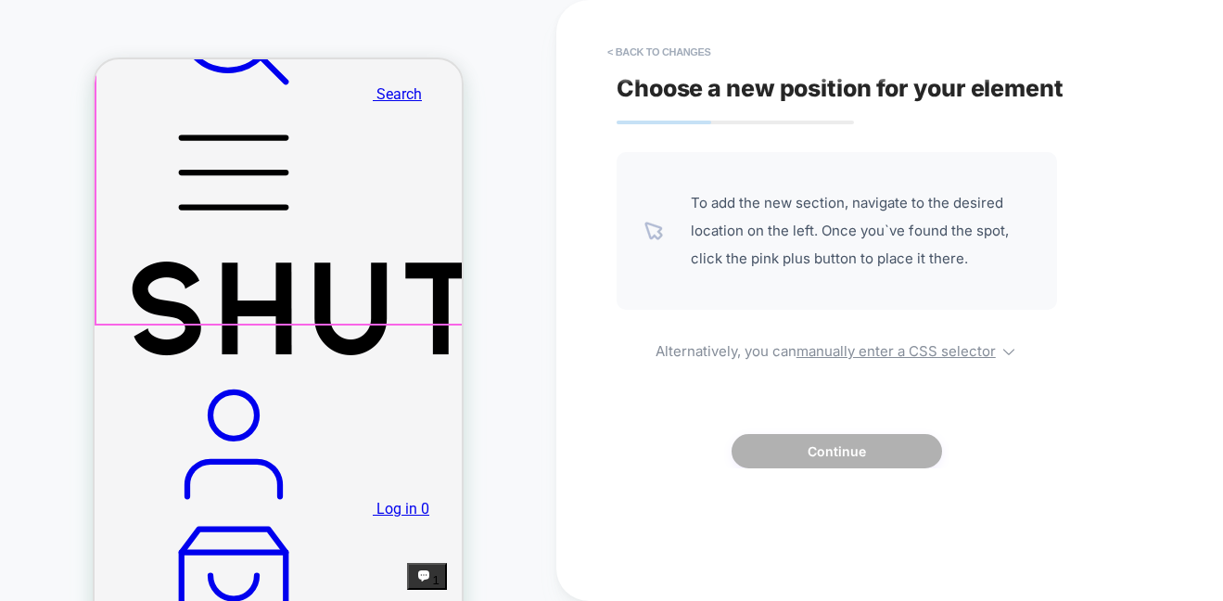
scroll to position [0, 0]
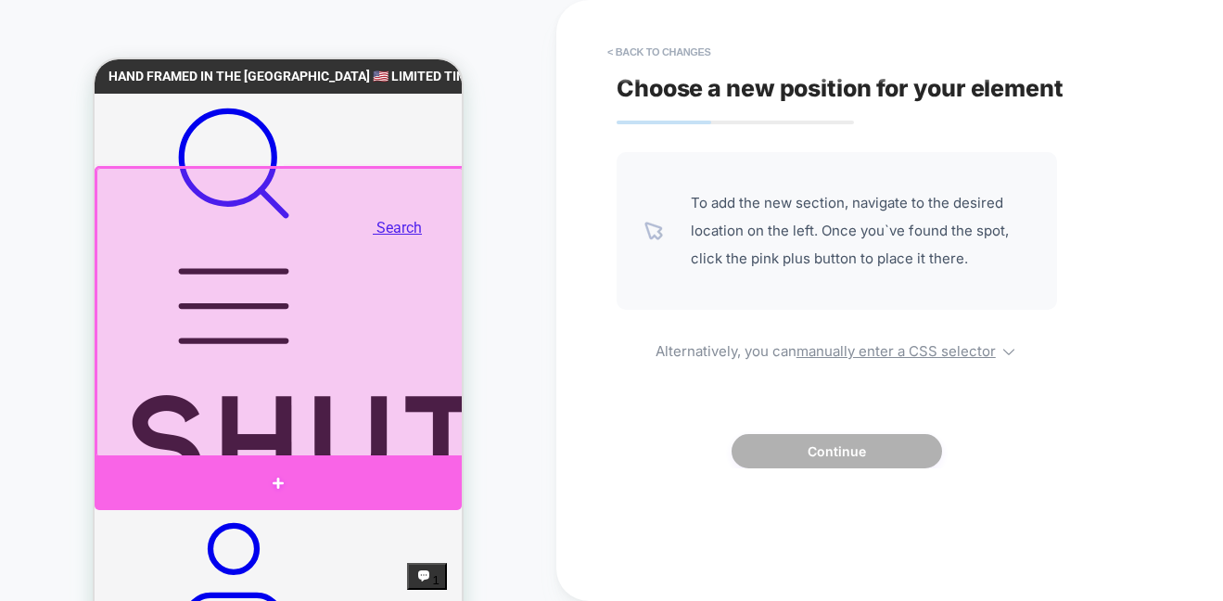
click at [286, 478] on div at bounding box center [278, 482] width 367 height 55
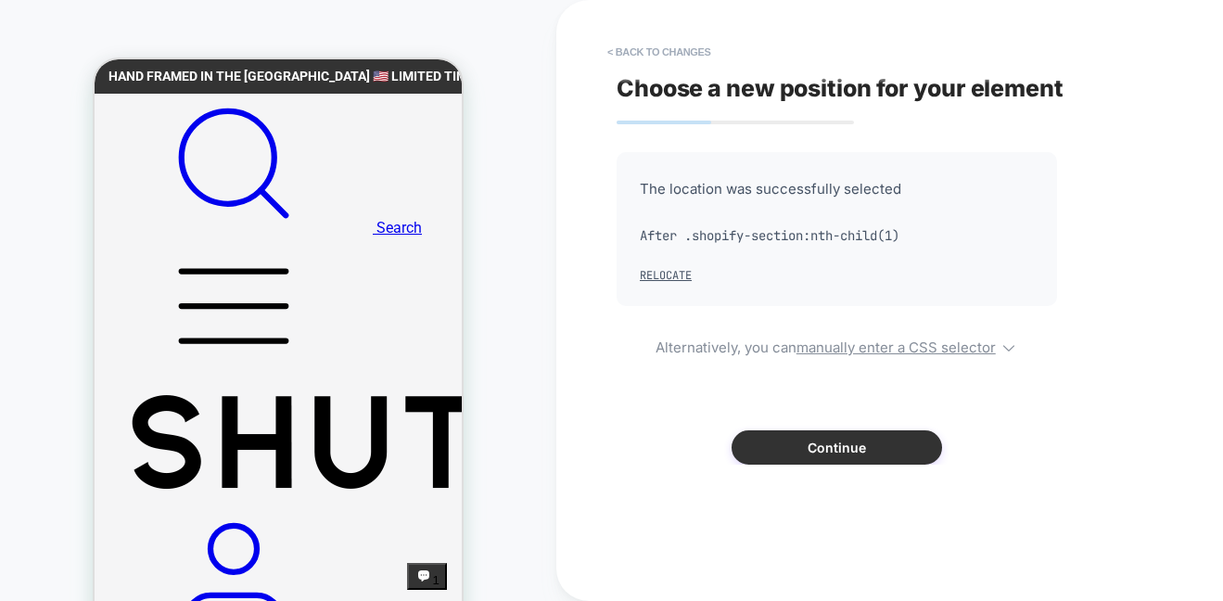
click at [862, 456] on button "Continue" at bounding box center [837, 447] width 210 height 34
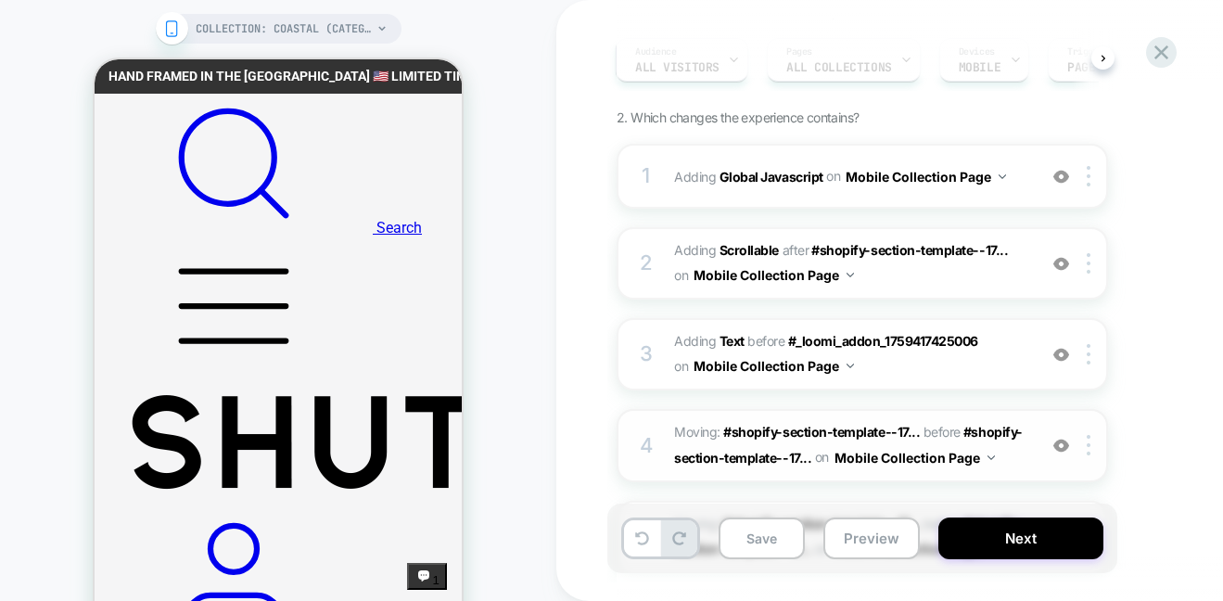
scroll to position [258, 0]
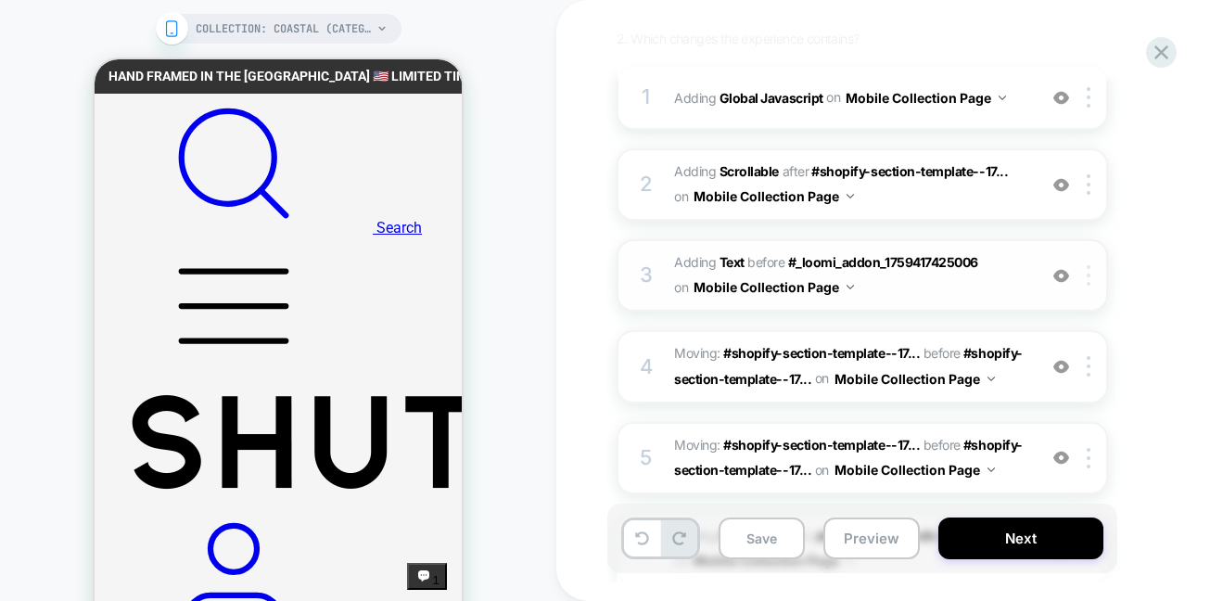
click at [1090, 279] on img at bounding box center [1089, 275] width 4 height 20
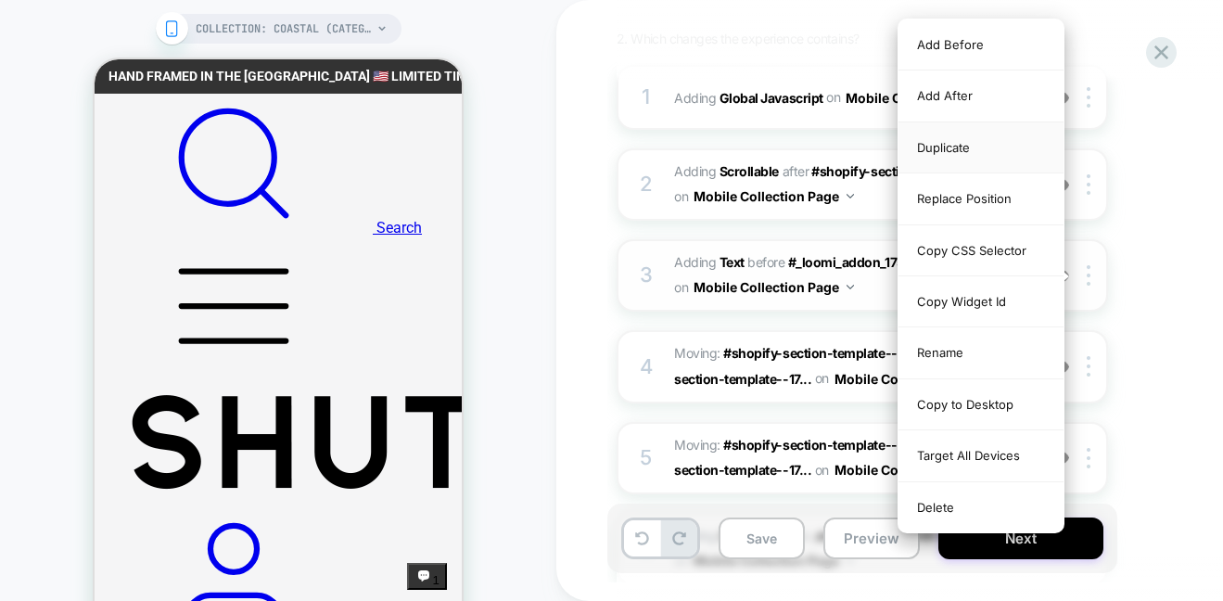
click at [976, 142] on div "Duplicate" at bounding box center [981, 147] width 165 height 51
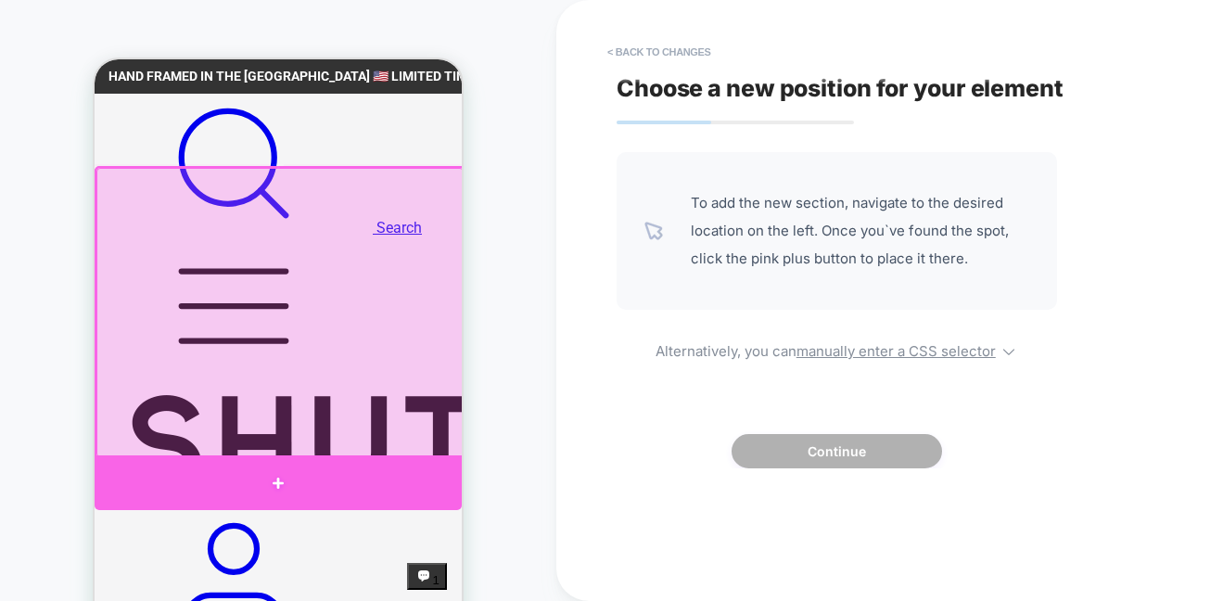
click at [274, 476] on div at bounding box center [278, 482] width 367 height 55
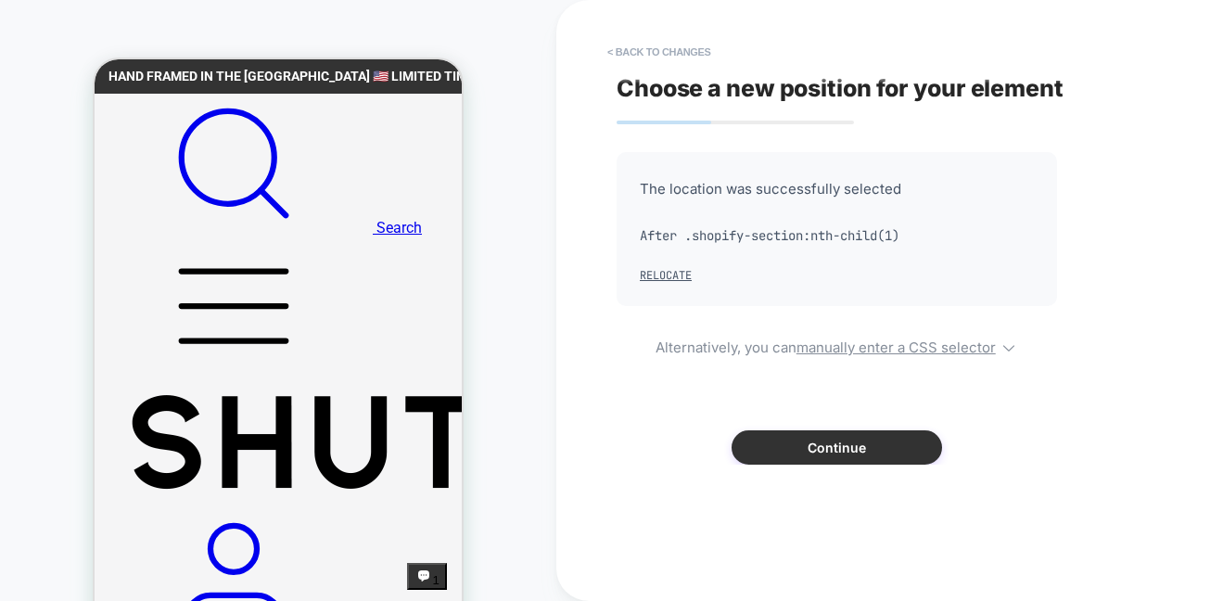
click at [855, 452] on button "Continue" at bounding box center [837, 447] width 210 height 34
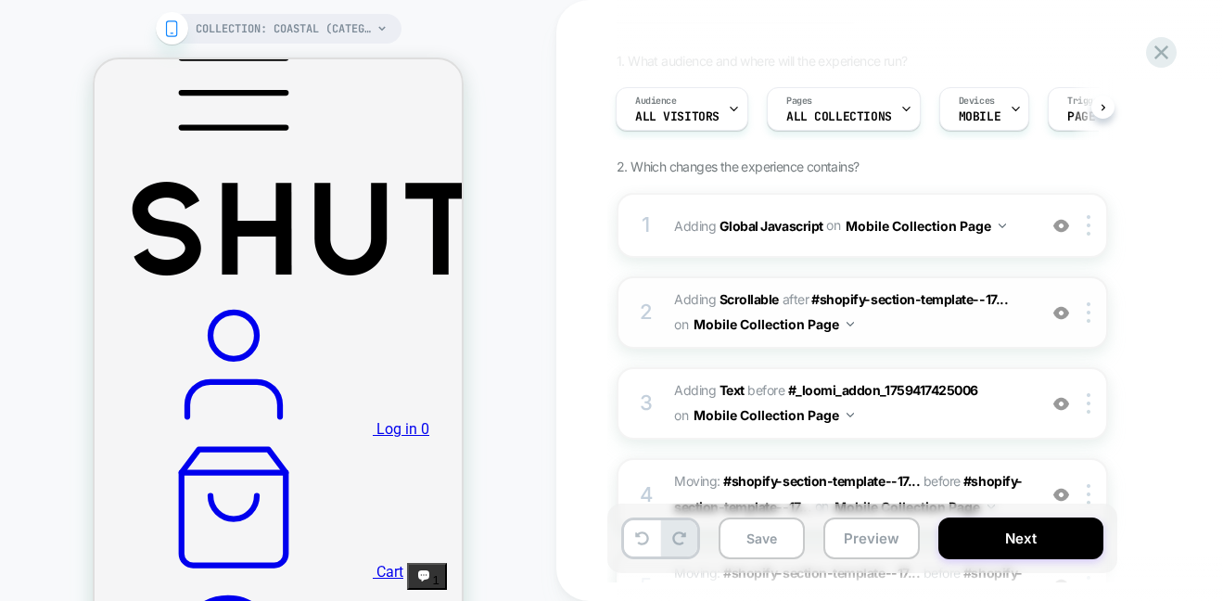
scroll to position [169, 0]
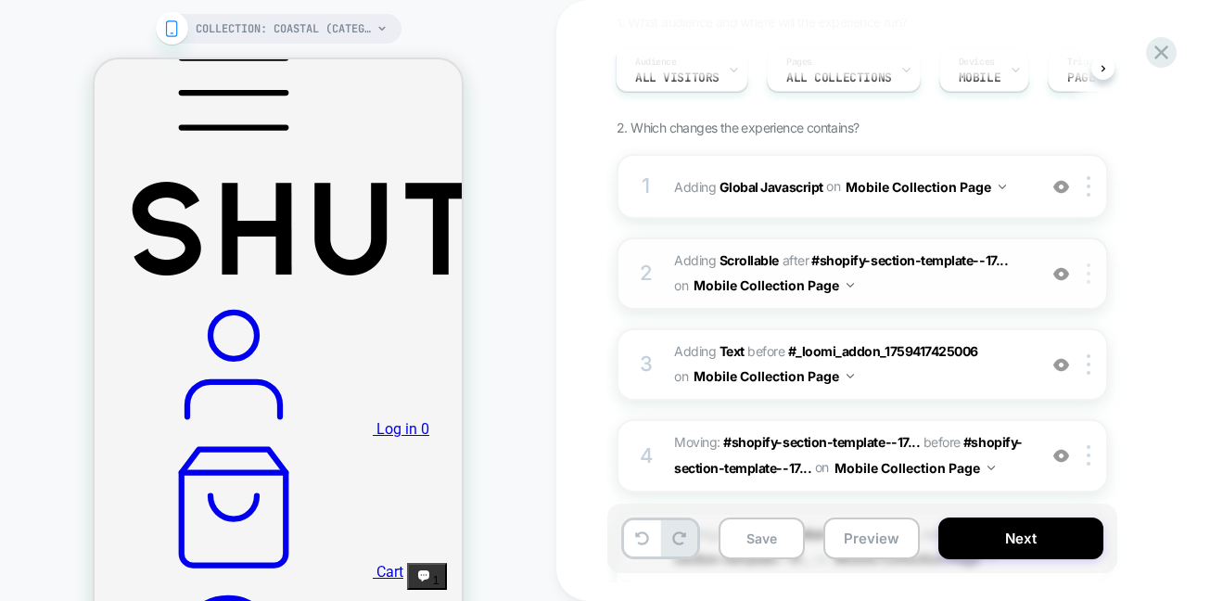
click at [1091, 273] on div at bounding box center [1092, 273] width 31 height 20
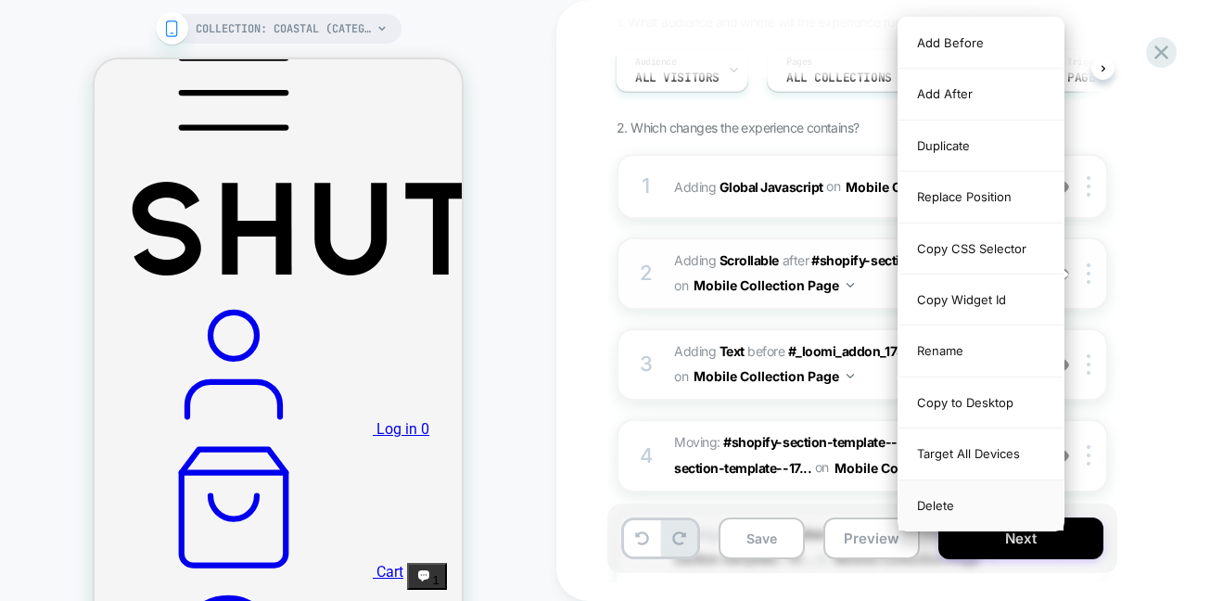
click at [962, 506] on div "Delete" at bounding box center [981, 505] width 165 height 50
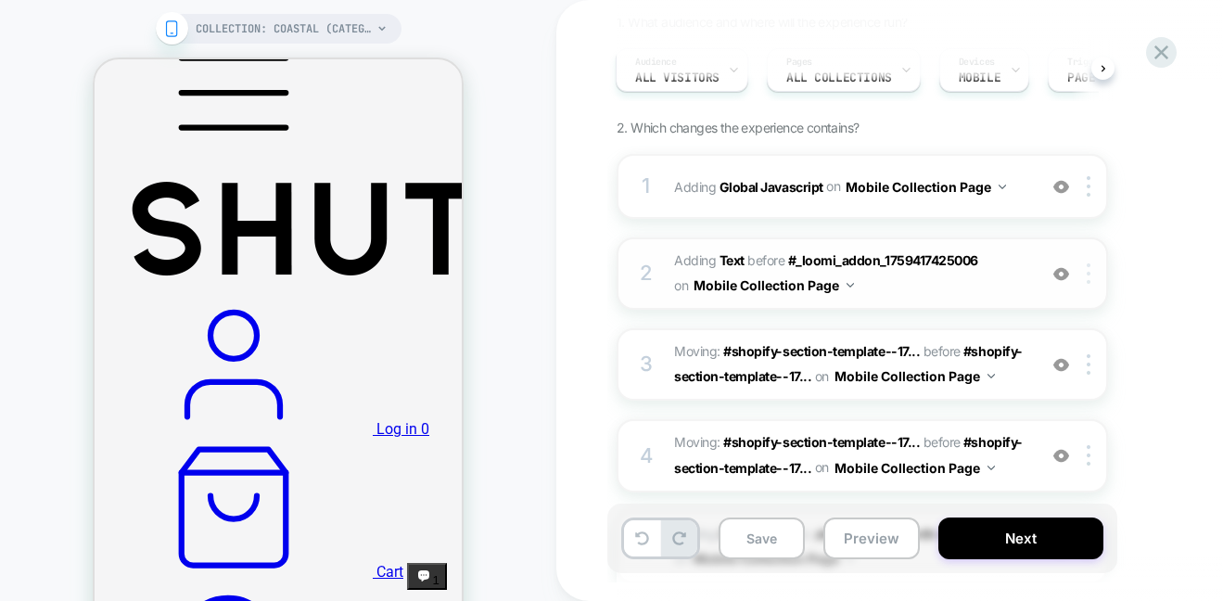
click at [1090, 271] on img at bounding box center [1089, 273] width 4 height 20
click at [1090, 273] on img at bounding box center [1089, 273] width 4 height 20
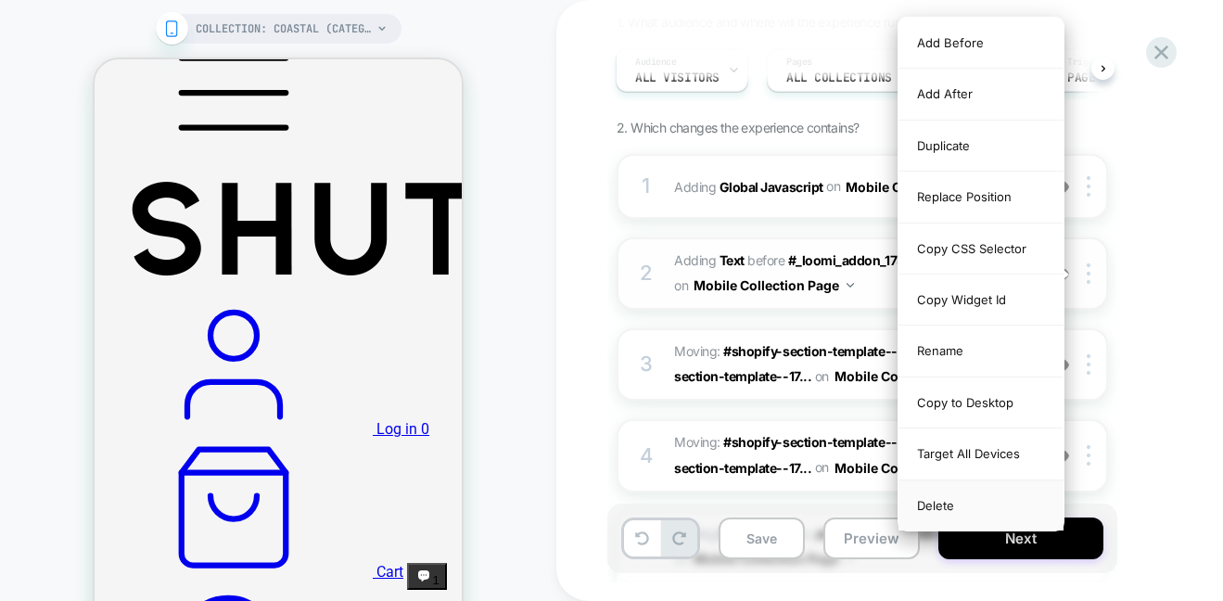
click at [944, 502] on div "Delete" at bounding box center [981, 505] width 165 height 50
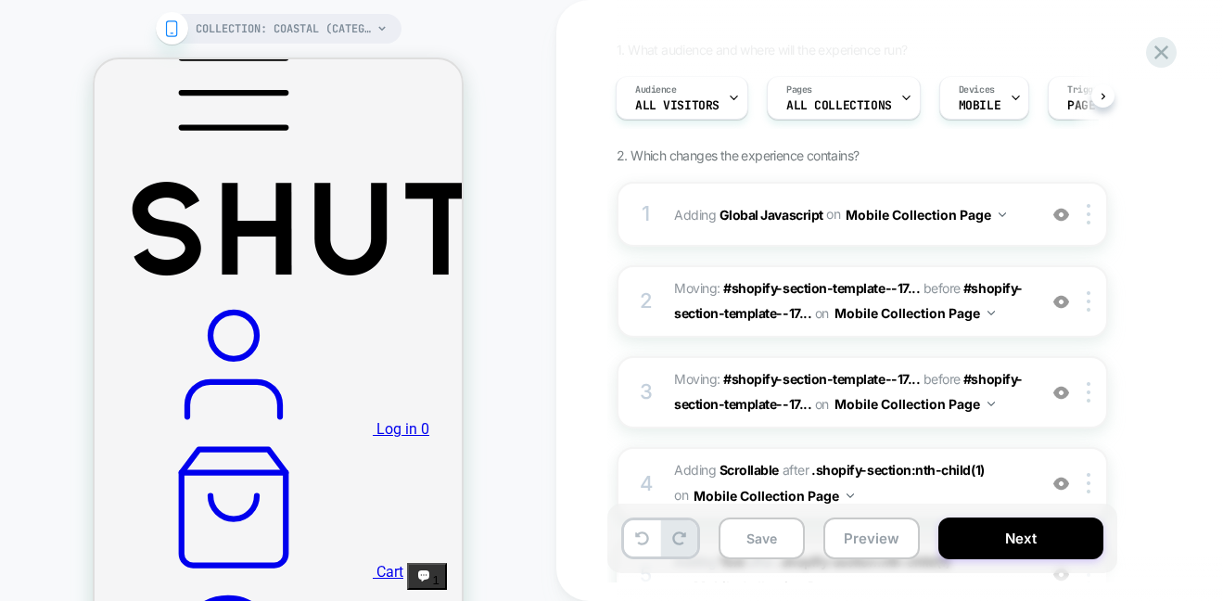
scroll to position [105, 0]
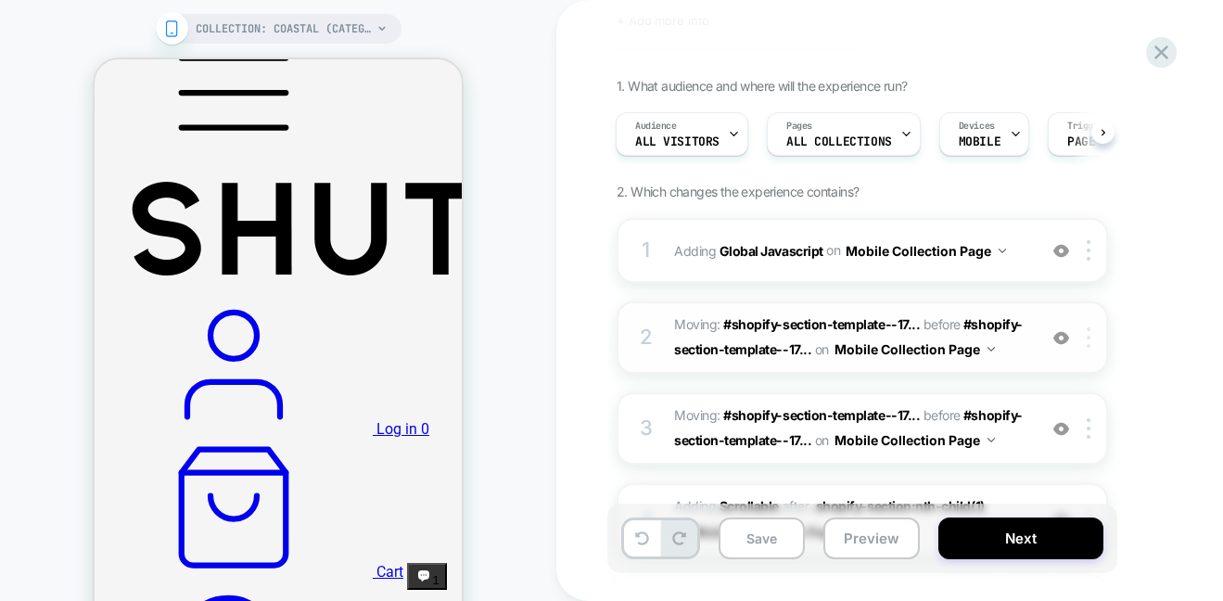
click at [1089, 336] on img at bounding box center [1089, 337] width 4 height 20
click at [1090, 338] on img at bounding box center [1089, 337] width 4 height 20
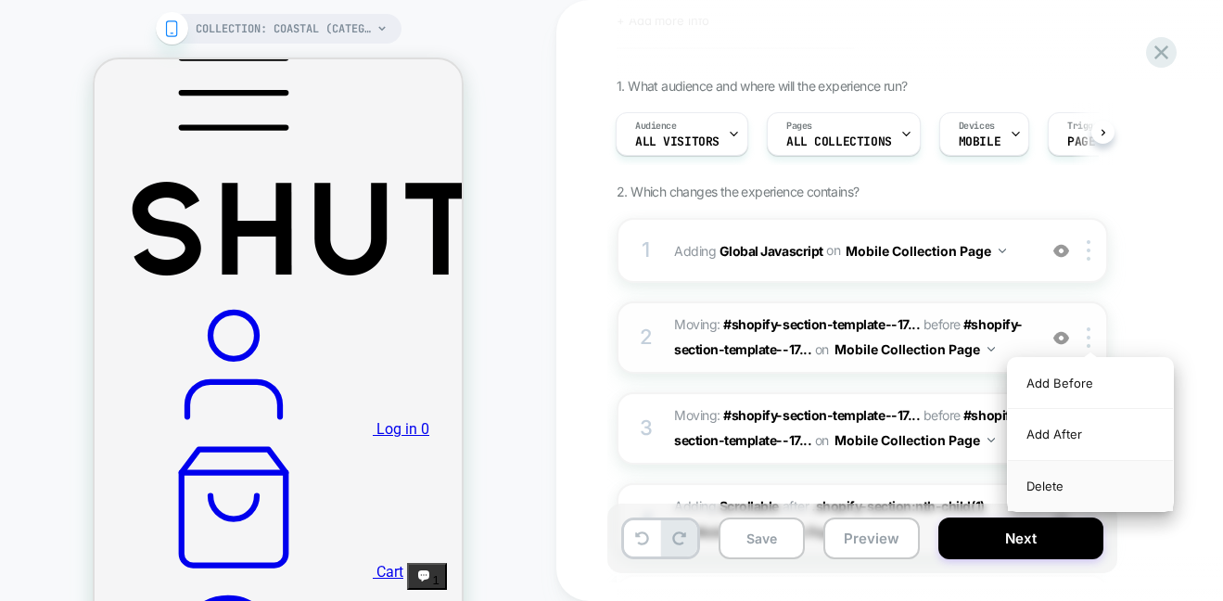
click at [1081, 471] on div "Delete" at bounding box center [1090, 486] width 165 height 50
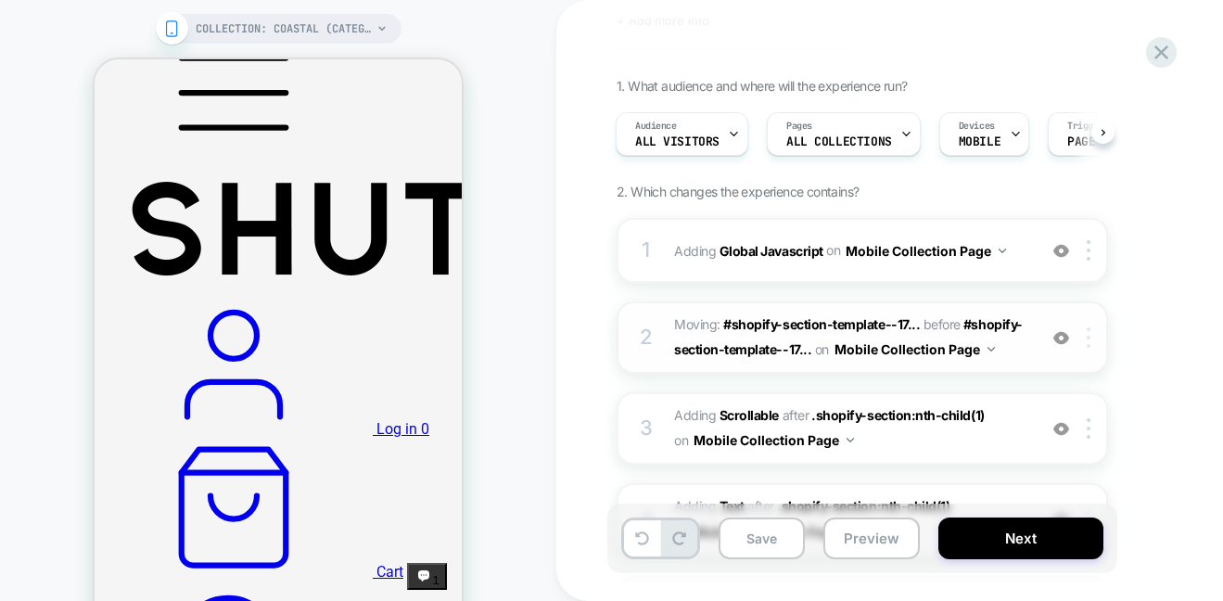
click at [1092, 335] on div at bounding box center [1092, 337] width 31 height 20
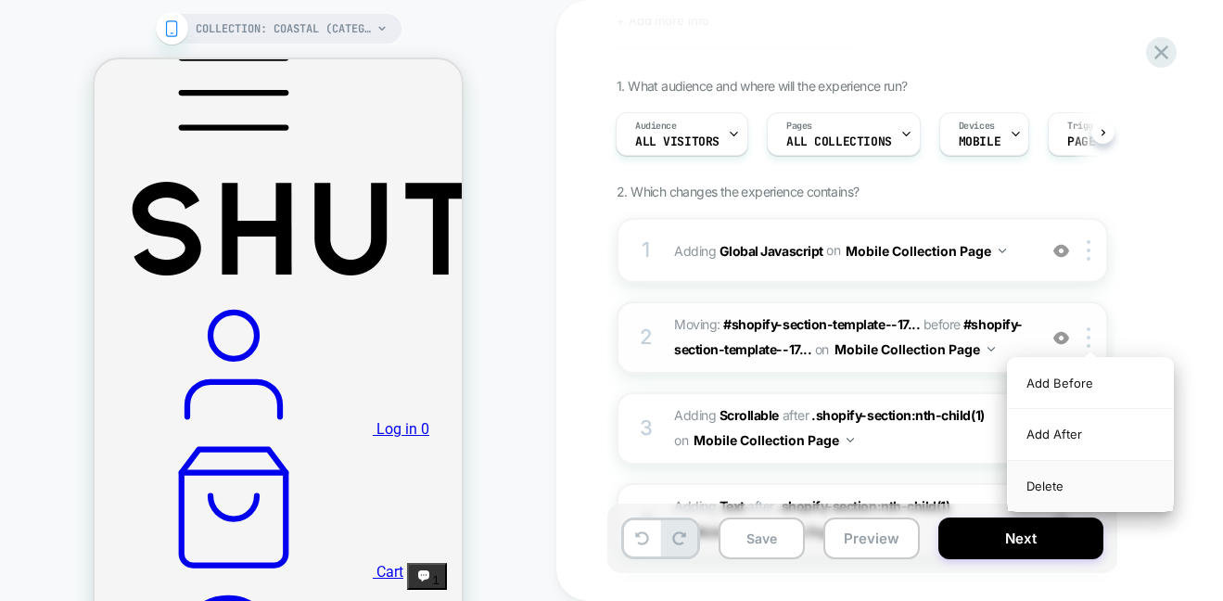
click at [1070, 478] on div "Delete" at bounding box center [1090, 486] width 165 height 50
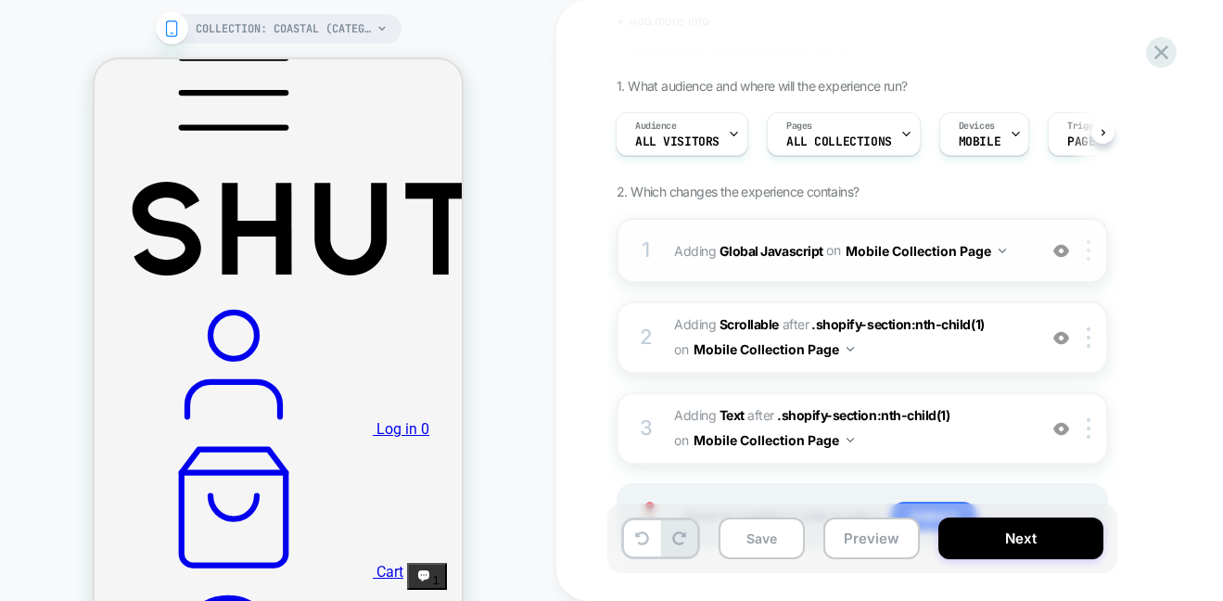
click at [1091, 245] on div at bounding box center [1092, 250] width 31 height 20
click at [597, 261] on div "PLP Entry Points Click to edit experience details + Add more info 1. What audie…" at bounding box center [964, 300] width 816 height 601
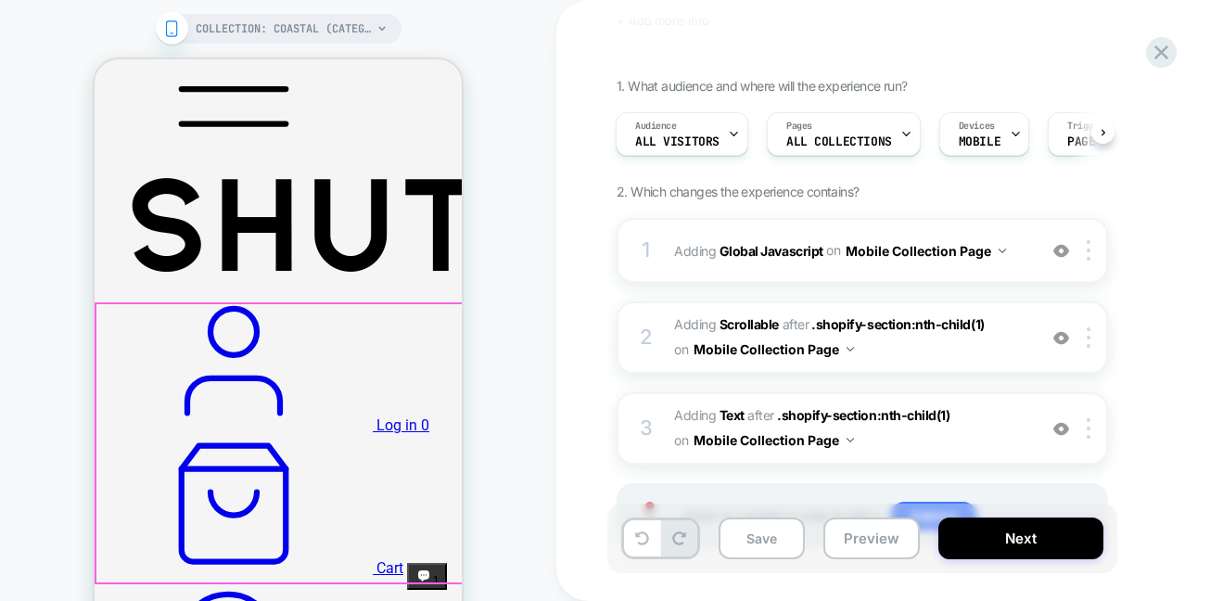
scroll to position [221, 0]
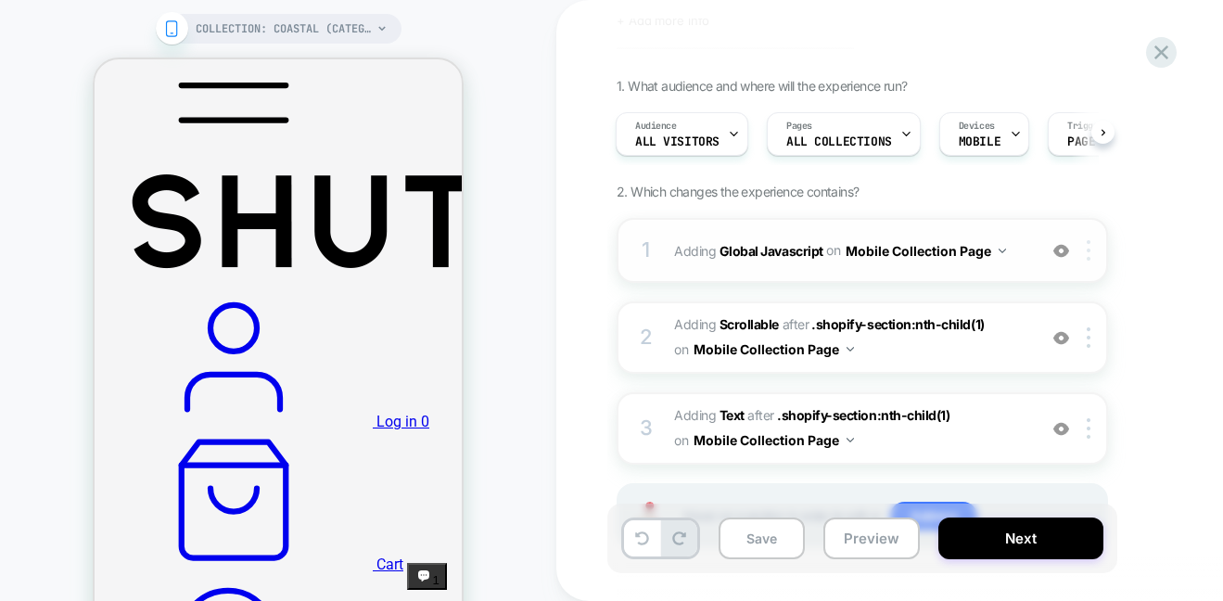
click at [1091, 242] on div at bounding box center [1092, 250] width 31 height 20
click at [567, 324] on div "PLP Entry Points Click to edit experience details + Add more info 1. What audie…" at bounding box center [964, 300] width 816 height 601
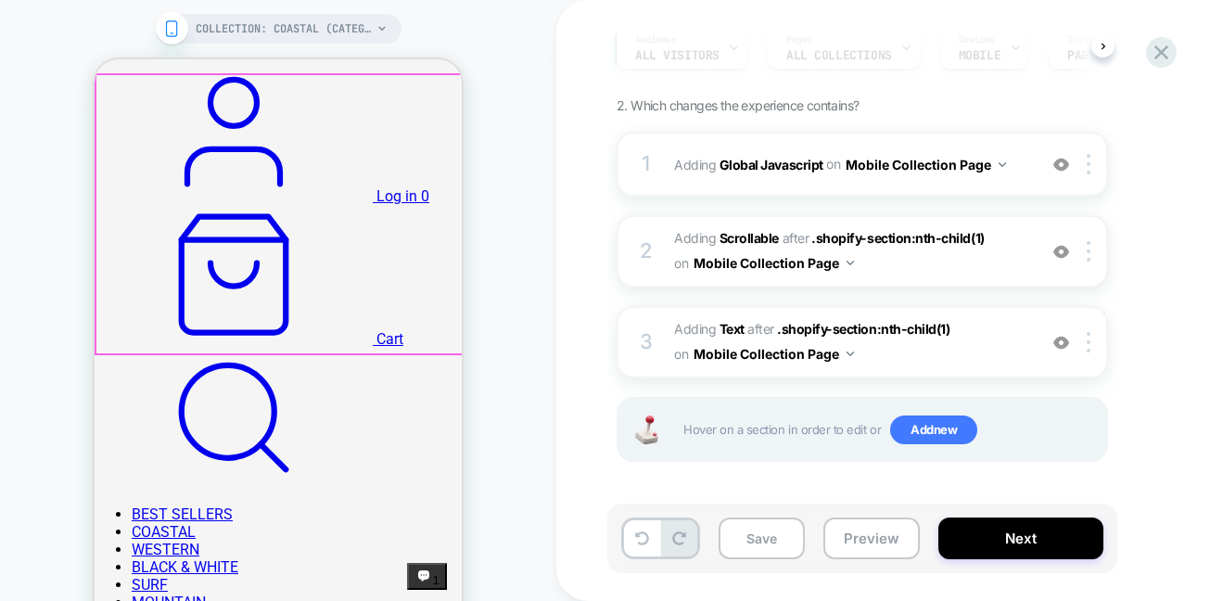
scroll to position [615, 0]
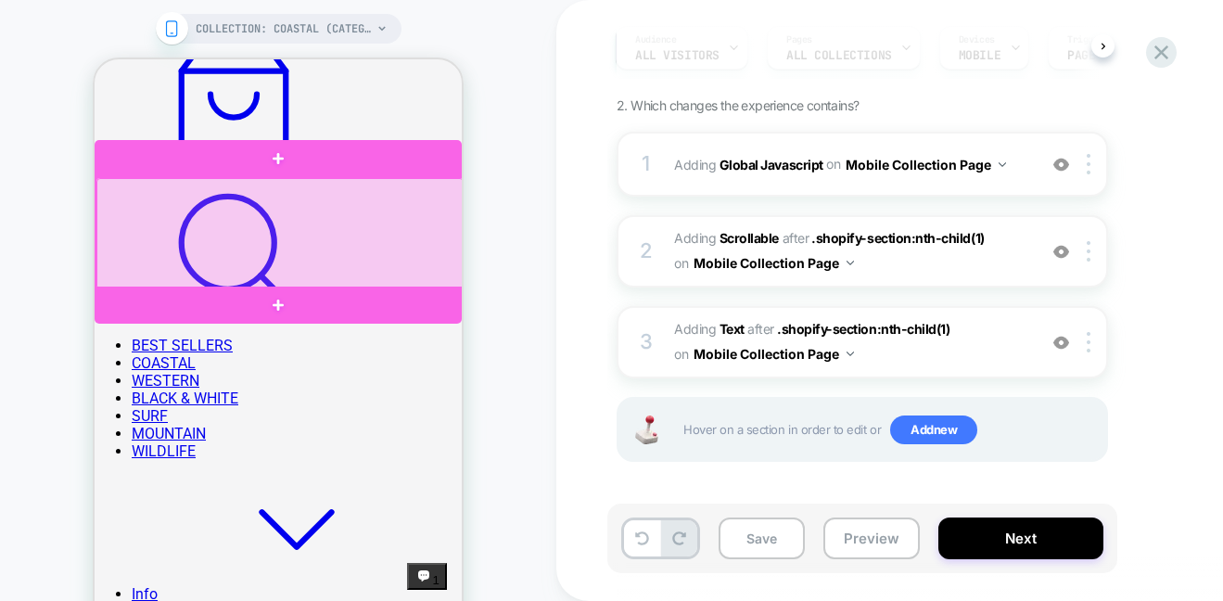
click at [267, 214] on div at bounding box center [279, 233] width 367 height 111
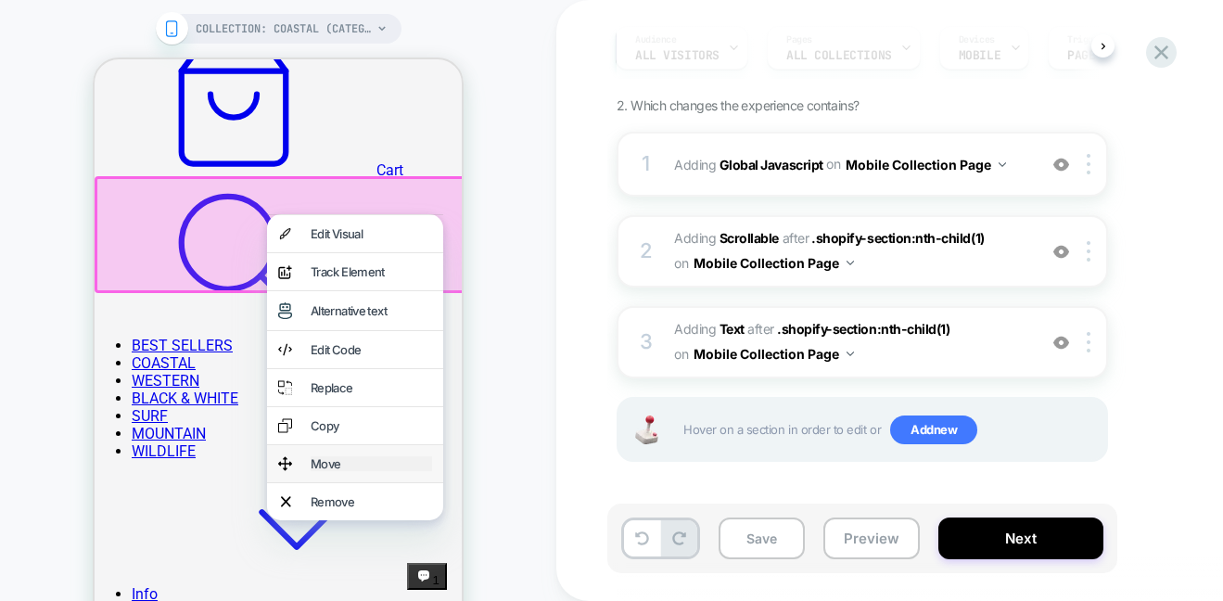
click at [340, 471] on div "Move" at bounding box center [371, 463] width 121 height 15
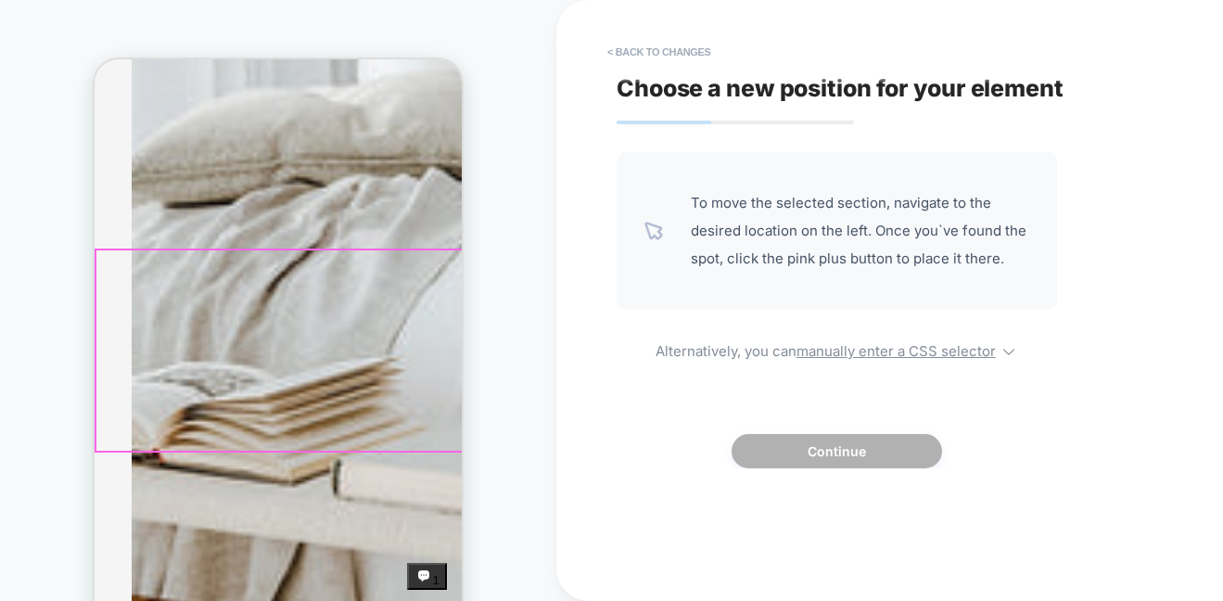
scroll to position [2839, 0]
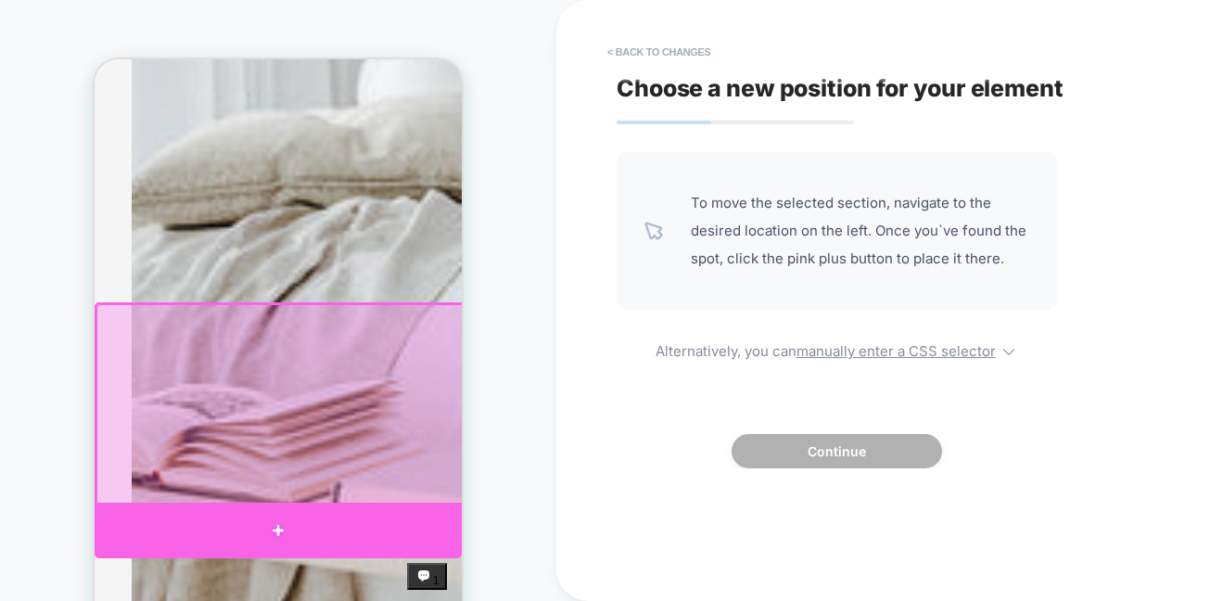
click at [277, 509] on div at bounding box center [278, 531] width 367 height 56
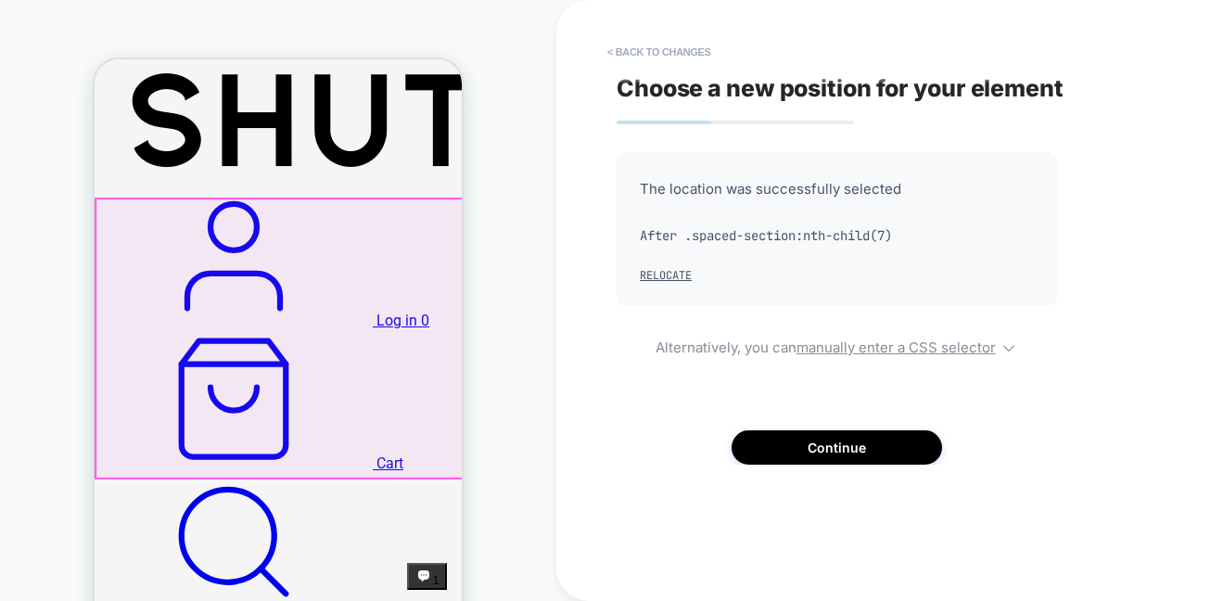
scroll to position [569, 0]
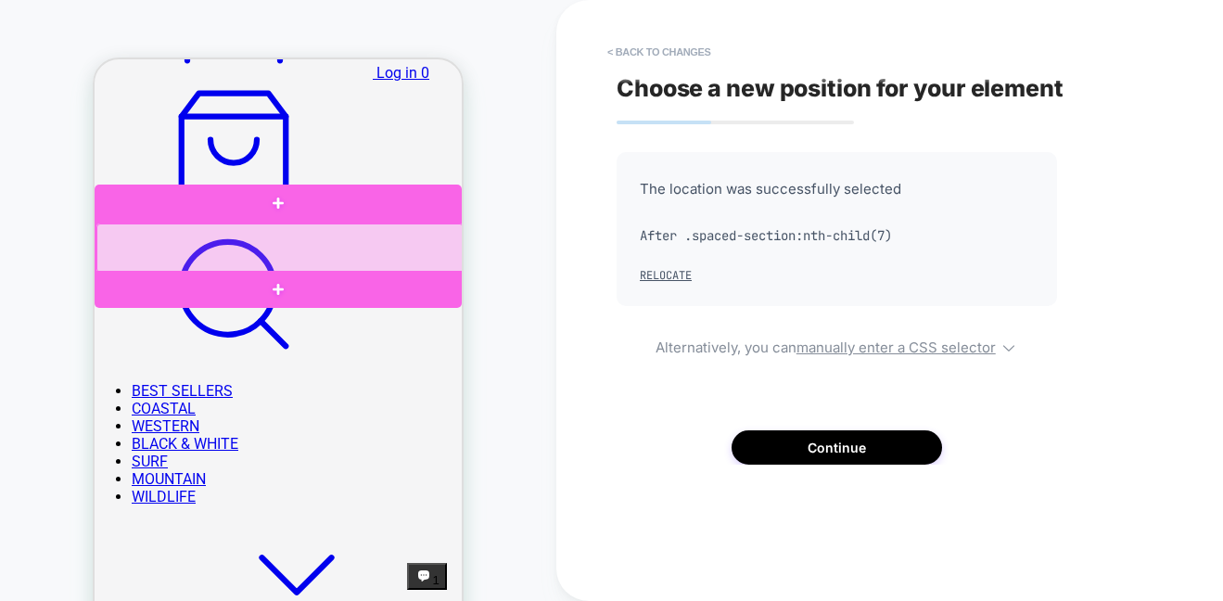
click at [280, 242] on div at bounding box center [279, 247] width 367 height 49
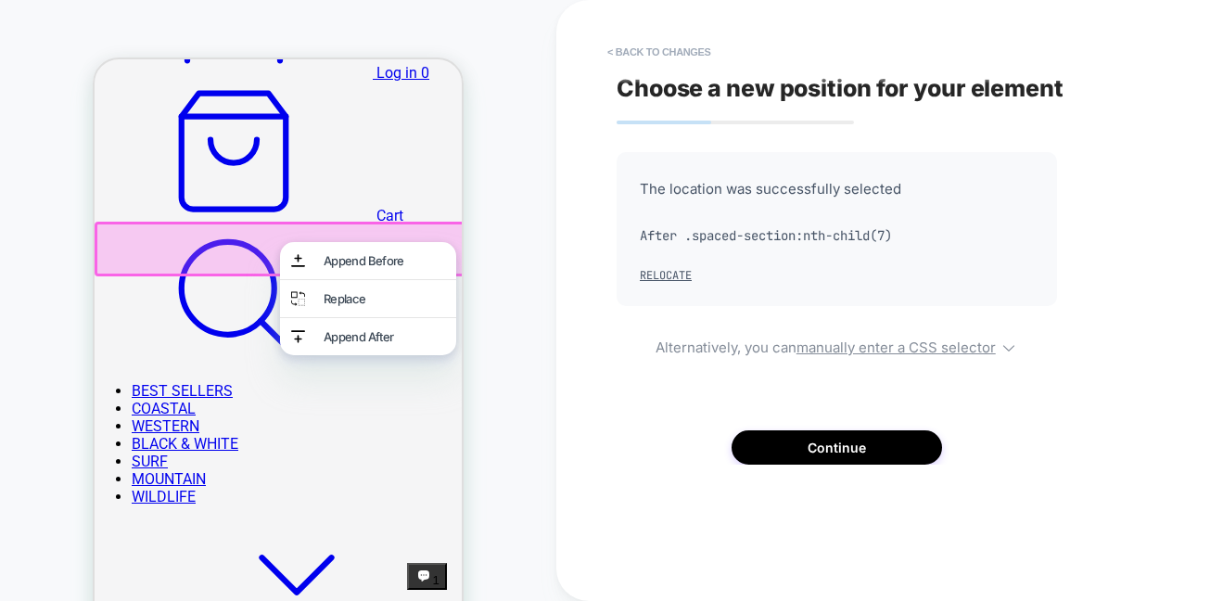
click at [496, 253] on div "COLLECTION: COASTAL (Category) COLLECTION: COASTAL (Category)" at bounding box center [278, 334] width 556 height 631
click at [892, 464] on button "Continue" at bounding box center [837, 447] width 210 height 34
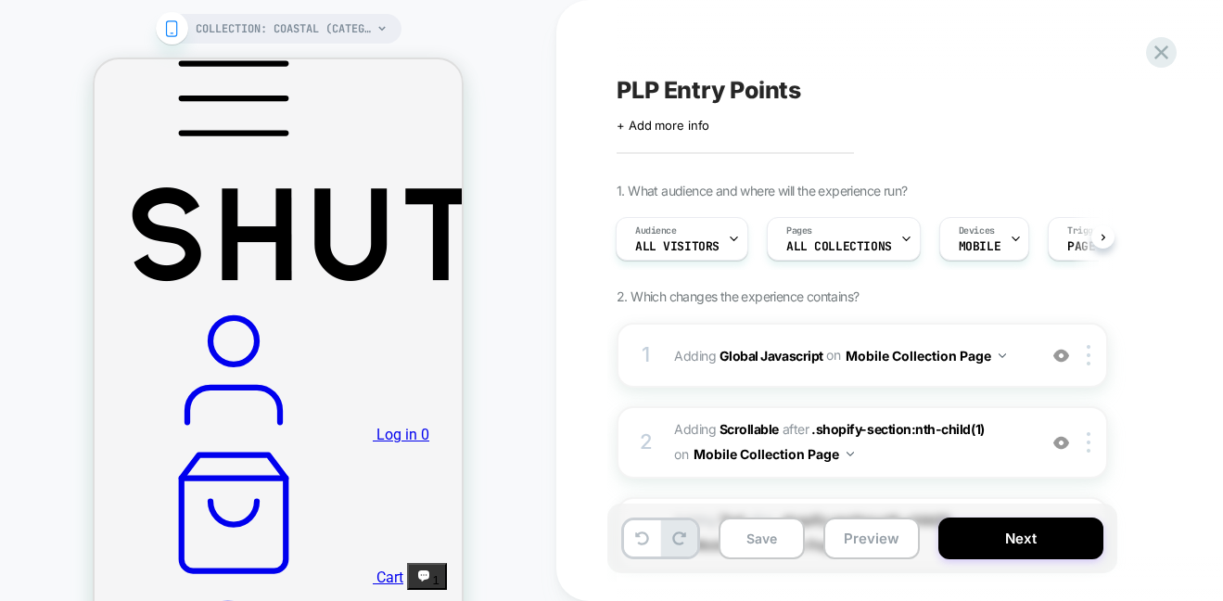
scroll to position [162, 0]
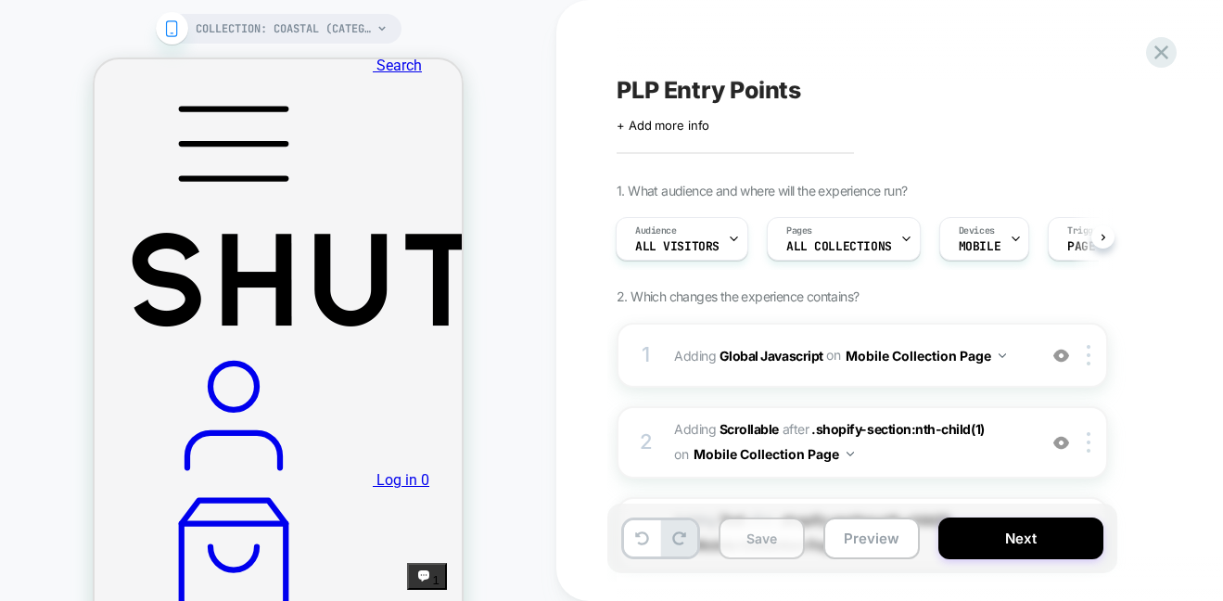
click at [750, 553] on button "Save" at bounding box center [762, 538] width 86 height 42
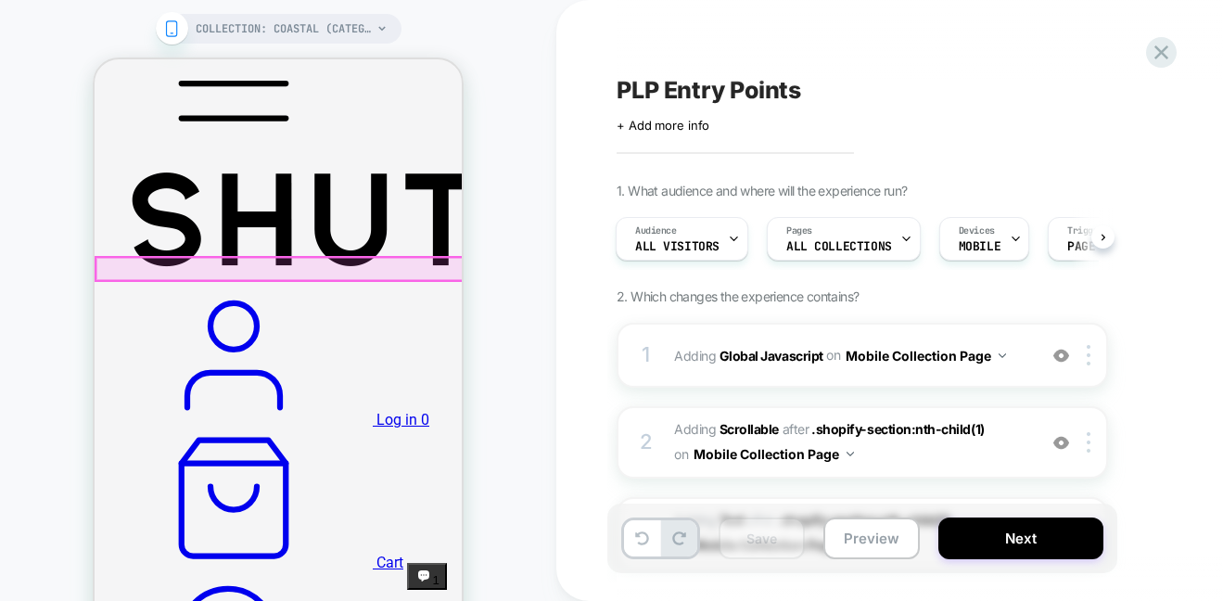
scroll to position [251, 0]
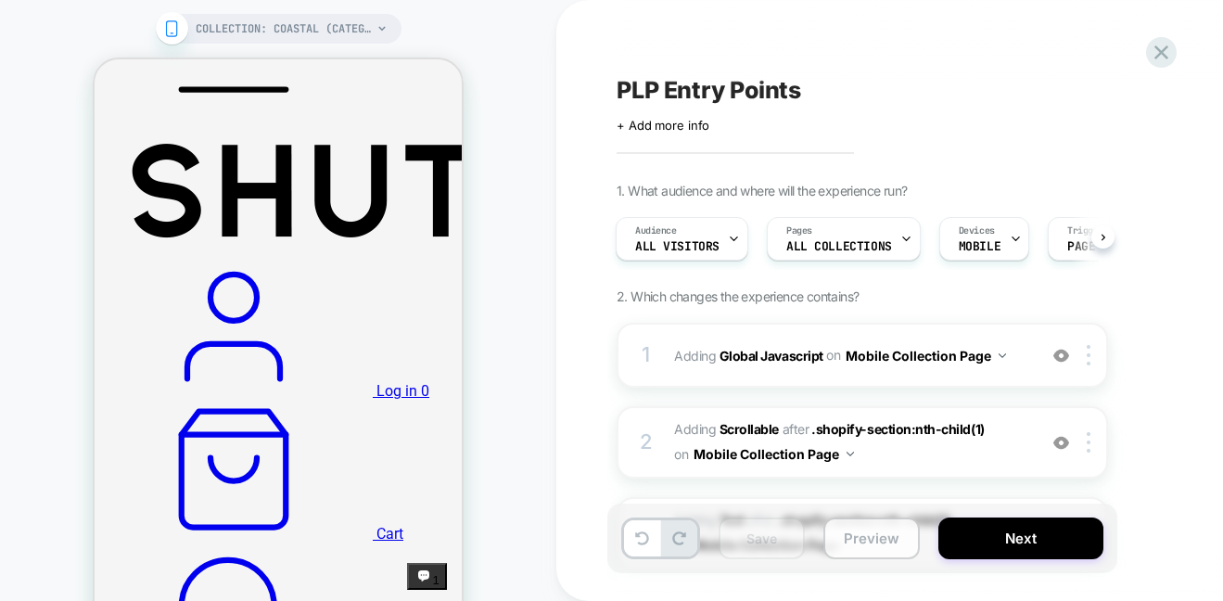
click at [850, 539] on button "Preview" at bounding box center [871, 538] width 96 height 42
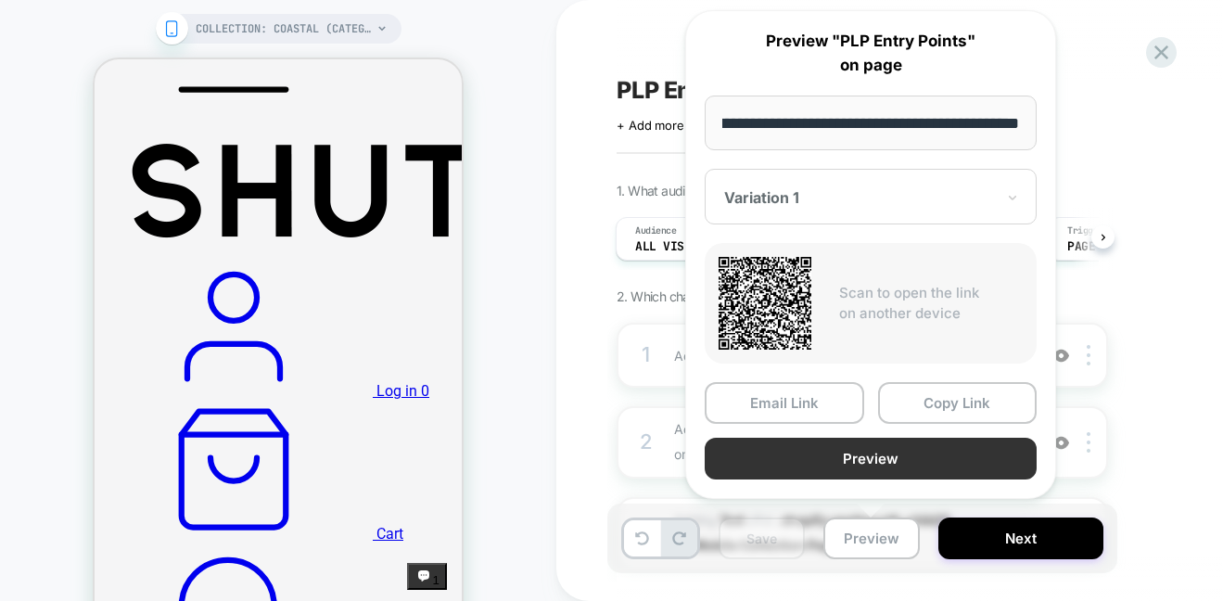
scroll to position [0, 0]
click at [873, 459] on button "Preview" at bounding box center [871, 459] width 332 height 42
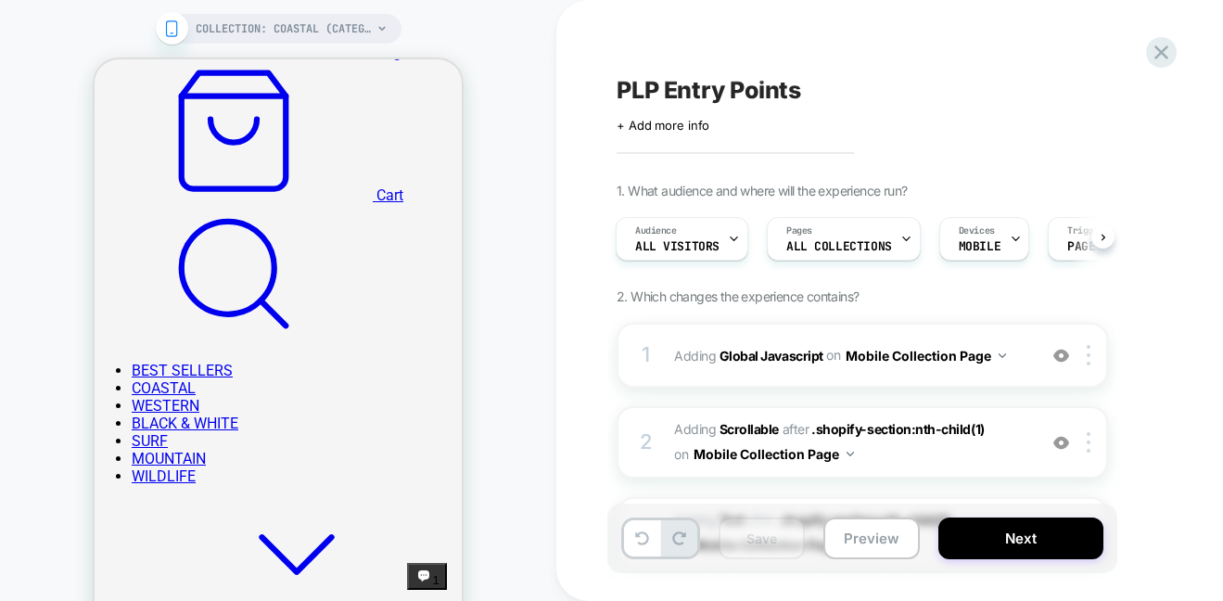
scroll to position [302, 0]
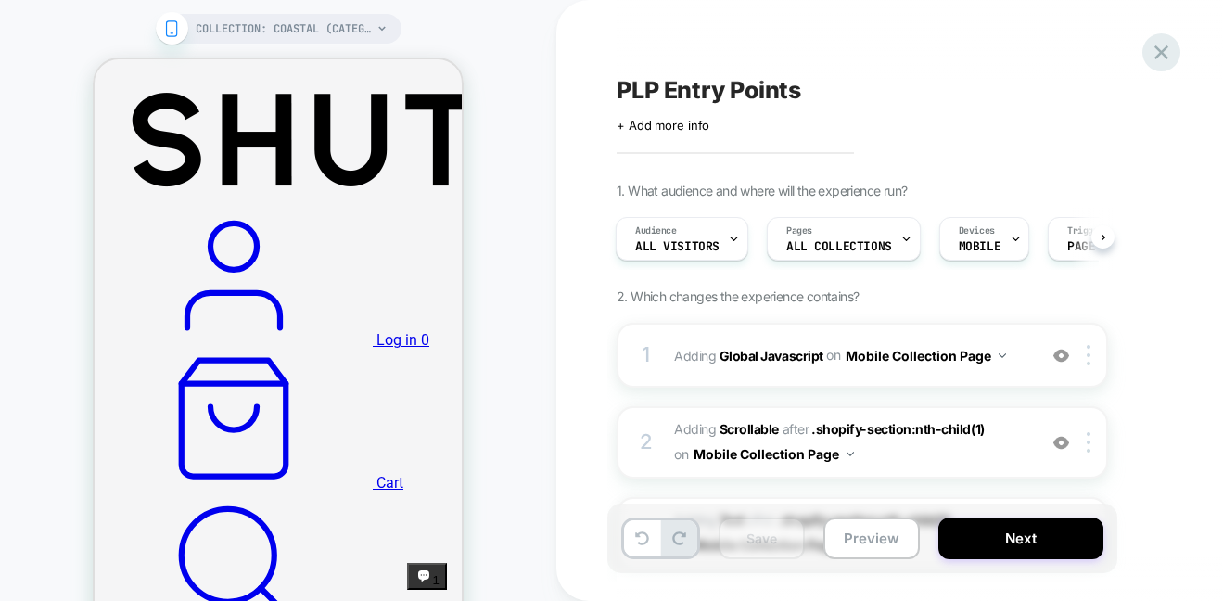
click at [1158, 47] on icon at bounding box center [1161, 52] width 25 height 25
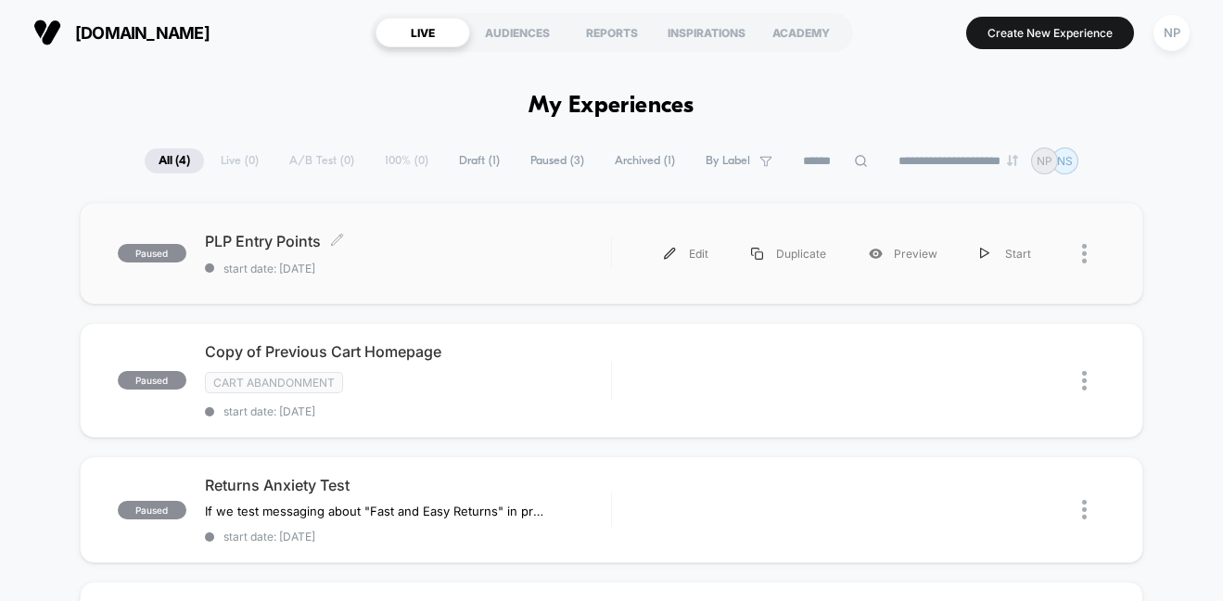
click at [289, 241] on span "PLP Entry Points Click to edit experience details" at bounding box center [408, 241] width 406 height 19
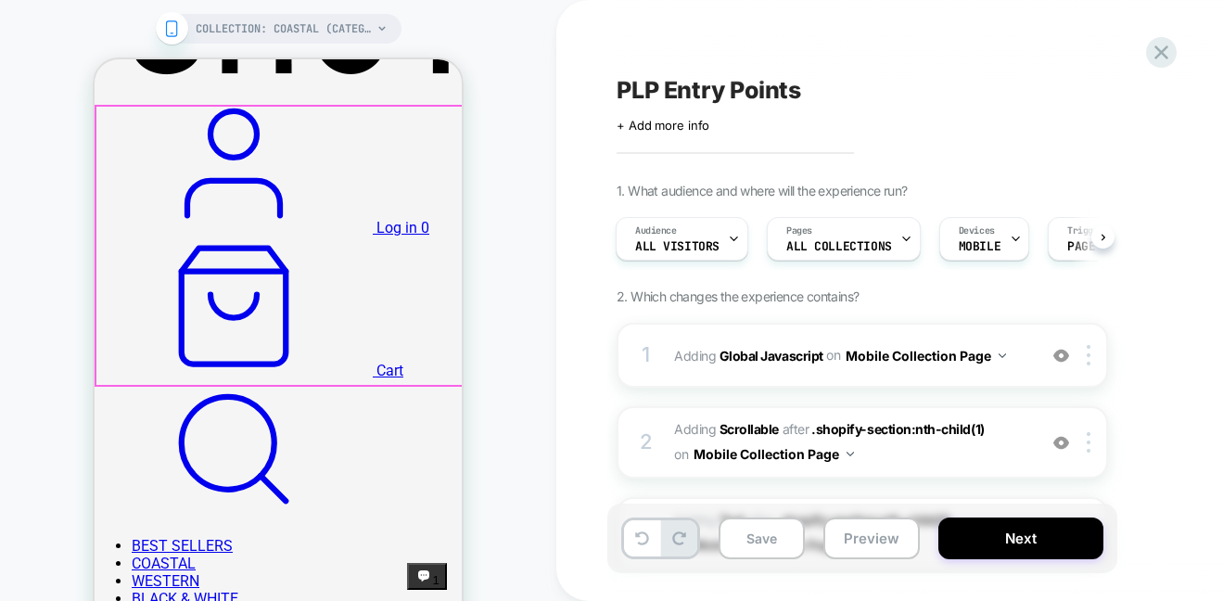
scroll to position [420, 0]
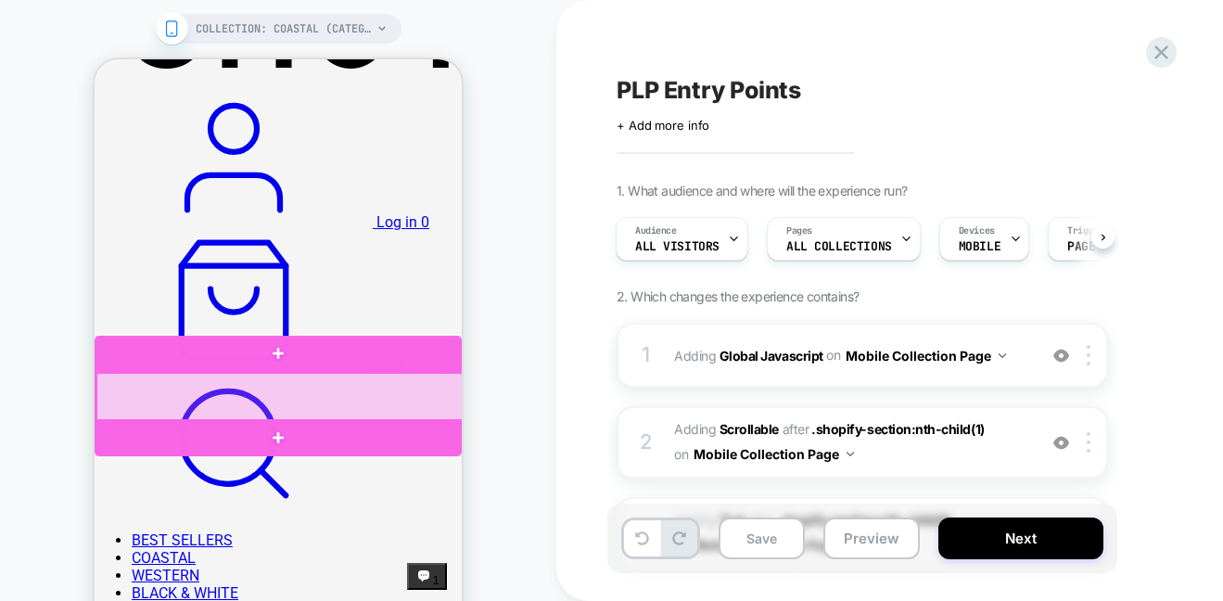
click at [219, 389] on div at bounding box center [279, 397] width 367 height 49
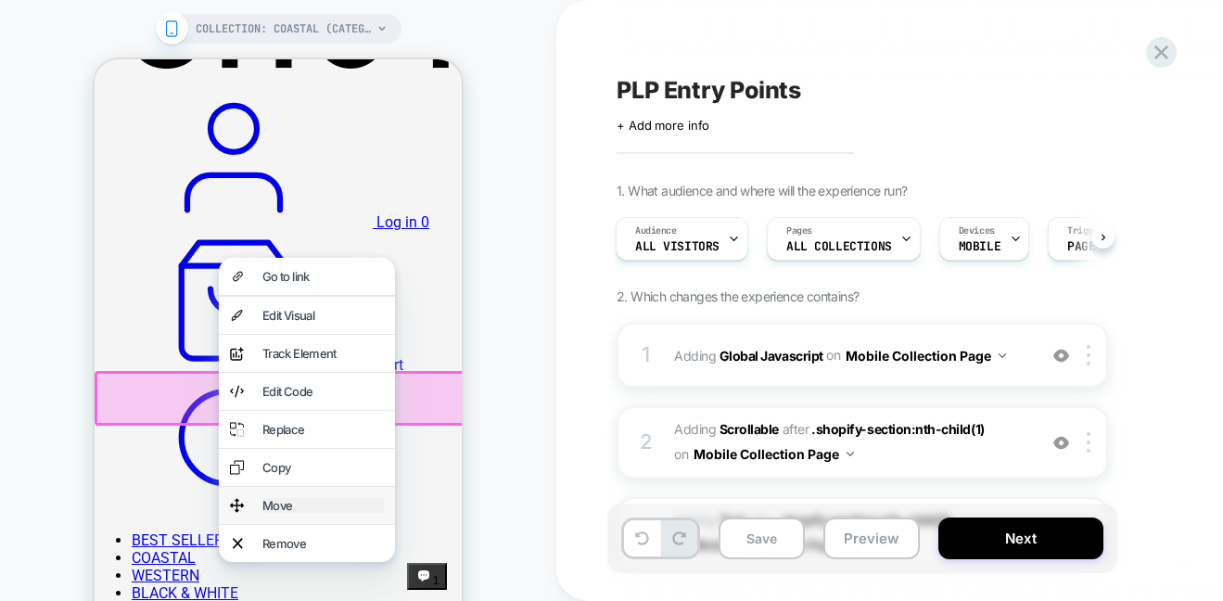
click at [284, 513] on div "Move" at bounding box center [322, 505] width 121 height 15
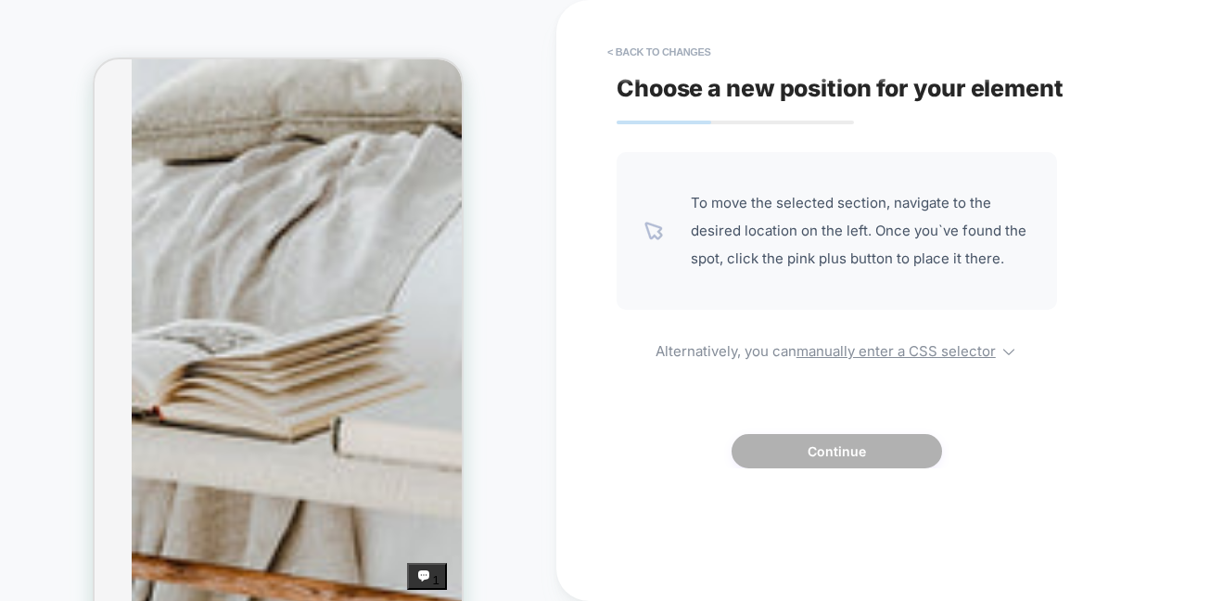
scroll to position [2607, 0]
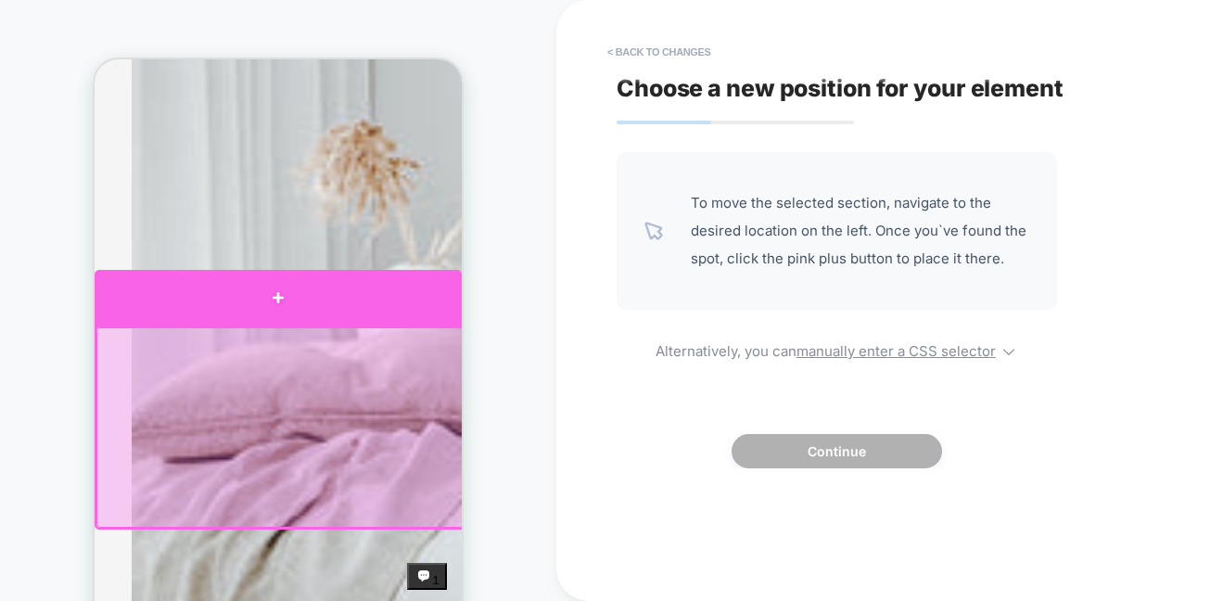
click at [277, 309] on div at bounding box center [278, 298] width 367 height 56
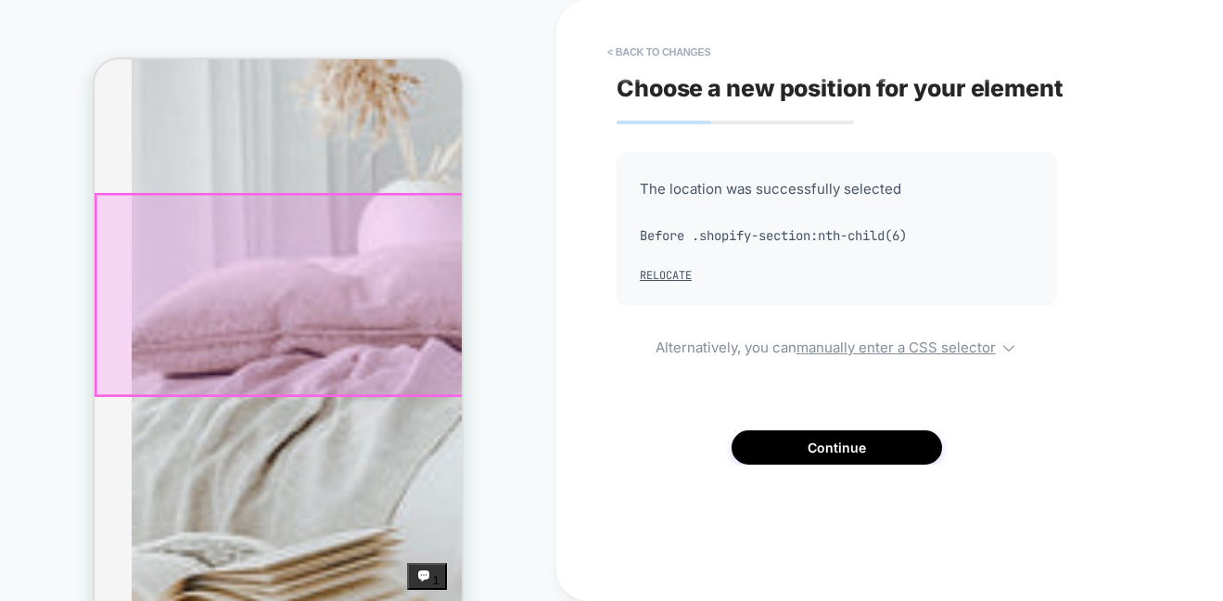
scroll to position [2809, 0]
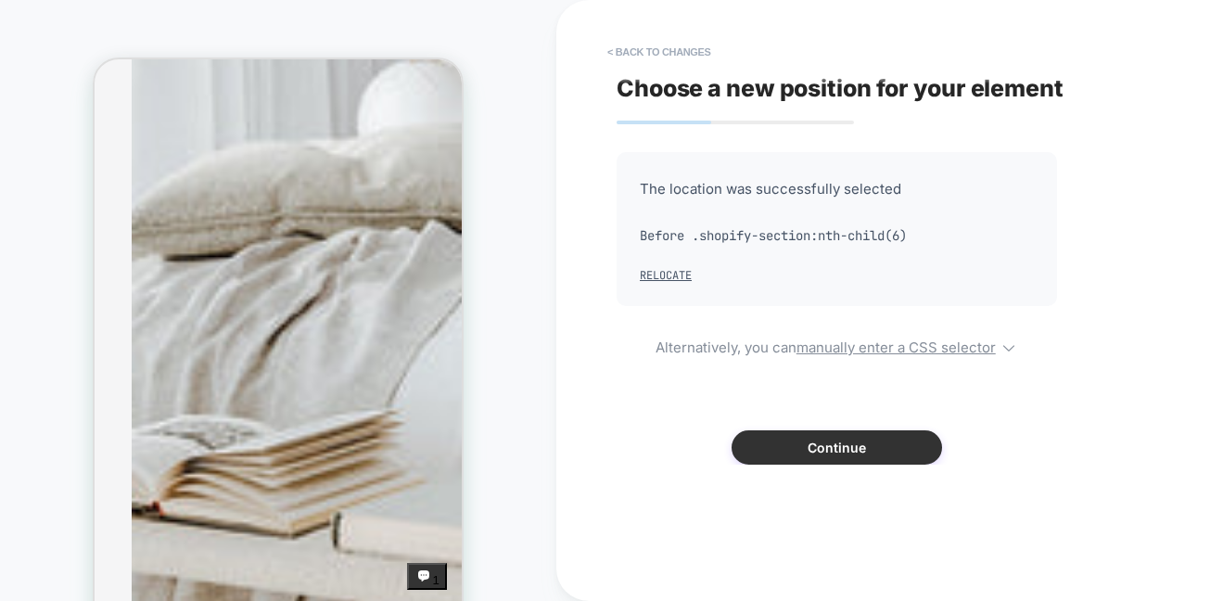
click at [862, 461] on button "Continue" at bounding box center [837, 447] width 210 height 34
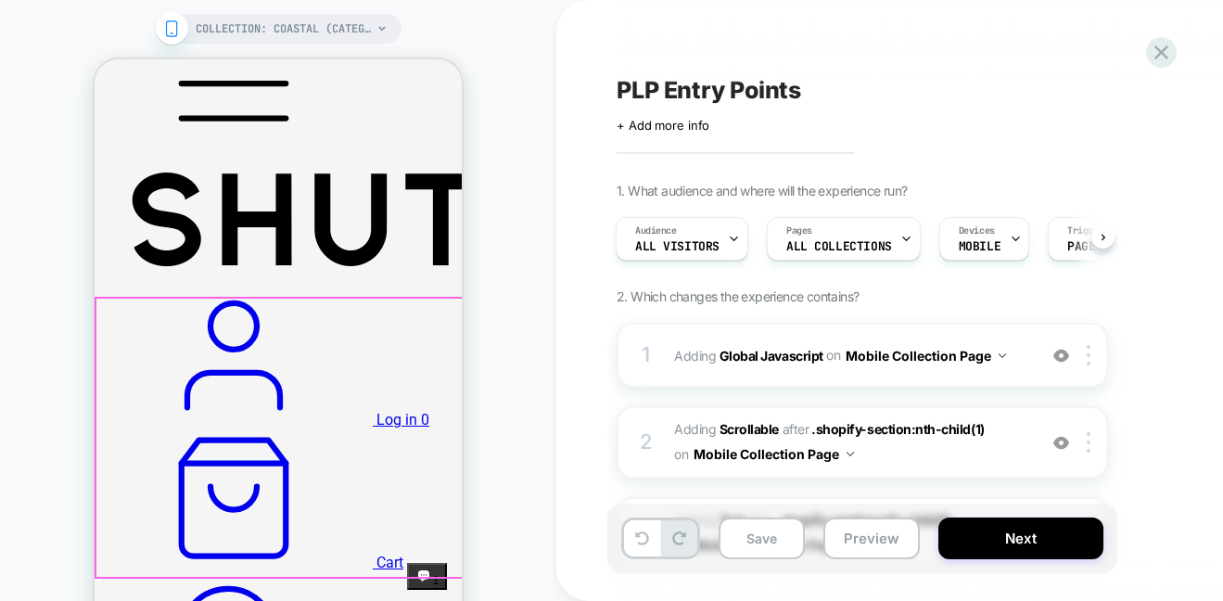
scroll to position [245, 0]
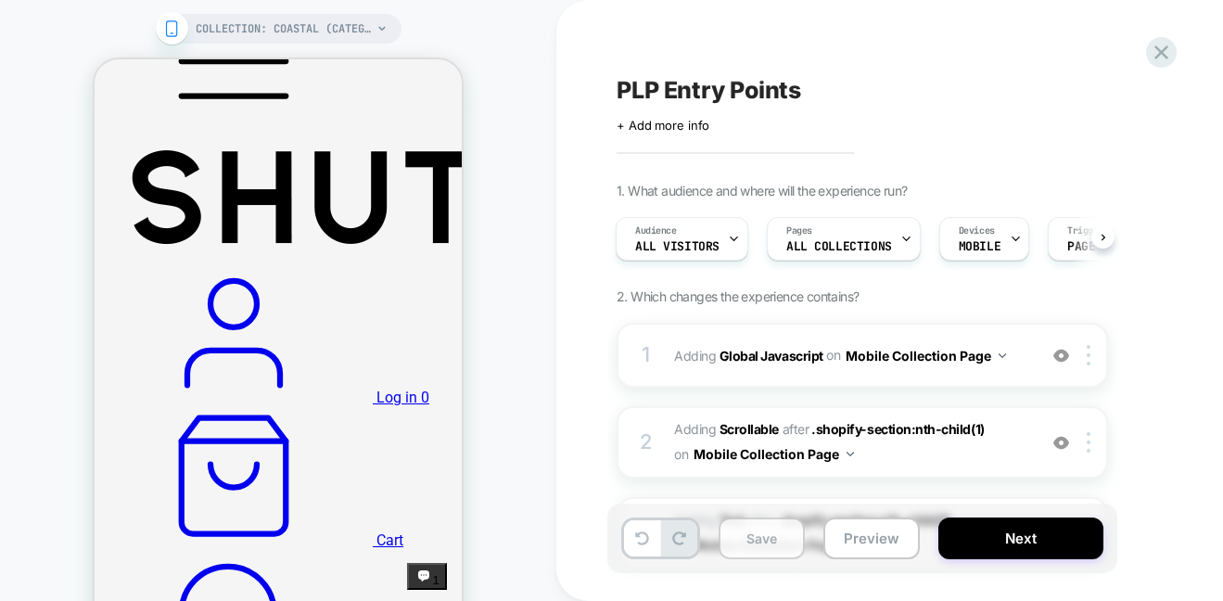
click at [787, 549] on button "Save" at bounding box center [762, 538] width 86 height 42
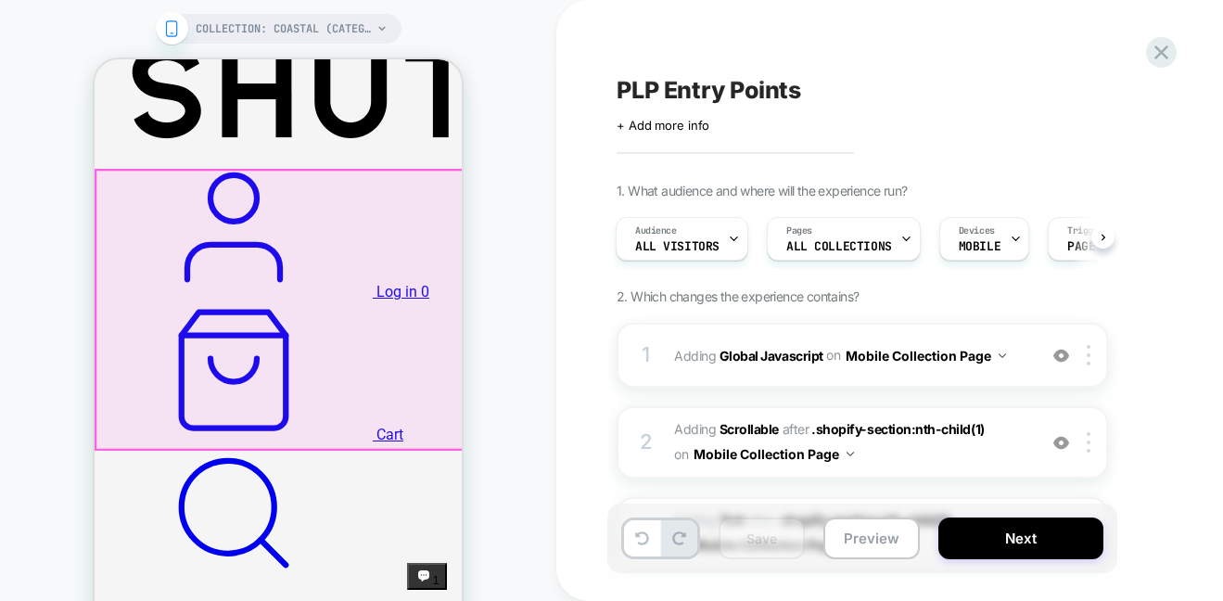
scroll to position [502, 0]
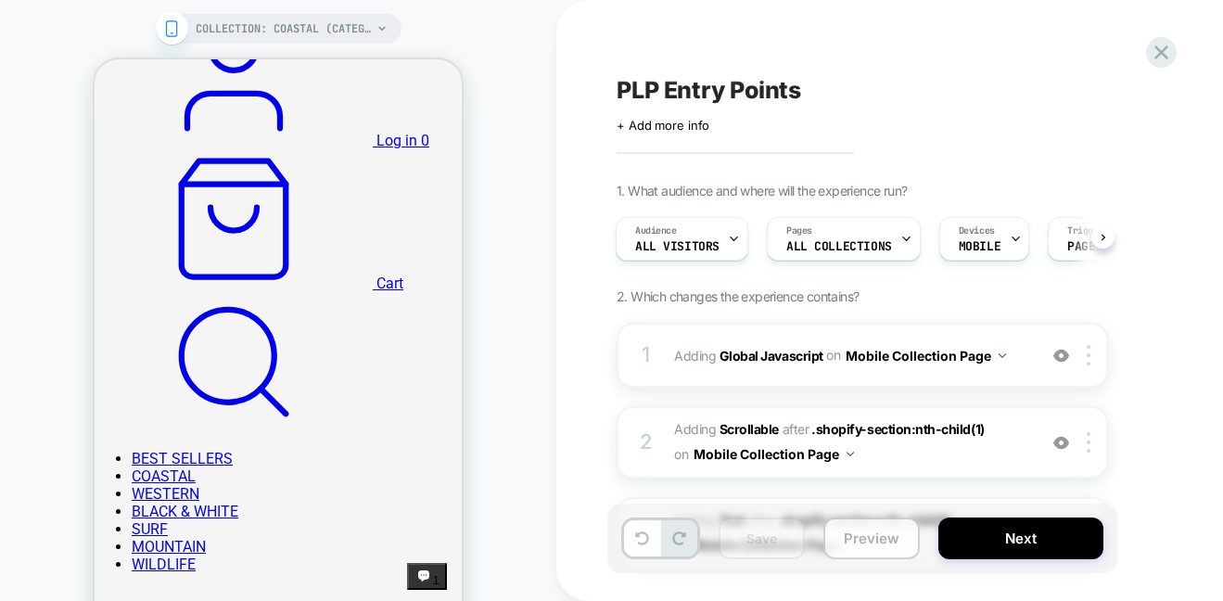
click at [850, 542] on button "Preview" at bounding box center [871, 538] width 96 height 42
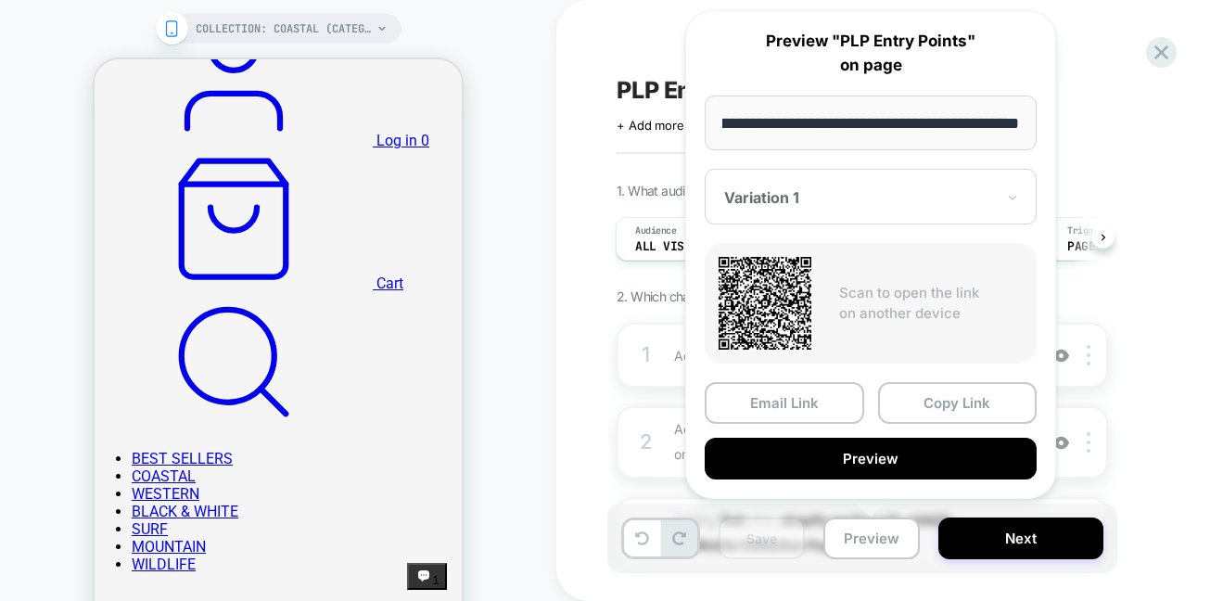
scroll to position [0, 0]
click at [600, 448] on div "PLP Entry Points Click to edit experience details + Add more info 1. What audie…" at bounding box center [964, 300] width 816 height 601
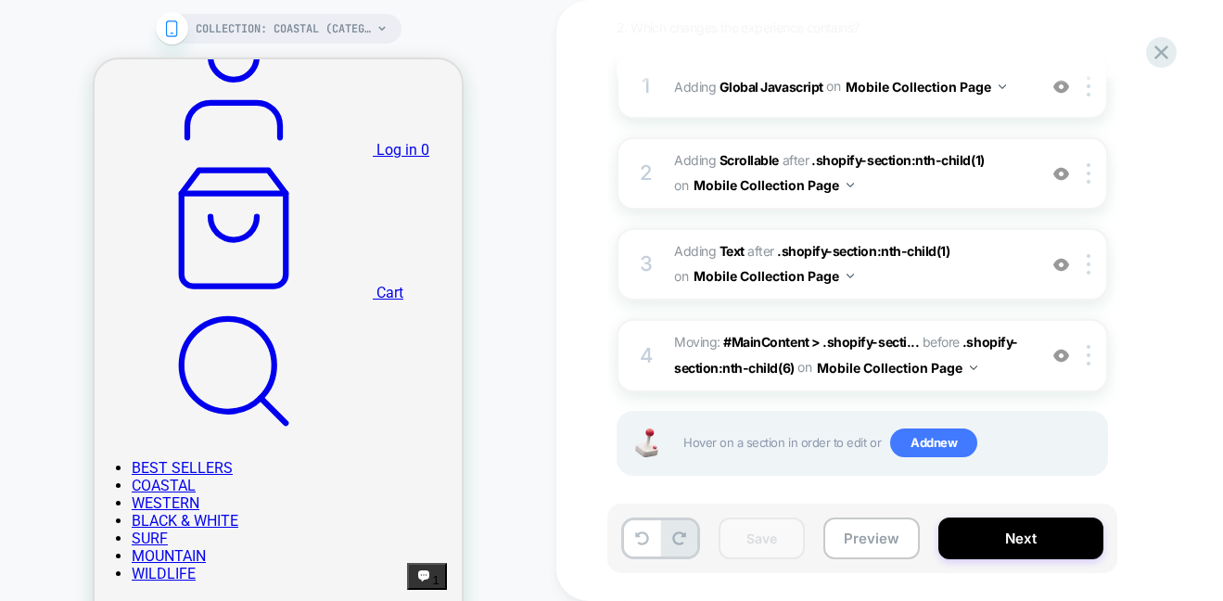
scroll to position [283, 0]
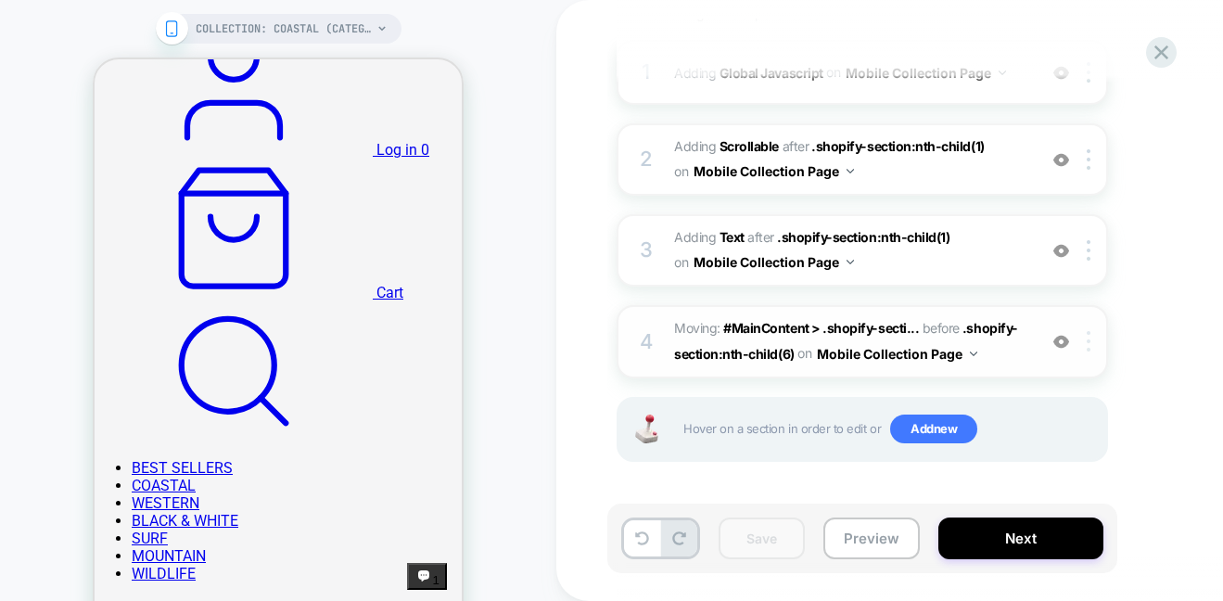
click at [1090, 348] on img at bounding box center [1089, 341] width 4 height 20
click at [1090, 340] on div at bounding box center [1092, 341] width 31 height 20
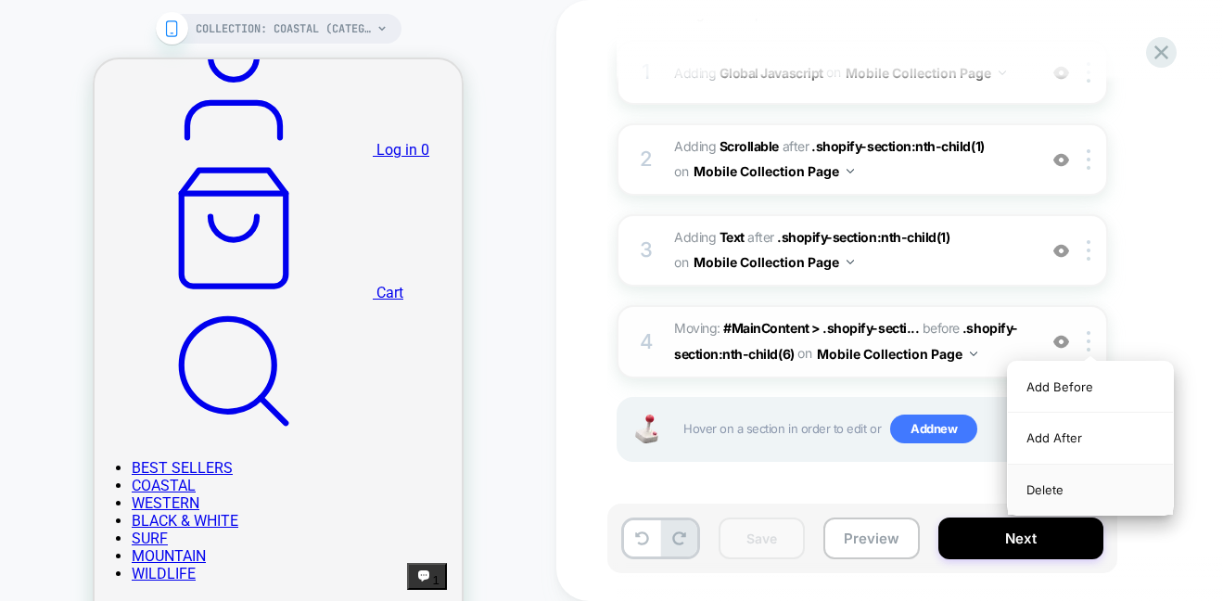
click at [1066, 479] on div "Delete" at bounding box center [1090, 490] width 165 height 50
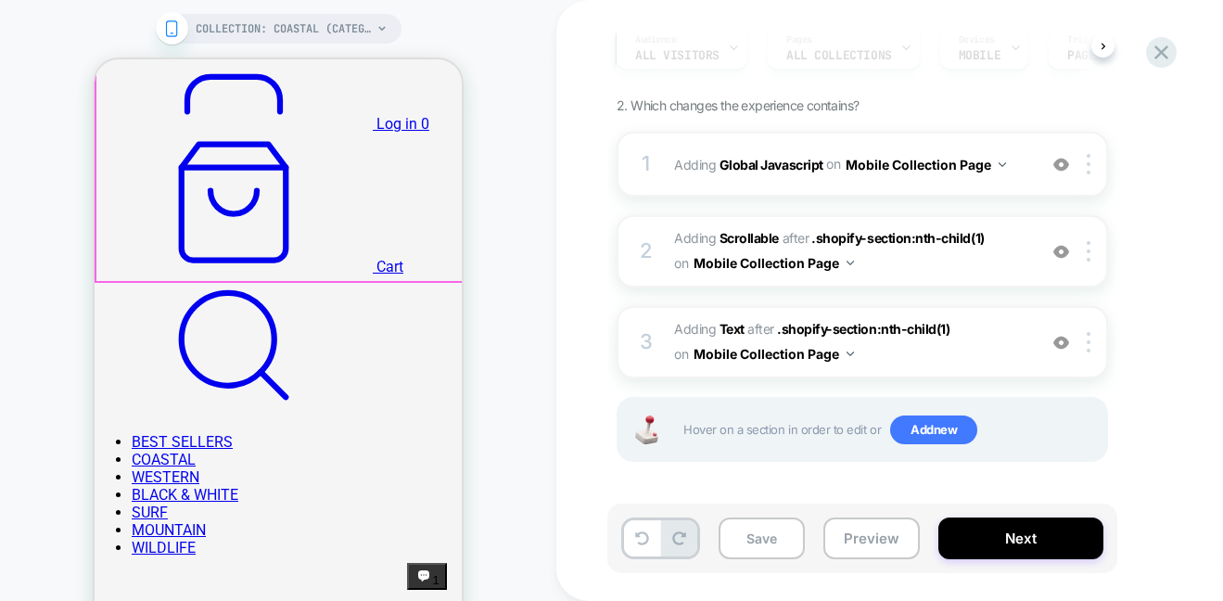
scroll to position [519, 0]
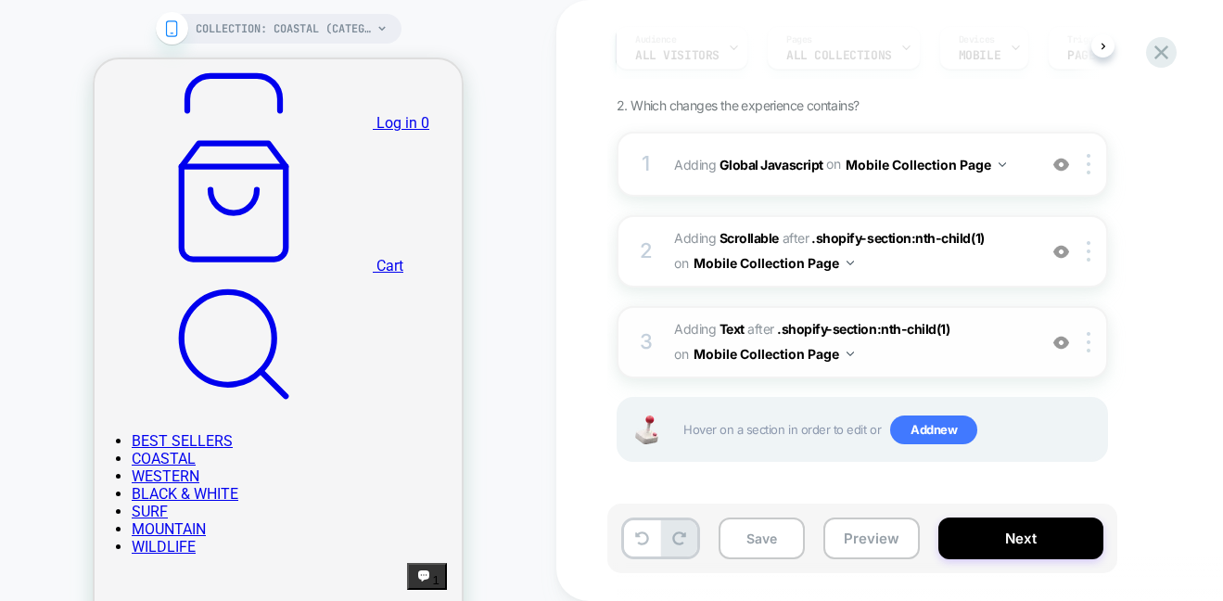
click at [951, 352] on span "#_loomi_addon_1760111656499 Adding Text AFTER .shopify-section:nth-child(1) .sh…" at bounding box center [850, 342] width 353 height 50
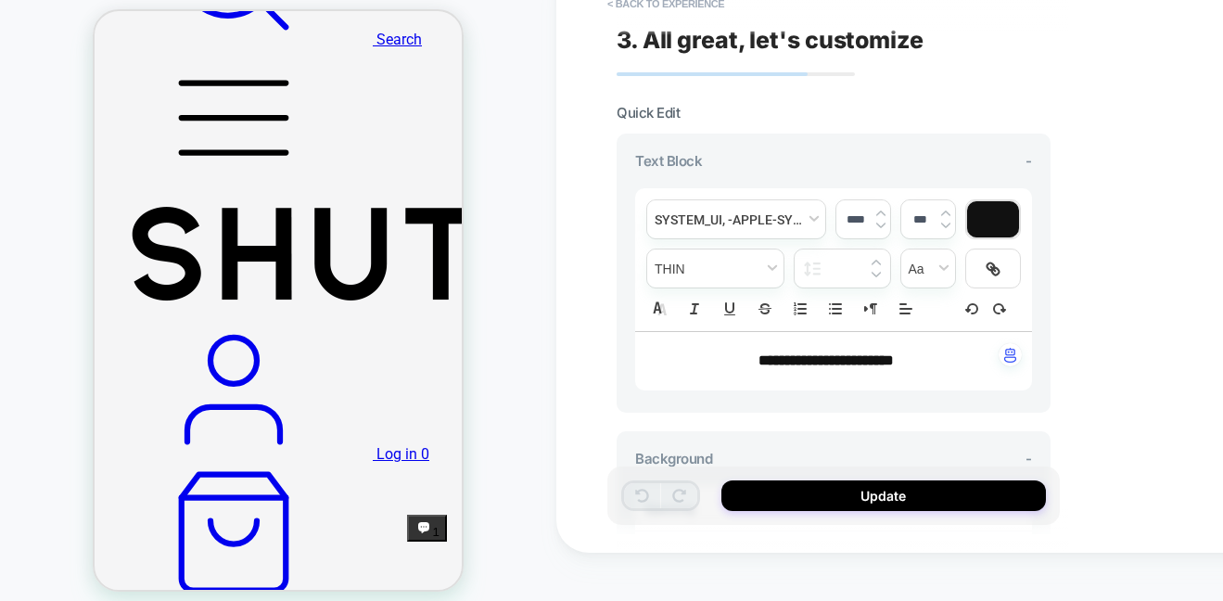
scroll to position [141, 0]
click at [672, 5] on button "< Back to experience" at bounding box center [665, 4] width 135 height 30
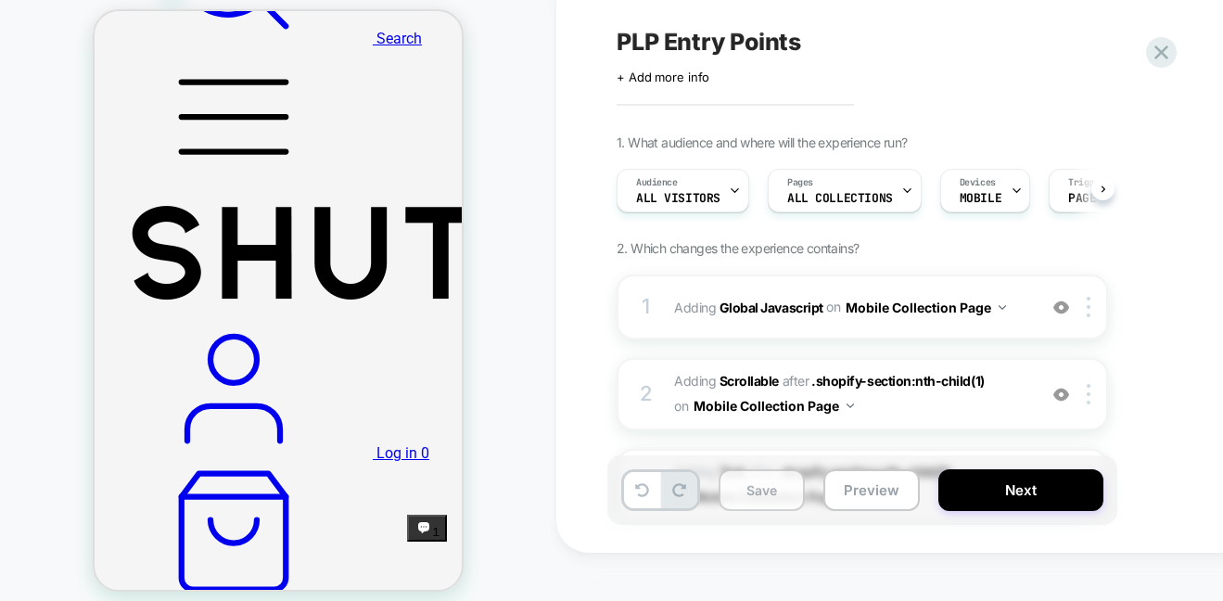
scroll to position [0, 1]
click at [746, 503] on button "Save" at bounding box center [762, 490] width 86 height 42
click at [1160, 51] on icon at bounding box center [1161, 52] width 14 height 14
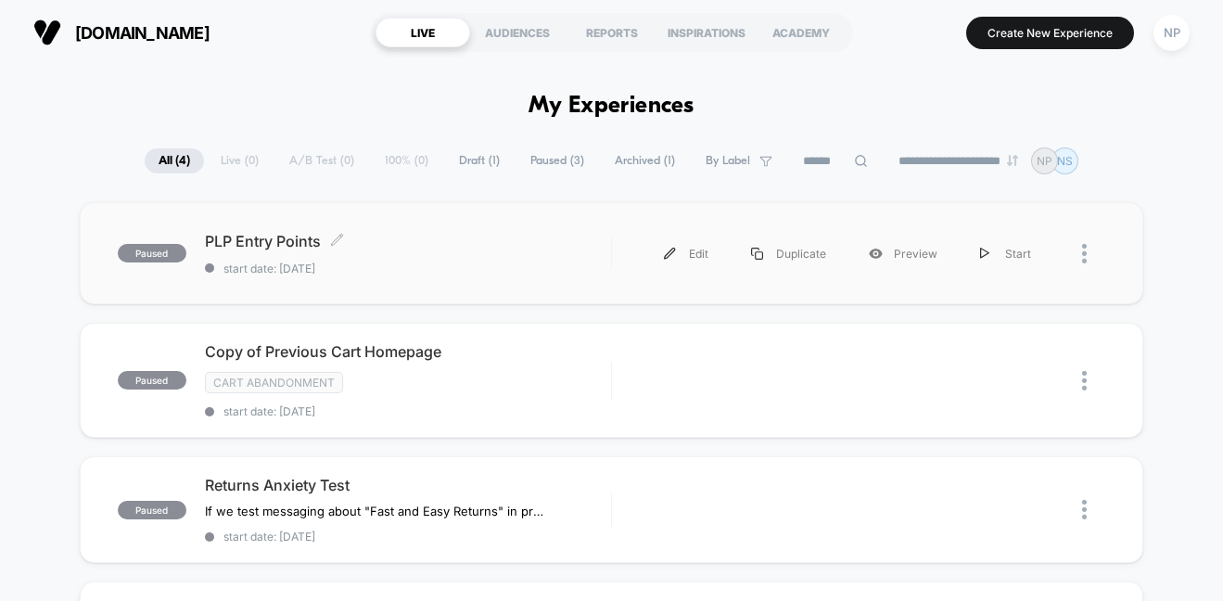
click at [319, 242] on span "PLP Entry Points Click to edit experience details" at bounding box center [408, 241] width 406 height 19
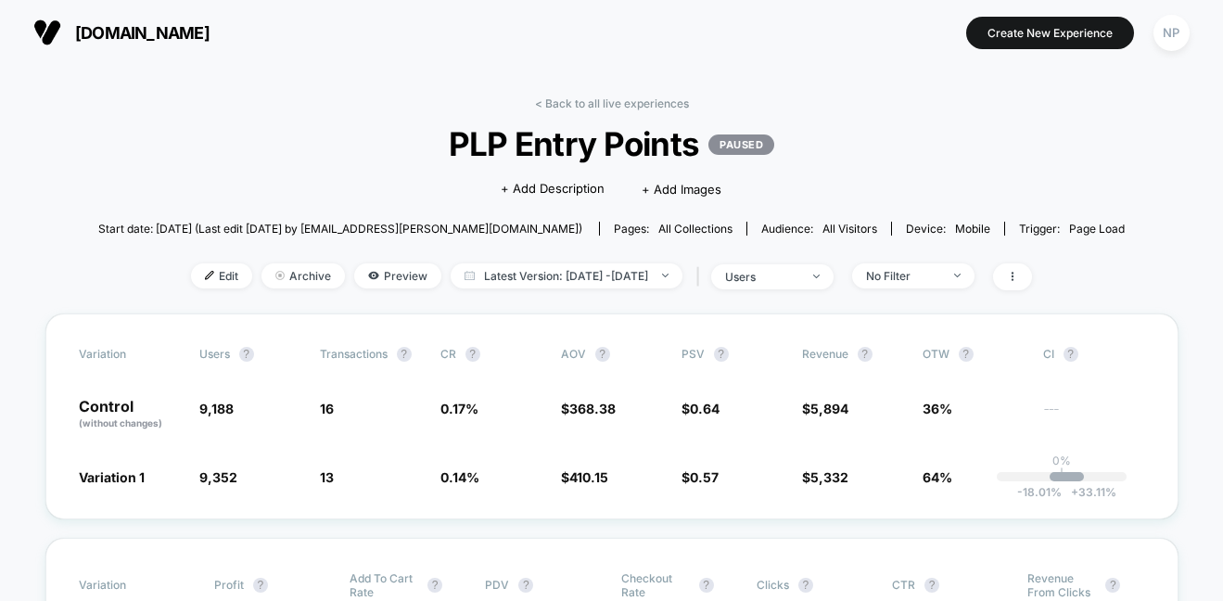
click at [197, 290] on div "< Back to all live experiences PLP Entry Points PAUSED Click to edit experience…" at bounding box center [611, 204] width 1027 height 217
click at [191, 277] on span "Edit" at bounding box center [221, 275] width 61 height 25
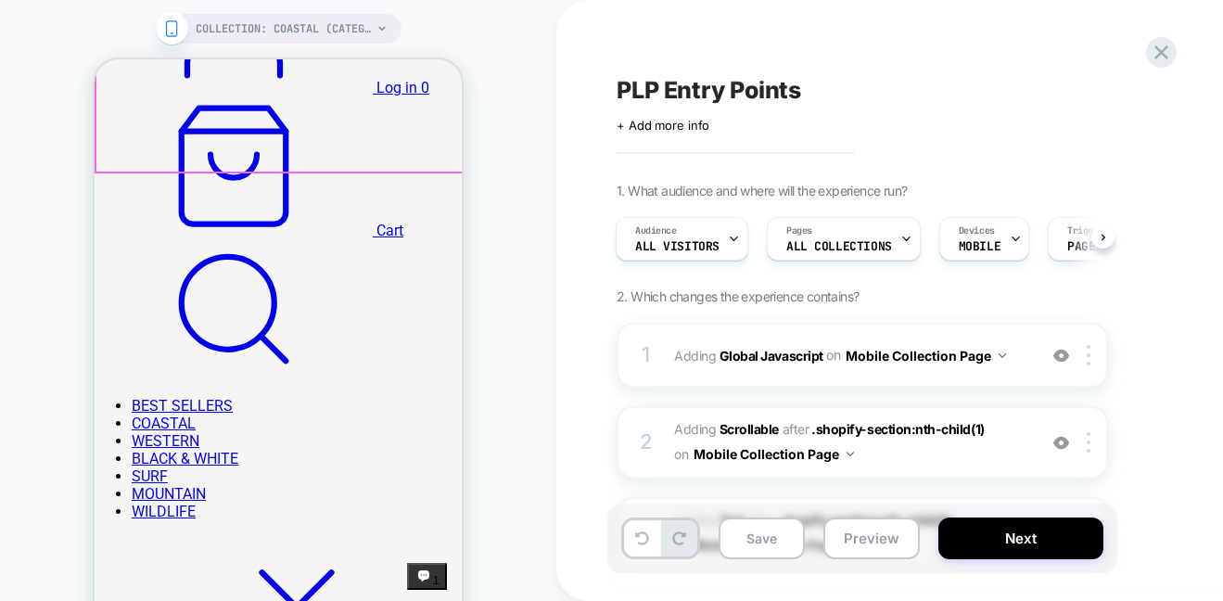
scroll to position [559, 0]
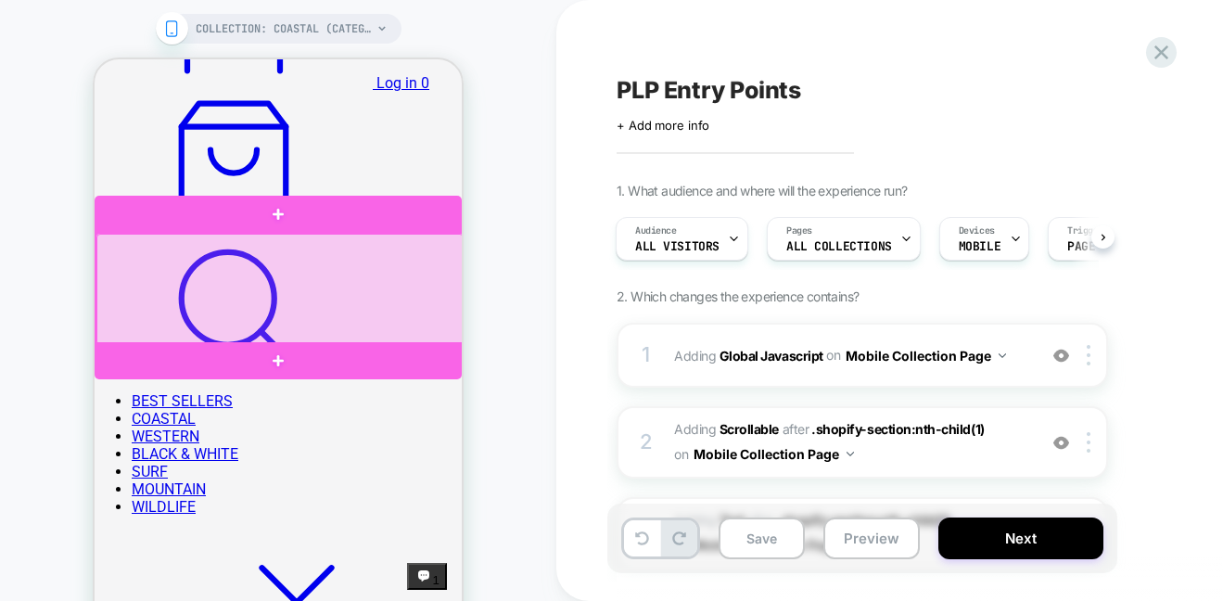
click at [259, 290] on div at bounding box center [279, 289] width 367 height 111
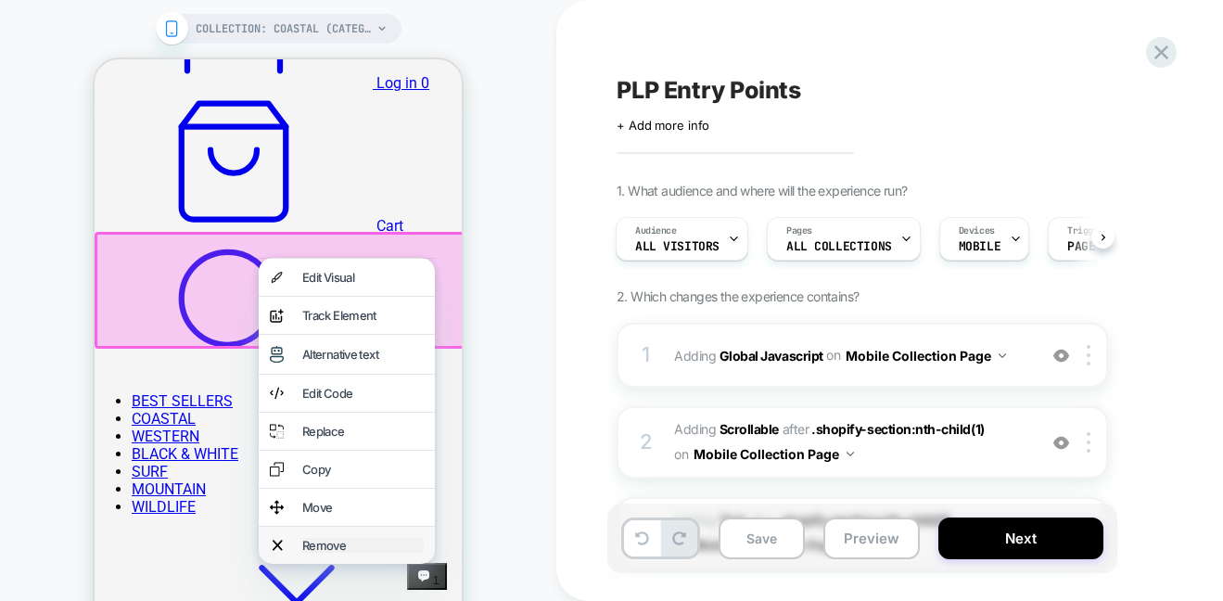
click at [323, 553] on div "Remove" at bounding box center [362, 545] width 121 height 15
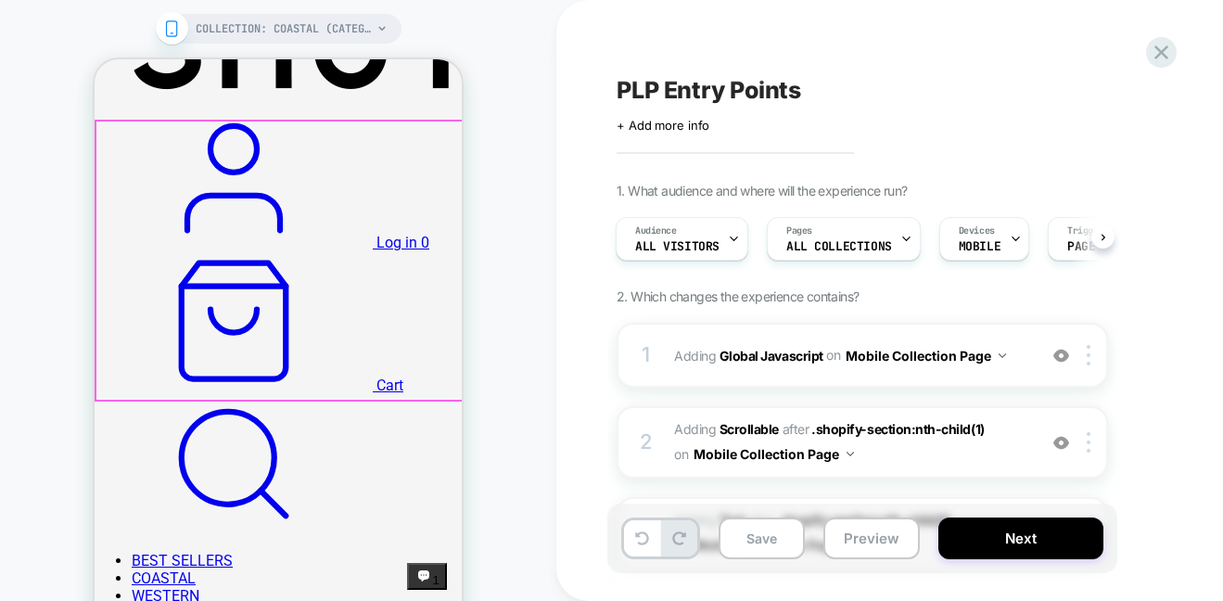
scroll to position [481, 0]
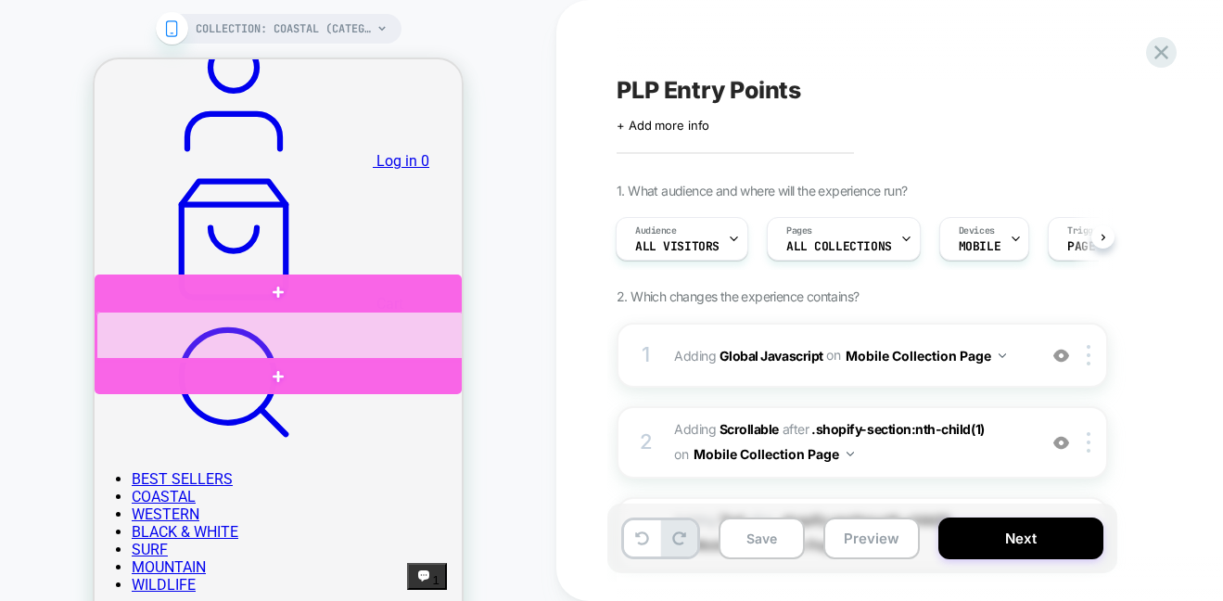
click at [208, 320] on div at bounding box center [279, 336] width 367 height 49
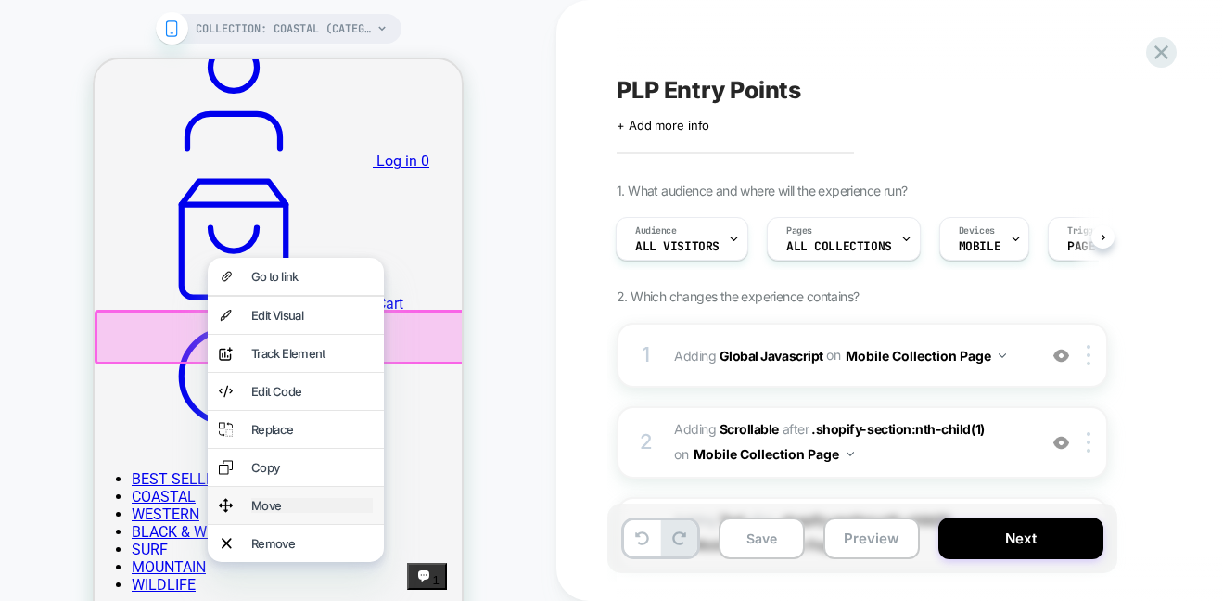
click at [272, 513] on div "Move" at bounding box center [311, 505] width 121 height 15
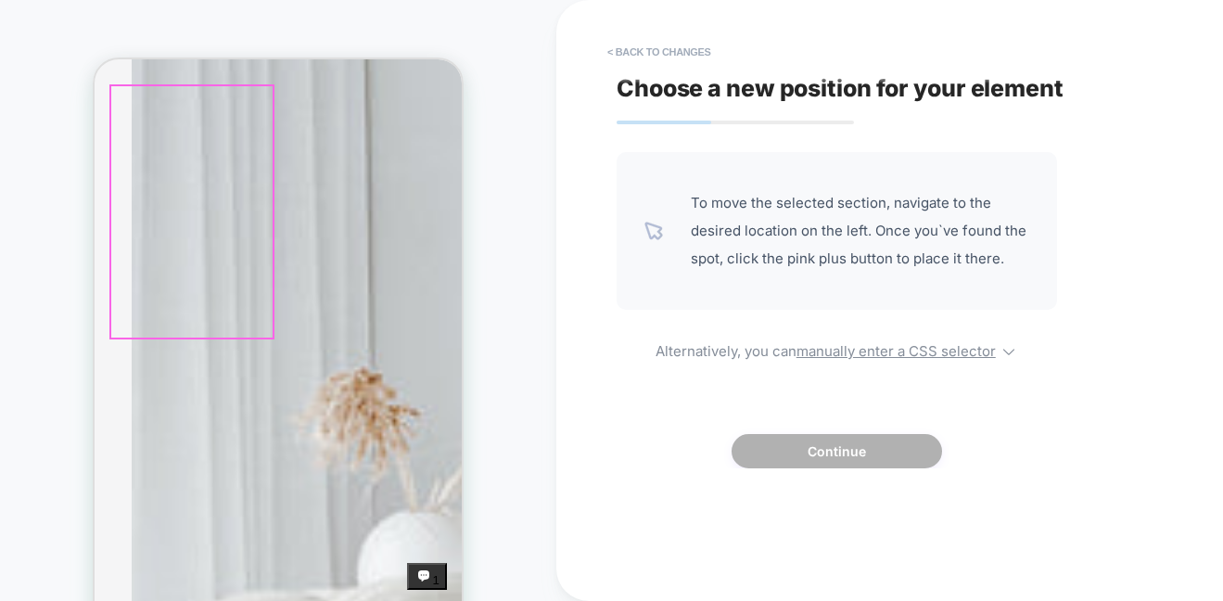
scroll to position [2504, 0]
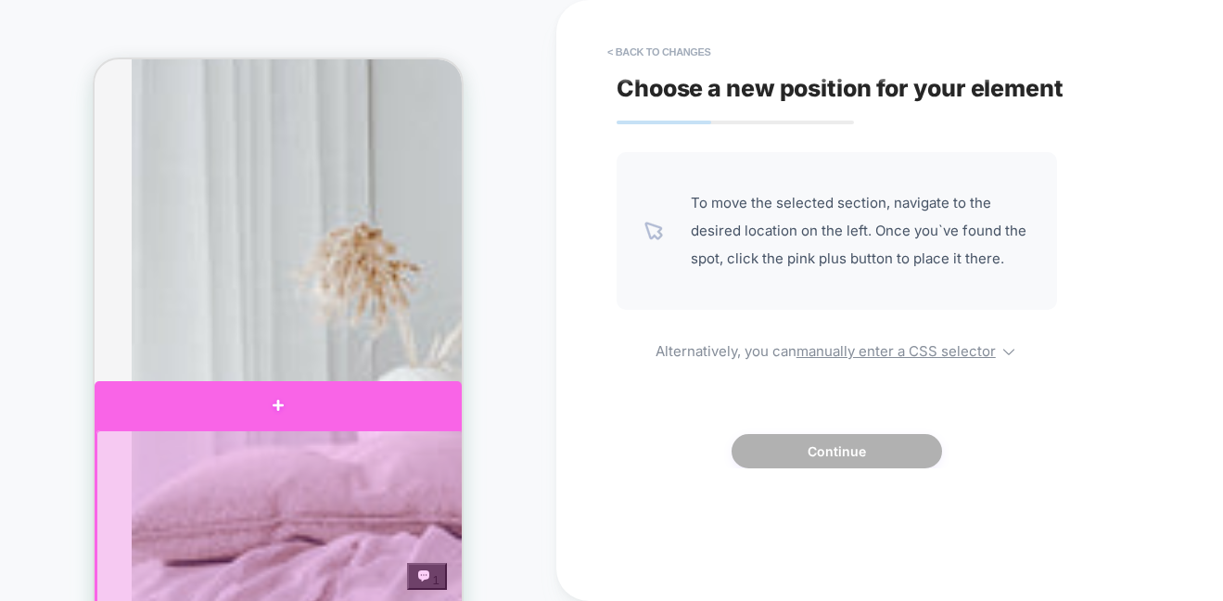
click at [282, 409] on div at bounding box center [278, 404] width 367 height 47
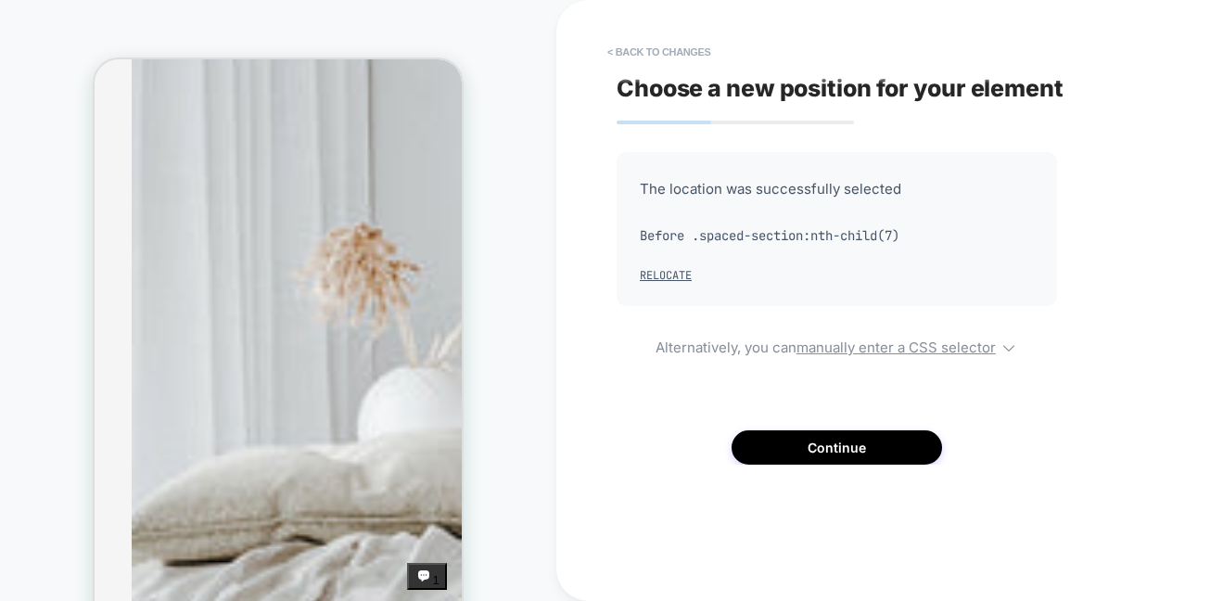
scroll to position [2340, 0]
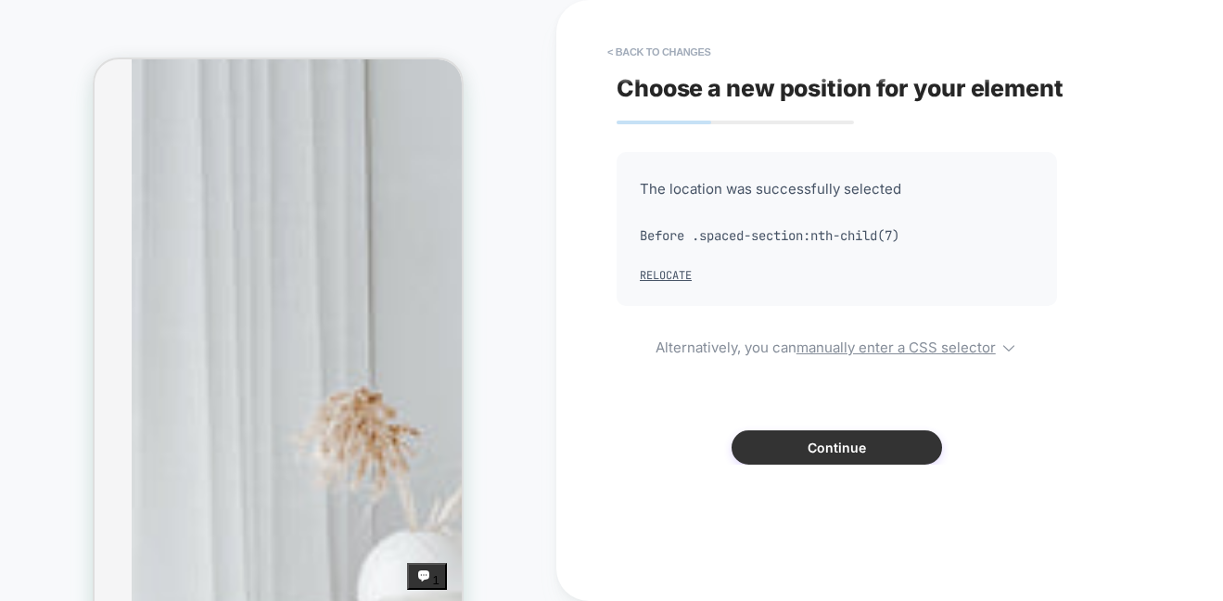
click at [834, 454] on button "Continue" at bounding box center [837, 447] width 210 height 34
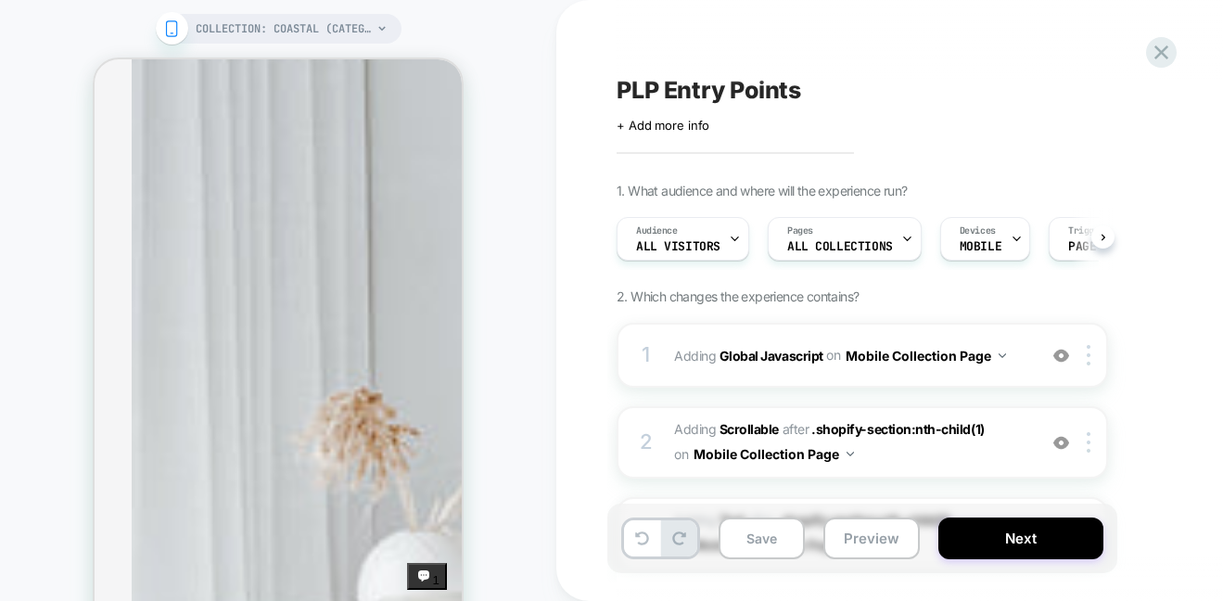
scroll to position [0, 1]
click at [742, 542] on button "Save" at bounding box center [762, 538] width 86 height 42
click at [886, 542] on button "Preview" at bounding box center [871, 538] width 96 height 42
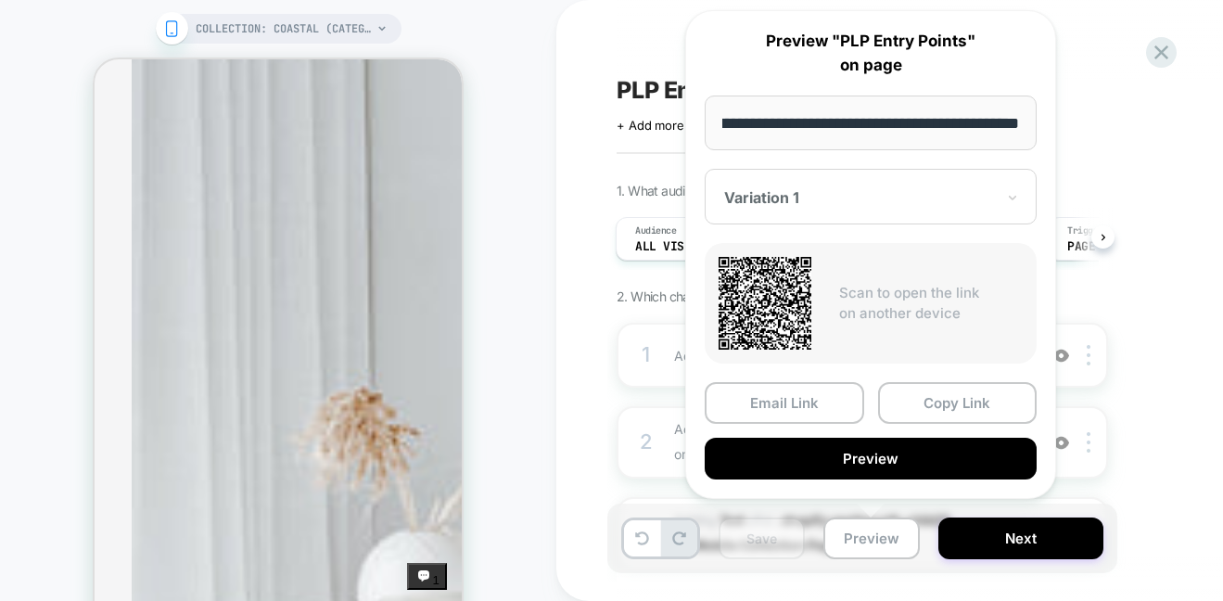
scroll to position [0, 0]
click at [584, 403] on div "PLP Entry Points Click to edit experience details + Add more info 1. What audie…" at bounding box center [964, 300] width 816 height 601
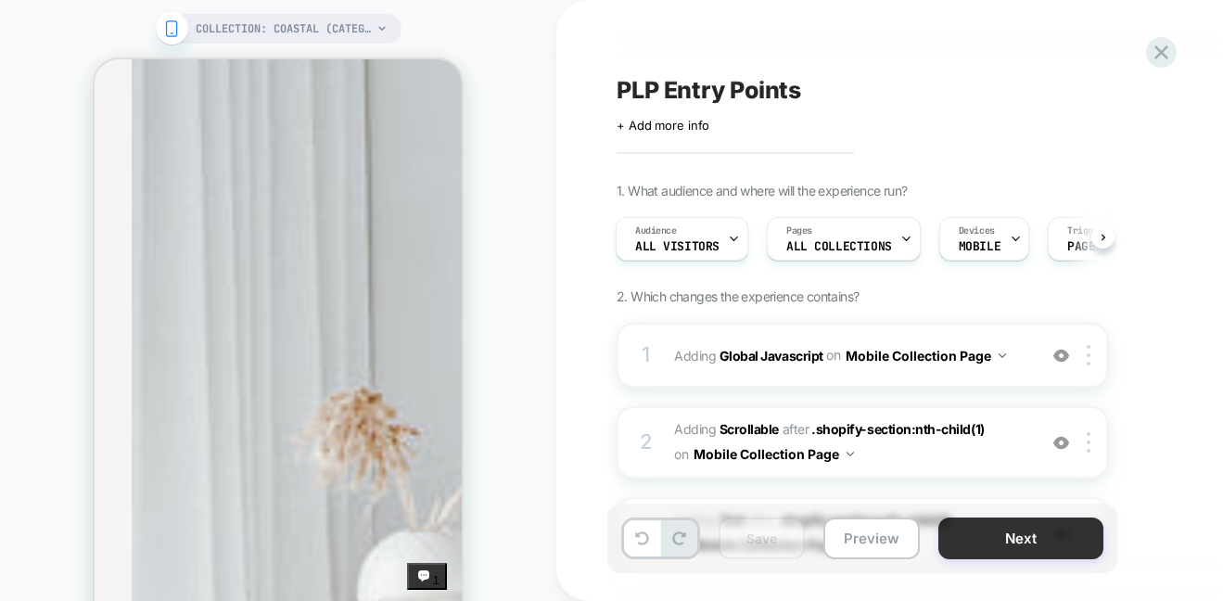
click at [1016, 541] on button "Next" at bounding box center [1020, 538] width 165 height 42
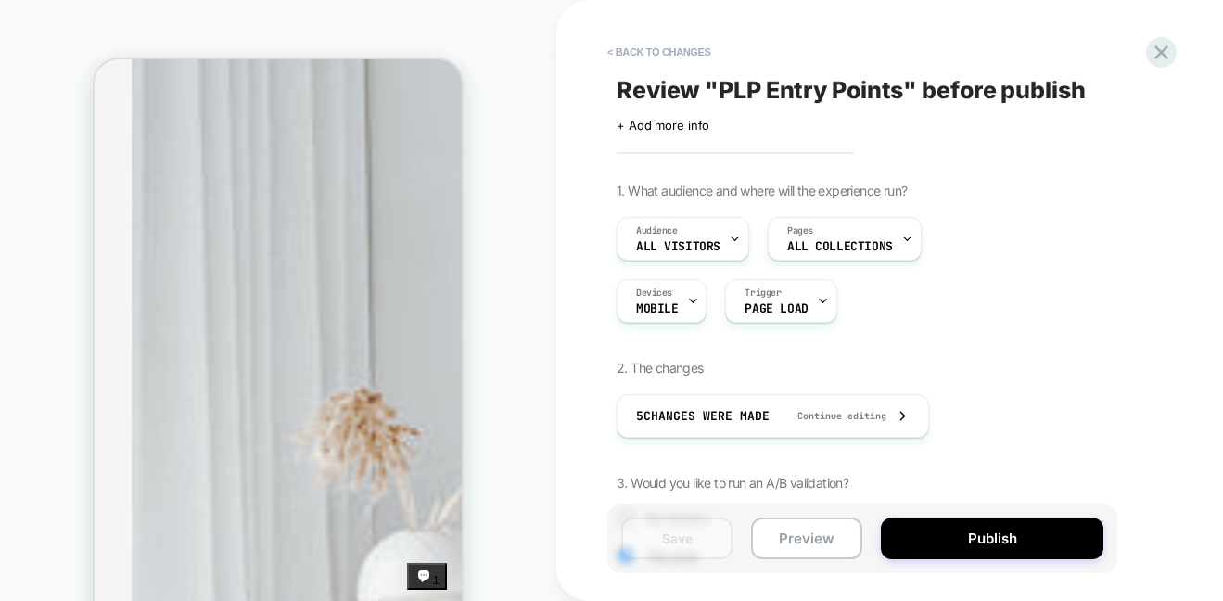
scroll to position [0, 2]
click at [1016, 541] on button "Publish" at bounding box center [992, 538] width 223 height 42
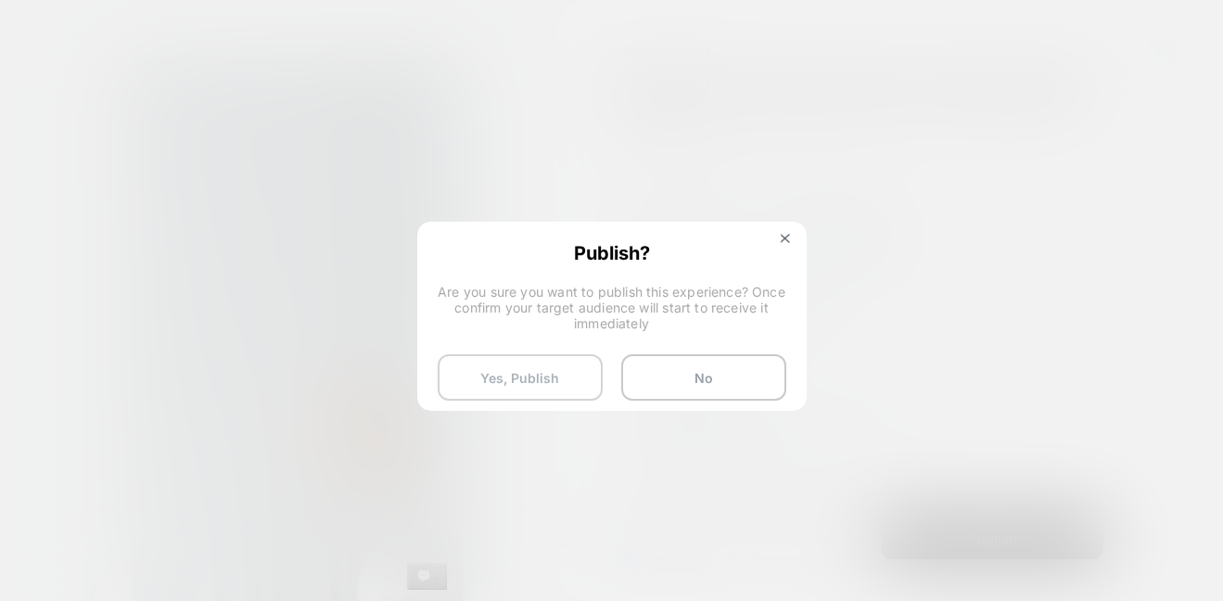
click at [458, 372] on button "Yes, Publish" at bounding box center [520, 377] width 165 height 46
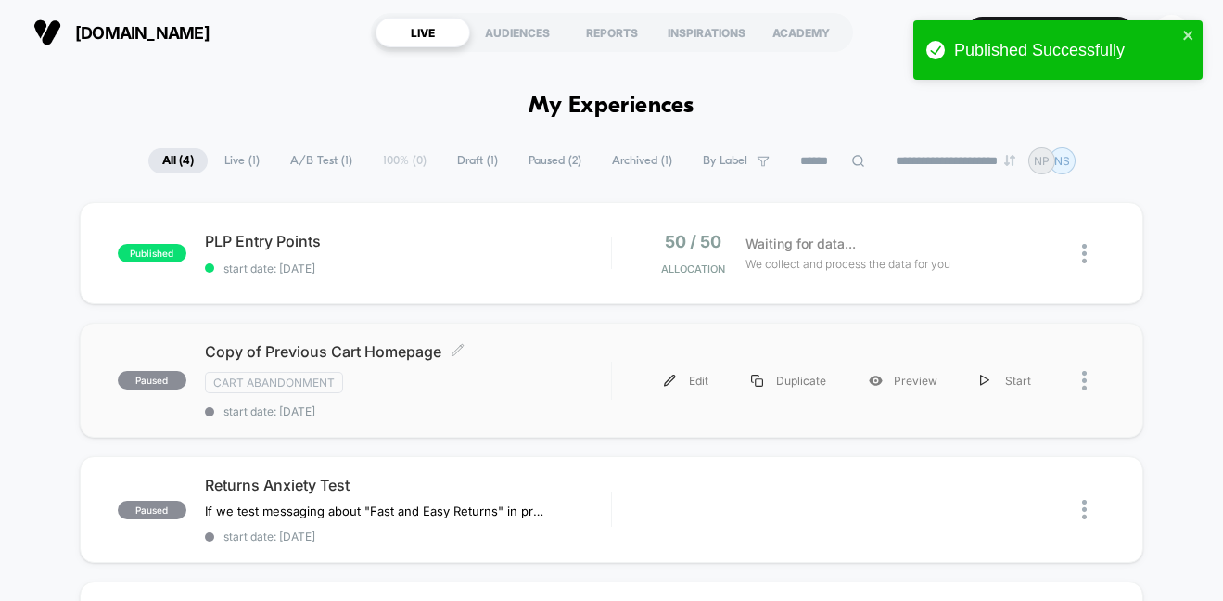
click at [432, 362] on div "Copy of Previous Cart Homepage Click to edit experience details Click to edit e…" at bounding box center [408, 380] width 406 height 76
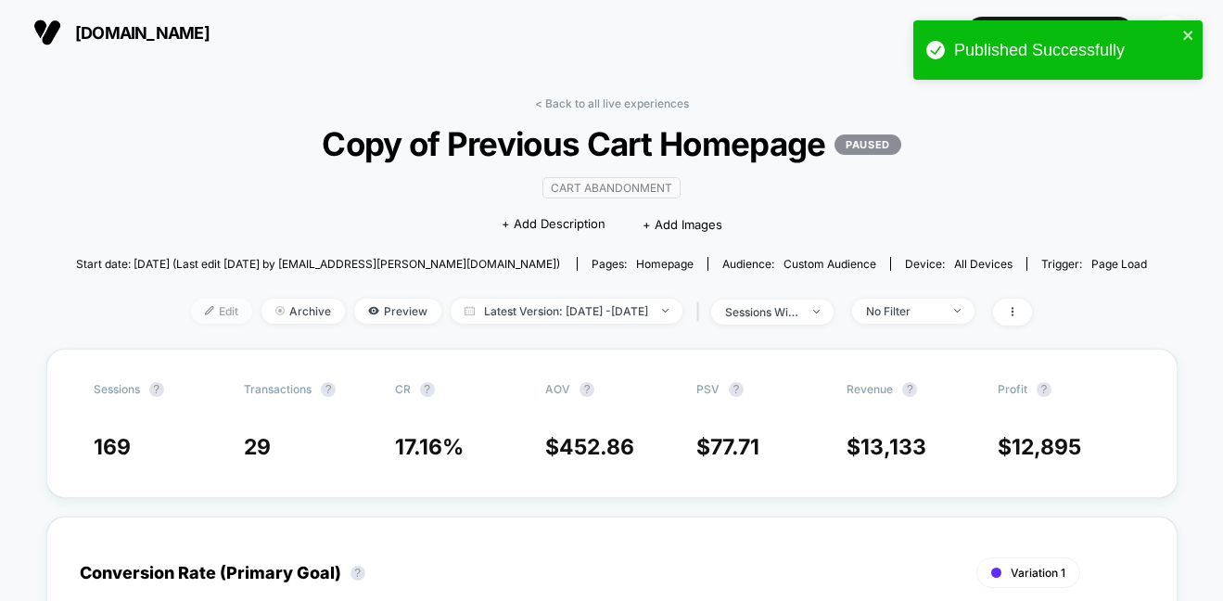
click at [198, 307] on span "Edit" at bounding box center [221, 311] width 61 height 25
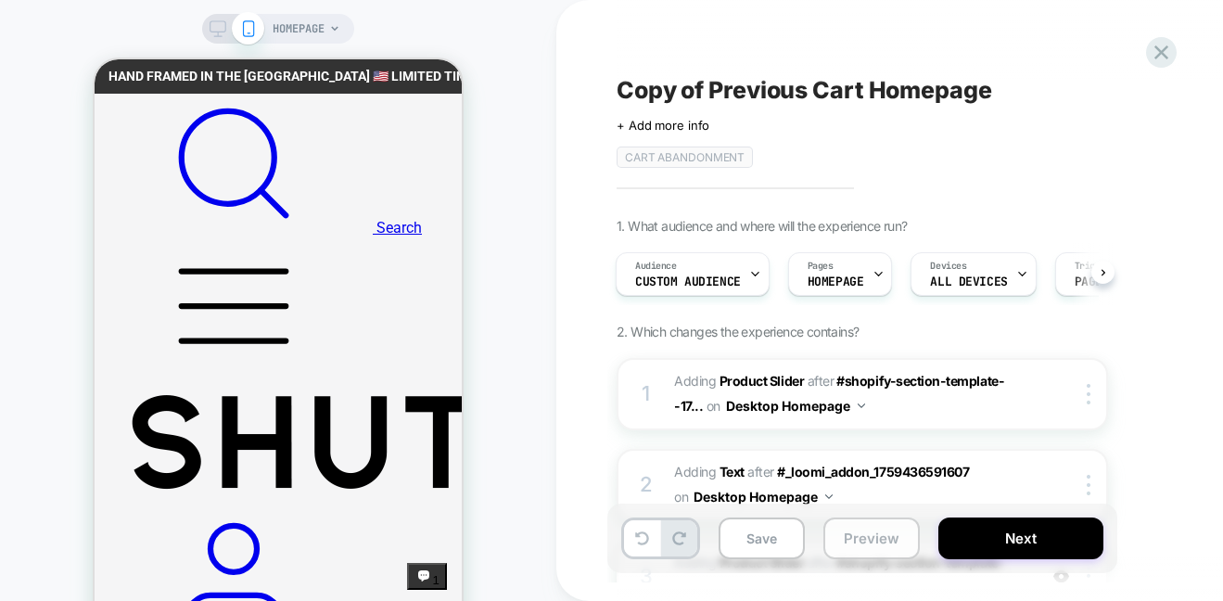
click at [897, 548] on button "Preview" at bounding box center [871, 538] width 96 height 42
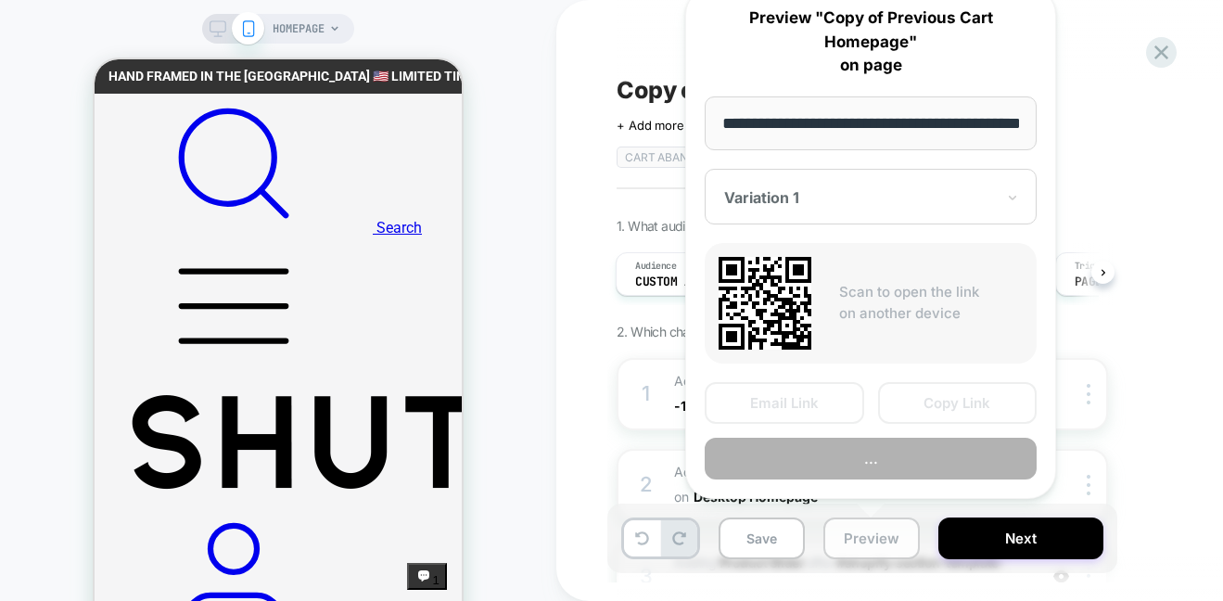
scroll to position [0, 70]
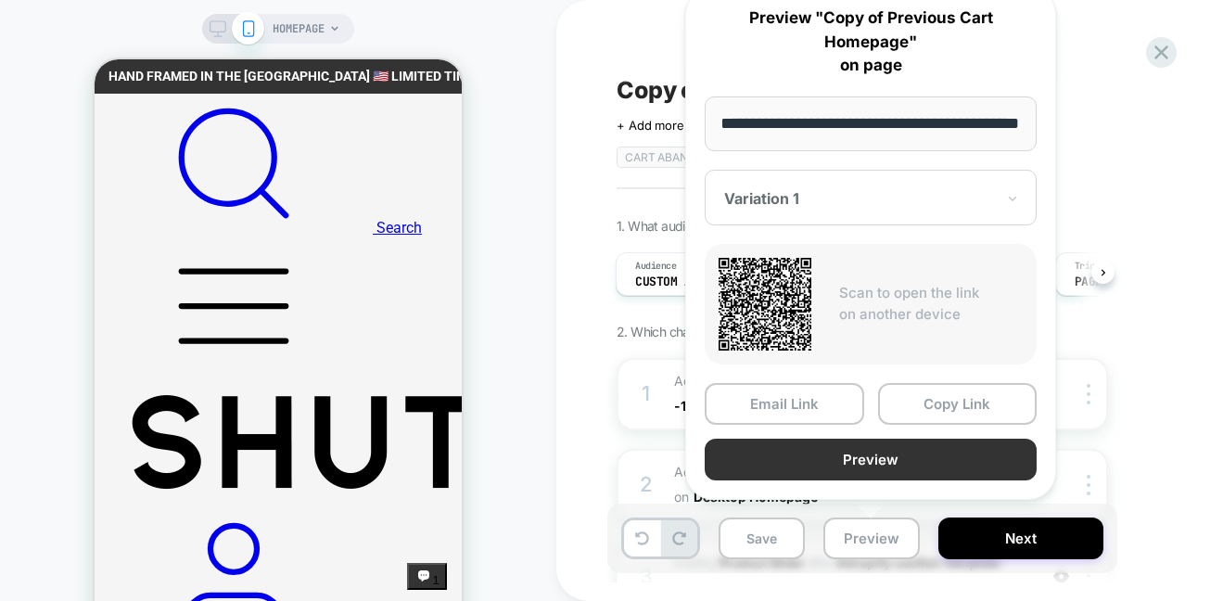
click at [883, 460] on button "Preview" at bounding box center [871, 460] width 332 height 42
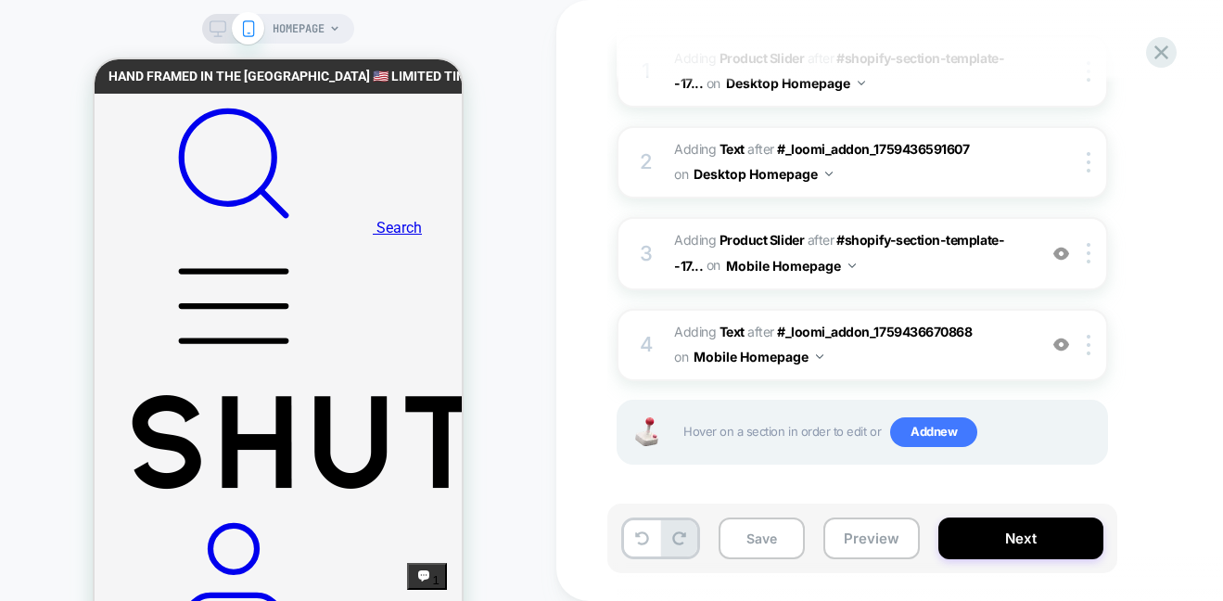
scroll to position [325, 0]
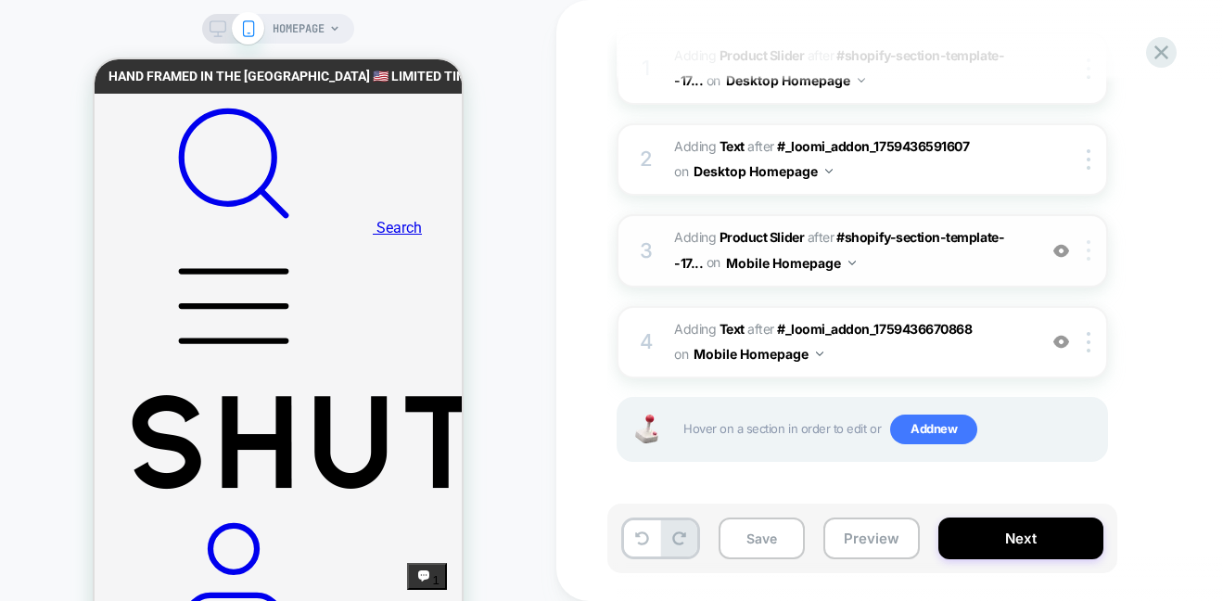
click at [1083, 250] on div at bounding box center [1092, 250] width 31 height 20
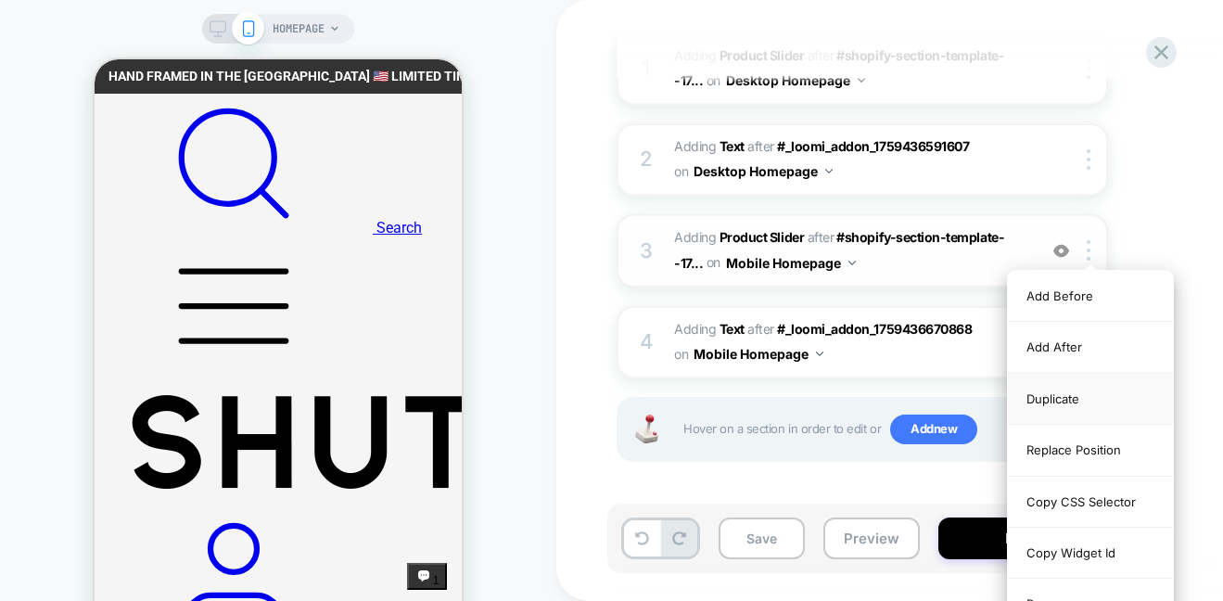
click at [1069, 393] on div "Duplicate" at bounding box center [1090, 399] width 165 height 51
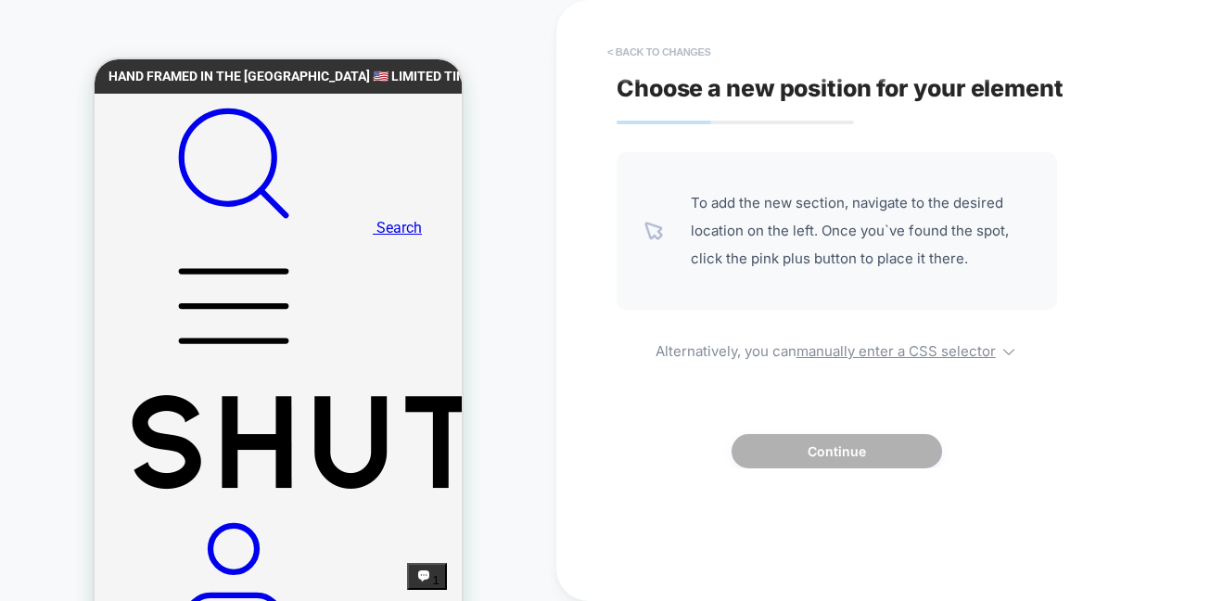
click at [672, 49] on button "< Back to changes" at bounding box center [659, 52] width 122 height 30
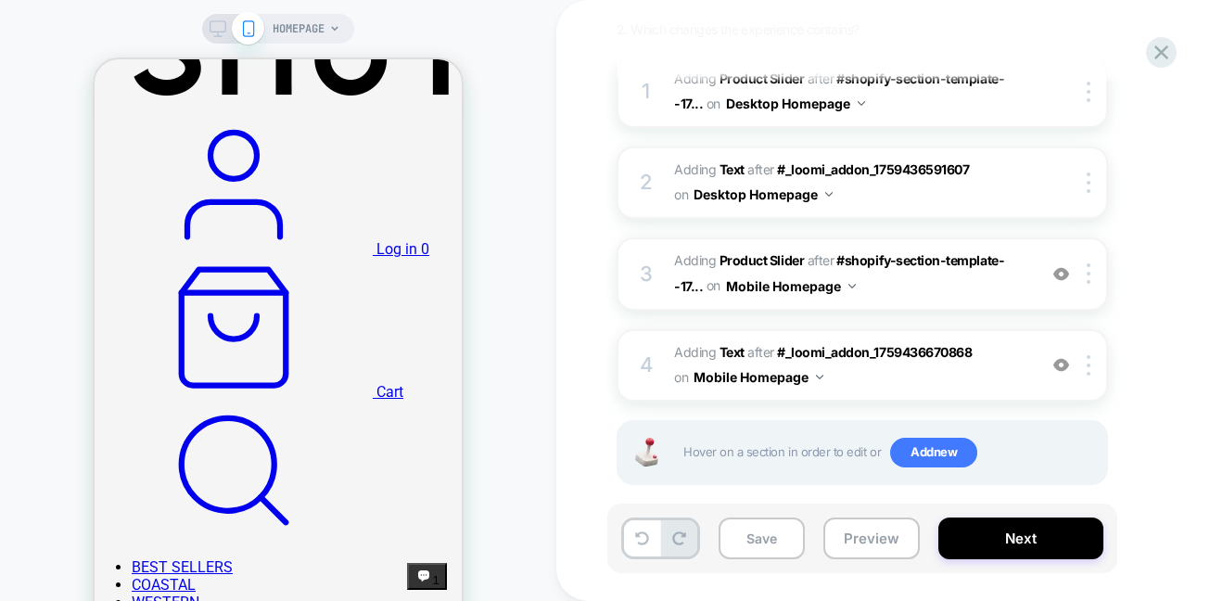
scroll to position [303, 0]
click at [1088, 270] on img at bounding box center [1089, 272] width 4 height 20
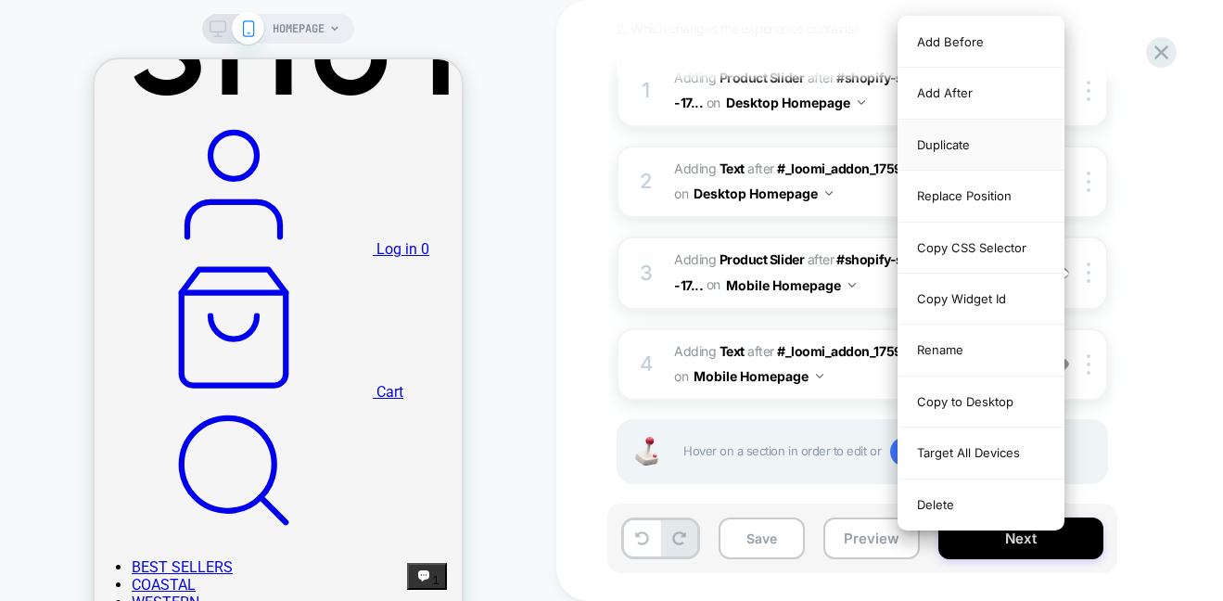
click at [937, 142] on div "Duplicate" at bounding box center [981, 145] width 165 height 51
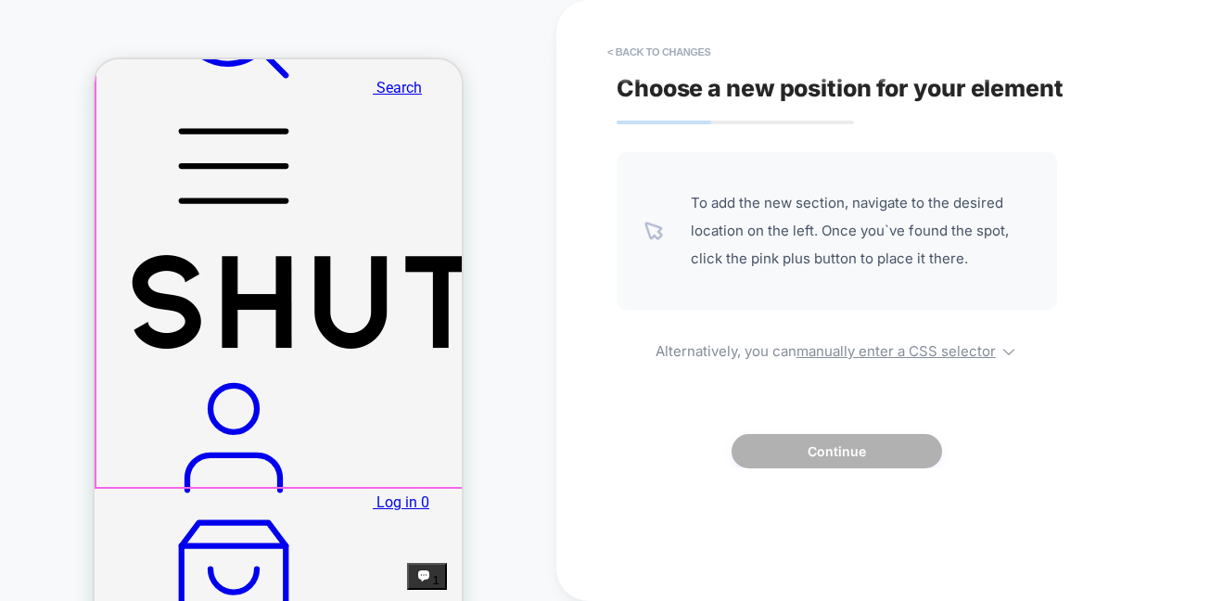
scroll to position [139, 0]
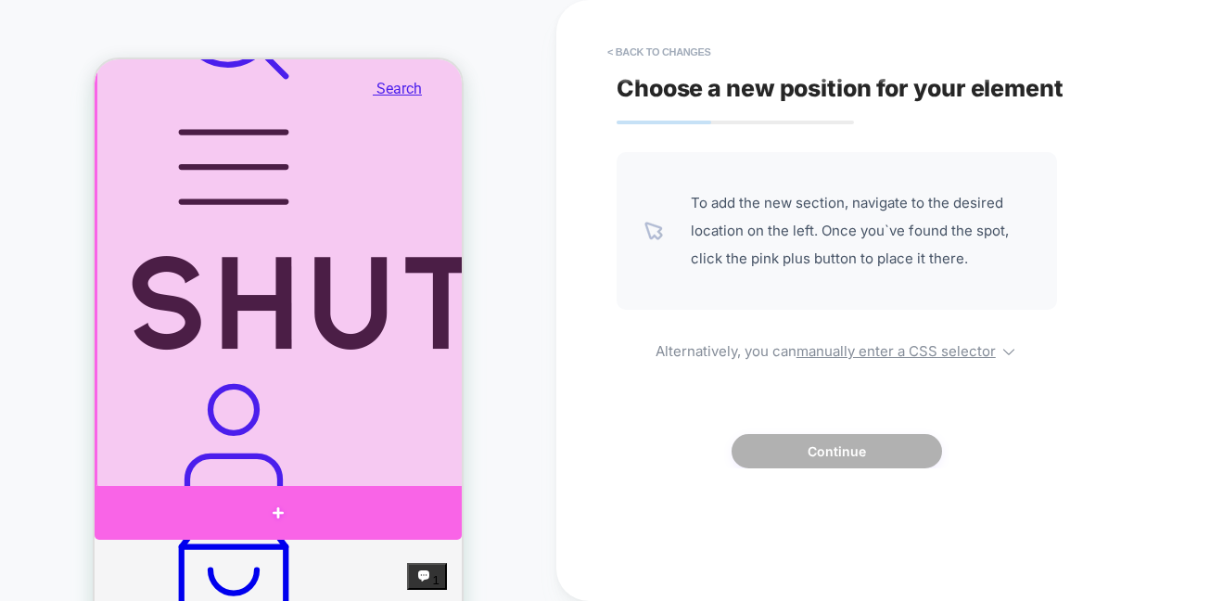
click at [292, 491] on div at bounding box center [278, 513] width 367 height 54
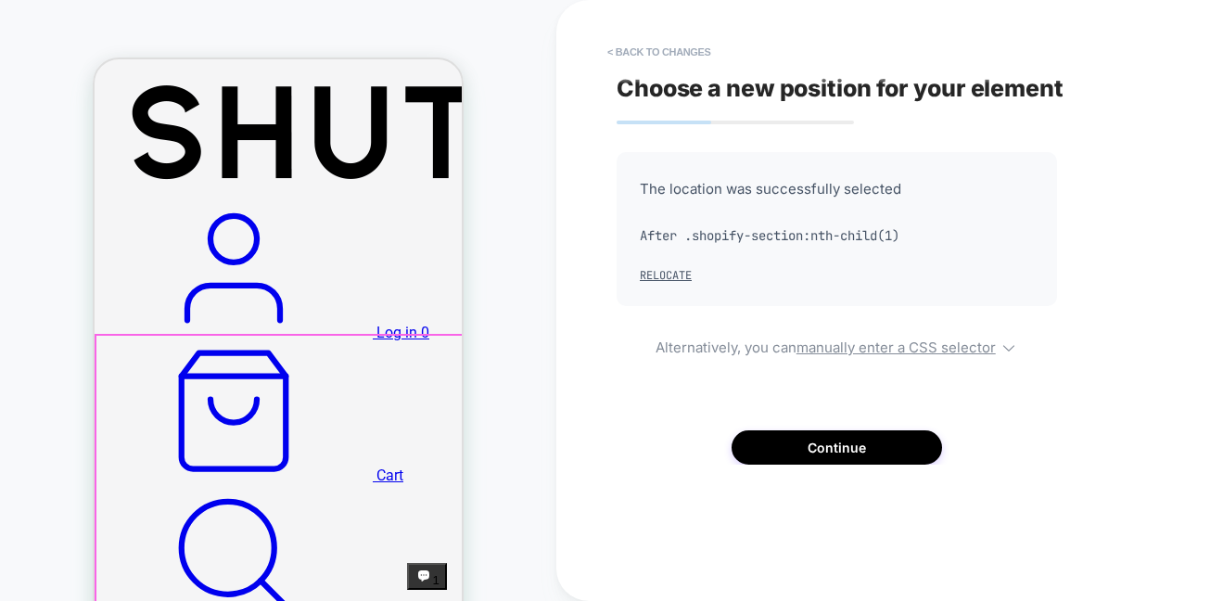
scroll to position [363, 0]
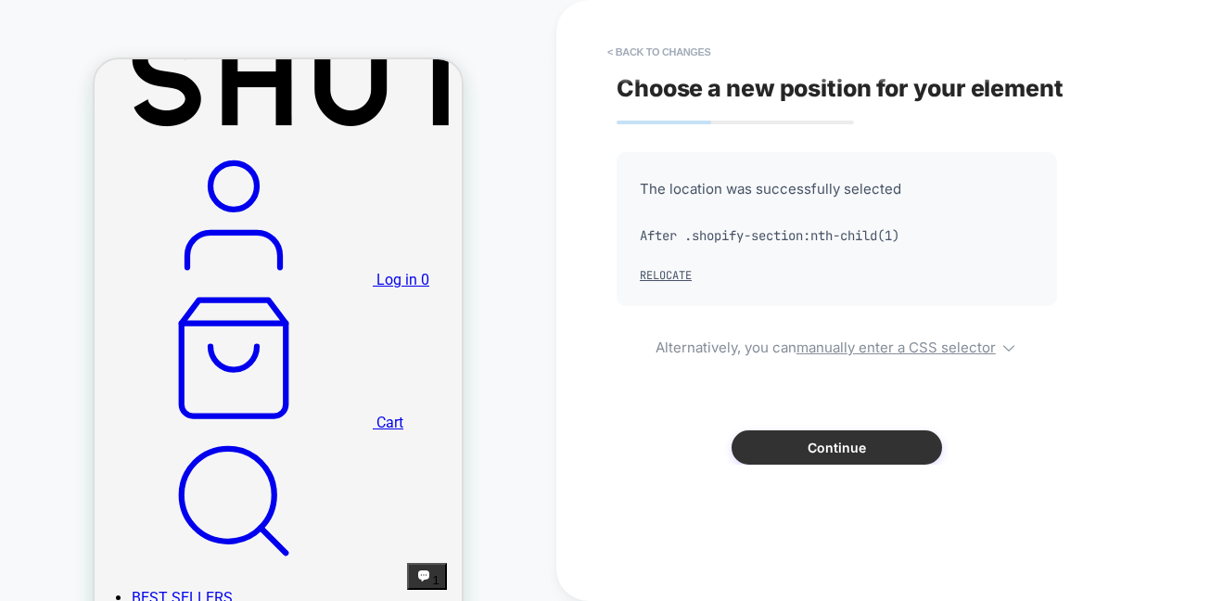
click at [878, 453] on button "Continue" at bounding box center [837, 447] width 210 height 34
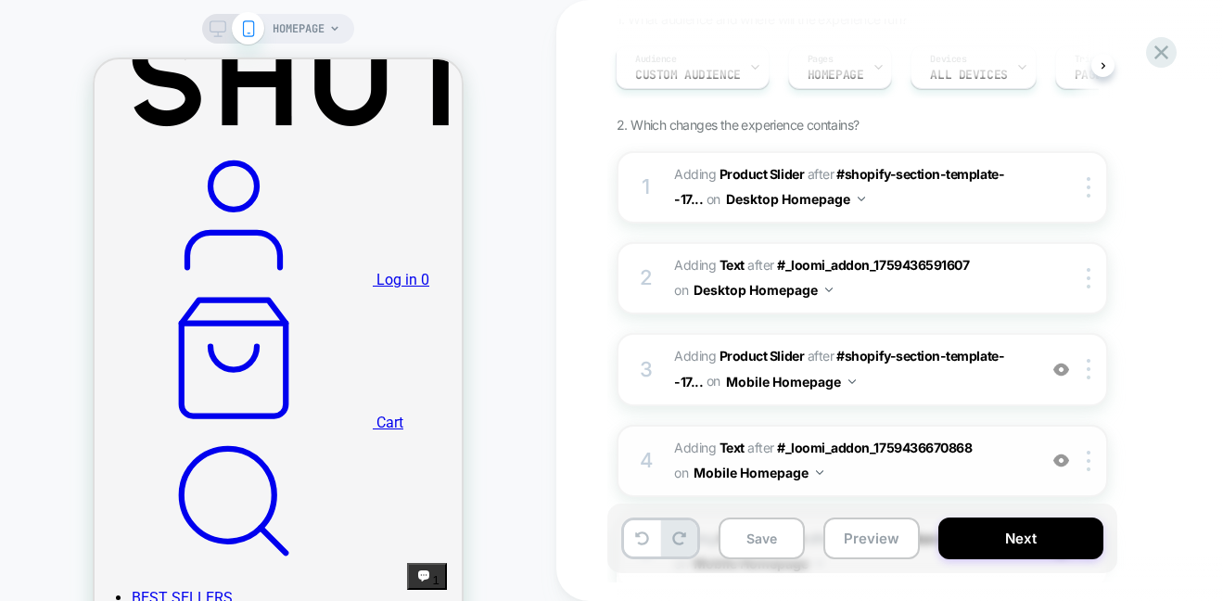
scroll to position [276, 0]
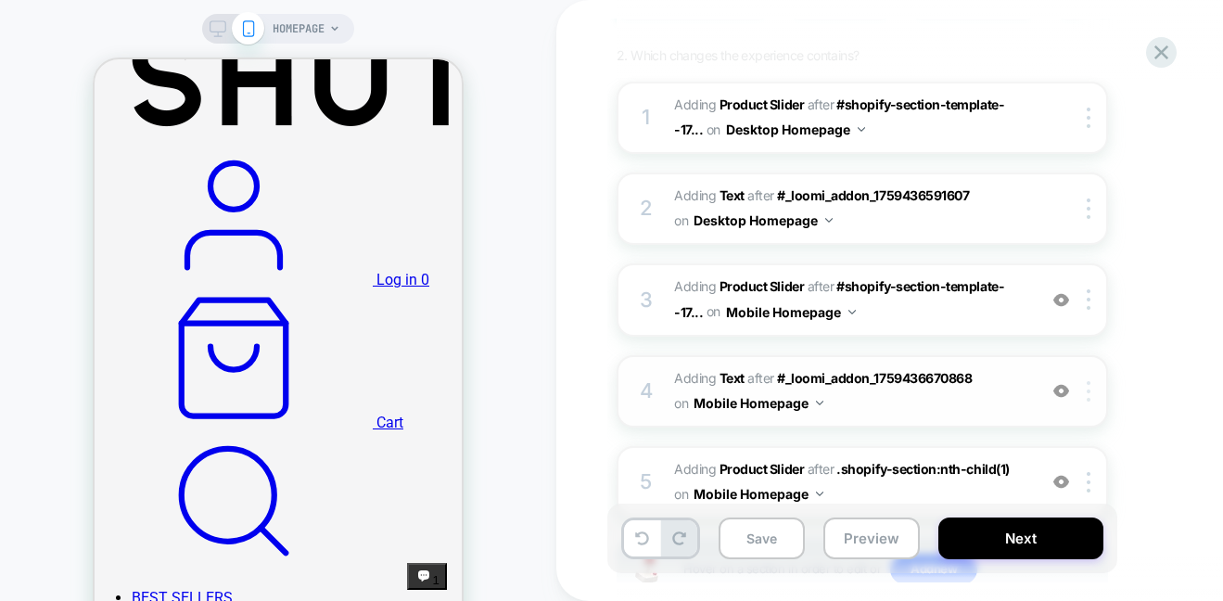
click at [1090, 391] on img at bounding box center [1089, 391] width 4 height 20
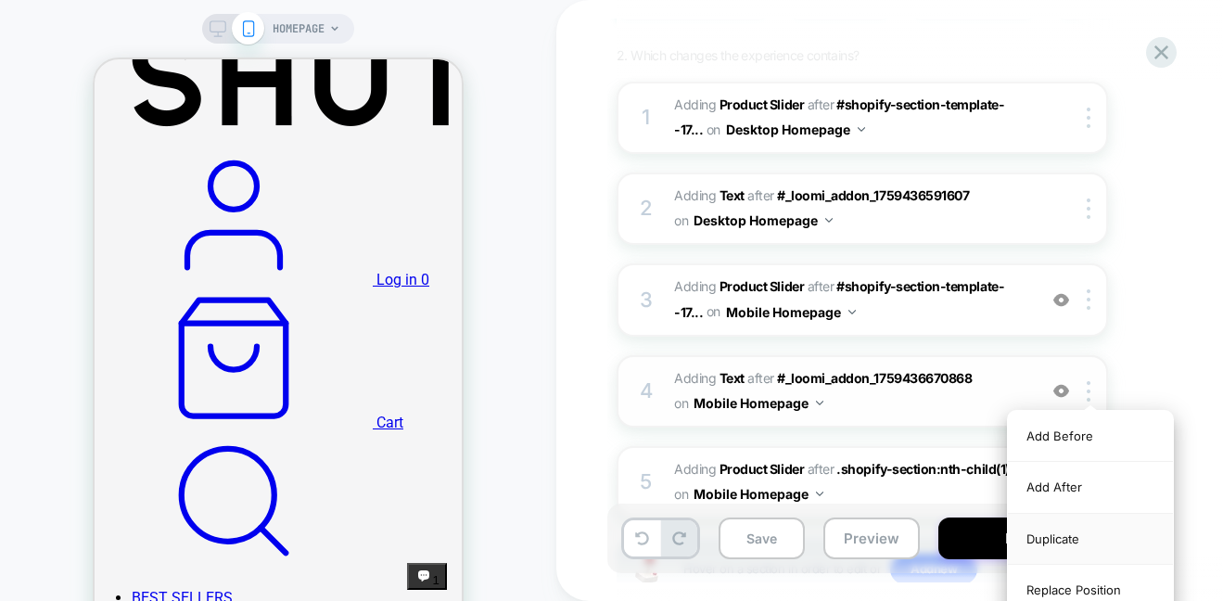
click at [1065, 540] on div "Duplicate" at bounding box center [1090, 539] width 165 height 51
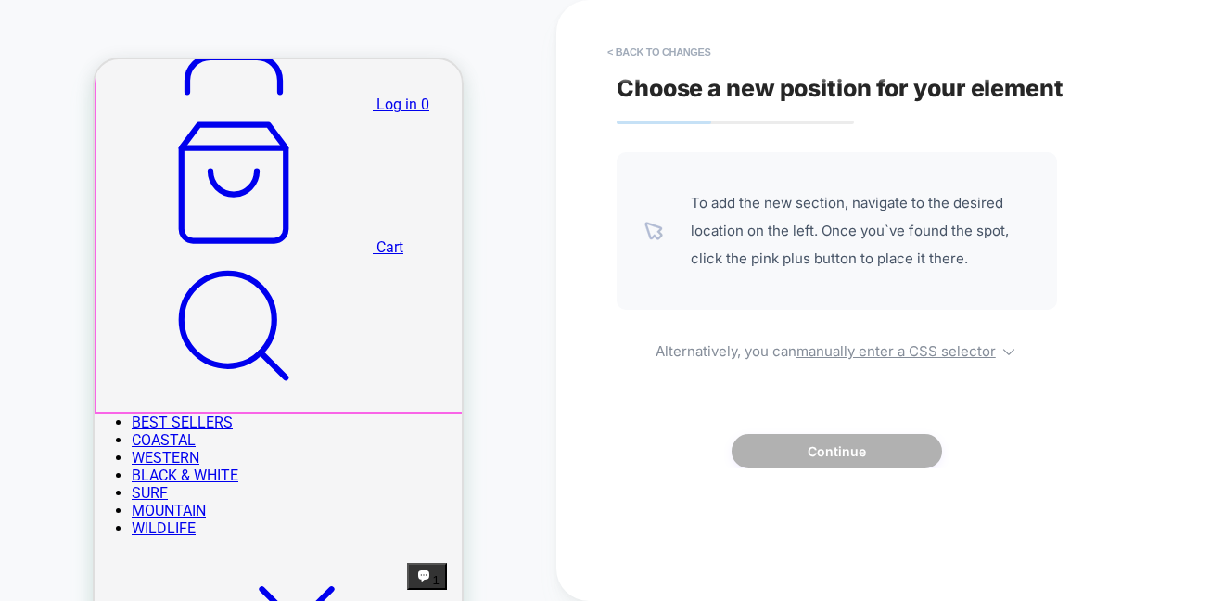
scroll to position [607, 0]
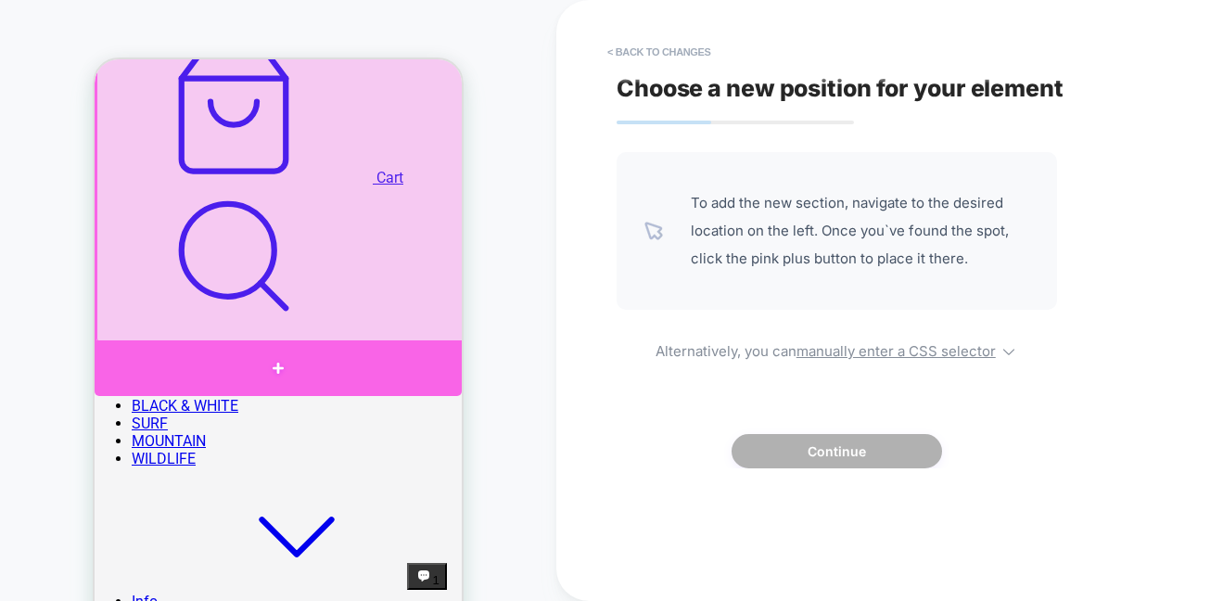
click at [283, 360] on div at bounding box center [278, 368] width 367 height 56
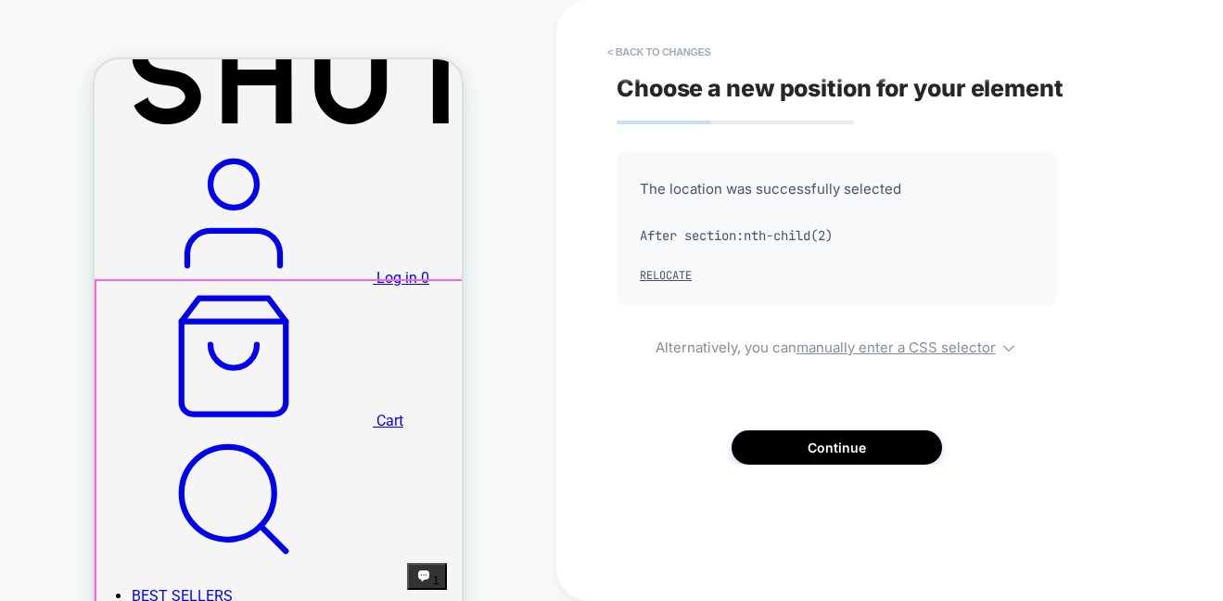
scroll to position [615, 0]
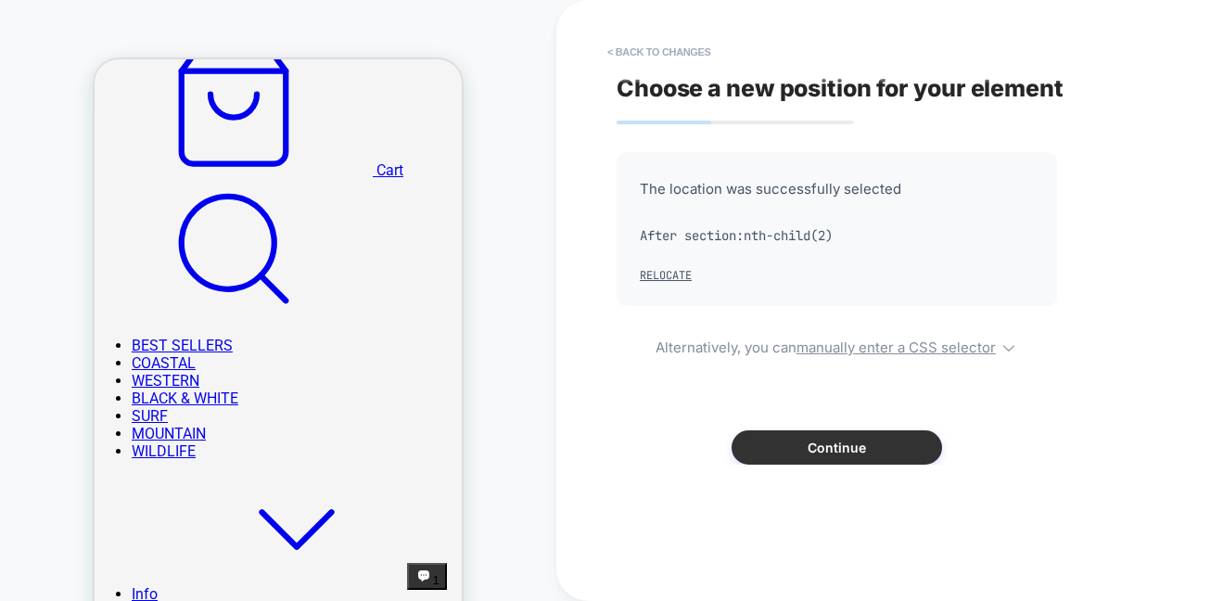
click at [915, 450] on button "Continue" at bounding box center [837, 447] width 210 height 34
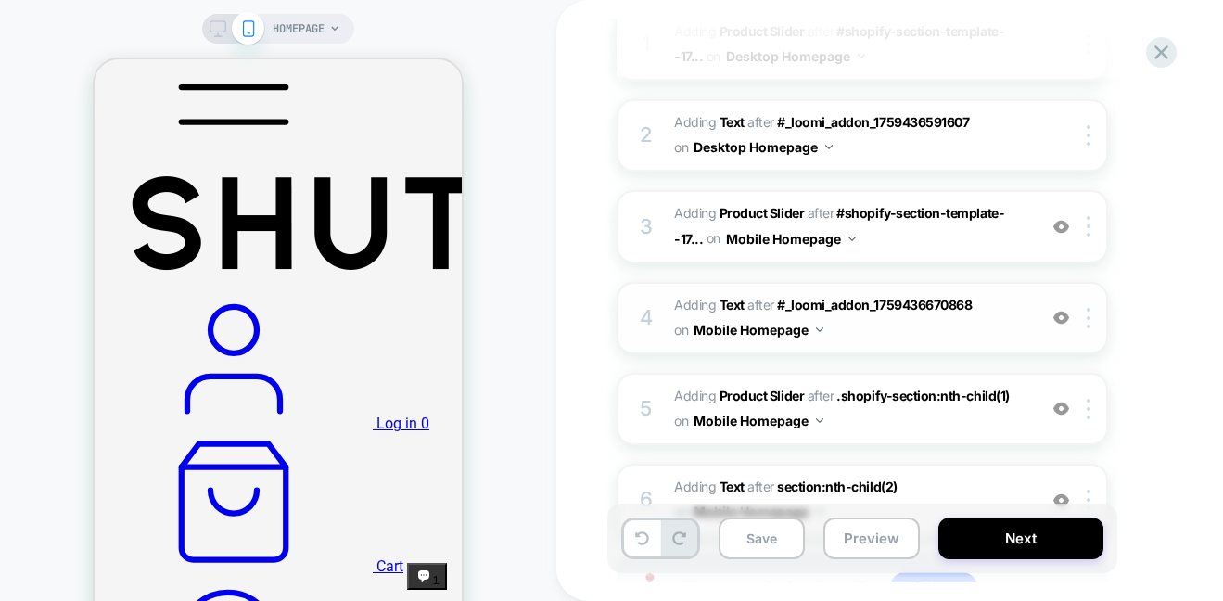
scroll to position [352, 0]
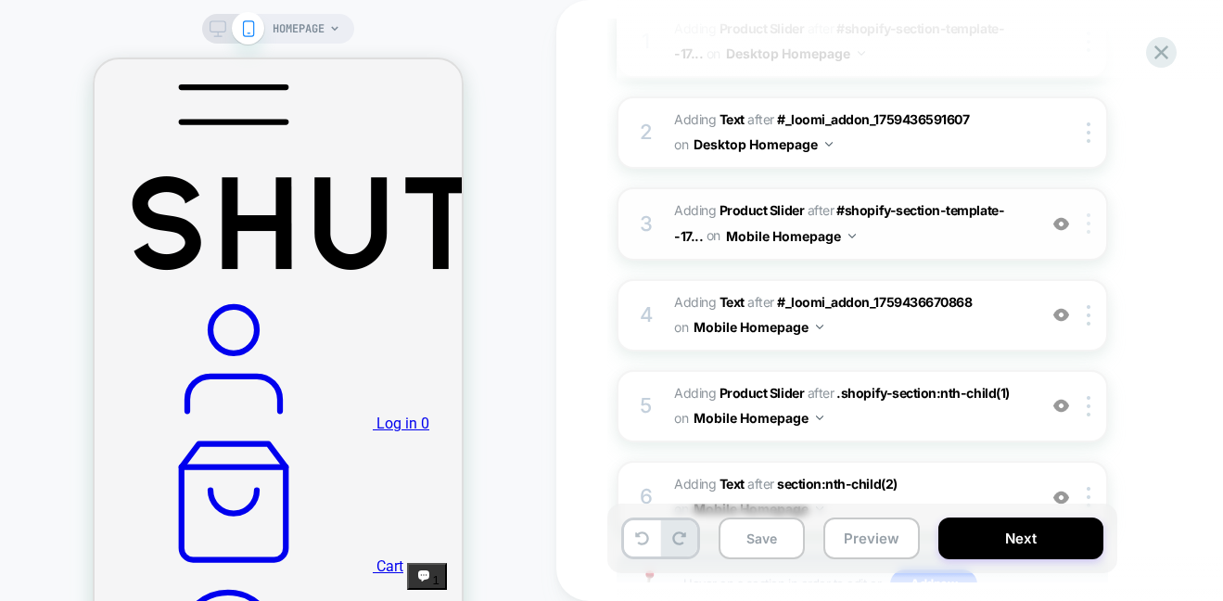
click at [1083, 219] on div at bounding box center [1092, 223] width 31 height 20
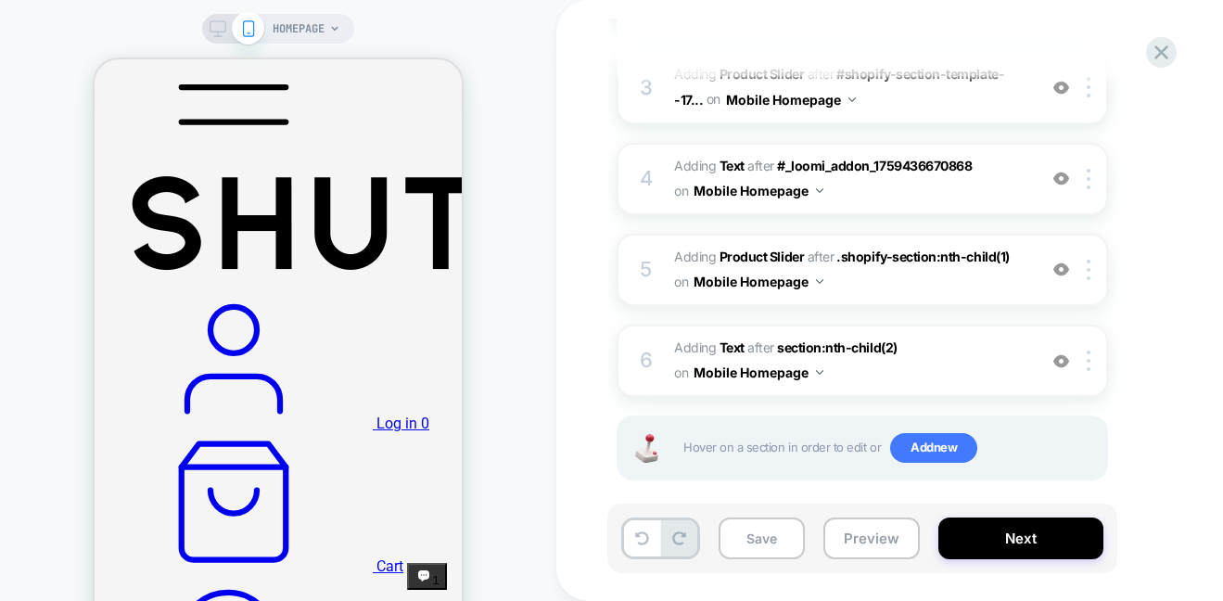
scroll to position [467, 0]
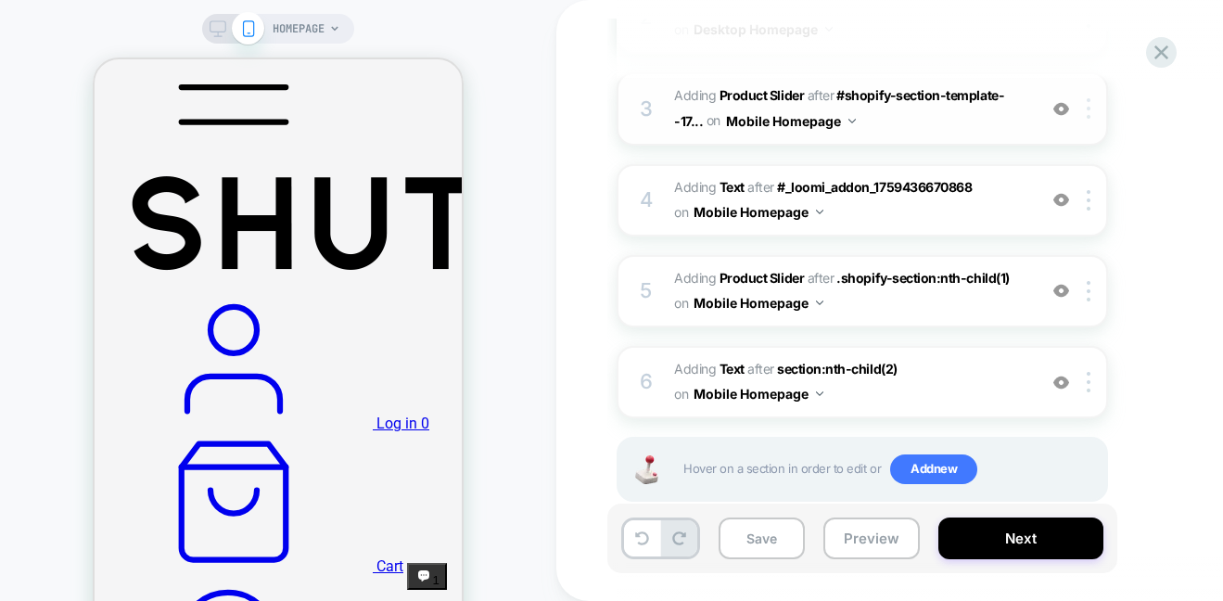
click at [1086, 110] on div at bounding box center [1092, 108] width 31 height 20
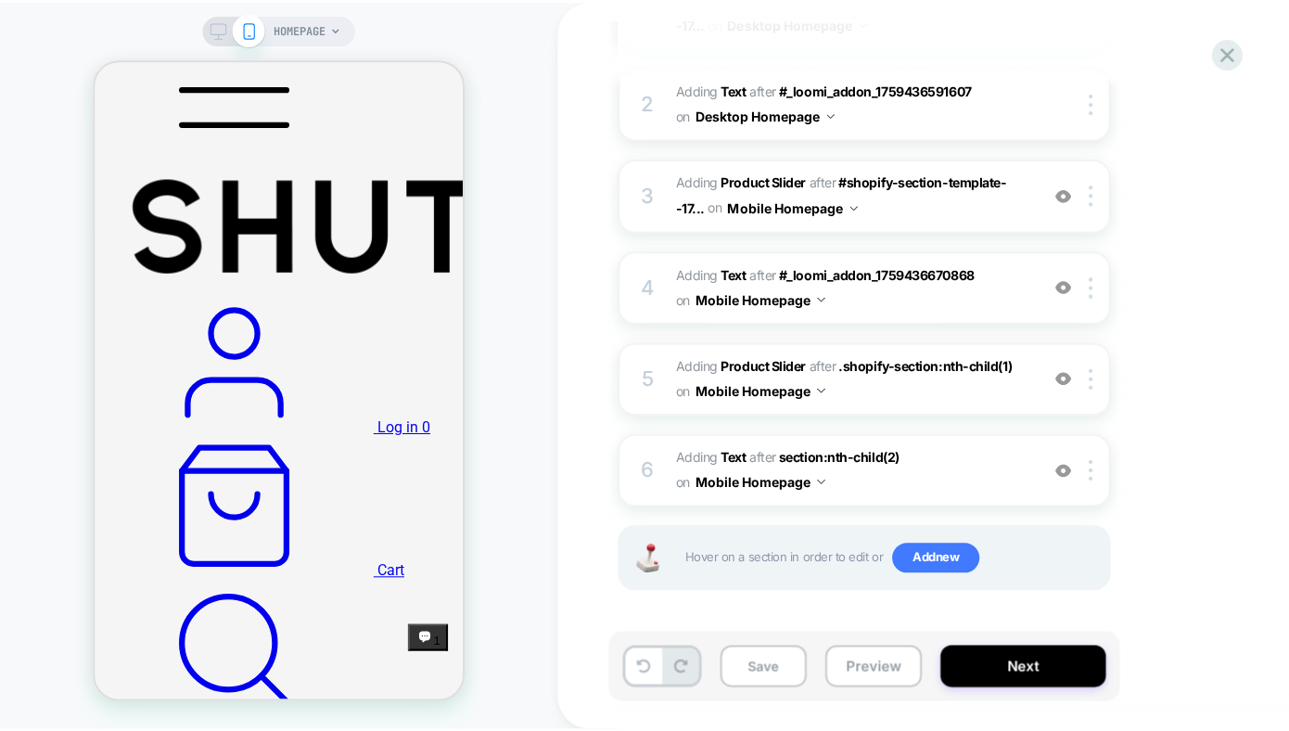
scroll to position [376, 0]
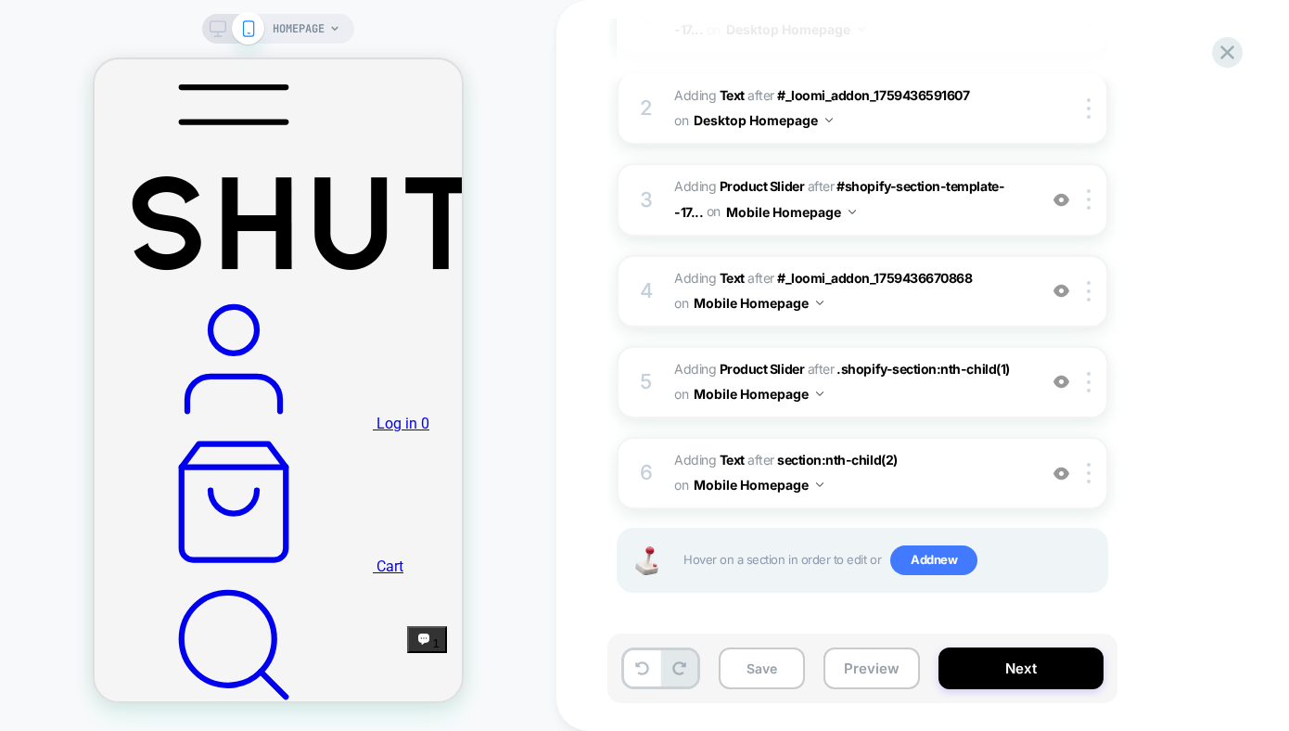
click at [1170, 194] on div "1. What audience and where will the experience run? Audience Custom Audience Pa…" at bounding box center [955, 239] width 677 height 797
click at [1090, 198] on img at bounding box center [1089, 199] width 4 height 20
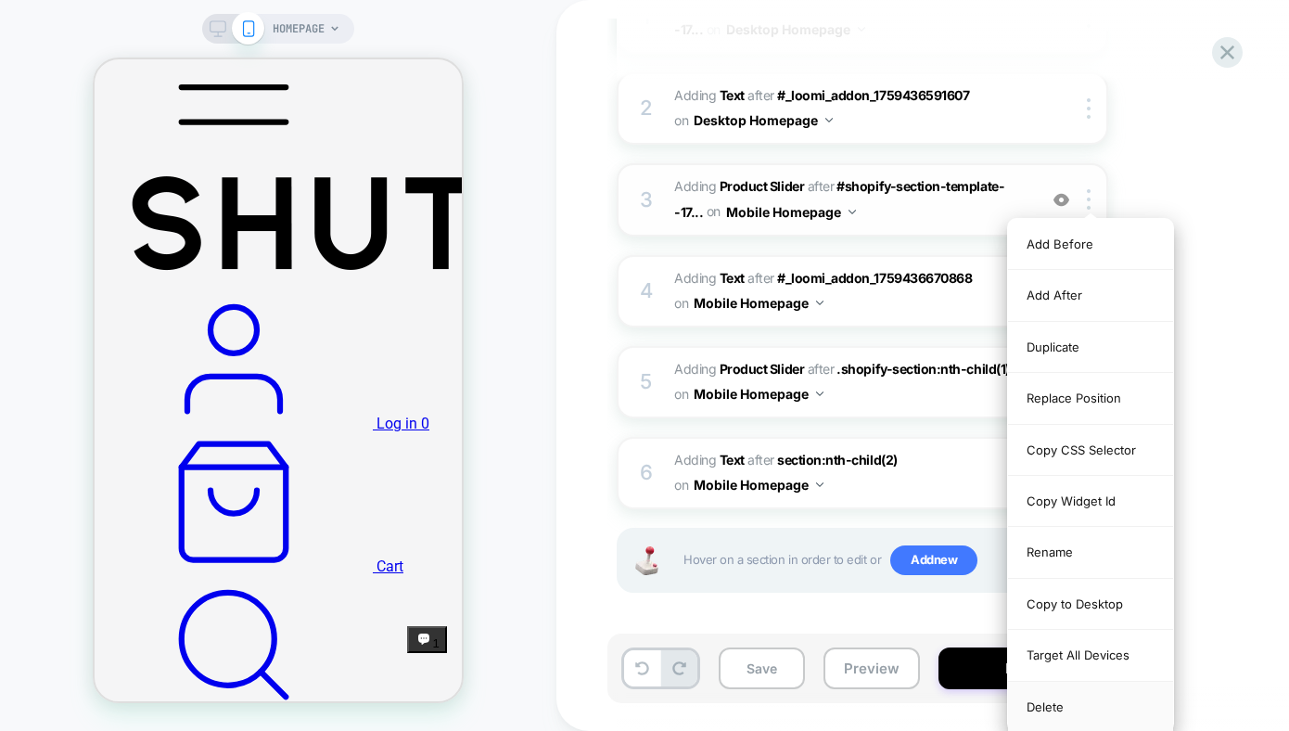
click at [1063, 600] on div "Delete" at bounding box center [1090, 707] width 165 height 50
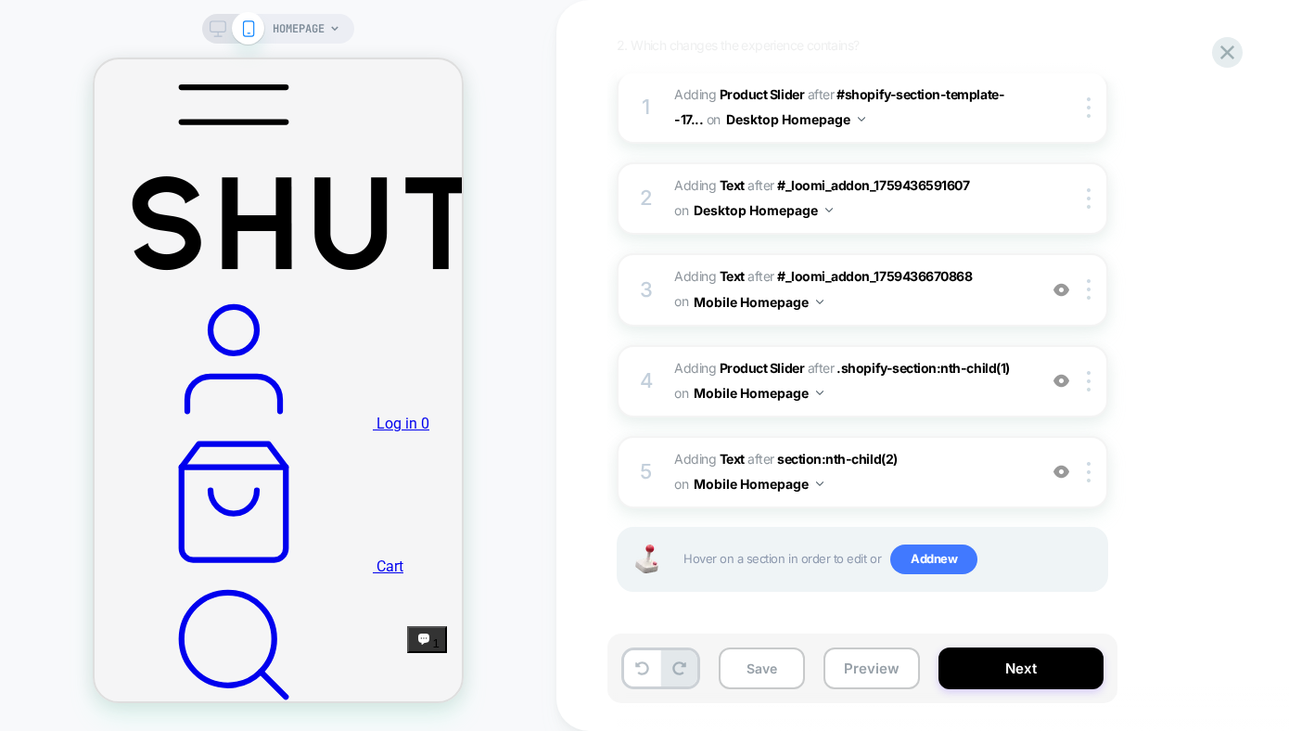
scroll to position [286, 0]
click at [1091, 294] on div at bounding box center [1092, 290] width 31 height 20
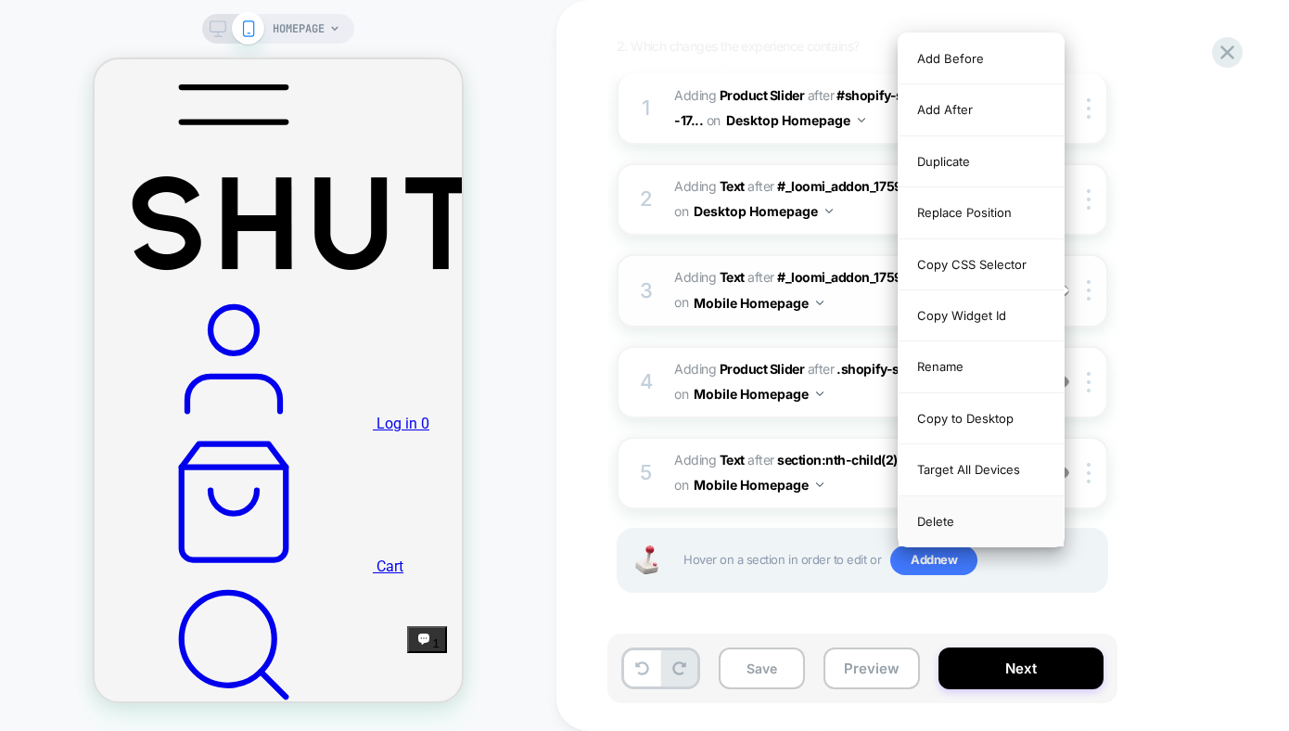
click at [963, 520] on div "Delete" at bounding box center [981, 521] width 165 height 50
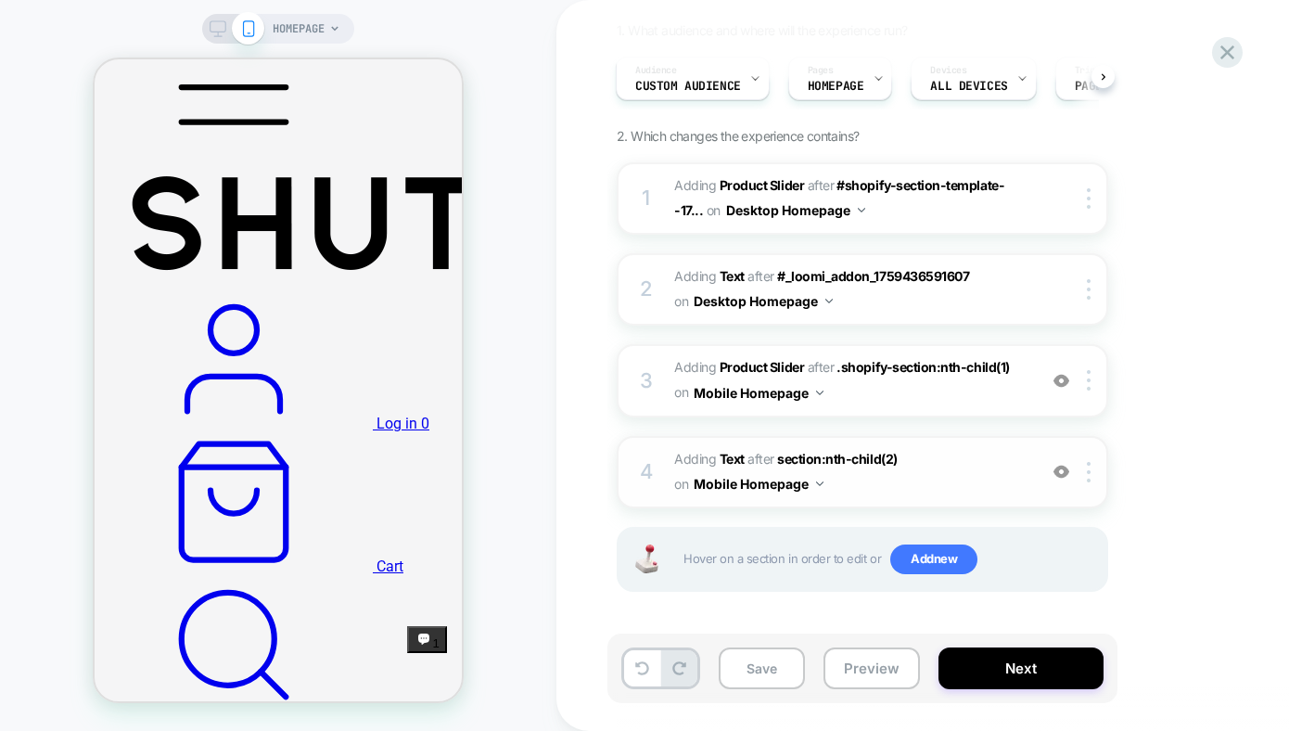
scroll to position [195, 0]
click at [770, 600] on button "Save" at bounding box center [762, 668] width 86 height 42
click at [216, 28] on icon at bounding box center [218, 28] width 17 height 17
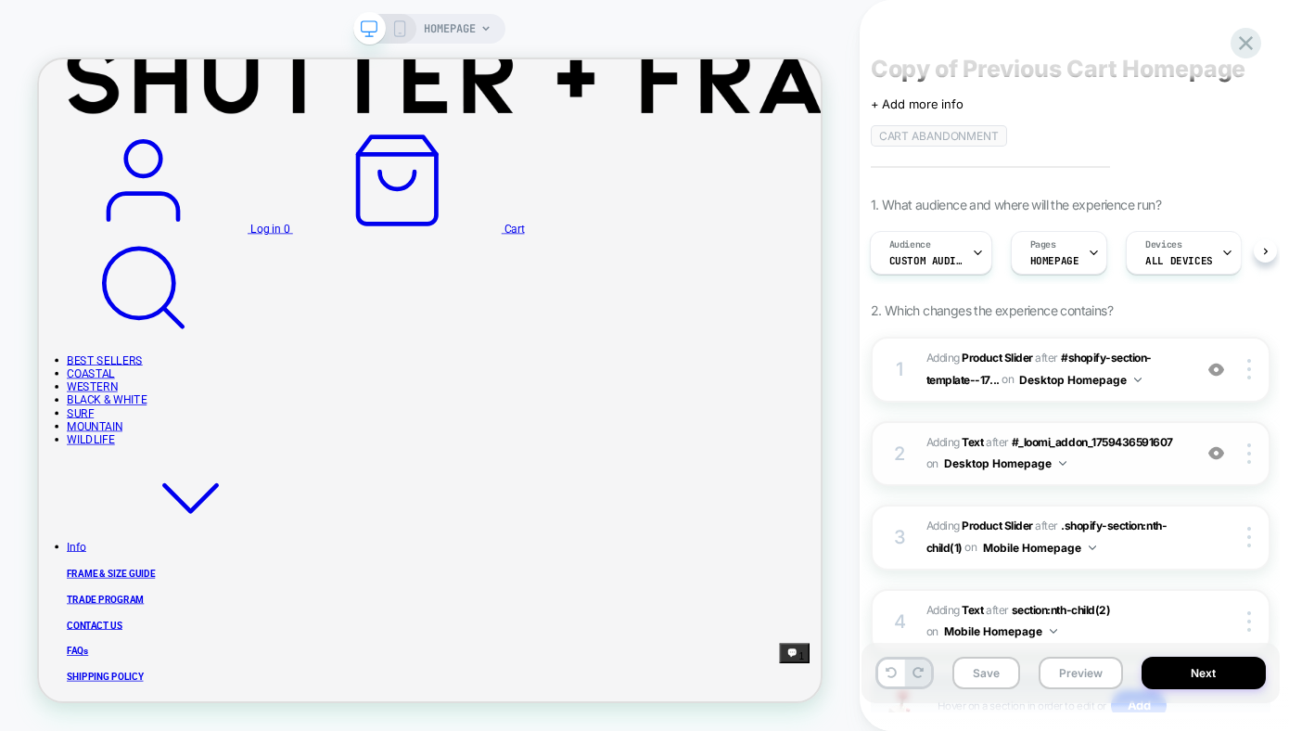
scroll to position [164, 0]
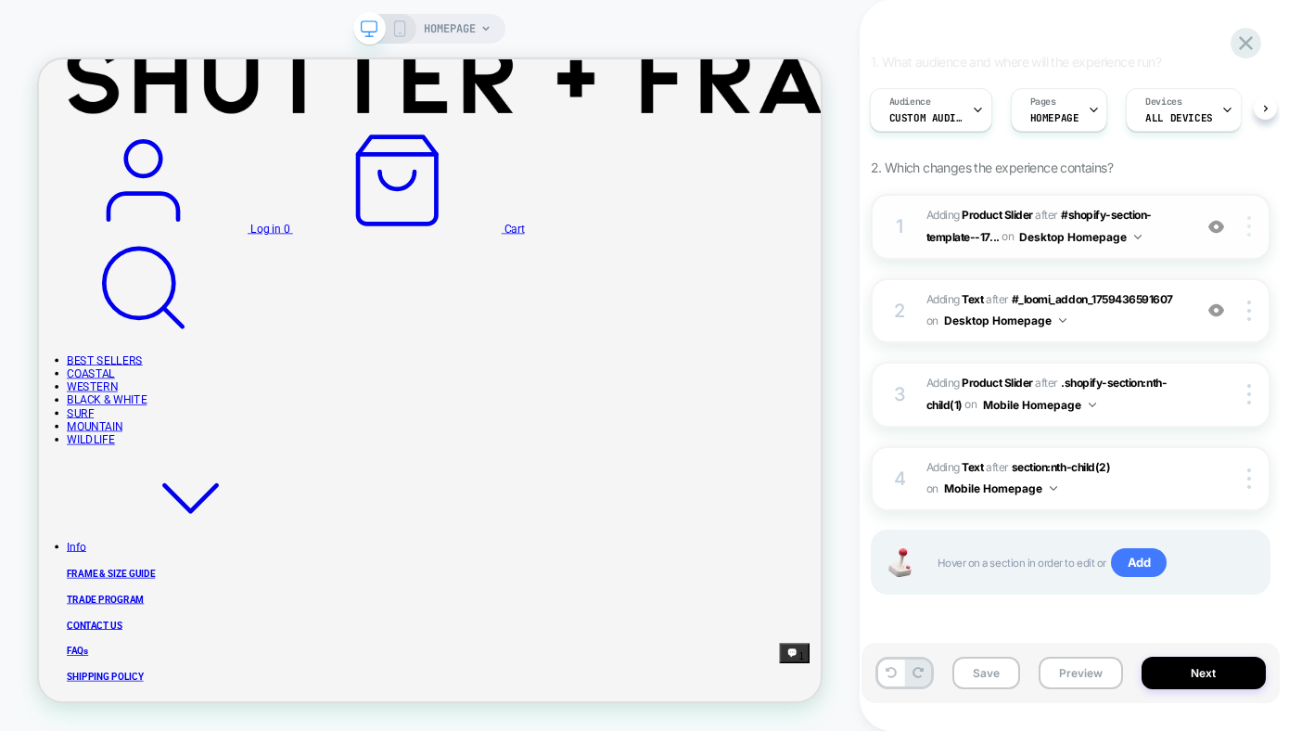
click at [1222, 226] on div at bounding box center [1251, 226] width 35 height 20
click at [1222, 225] on div at bounding box center [1251, 226] width 35 height 20
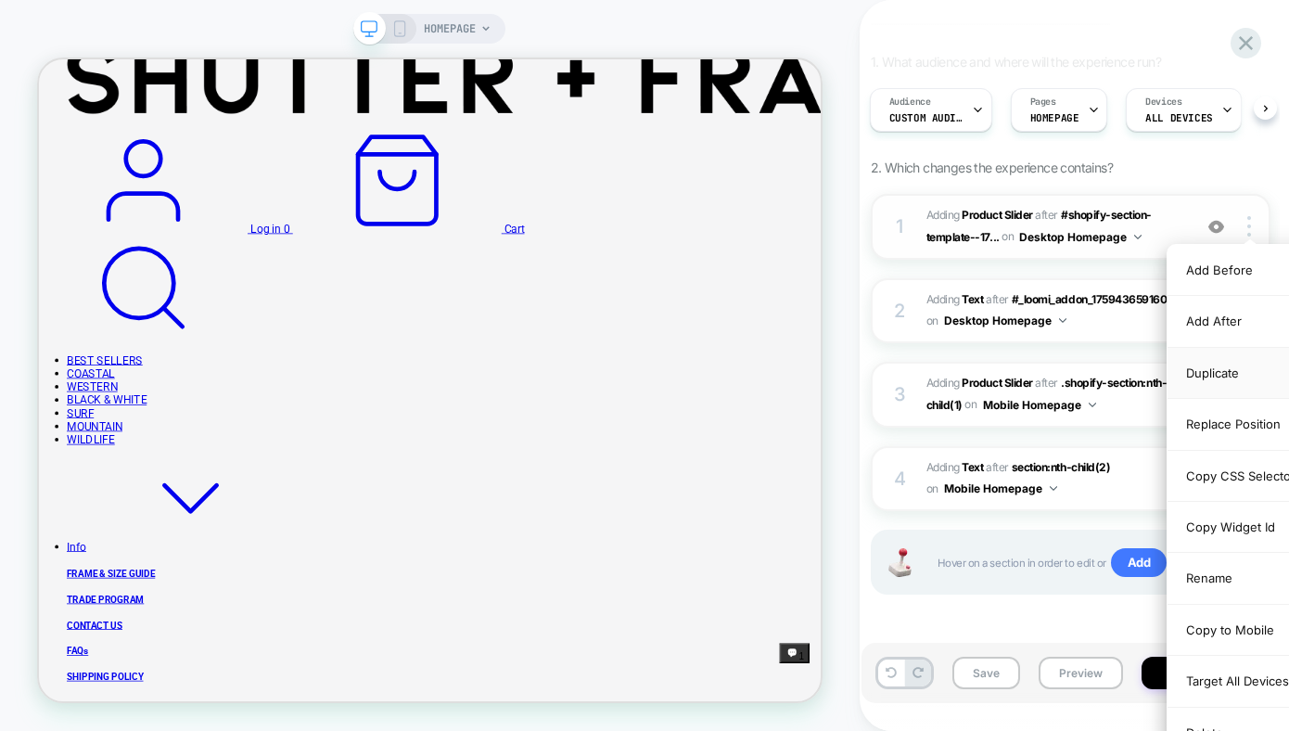
click at [1222, 370] on div "Duplicate" at bounding box center [1249, 373] width 165 height 51
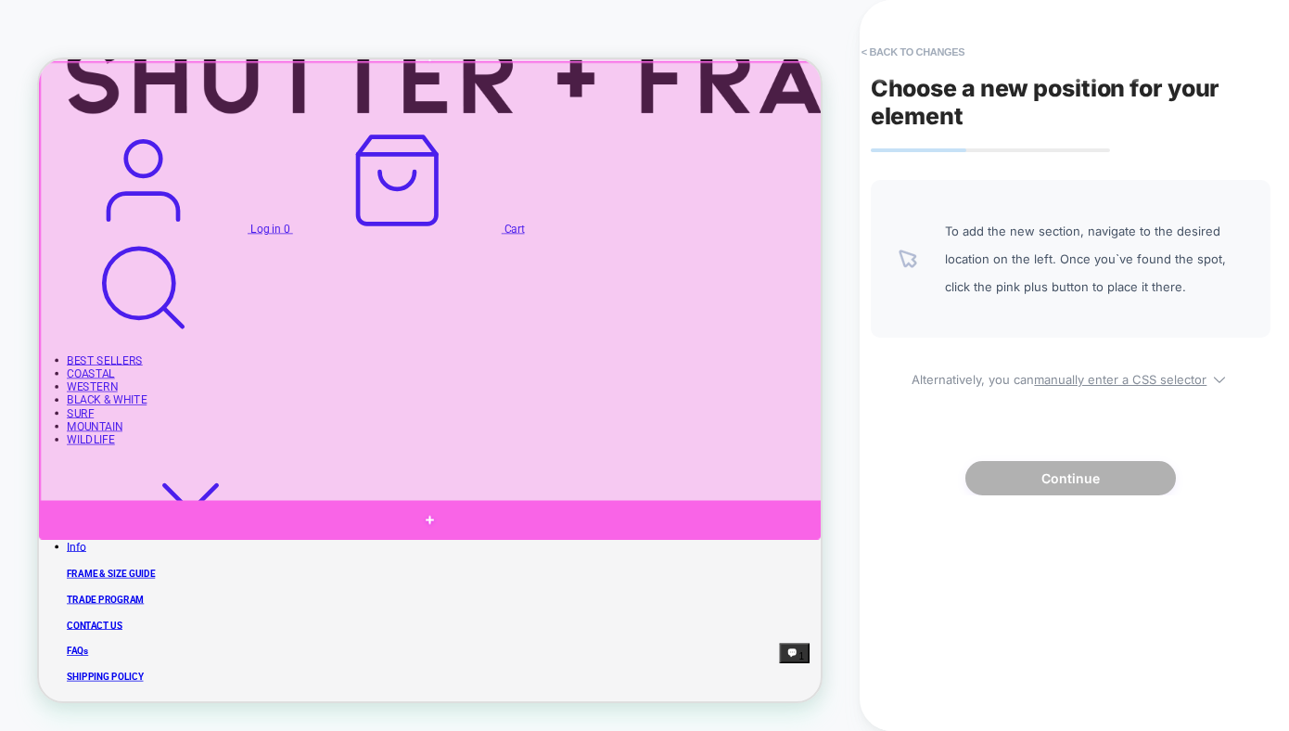
click at [520, 600] on div at bounding box center [560, 673] width 1042 height 52
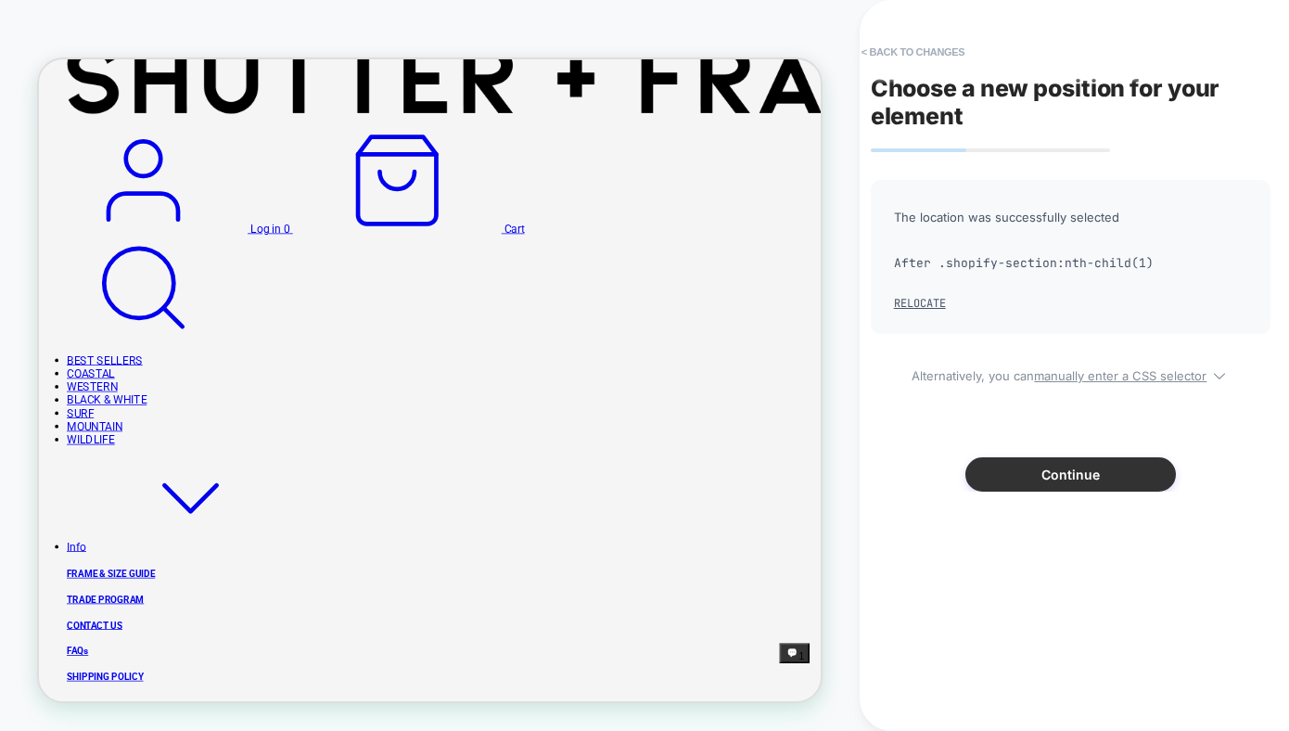
click at [1063, 481] on button "Continue" at bounding box center [1070, 474] width 210 height 34
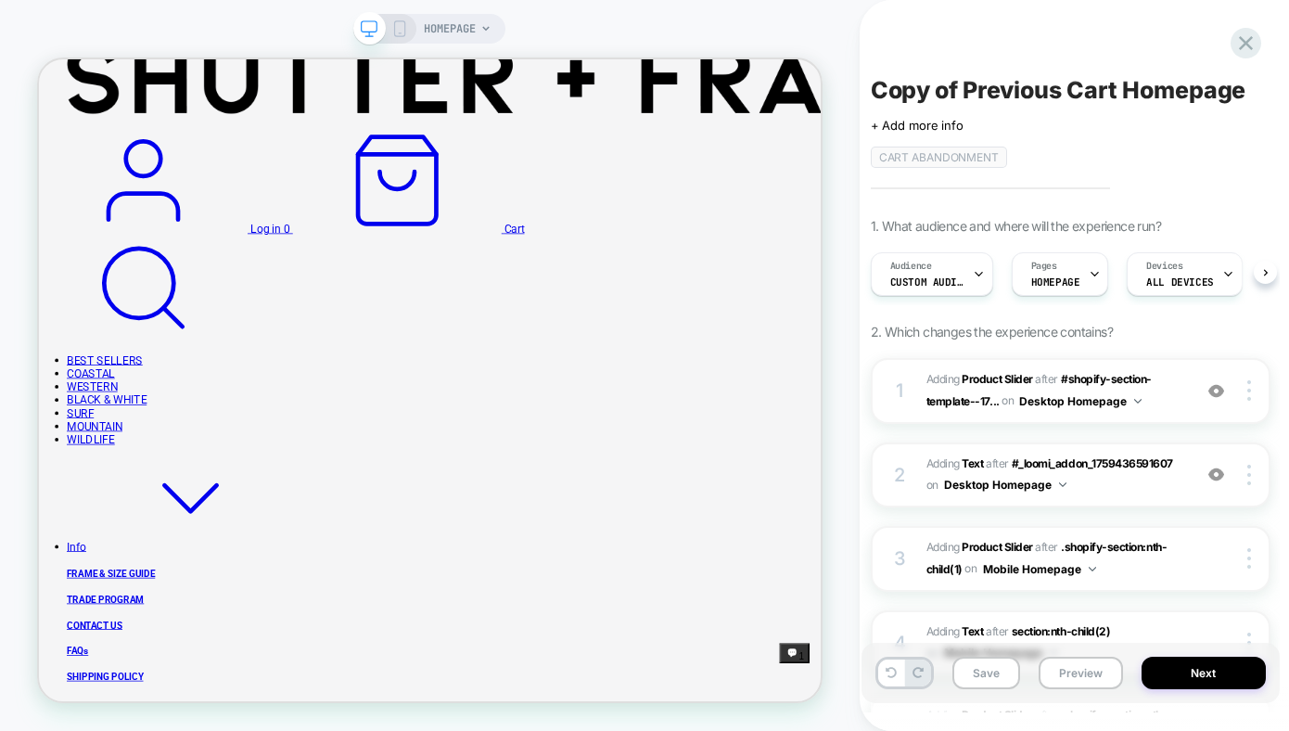
scroll to position [0, 1]
click at [1222, 471] on img at bounding box center [1249, 475] width 4 height 20
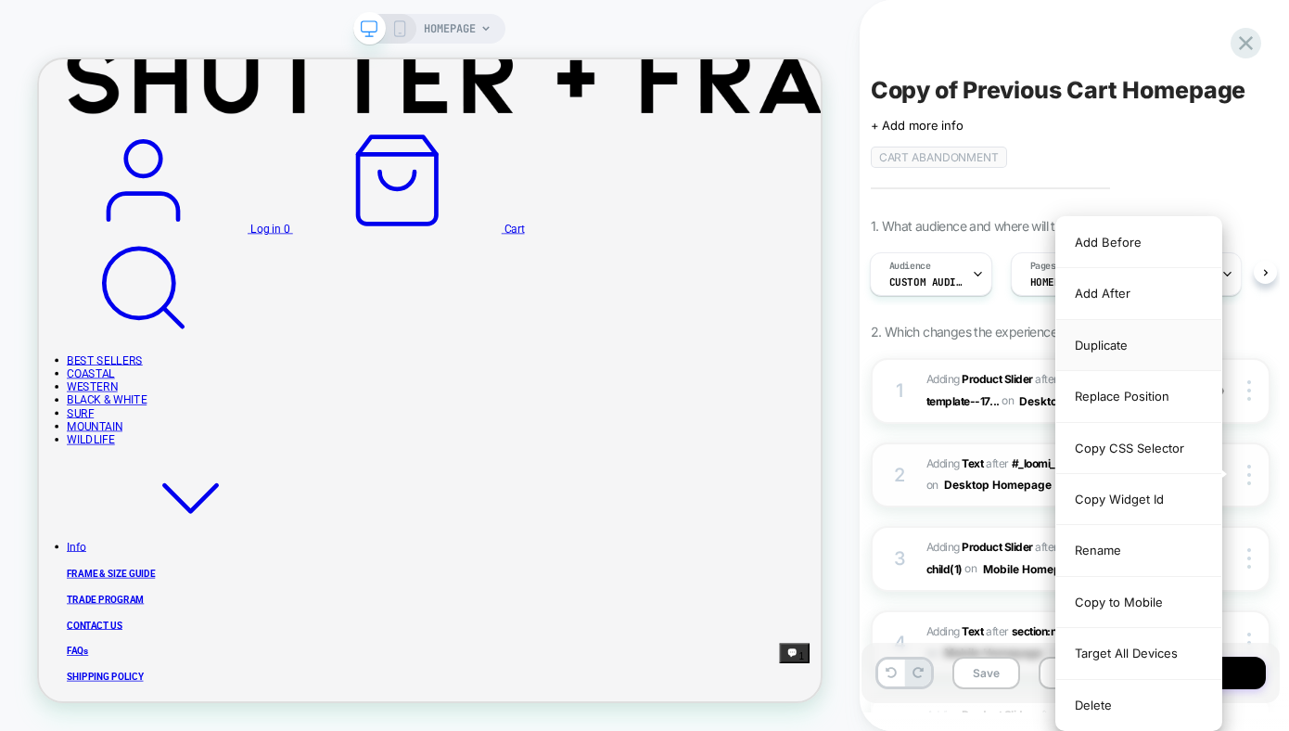
click at [1124, 346] on div "Duplicate" at bounding box center [1138, 345] width 165 height 51
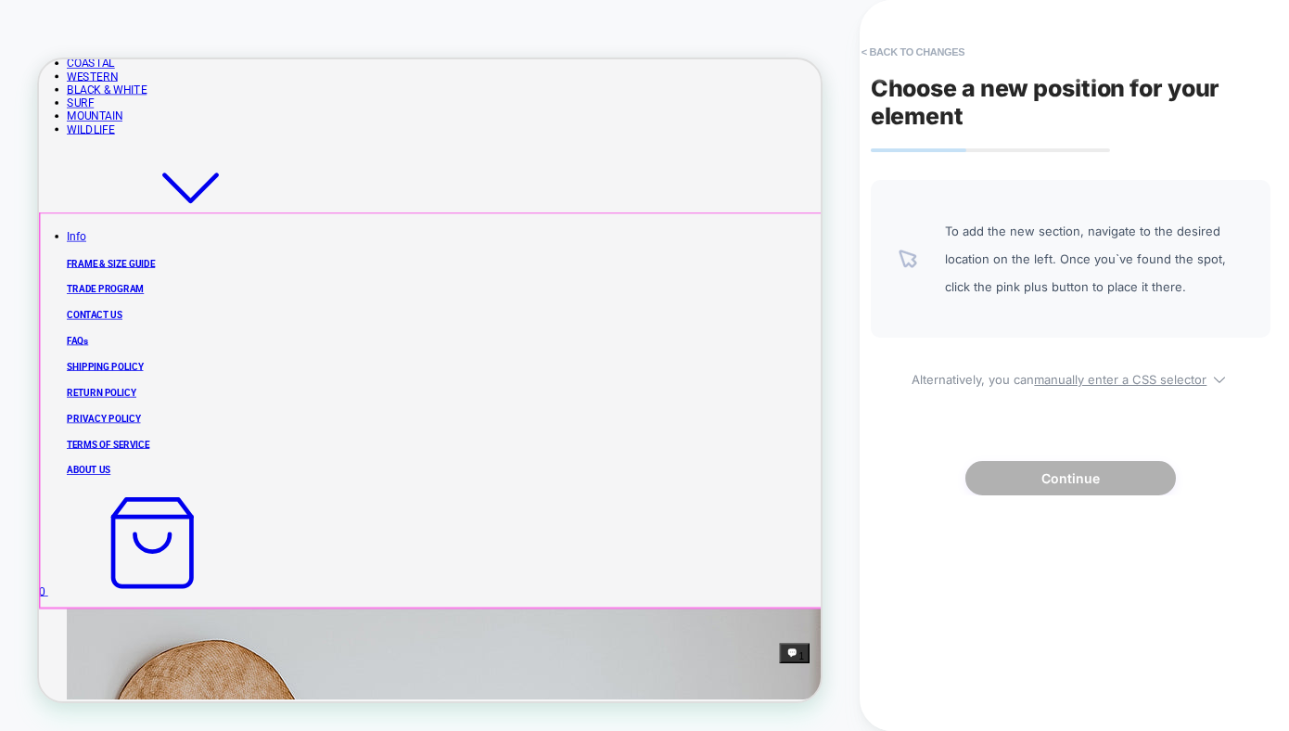
scroll to position [777, 0]
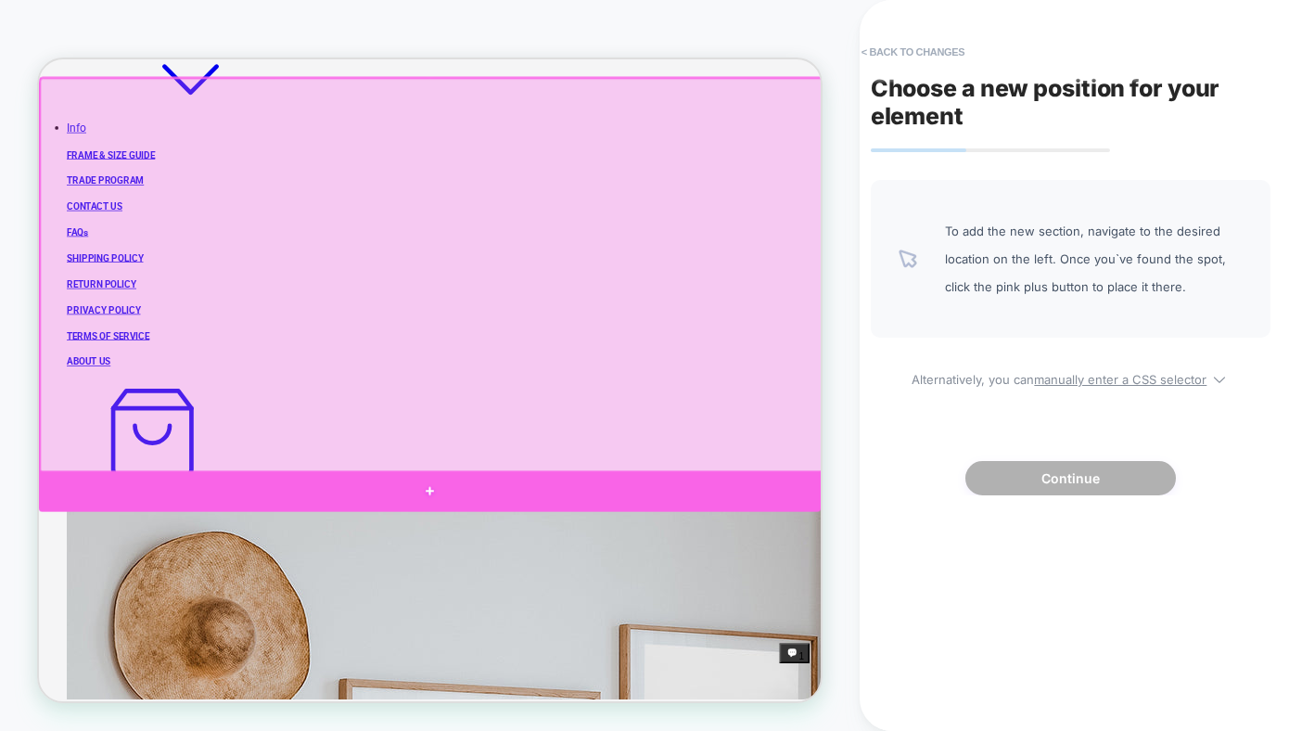
click at [435, 600] on div at bounding box center [560, 636] width 1042 height 56
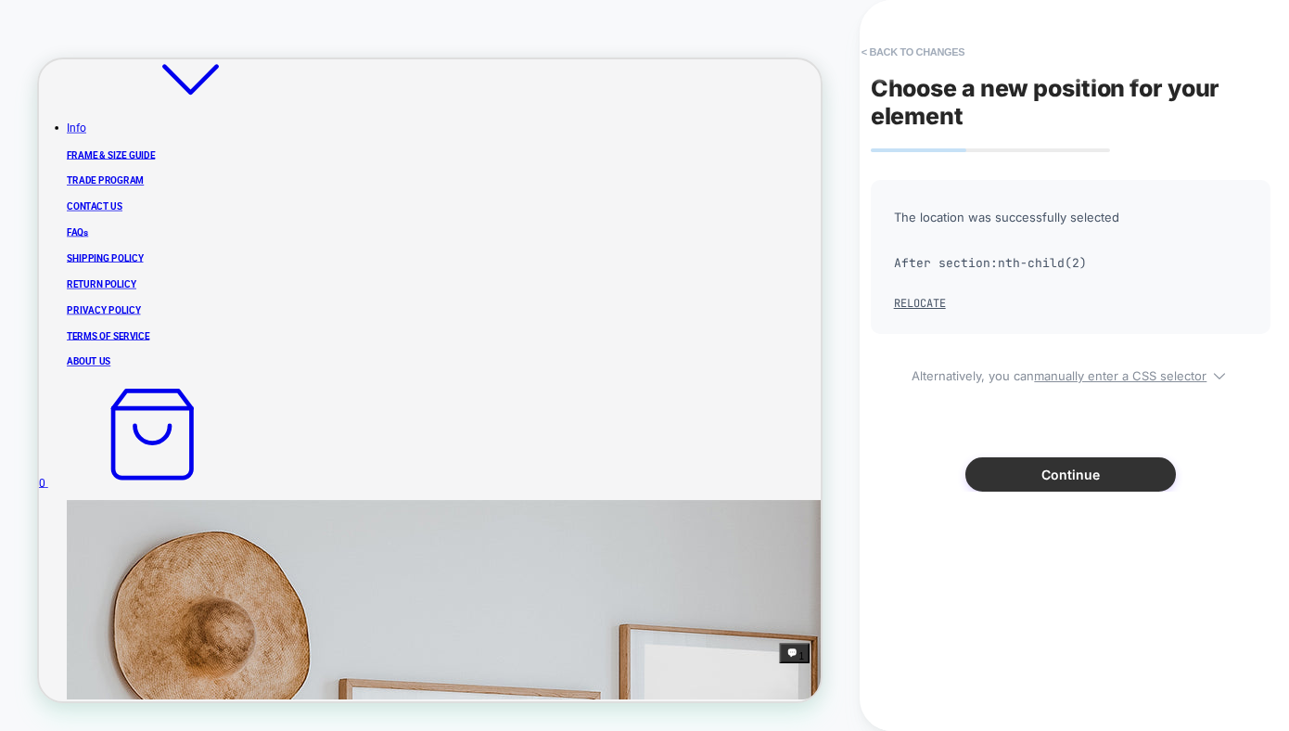
click at [1112, 481] on button "Continue" at bounding box center [1070, 474] width 210 height 34
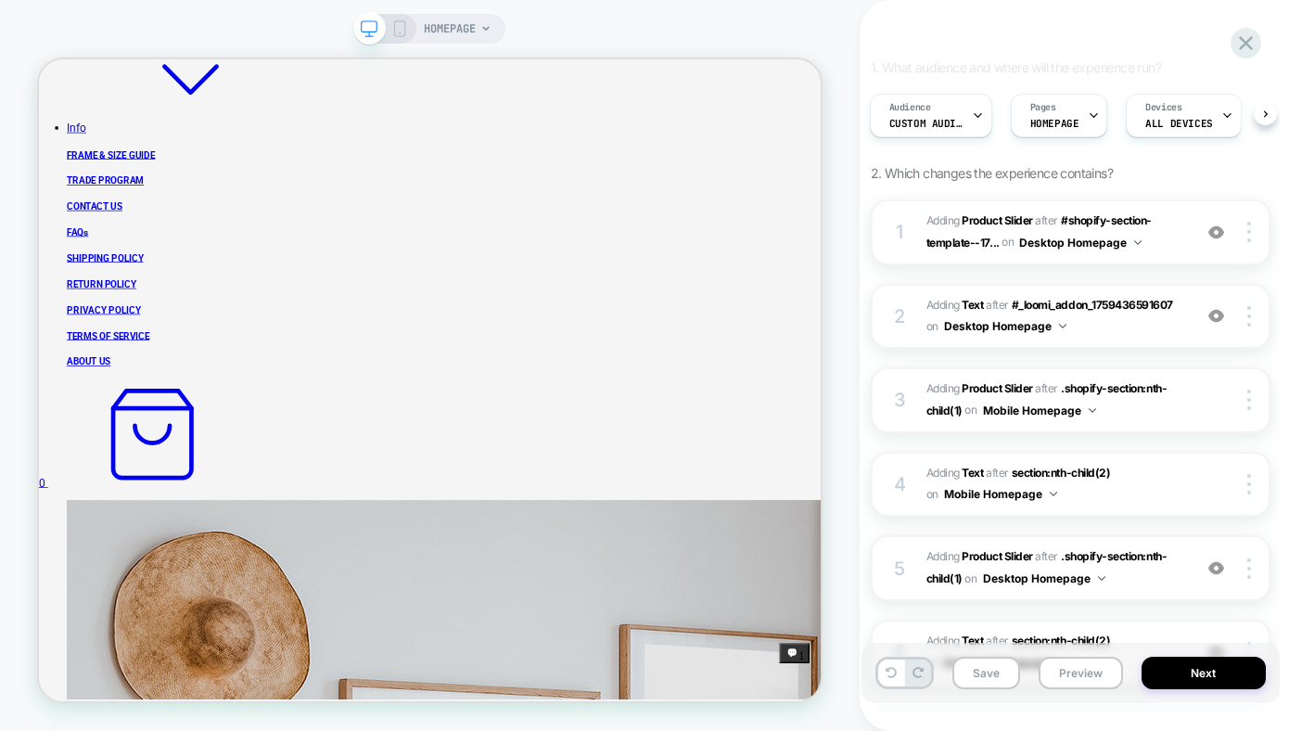
scroll to position [159, 0]
click at [1222, 226] on img at bounding box center [1249, 231] width 4 height 20
click at [869, 195] on div "Copy of Previous Cart Homepage Click to edit experience details + Add more info…" at bounding box center [1070, 366] width 418 height 694
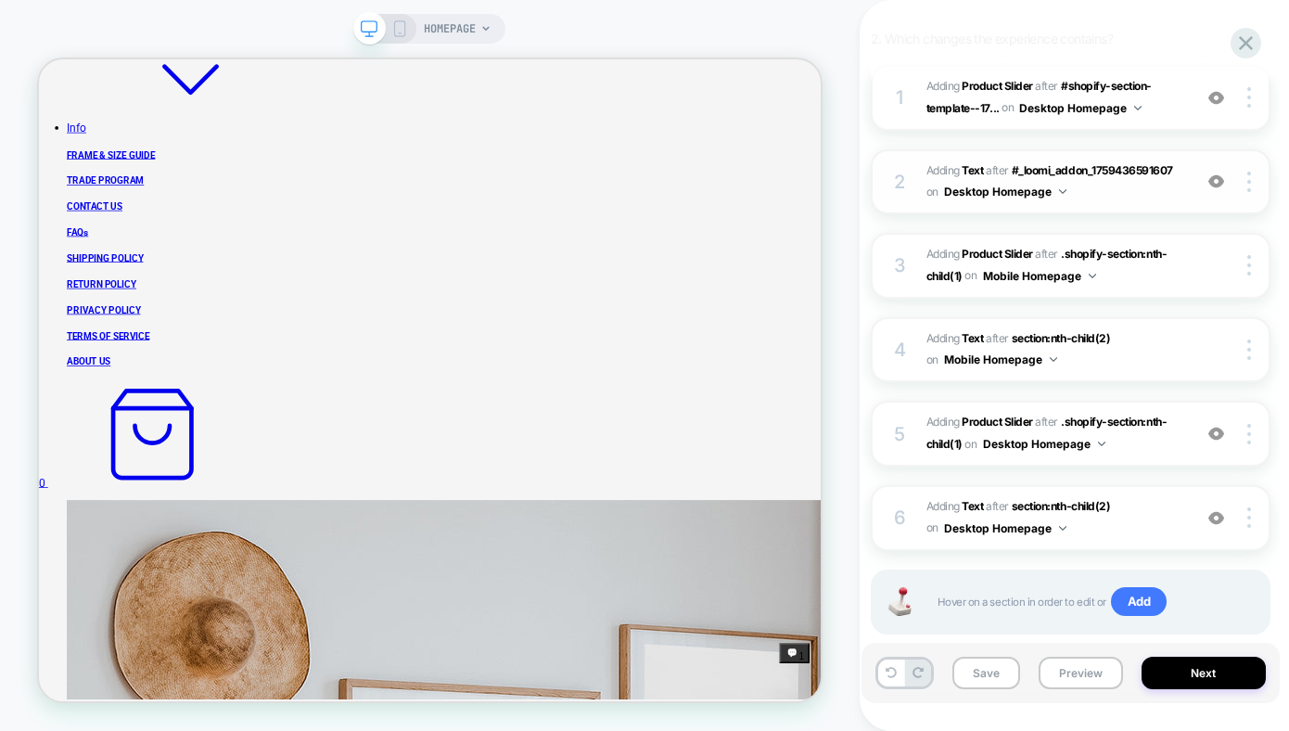
scroll to position [292, 0]
click at [1222, 106] on div at bounding box center [1251, 98] width 35 height 20
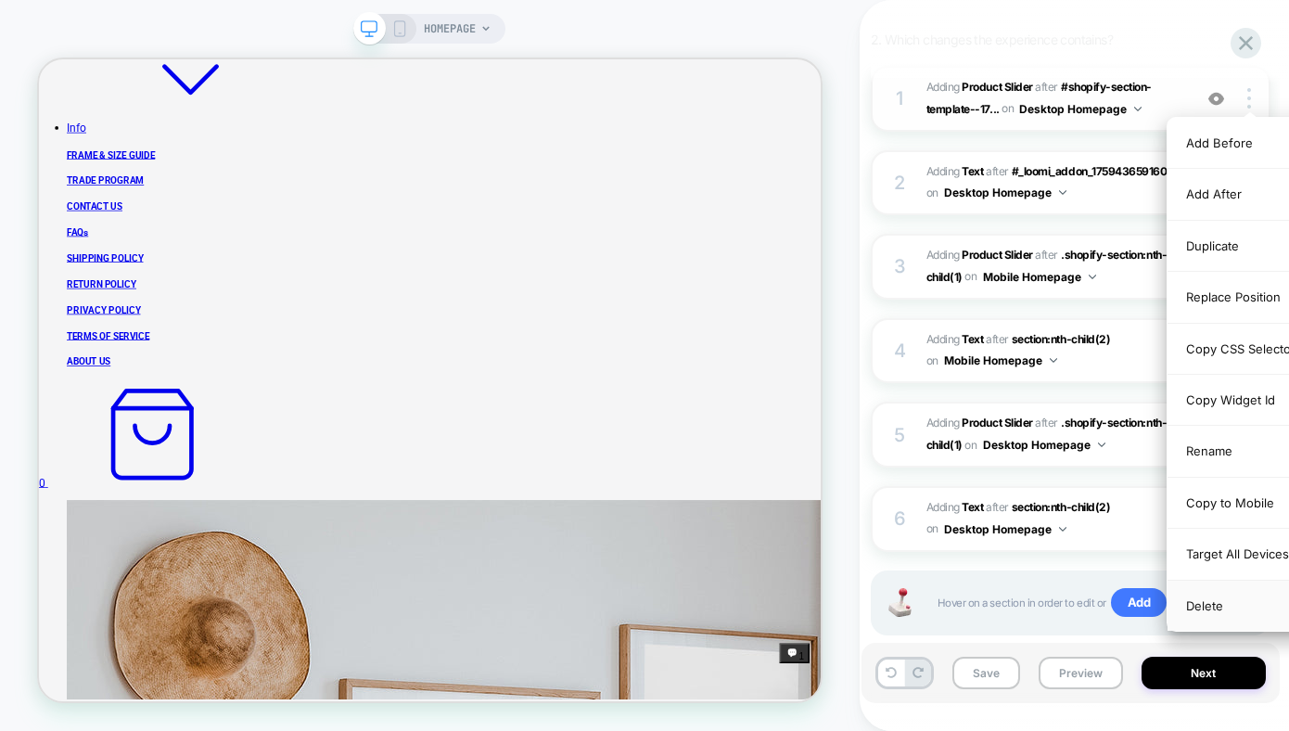
click at [1204, 600] on div "Delete" at bounding box center [1249, 605] width 165 height 50
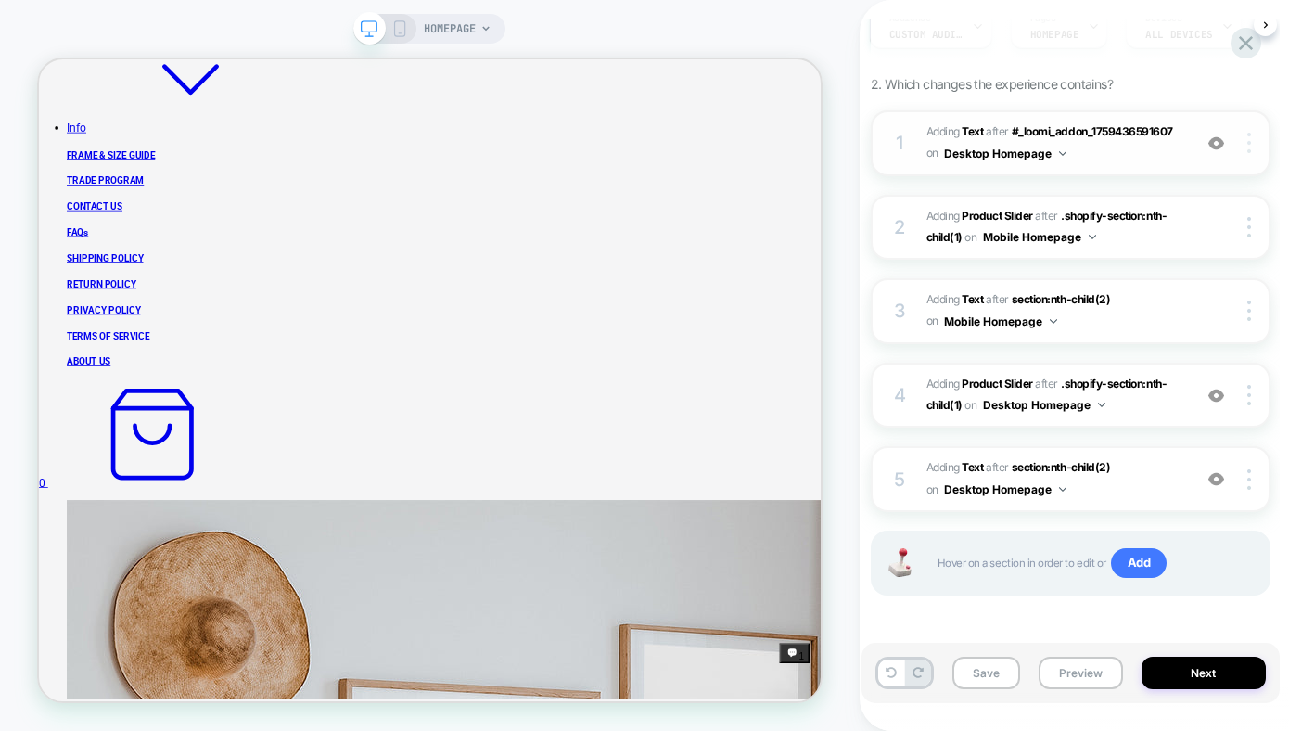
click at [1222, 143] on img at bounding box center [1249, 143] width 4 height 20
click at [1222, 148] on img at bounding box center [1249, 143] width 4 height 20
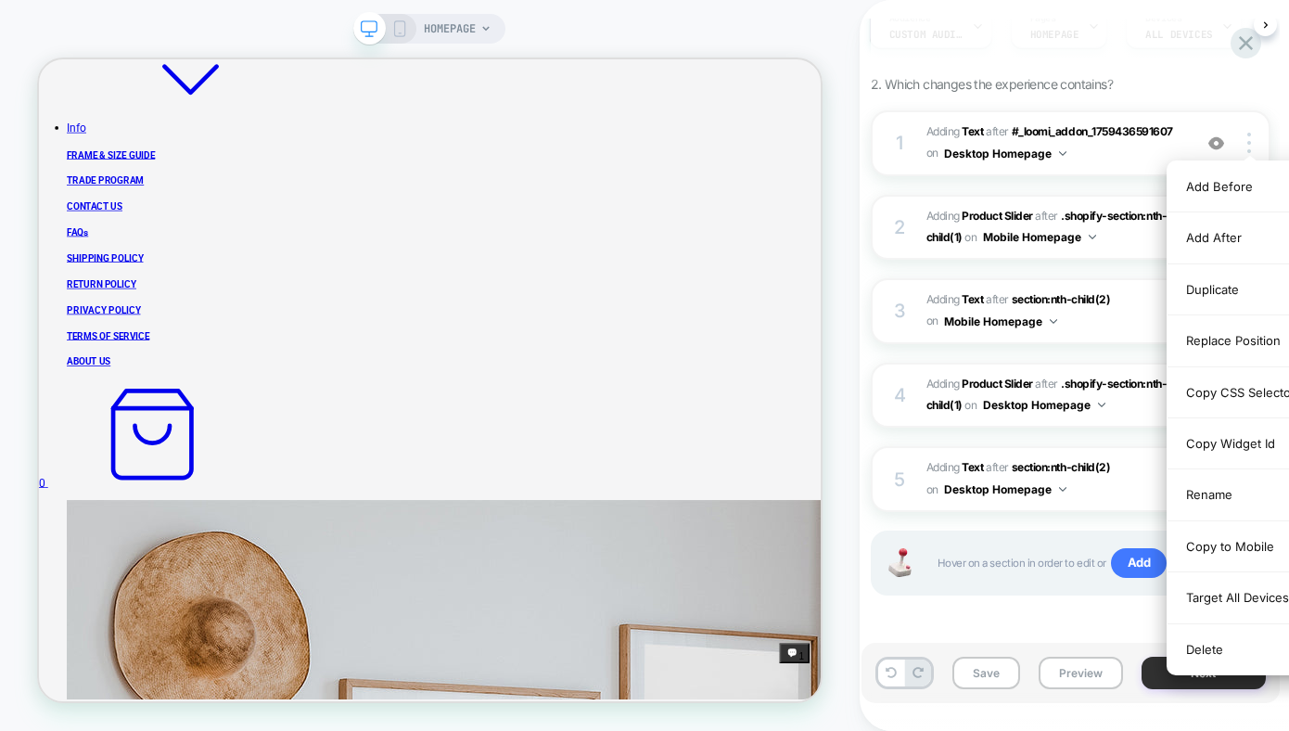
click at [1222, 600] on div "Delete" at bounding box center [1249, 649] width 165 height 50
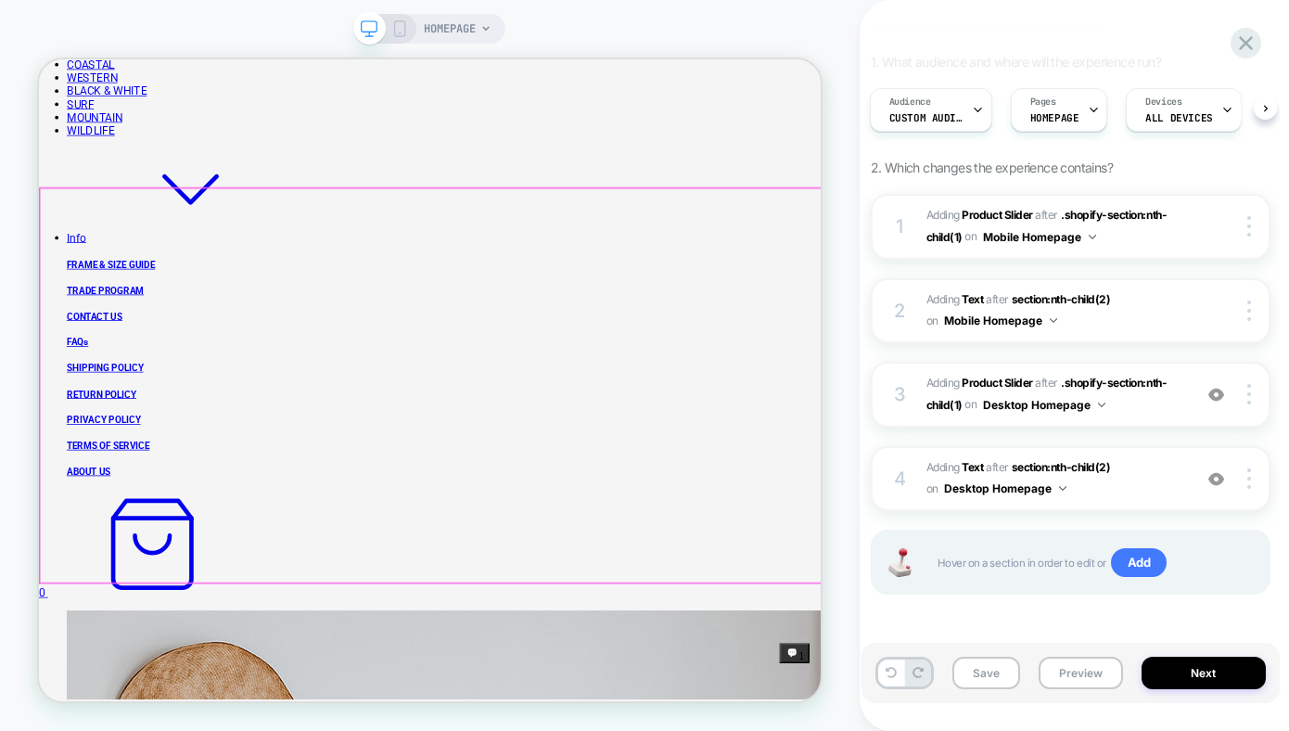
scroll to position [626, 0]
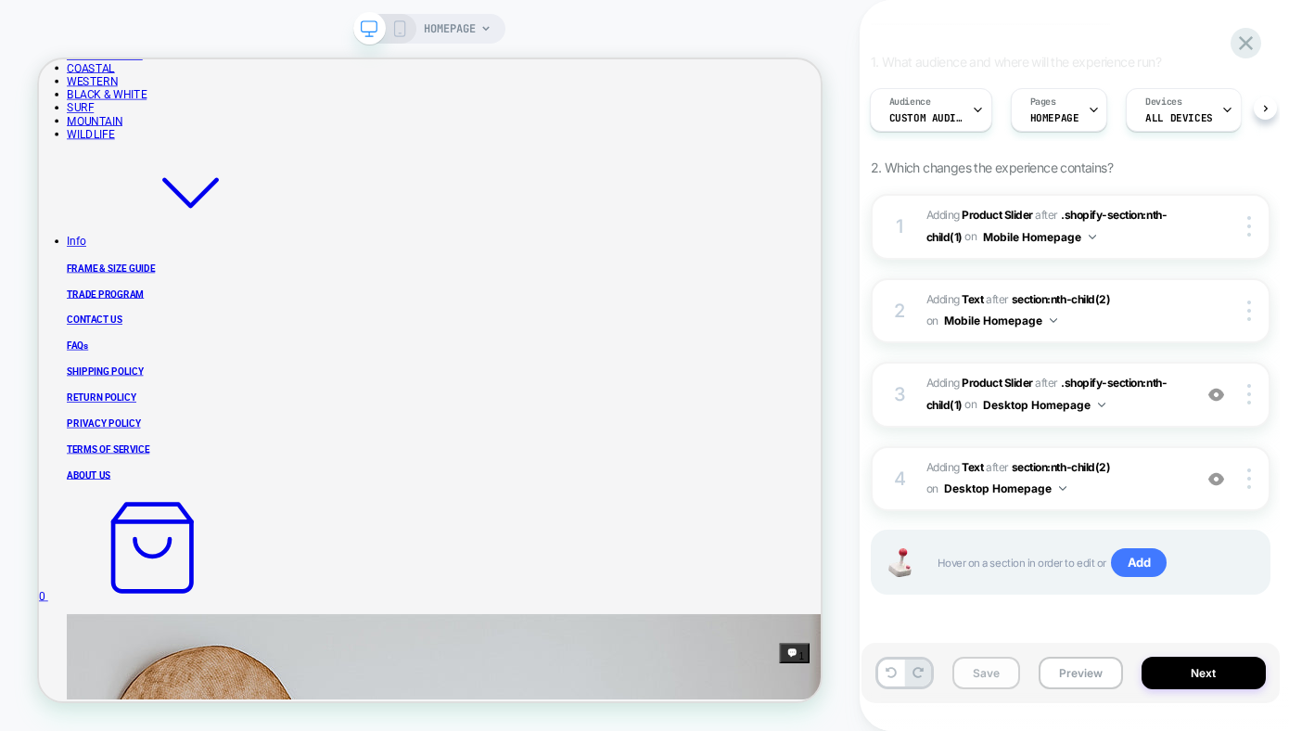
click at [984, 600] on button "Save" at bounding box center [986, 673] width 68 height 32
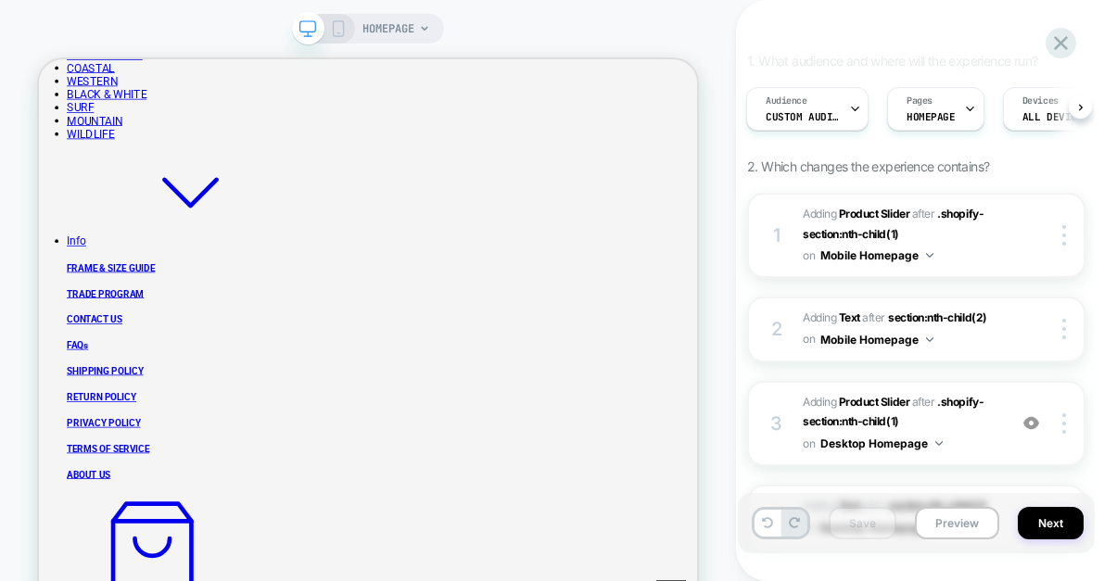
scroll to position [0, 0]
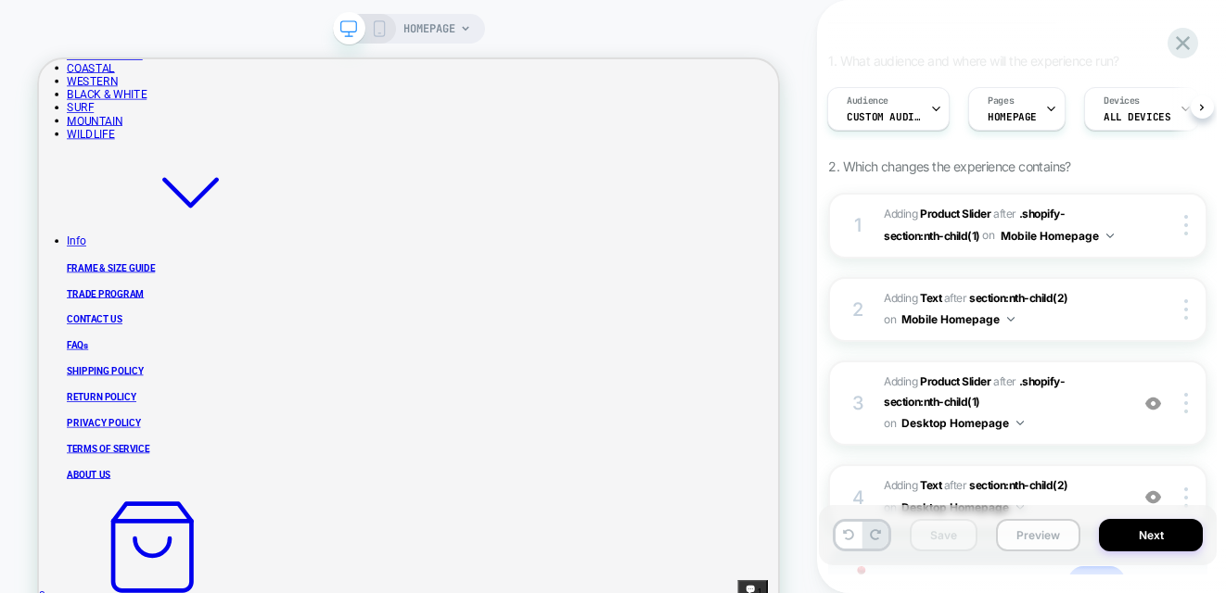
click at [1032, 546] on button "Preview" at bounding box center [1038, 535] width 84 height 32
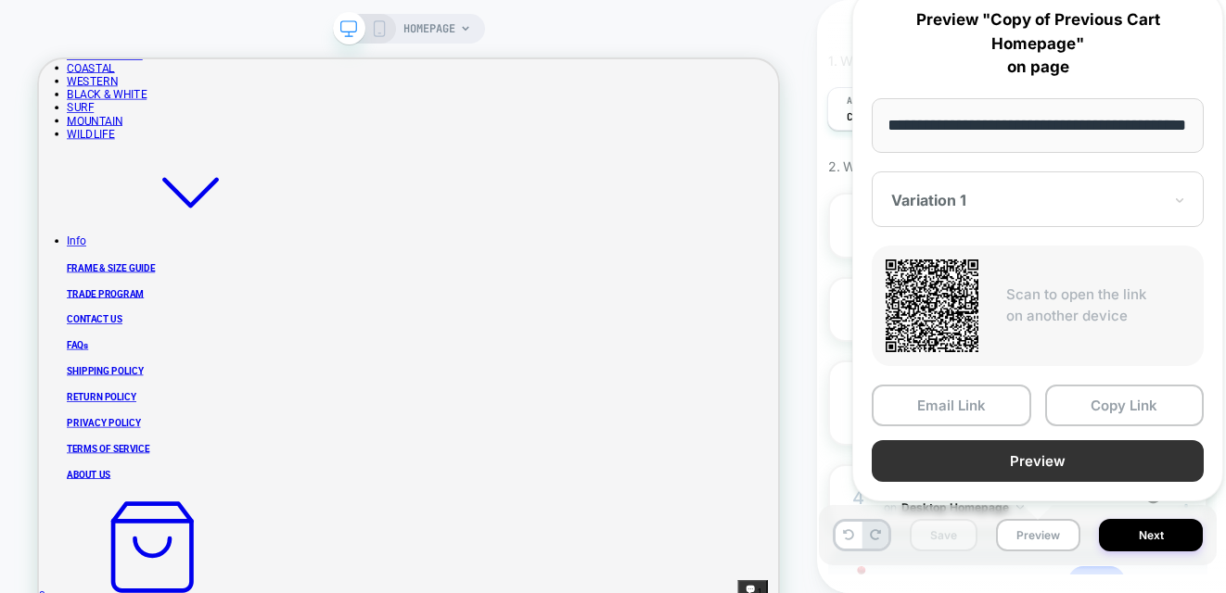
click at [1048, 473] on button "Preview" at bounding box center [1038, 461] width 332 height 42
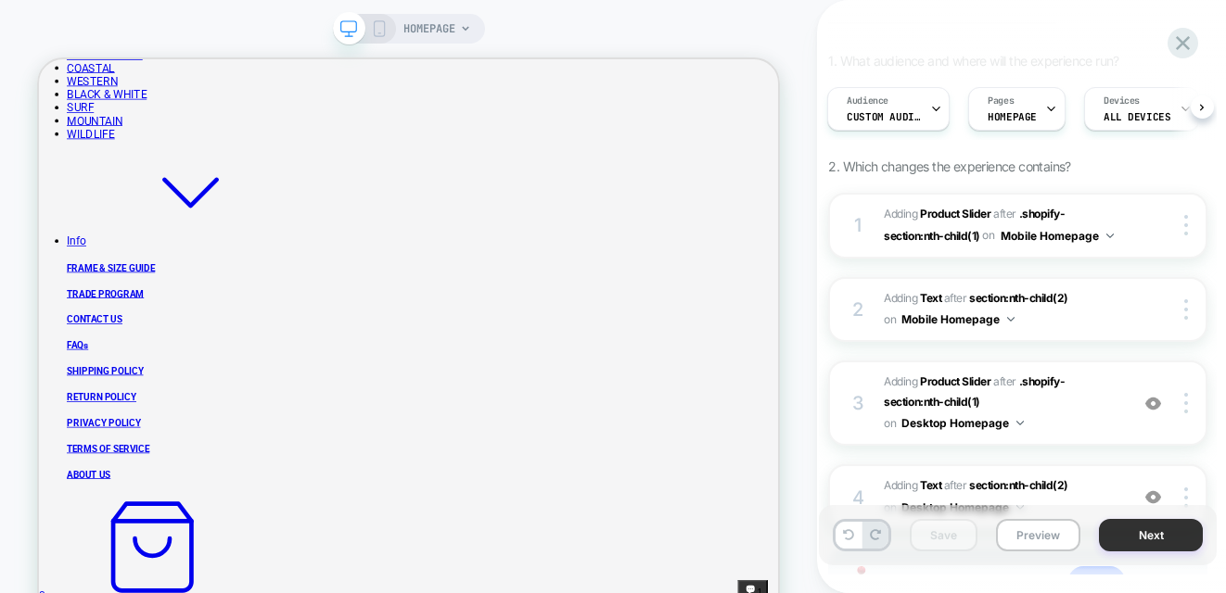
click at [1178, 523] on button "Next" at bounding box center [1151, 535] width 104 height 32
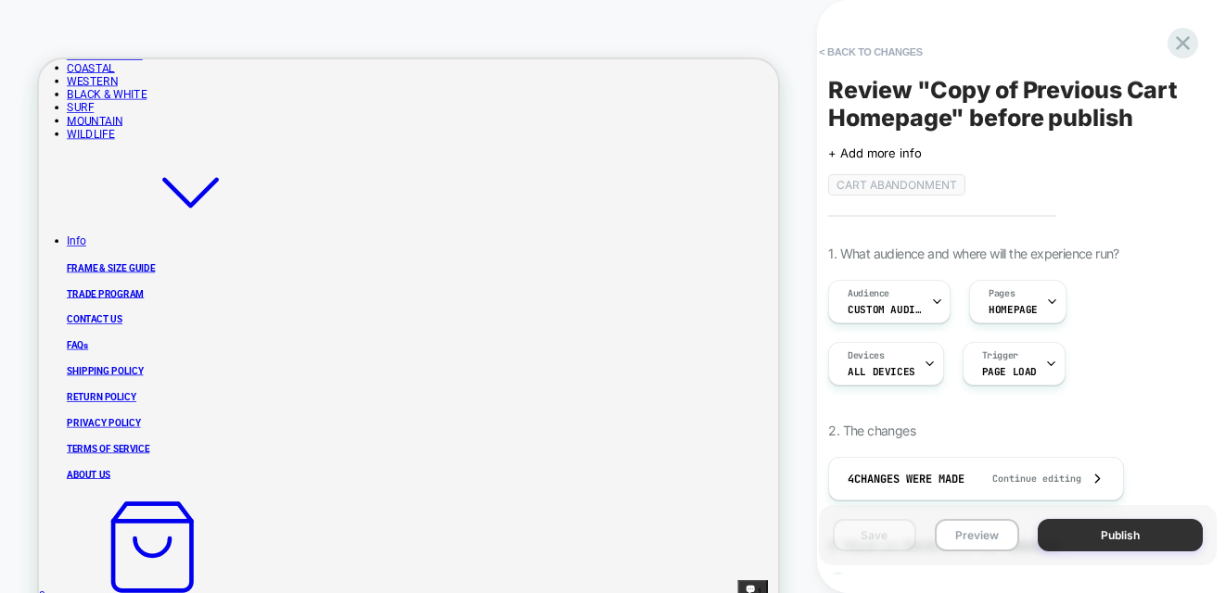
click at [1161, 537] on button "Publish" at bounding box center [1120, 535] width 165 height 32
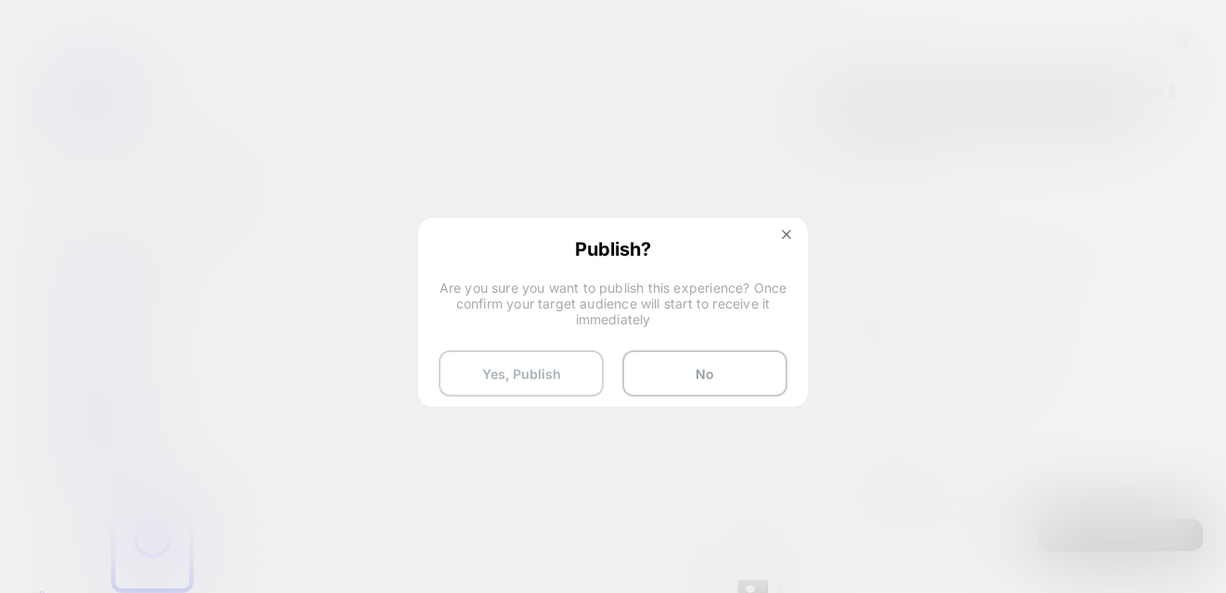
click at [509, 376] on button "Yes, Publish" at bounding box center [521, 374] width 165 height 46
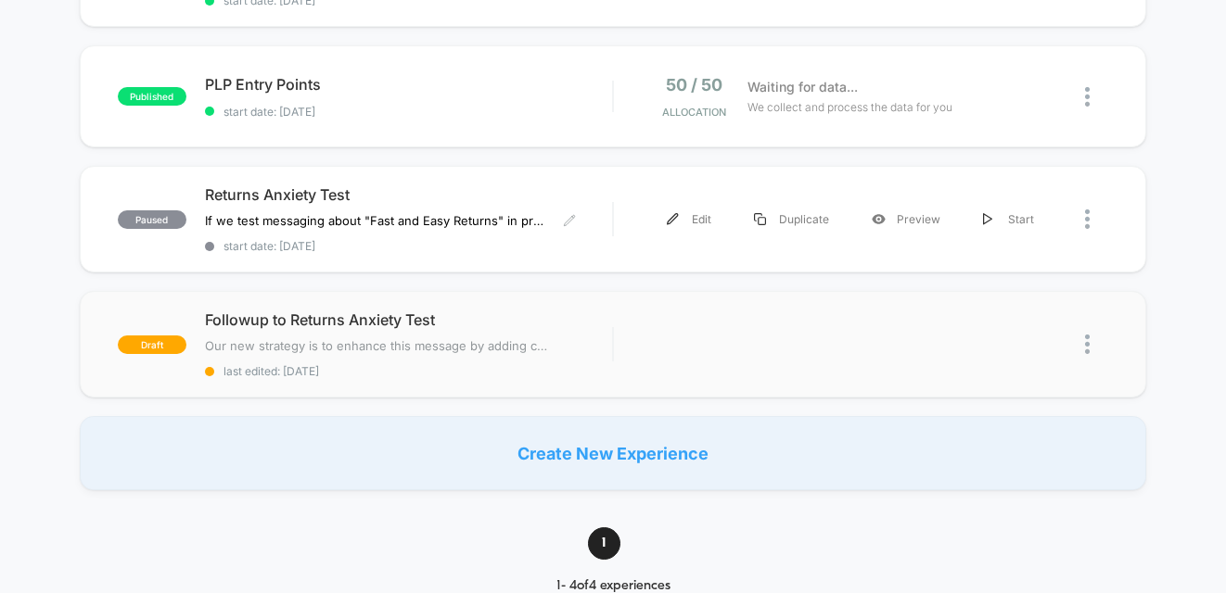
scroll to position [332, 0]
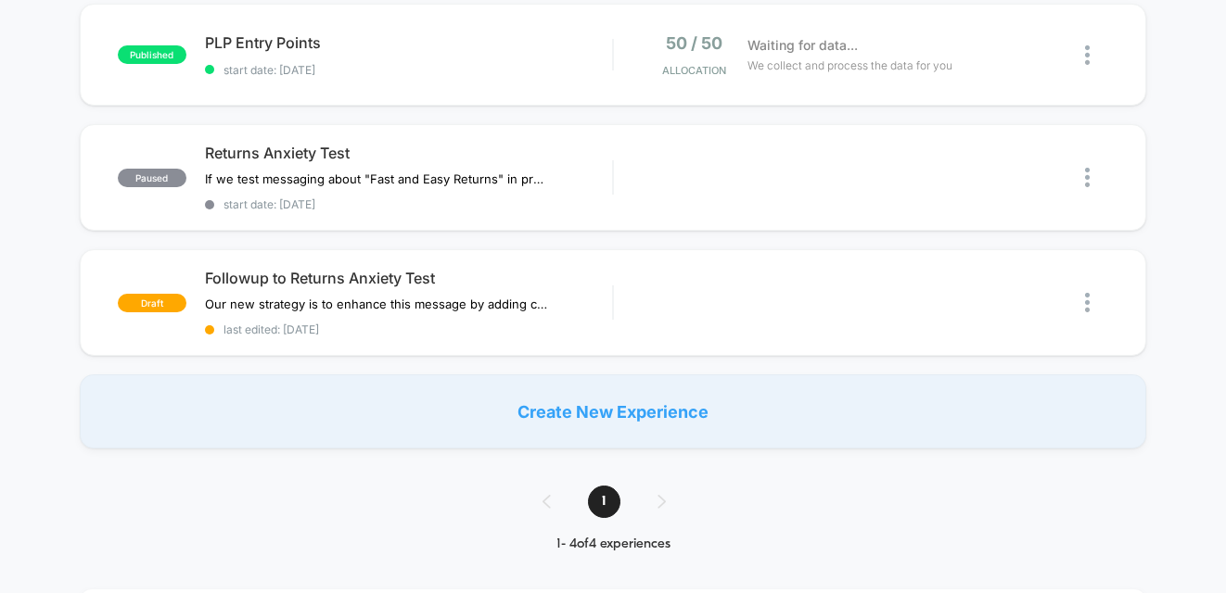
click at [63, 272] on div "published Copy of Previous Cart Homepage Cart Abandonment start date: 10/10/202…" at bounding box center [613, 159] width 1226 height 579
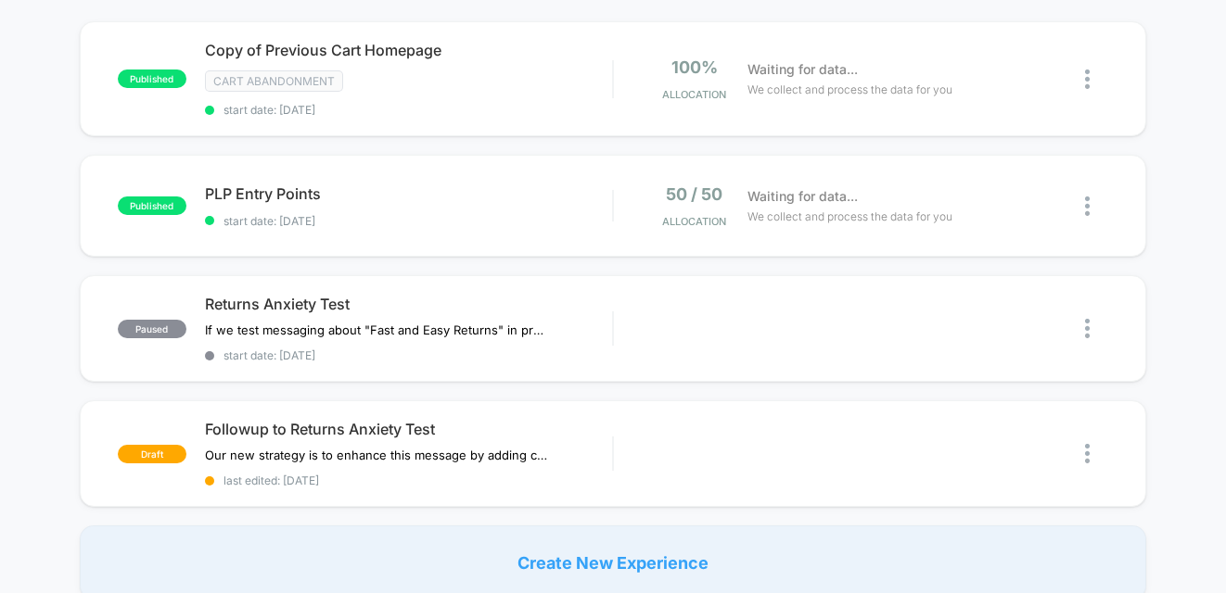
scroll to position [59, 0]
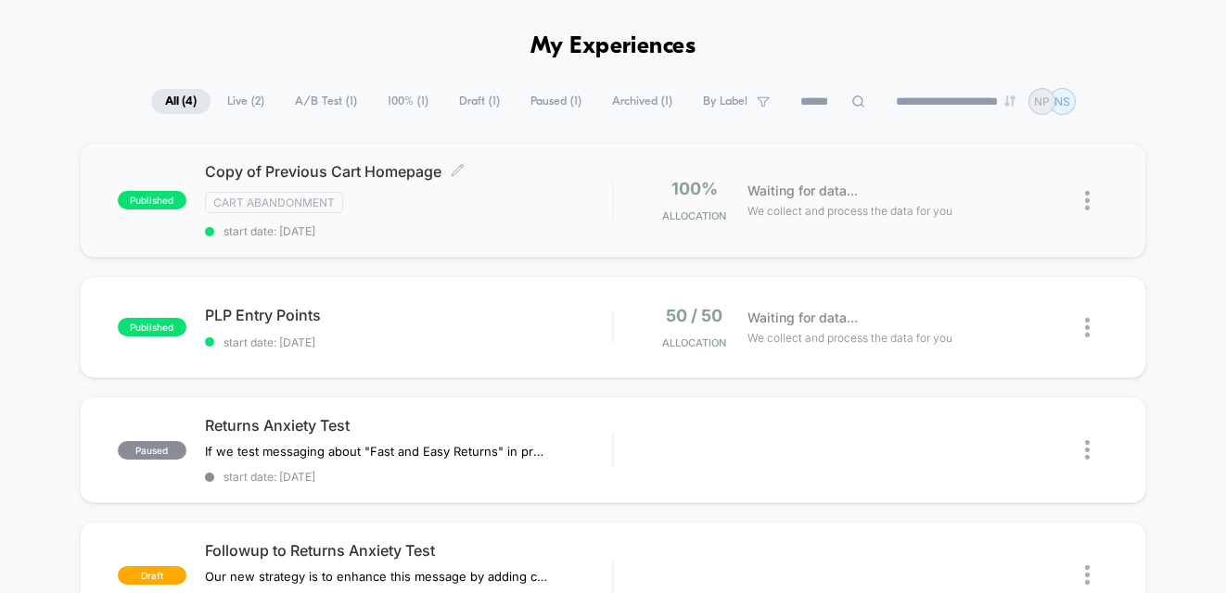
click at [556, 216] on div "Copy of Previous Cart Homepage Click to edit experience details Click to edit e…" at bounding box center [408, 200] width 407 height 76
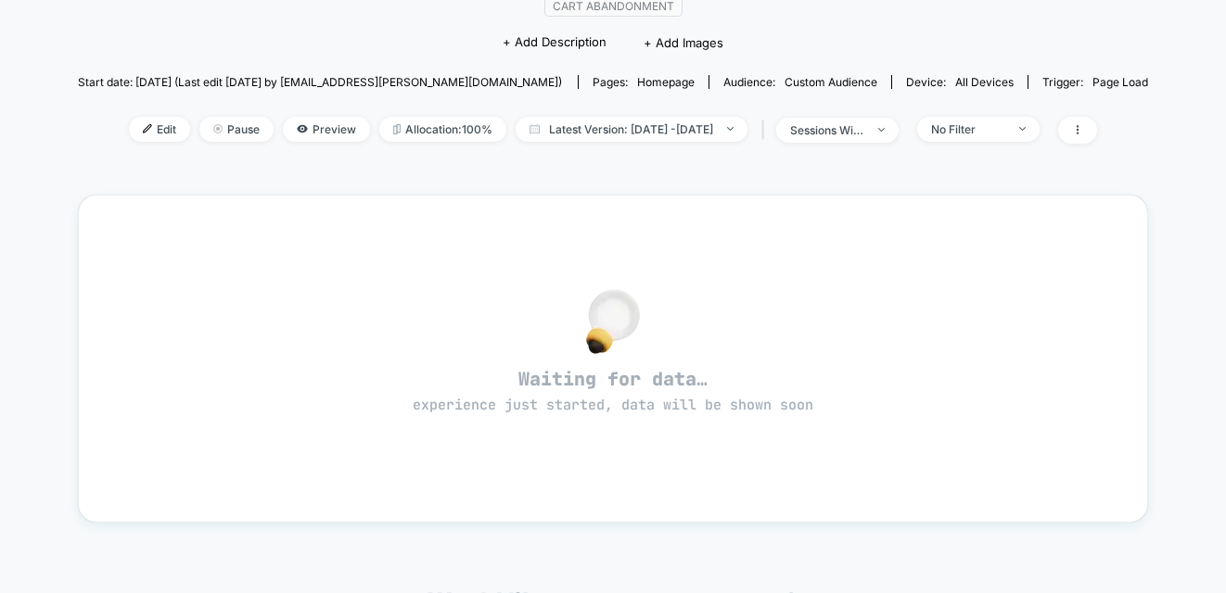
scroll to position [32, 0]
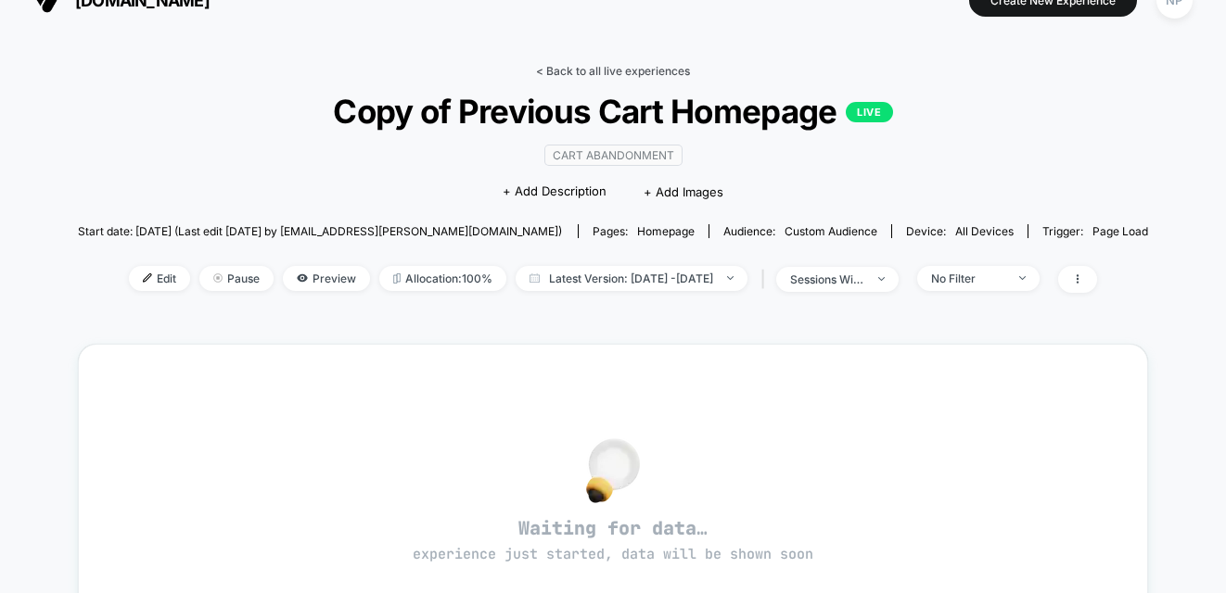
click at [573, 70] on link "< Back to all live experiences" at bounding box center [613, 71] width 154 height 14
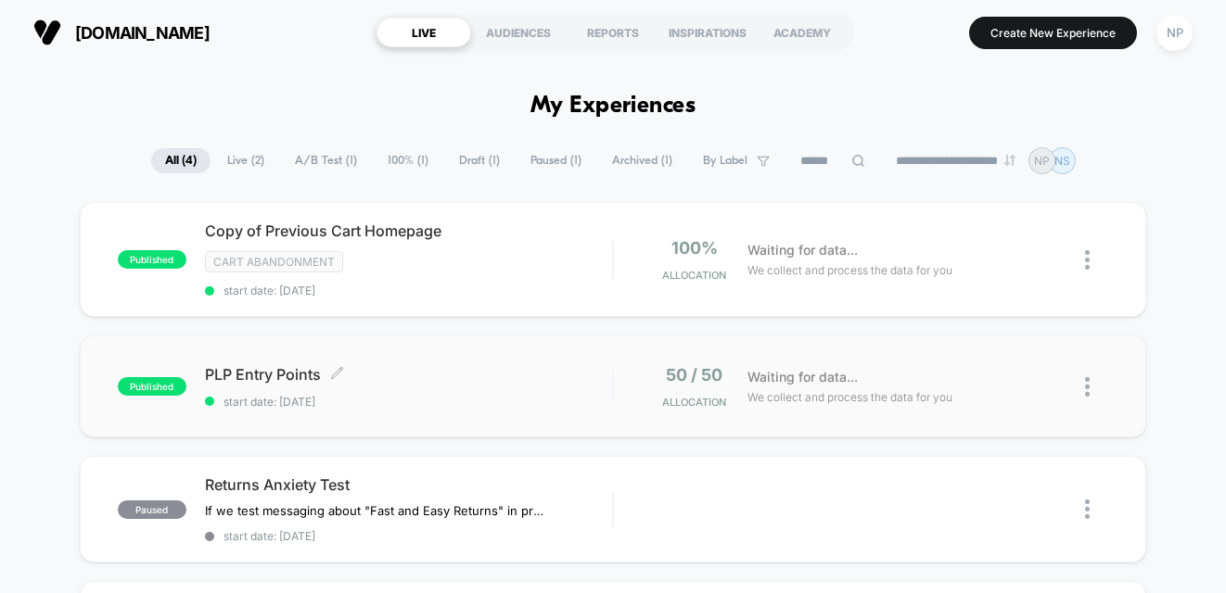
click at [397, 376] on span "PLP Entry Points Click to edit experience details" at bounding box center [408, 374] width 407 height 19
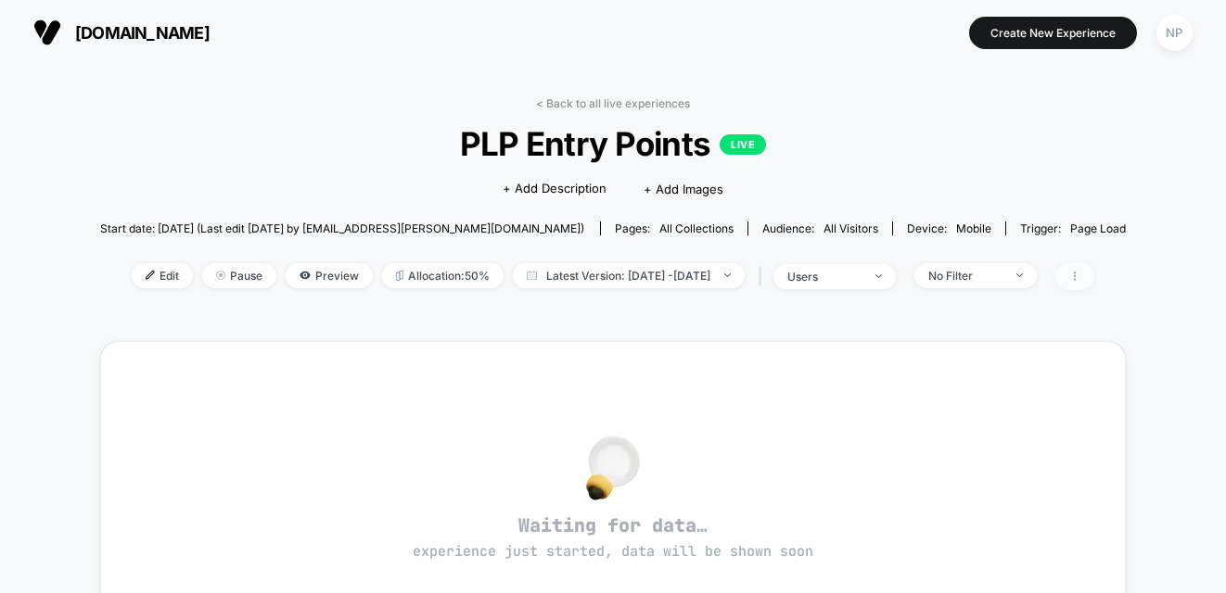
click at [1094, 285] on span at bounding box center [1074, 276] width 39 height 27
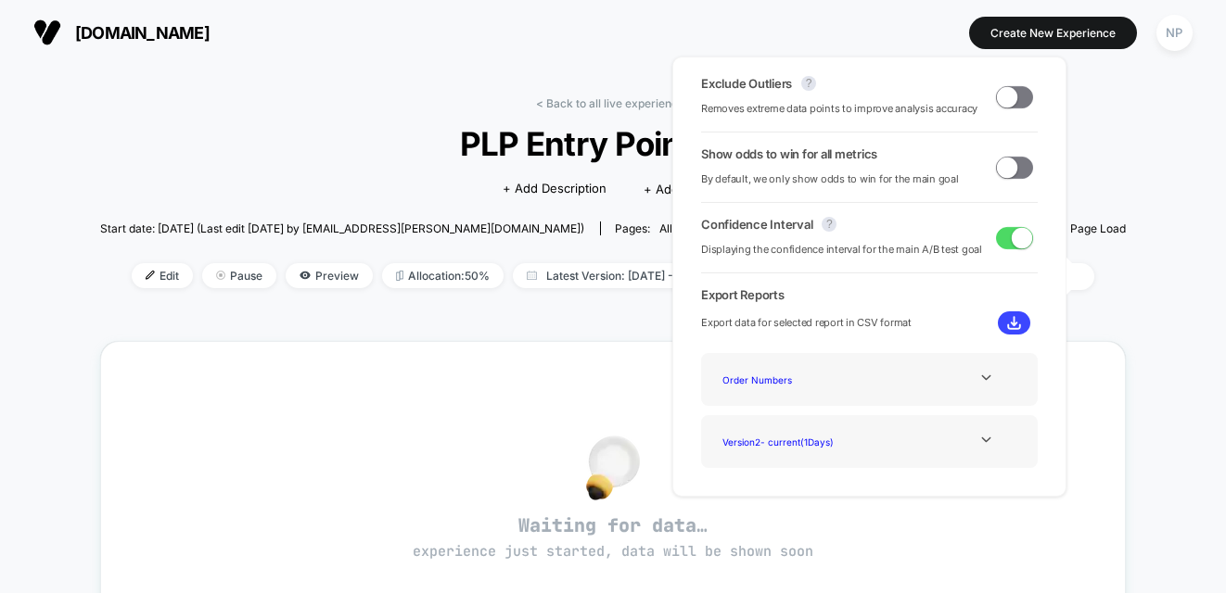
click at [51, 173] on div "< Back to all live experiences PLP Entry Points LIVE Click to edit experience d…" at bounding box center [613, 533] width 1226 height 937
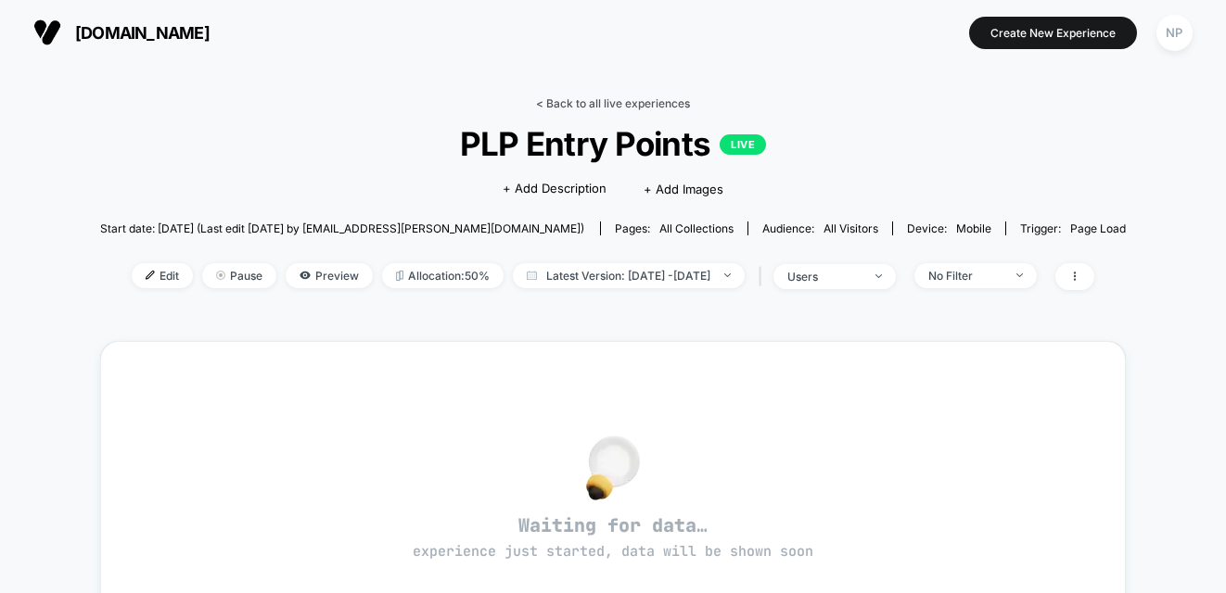
click at [550, 103] on link "< Back to all live experiences" at bounding box center [613, 103] width 154 height 14
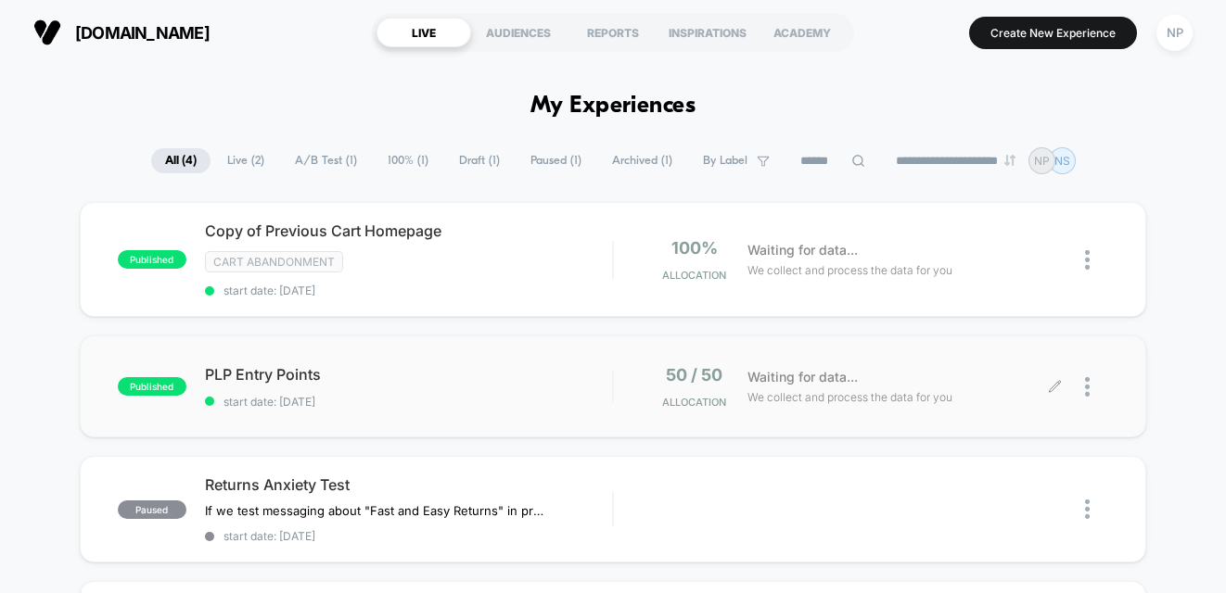
click at [1090, 381] on div at bounding box center [1096, 387] width 23 height 44
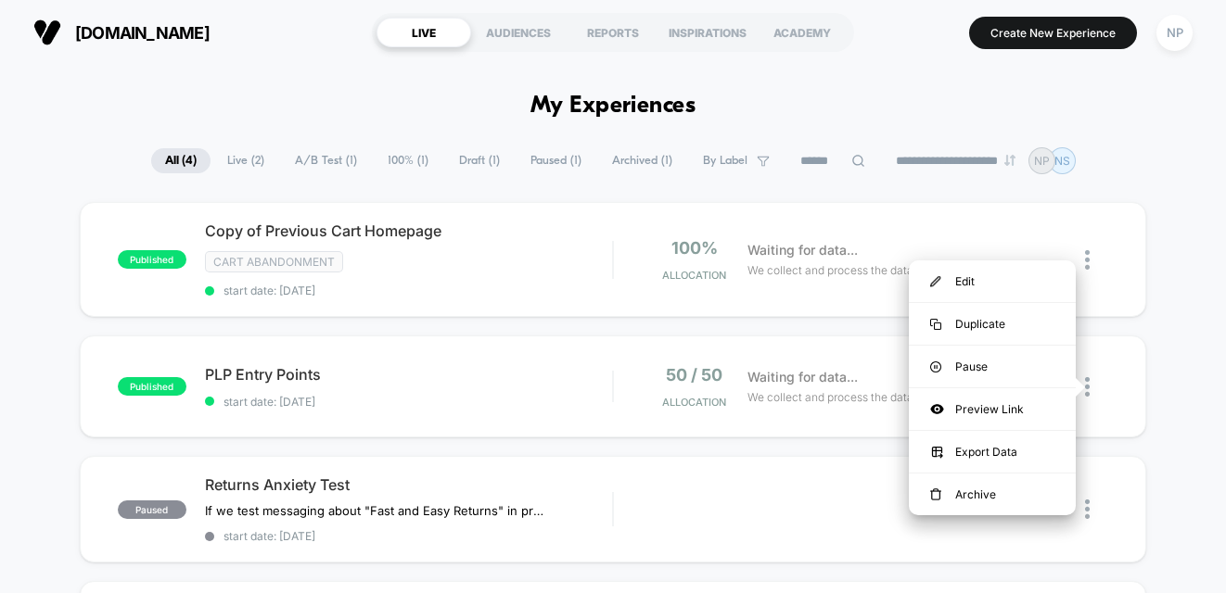
click at [1194, 350] on div "published Copy of Previous Cart Homepage Cart Abandonment start date: 10/10/202…" at bounding box center [613, 491] width 1226 height 579
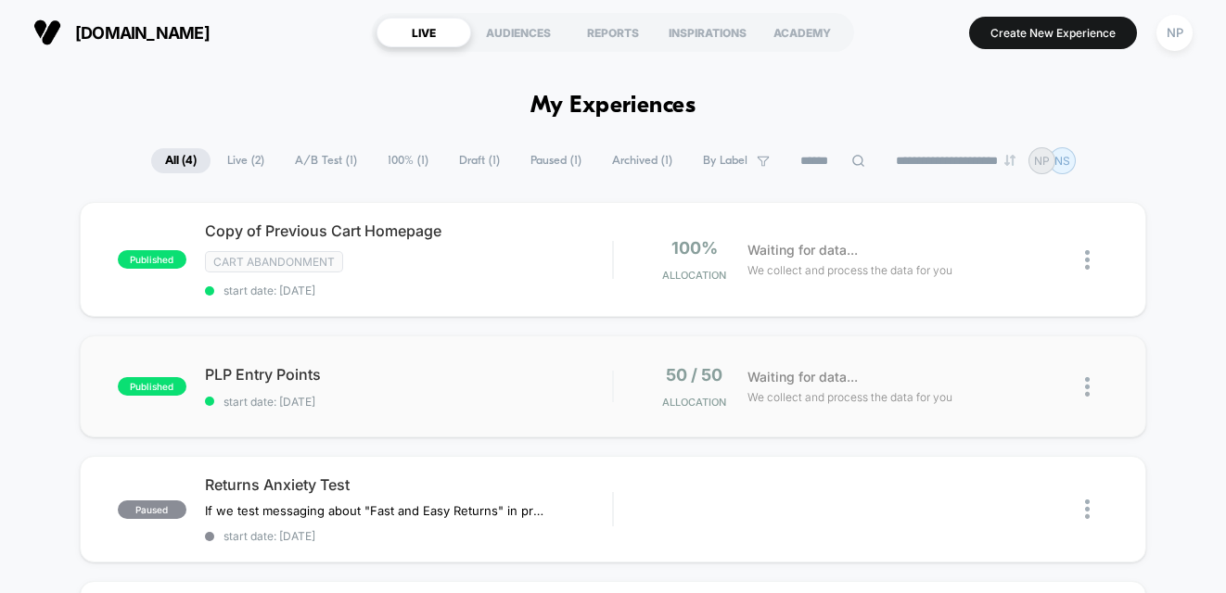
click at [446, 365] on span "PLP Entry Points" at bounding box center [408, 374] width 407 height 19
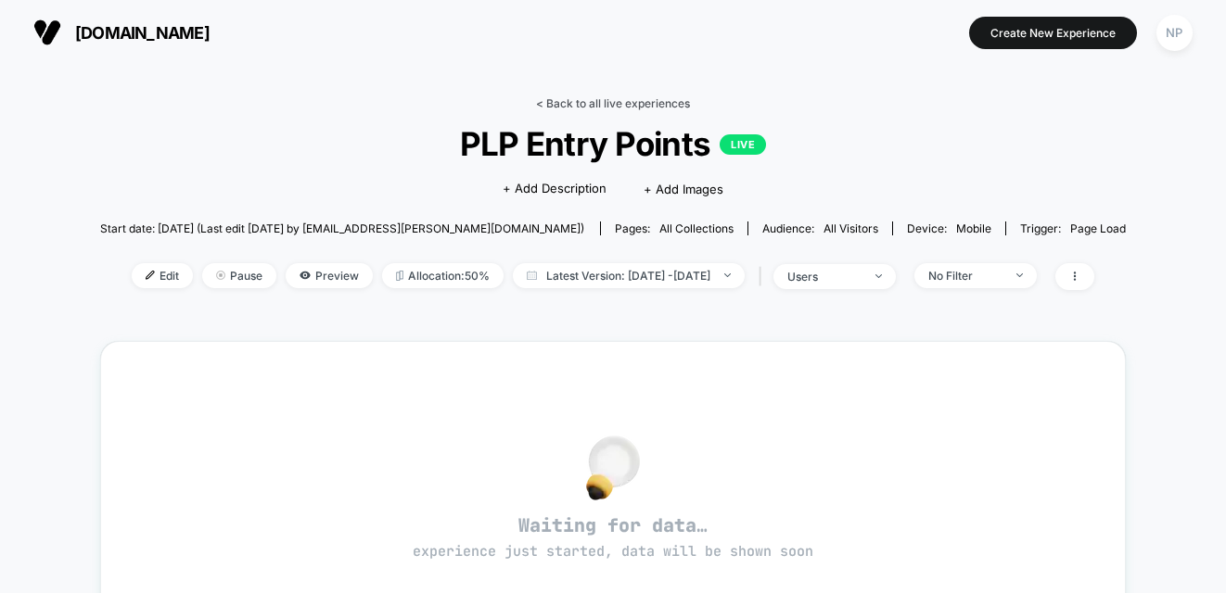
click at [644, 101] on link "< Back to all live experiences" at bounding box center [613, 103] width 154 height 14
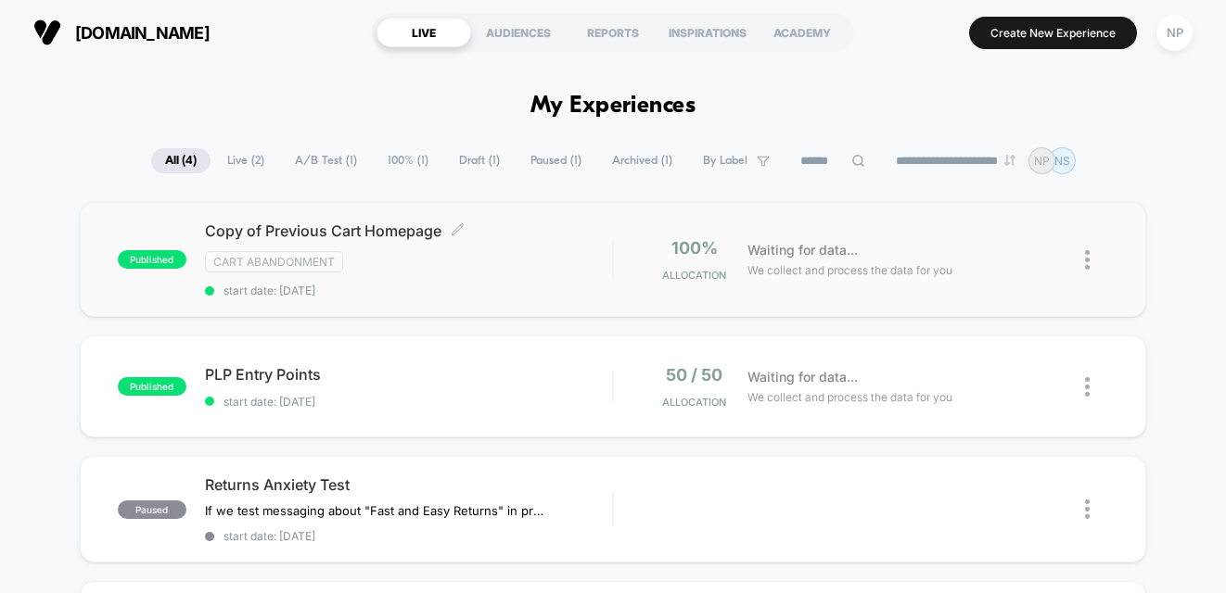
click at [457, 287] on span "start date: 10/10/2025" at bounding box center [408, 291] width 407 height 14
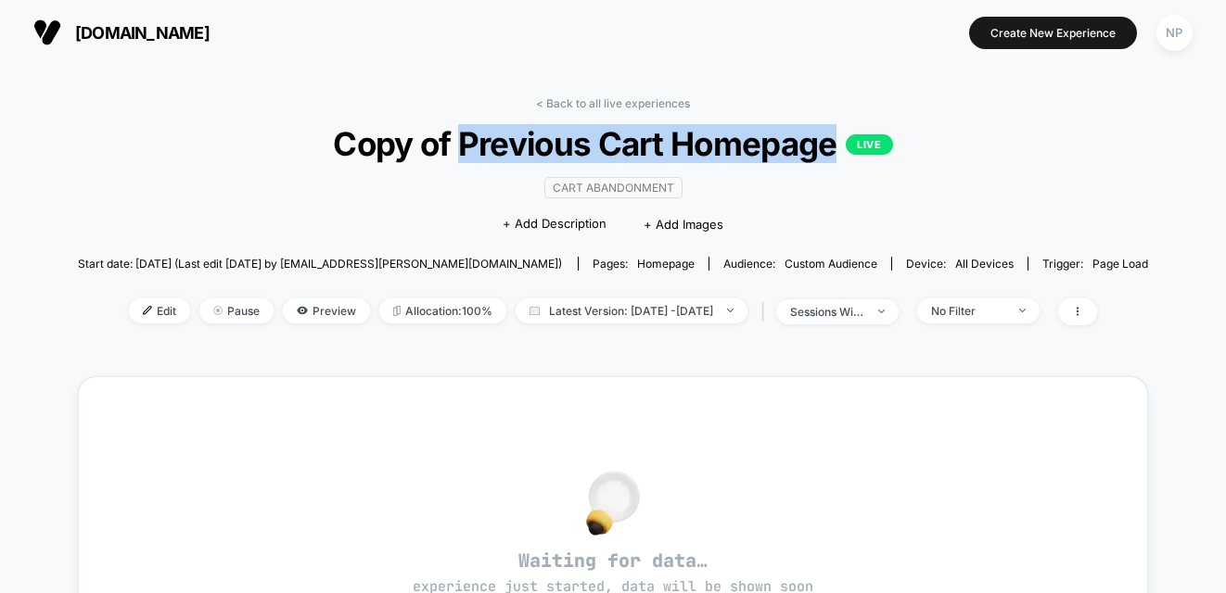
drag, startPoint x: 462, startPoint y: 147, endPoint x: 839, endPoint y: 159, distance: 377.6
click at [839, 159] on span "Copy of Previous Cart Homepage LIVE" at bounding box center [612, 143] width 963 height 39
copy span "Previous Cart Homepage"
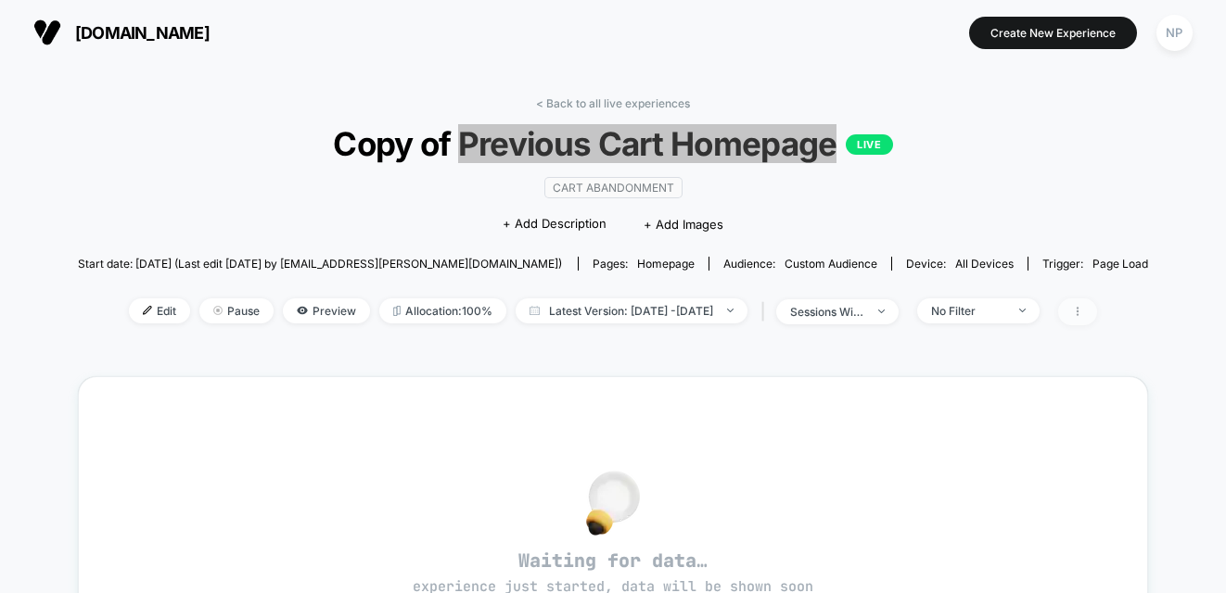
click at [1097, 300] on span at bounding box center [1077, 312] width 39 height 27
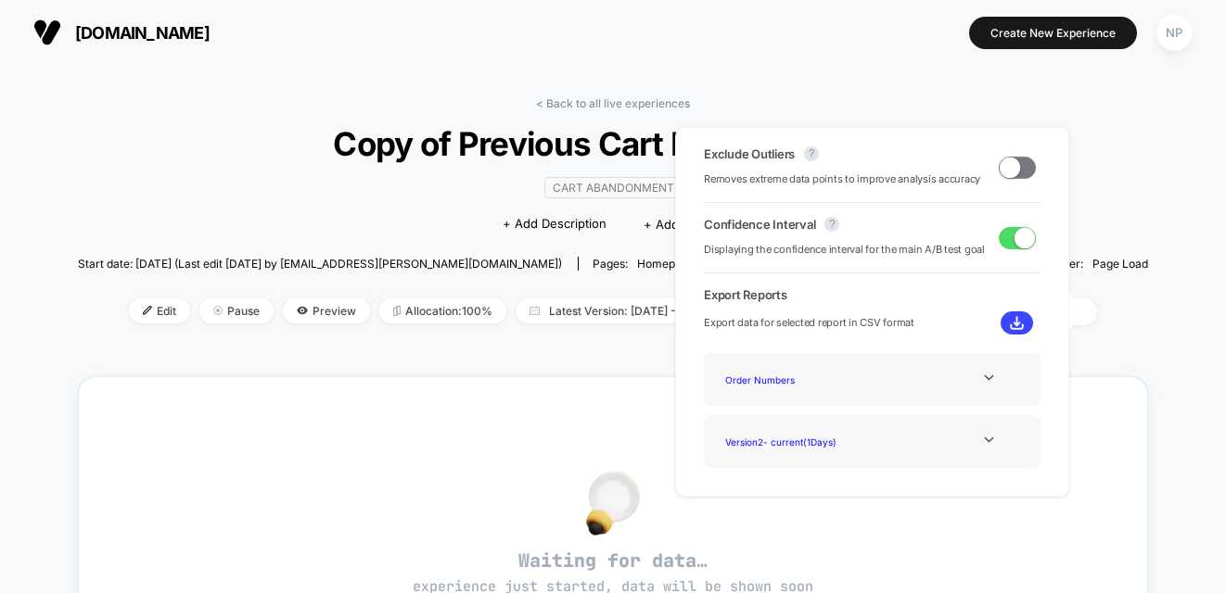
click at [63, 343] on div "< Back to all live experiences Copy of Previous Cart Homepage LIVE Cart Abandon…" at bounding box center [613, 576] width 1226 height 1022
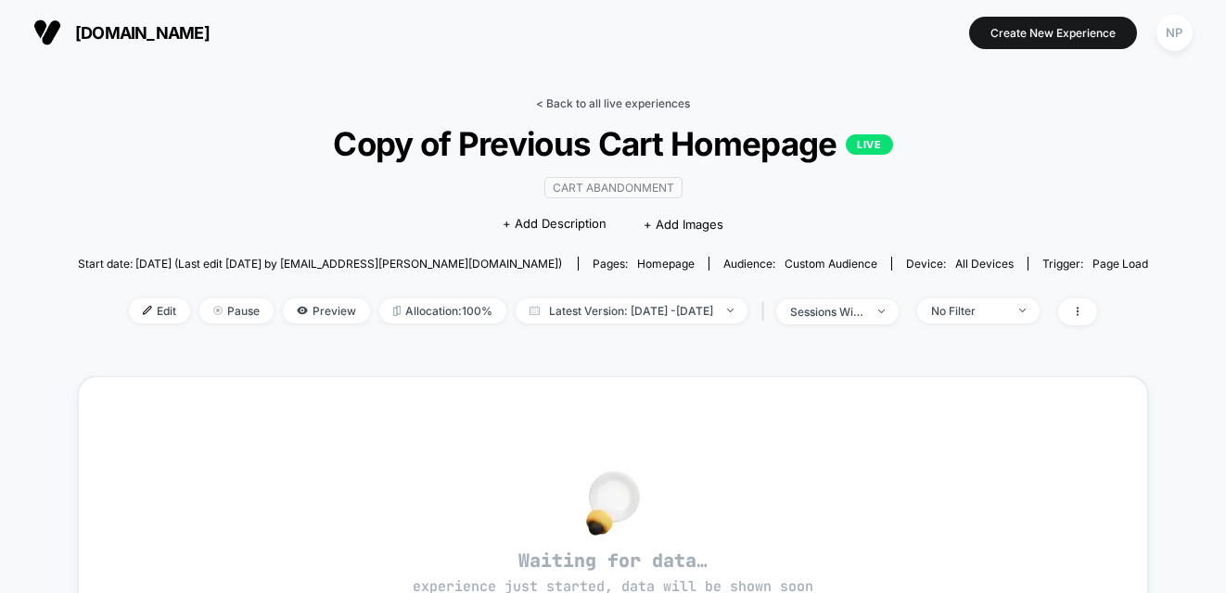
click at [657, 100] on link "< Back to all live experiences" at bounding box center [613, 103] width 154 height 14
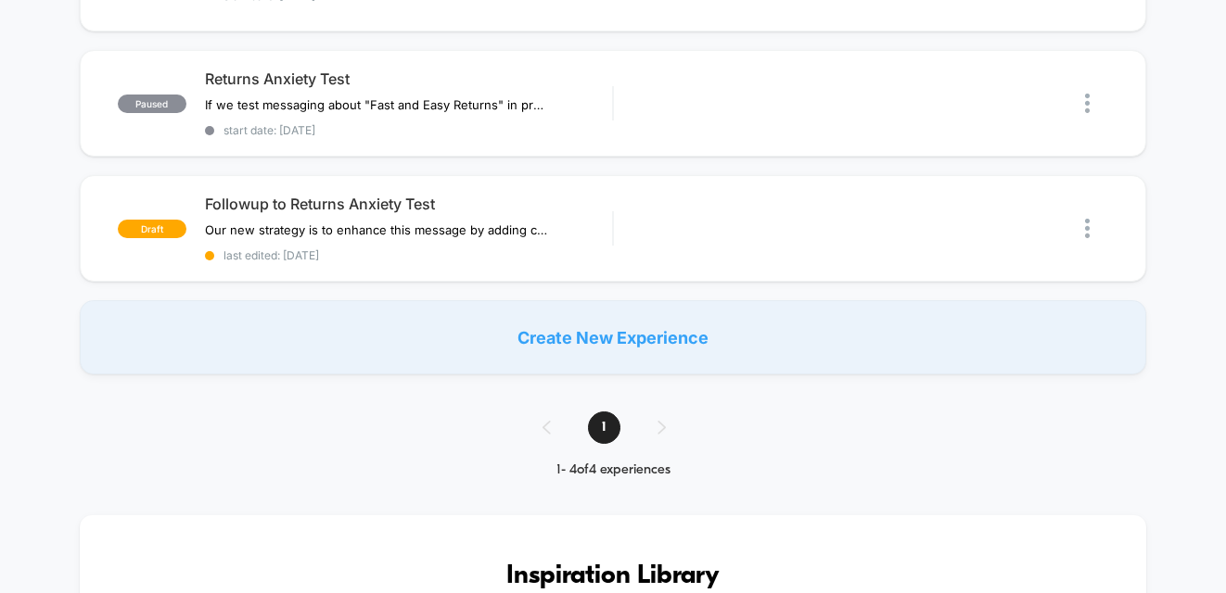
scroll to position [408, 0]
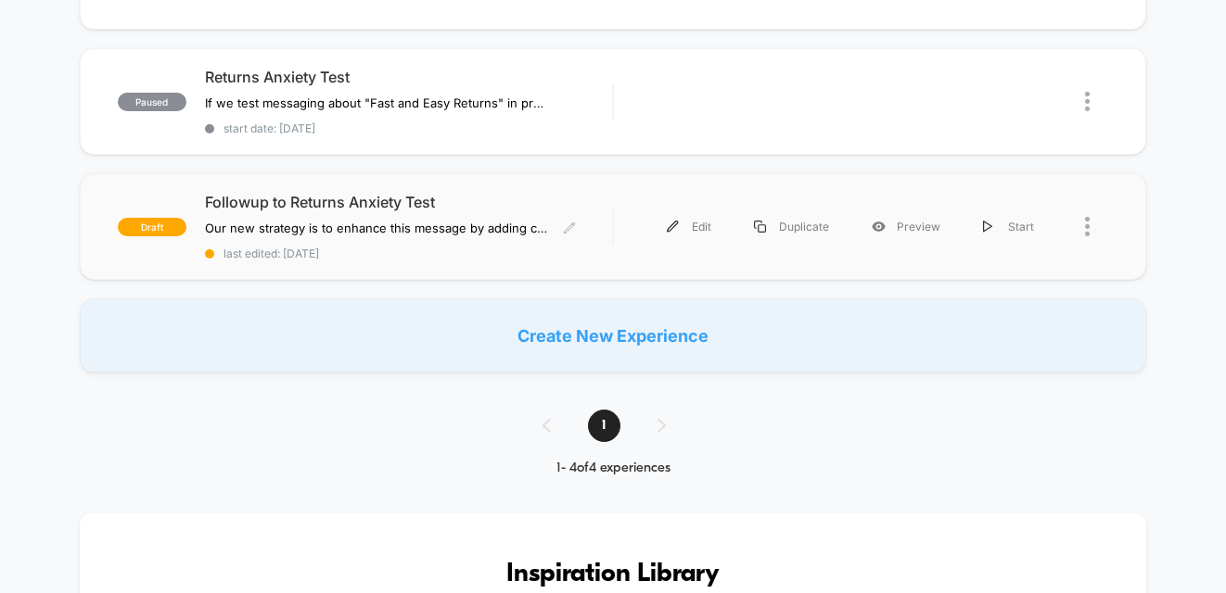
click at [423, 198] on span "Followup to Returns Anxiety Test" at bounding box center [408, 202] width 407 height 19
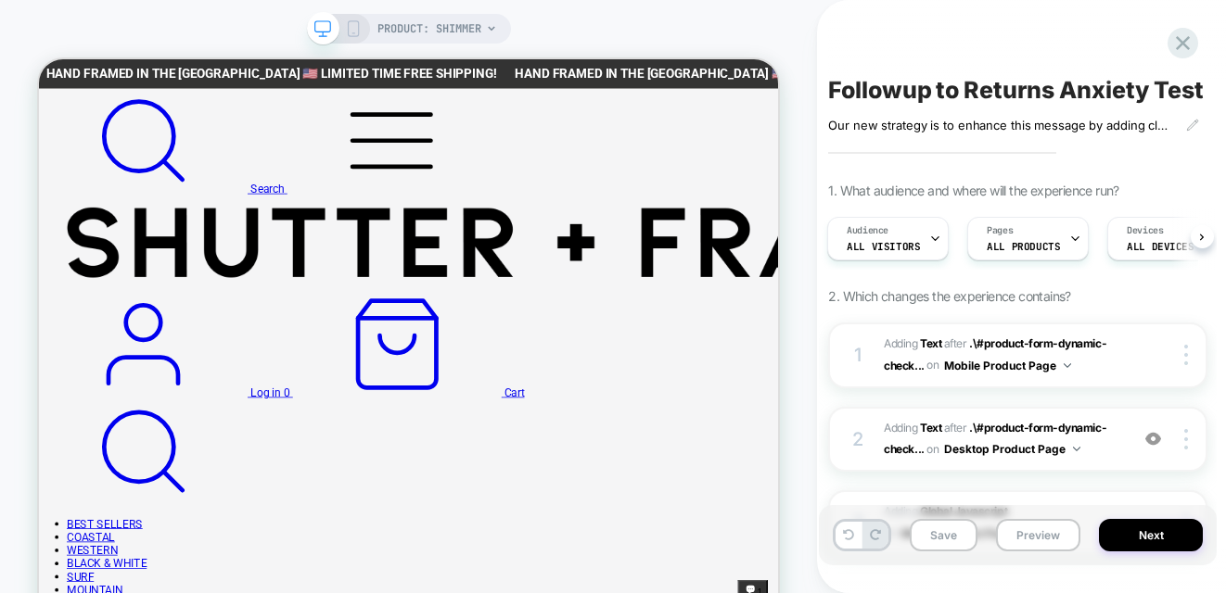
click at [353, 24] on icon at bounding box center [353, 28] width 17 height 17
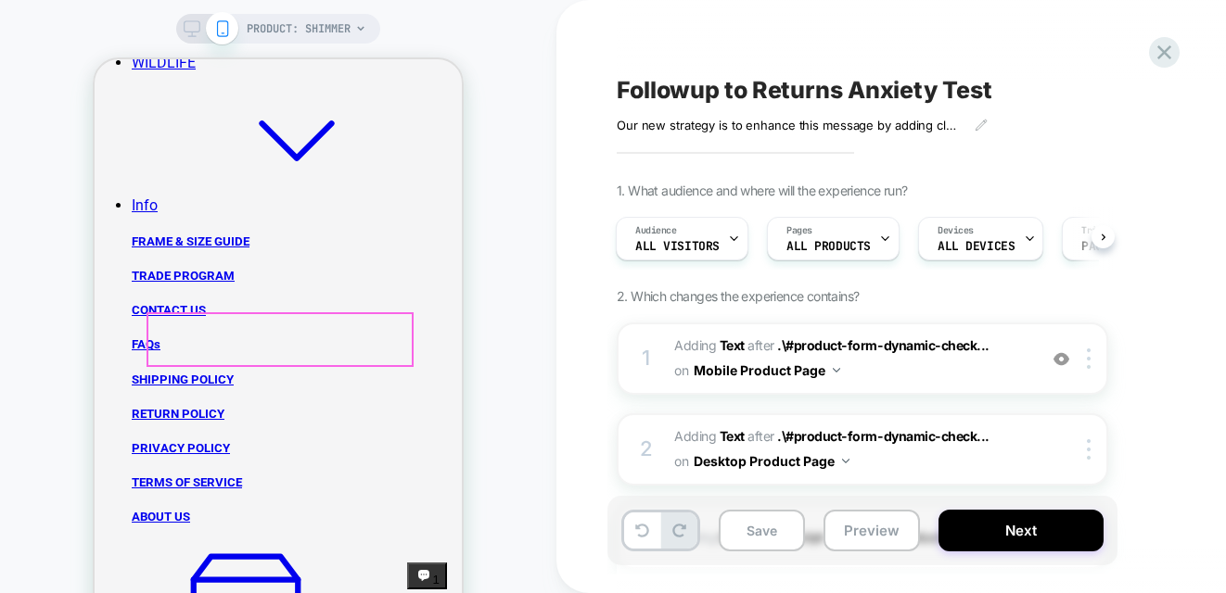
scroll to position [1028, 0]
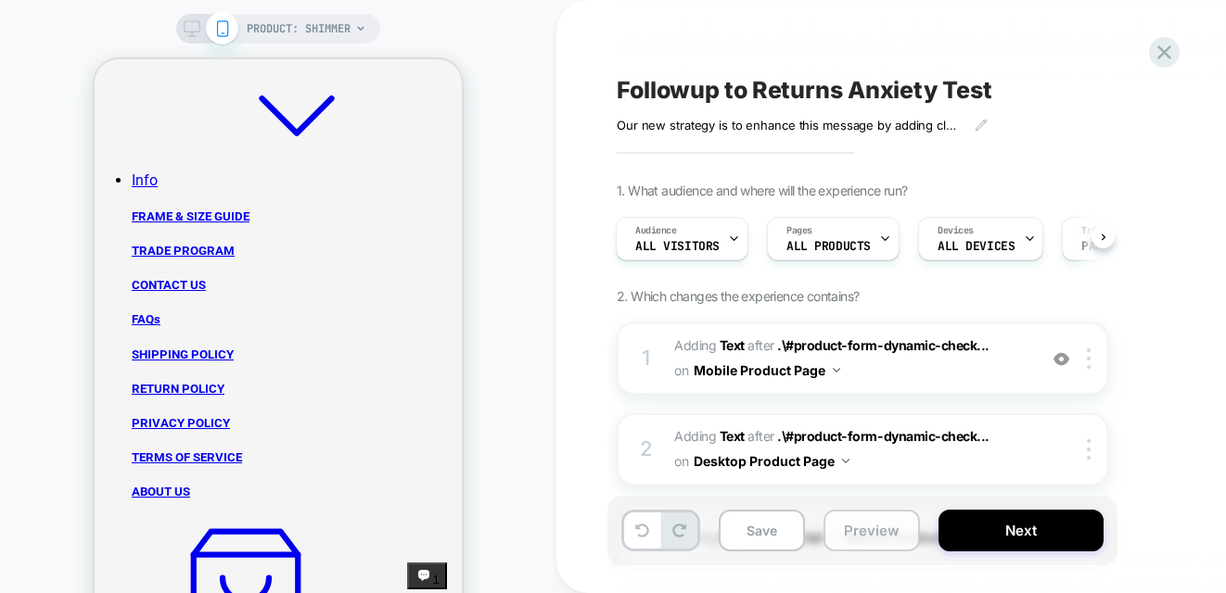
click at [835, 529] on button "Preview" at bounding box center [871, 531] width 96 height 42
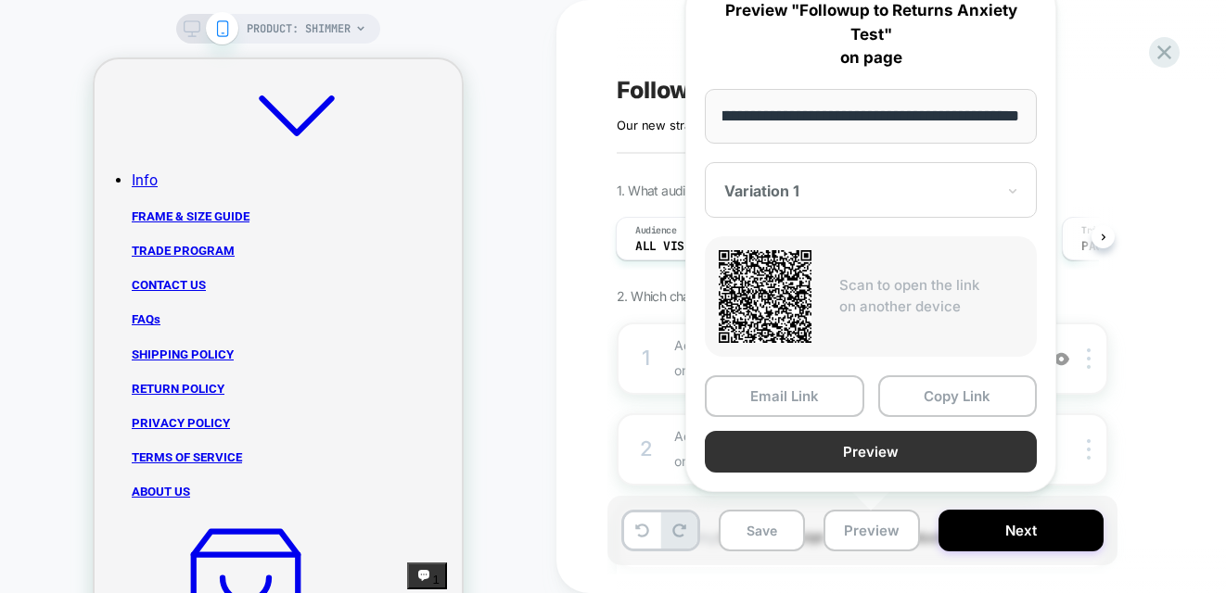
scroll to position [0, 0]
click at [862, 457] on button "Preview" at bounding box center [871, 452] width 332 height 42
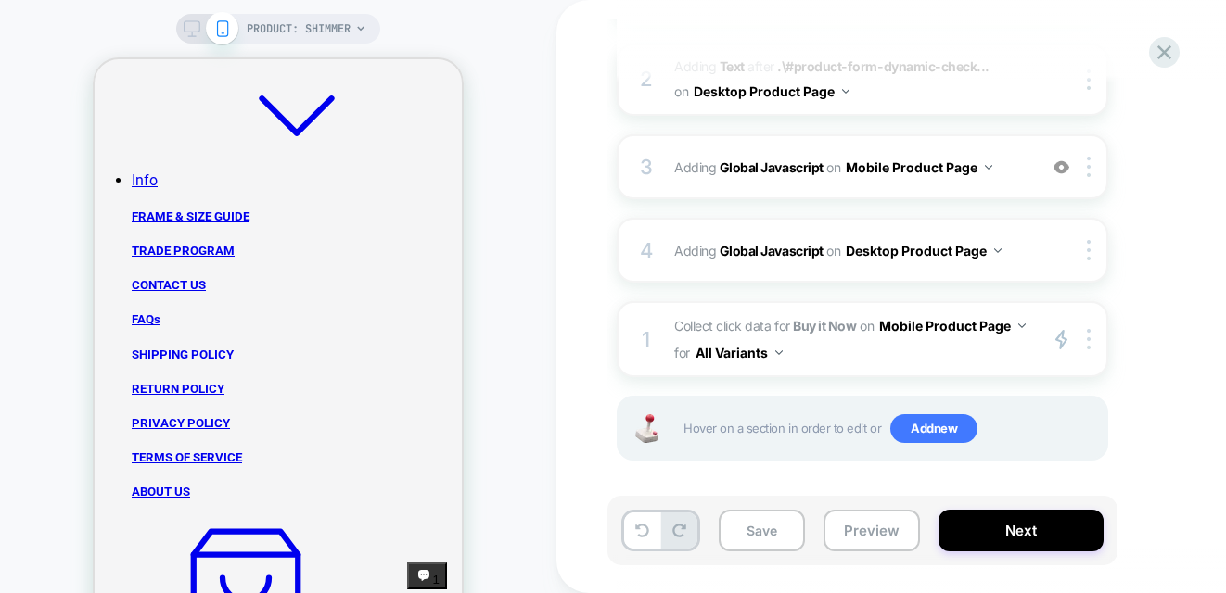
scroll to position [376, 0]
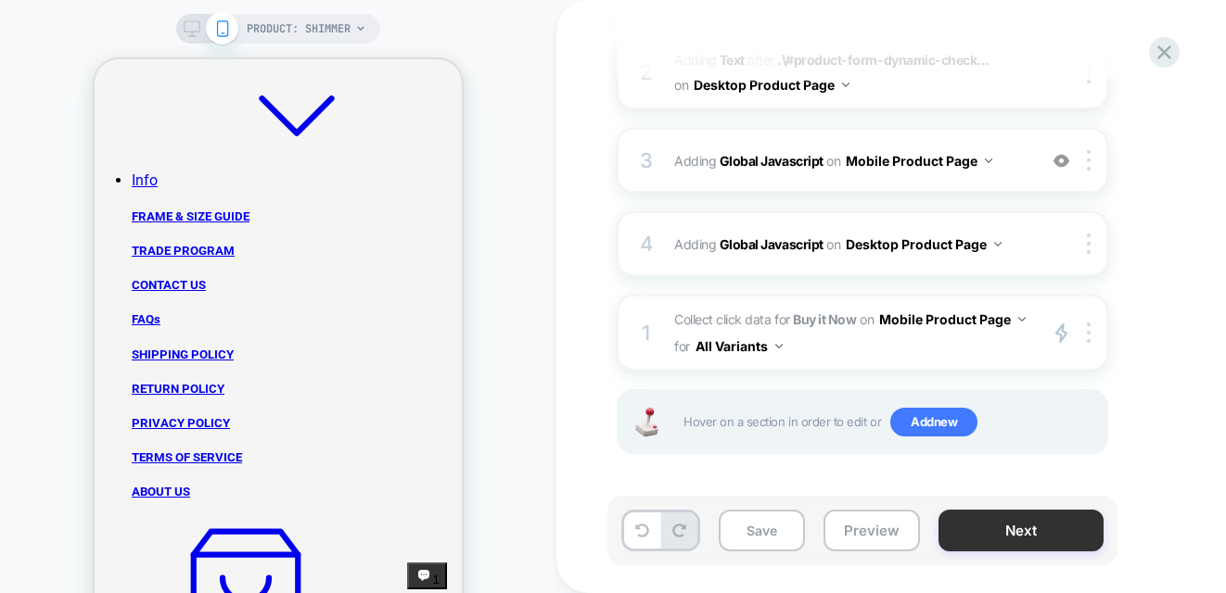
click at [1012, 531] on button "Next" at bounding box center [1020, 531] width 165 height 42
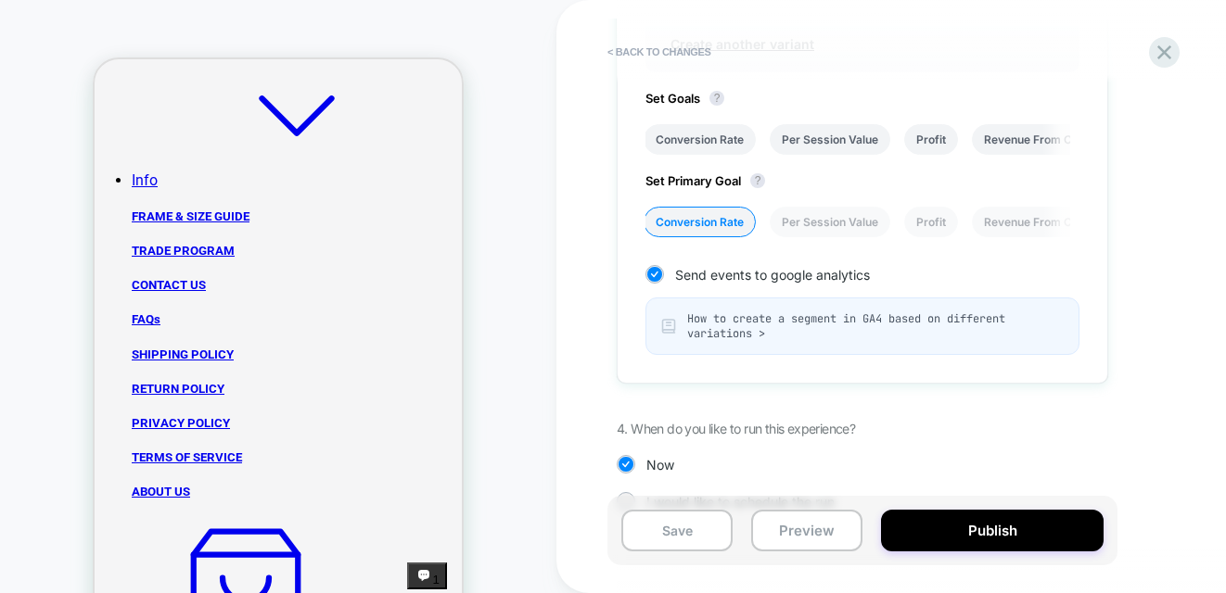
scroll to position [679, 0]
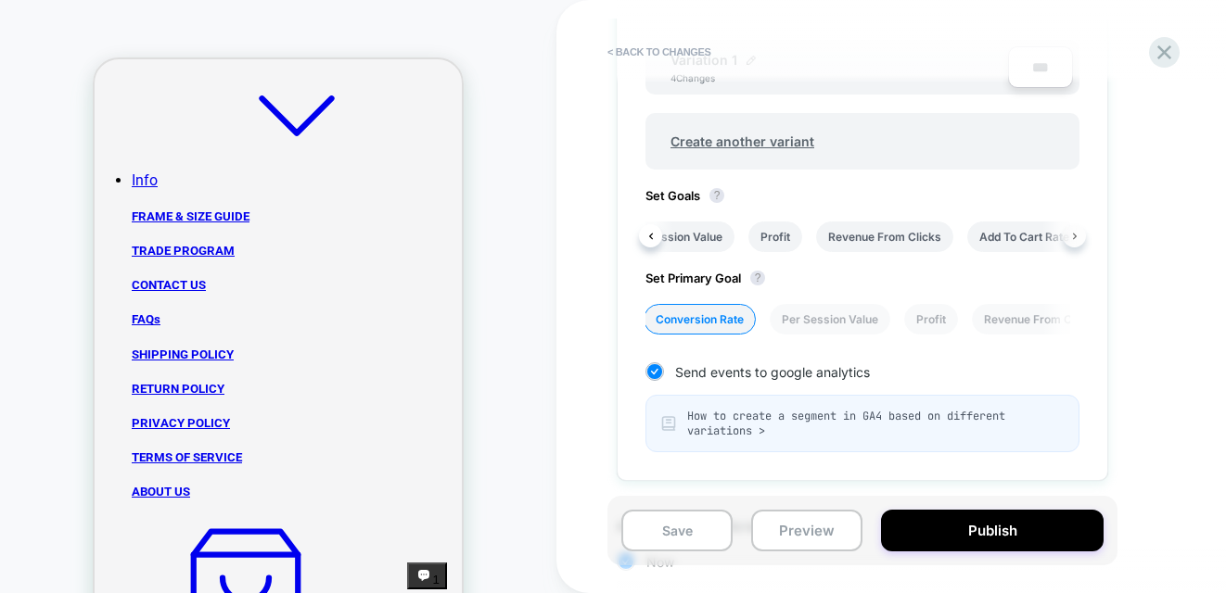
click at [1072, 233] on icon at bounding box center [1074, 236] width 7 height 7
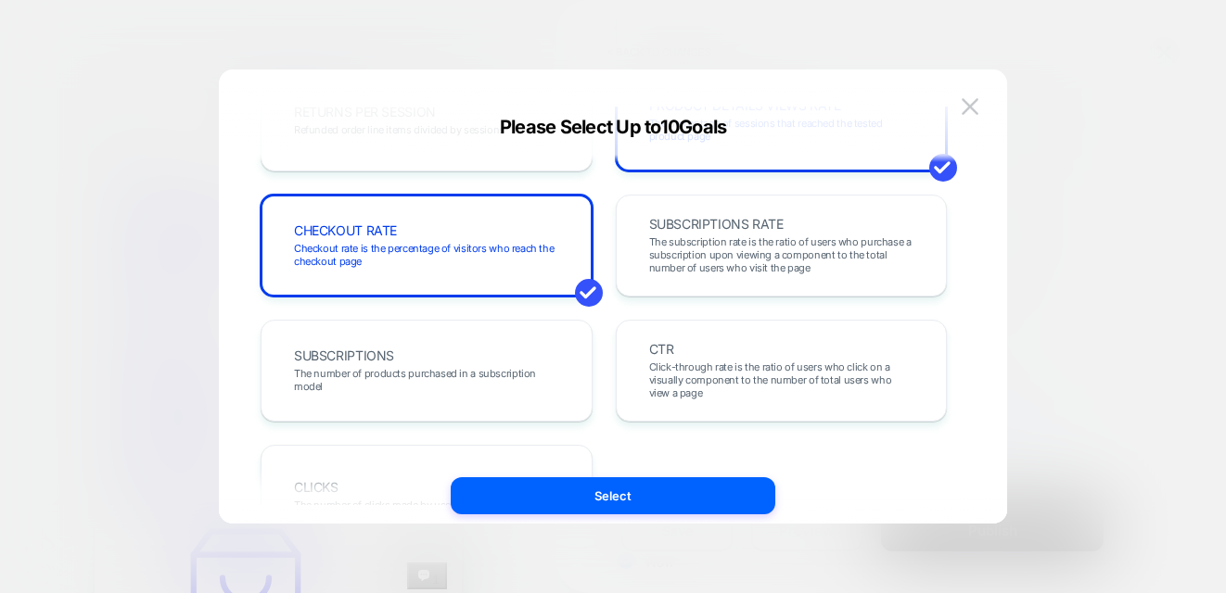
scroll to position [816, 0]
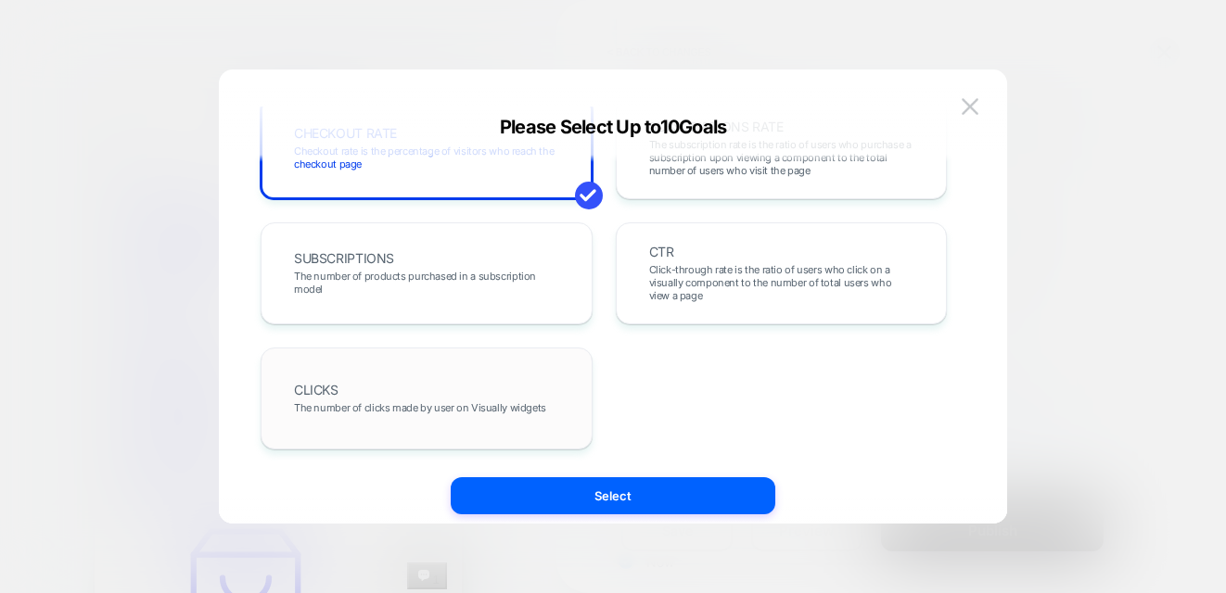
click at [383, 368] on div "CLICKS The number of clicks made by user on Visually widgets" at bounding box center [426, 398] width 293 height 63
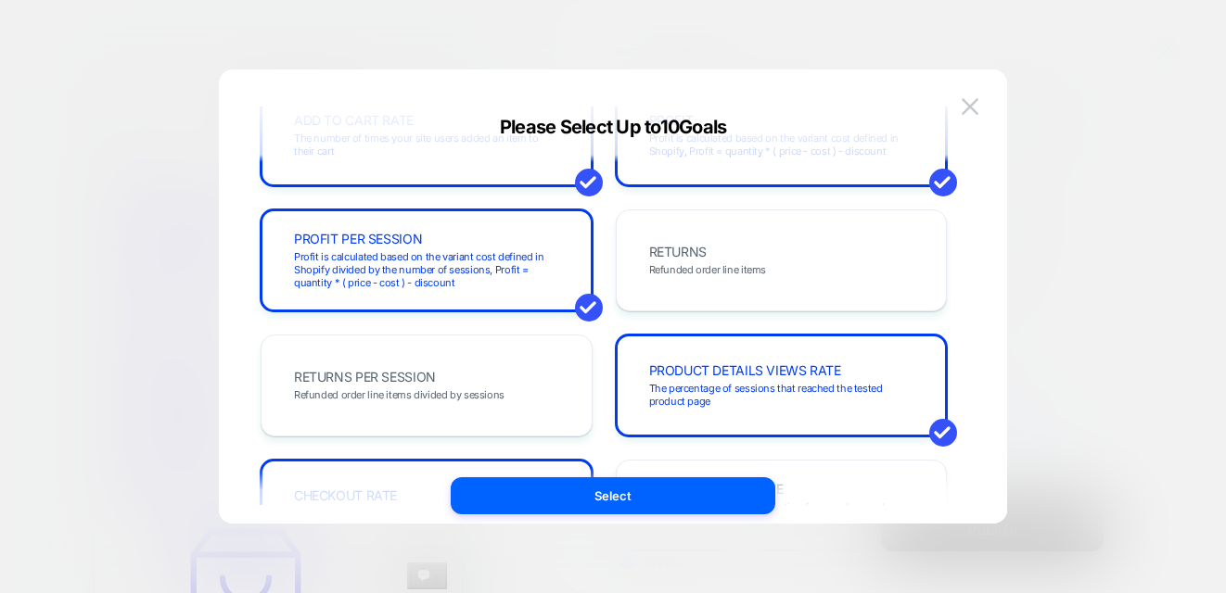
scroll to position [389, 0]
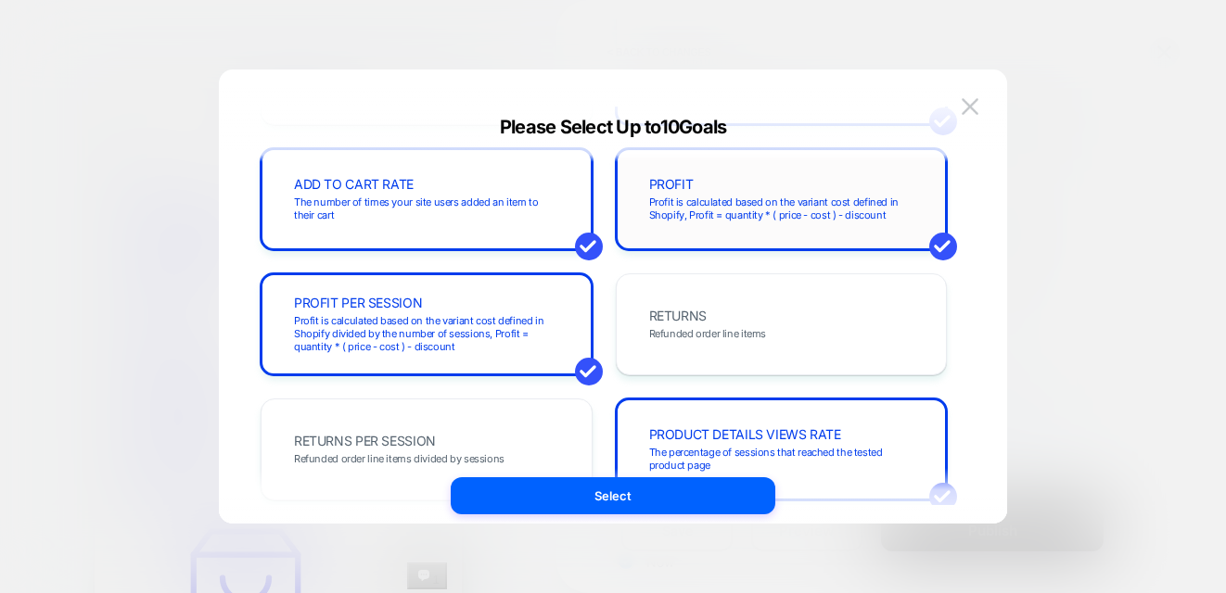
click at [805, 162] on div "PROFIT Profit is calculated based on the variant cost defined in Shopify, Profi…" at bounding box center [782, 199] width 332 height 102
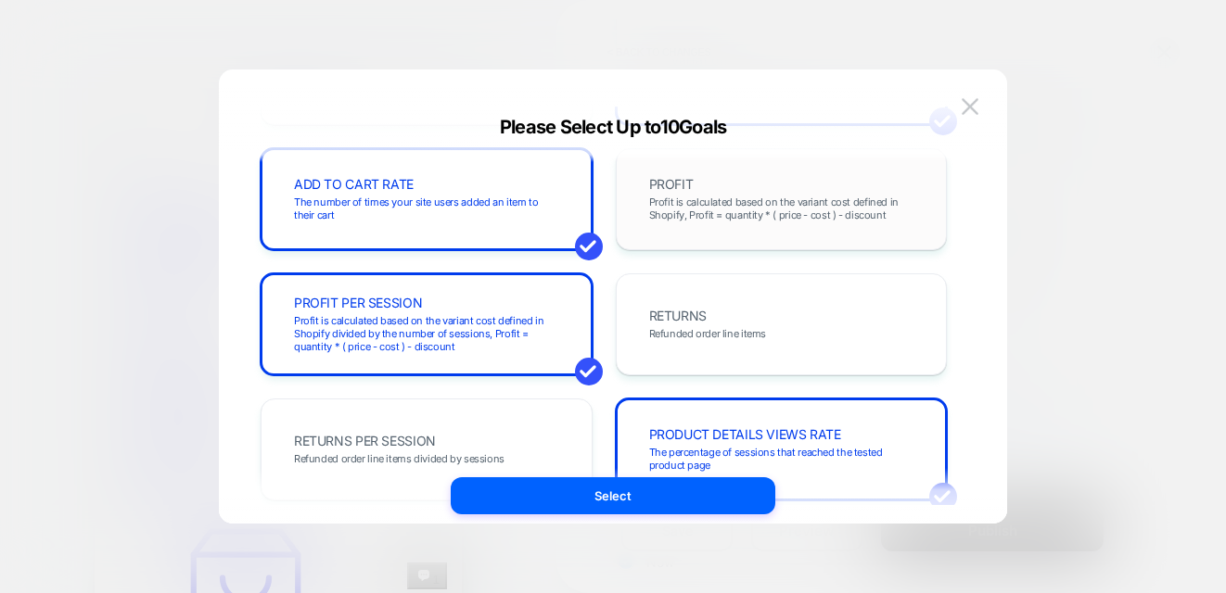
click at [733, 201] on span "Profit is calculated based on the variant cost defined in Shopify, Profit = qua…" at bounding box center [781, 209] width 265 height 26
click at [415, 314] on span "Profit is calculated based on the variant cost defined in Shopify divided by th…" at bounding box center [426, 333] width 265 height 39
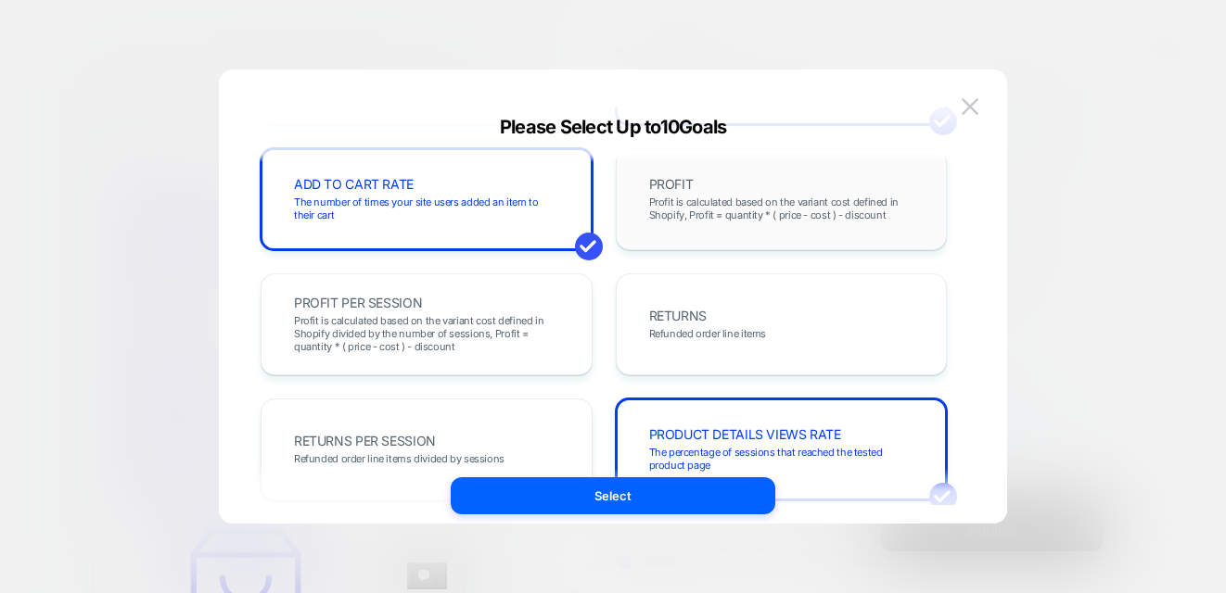
click at [797, 196] on span "Profit is calculated based on the variant cost defined in Shopify, Profit = qua…" at bounding box center [781, 209] width 265 height 26
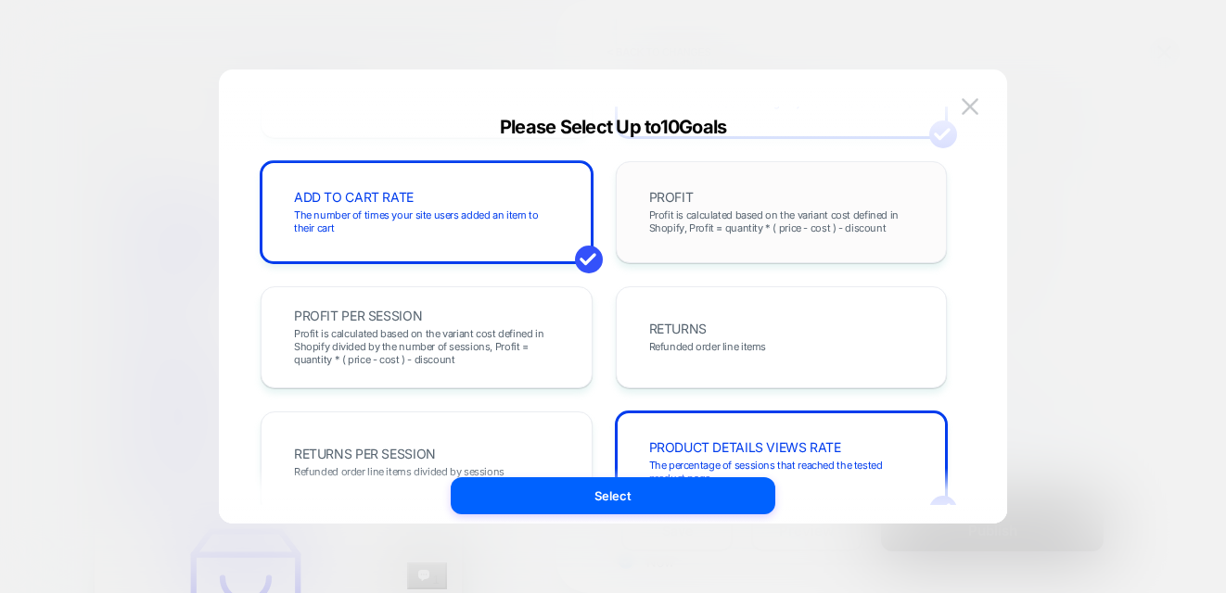
scroll to position [313, 0]
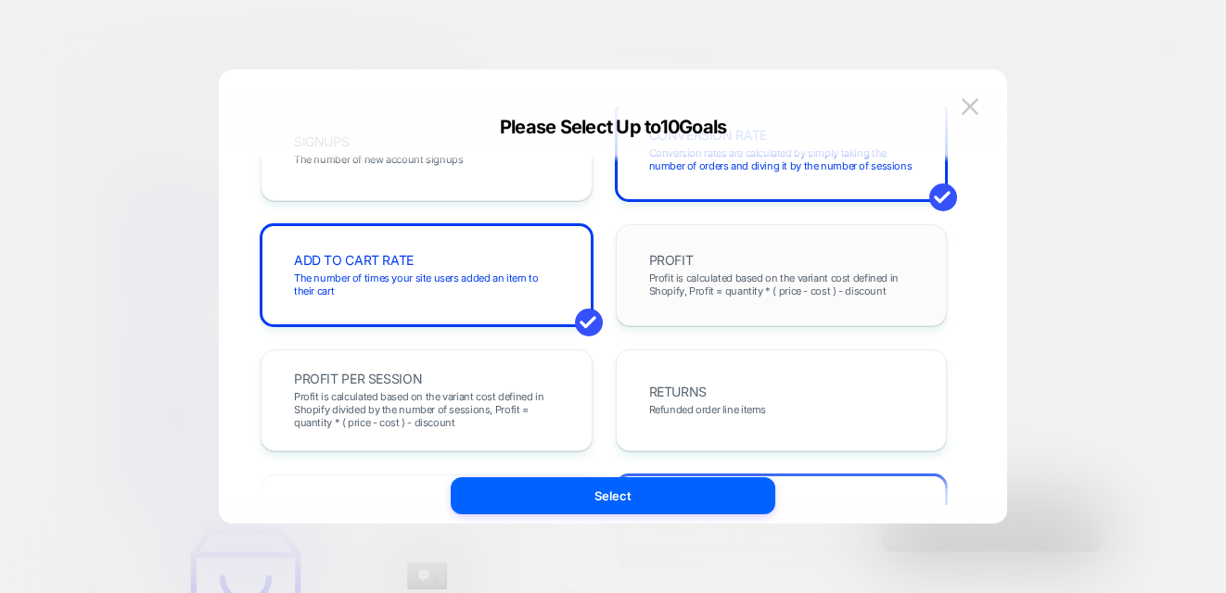
click at [829, 311] on div "PROFIT Profit is calculated based on the variant cost defined in Shopify, Profi…" at bounding box center [782, 275] width 332 height 102
click at [709, 254] on div "PROFIT Profit is calculated based on the variant cost defined in Shopify, Profi…" at bounding box center [781, 275] width 293 height 63
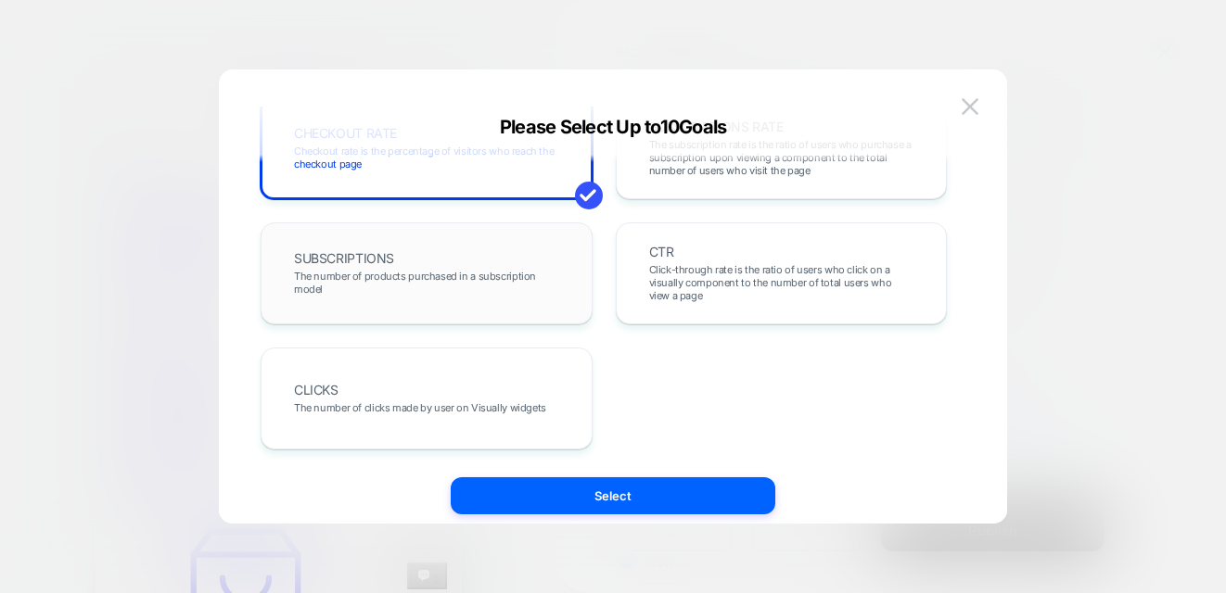
scroll to position [784, 0]
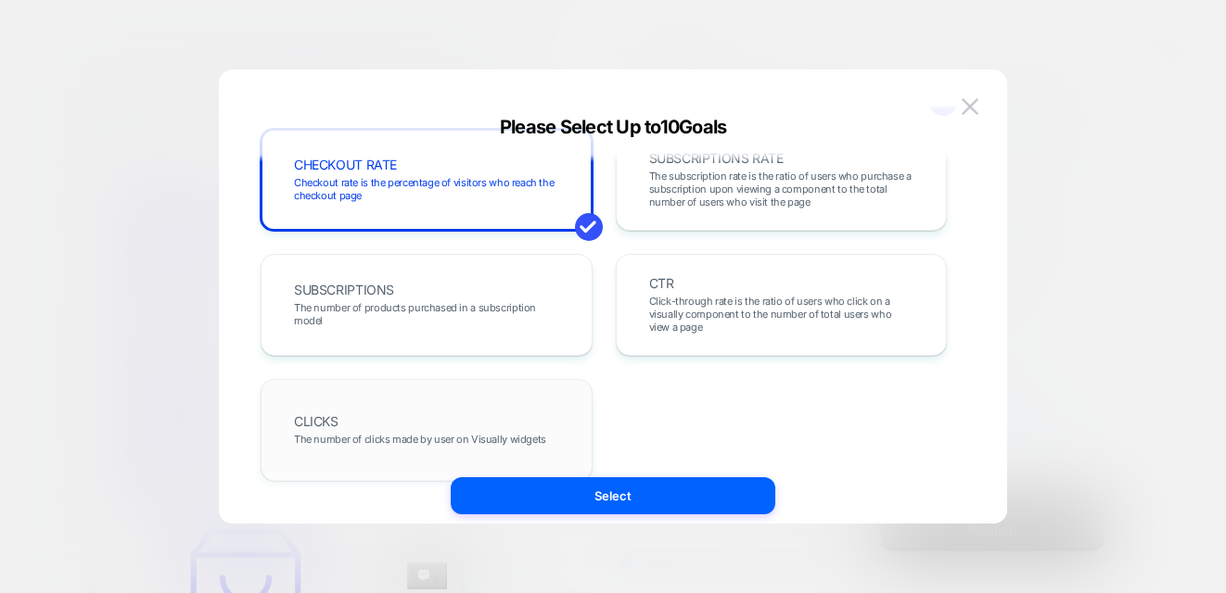
click at [443, 407] on div "CLICKS The number of clicks made by user on Visually widgets" at bounding box center [426, 430] width 293 height 63
click at [969, 110] on img at bounding box center [970, 106] width 17 height 16
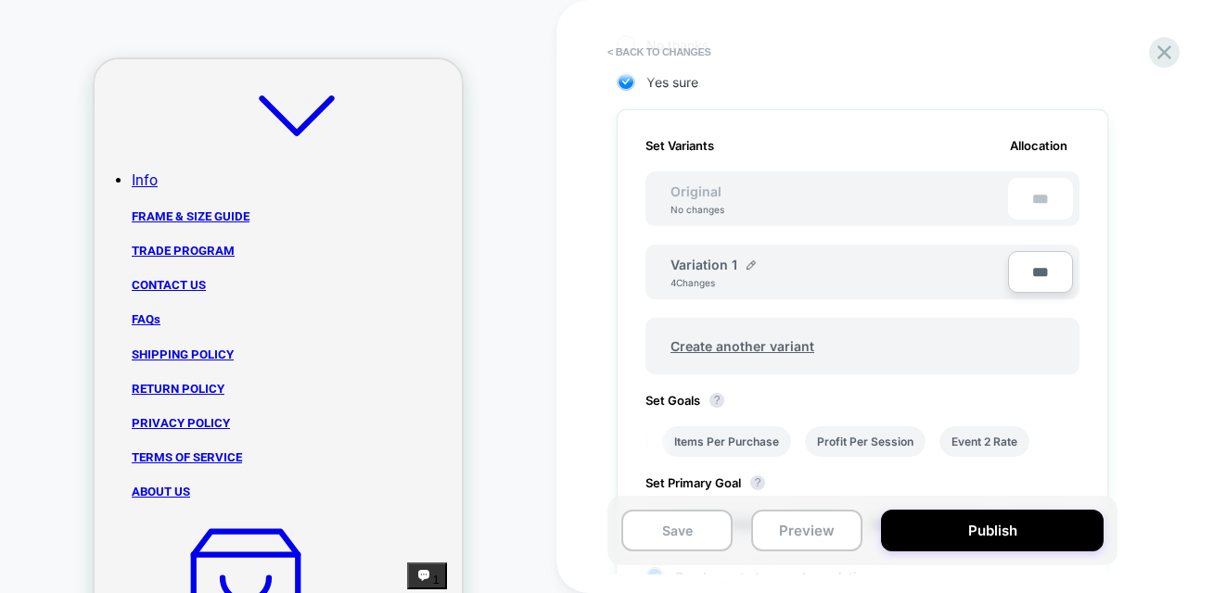
scroll to position [452, 0]
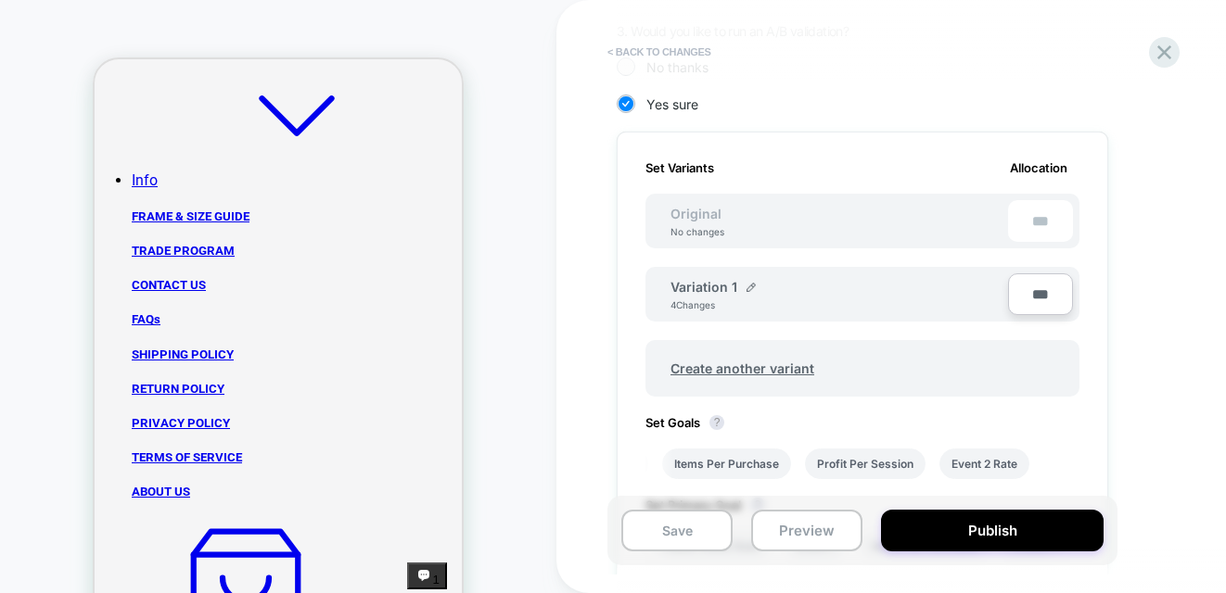
click at [669, 53] on button "< Back to changes" at bounding box center [659, 52] width 122 height 30
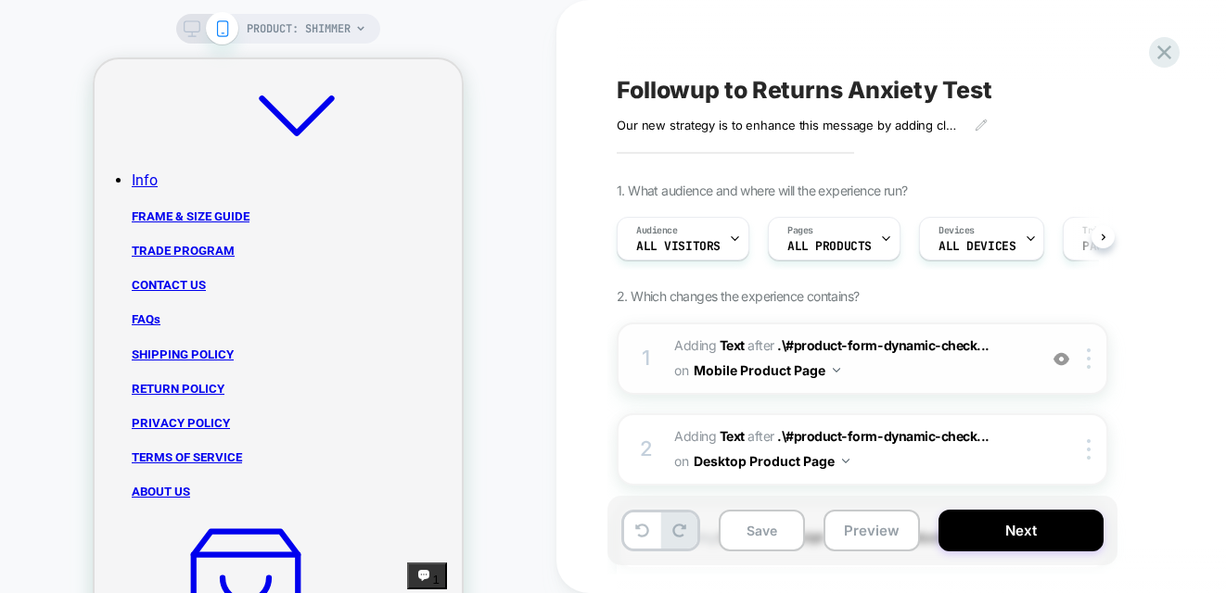
scroll to position [0, 1]
click at [764, 545] on button "Save" at bounding box center [762, 531] width 86 height 42
click at [1059, 534] on button "Next" at bounding box center [1020, 531] width 165 height 42
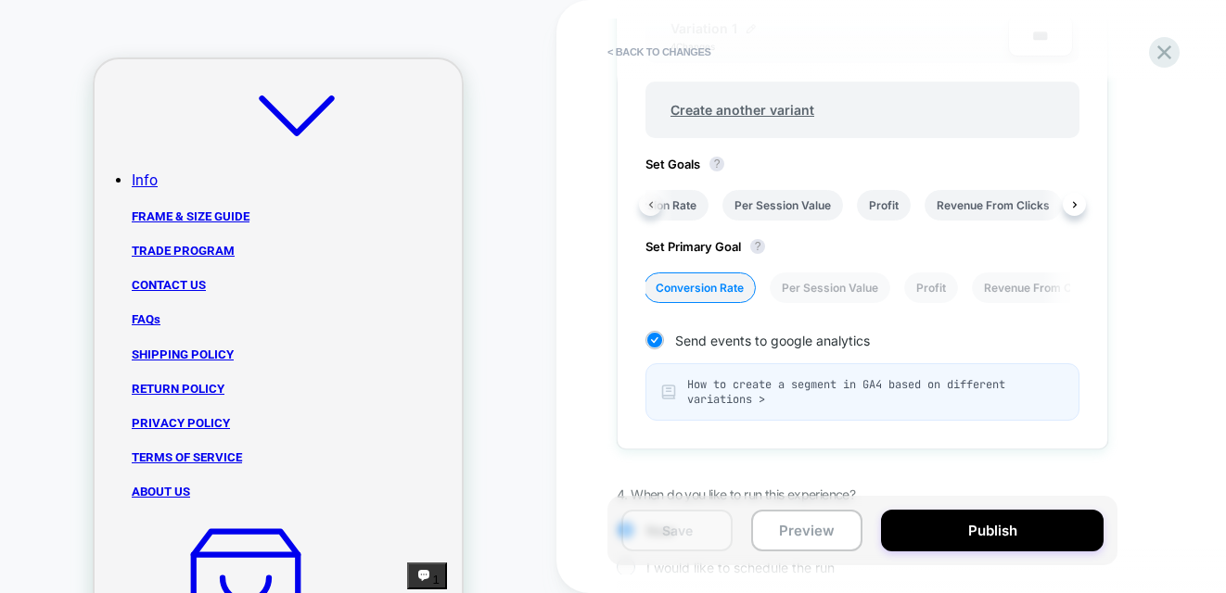
scroll to position [0, 0]
click at [707, 200] on li "Conversion Rate" at bounding box center [701, 205] width 112 height 31
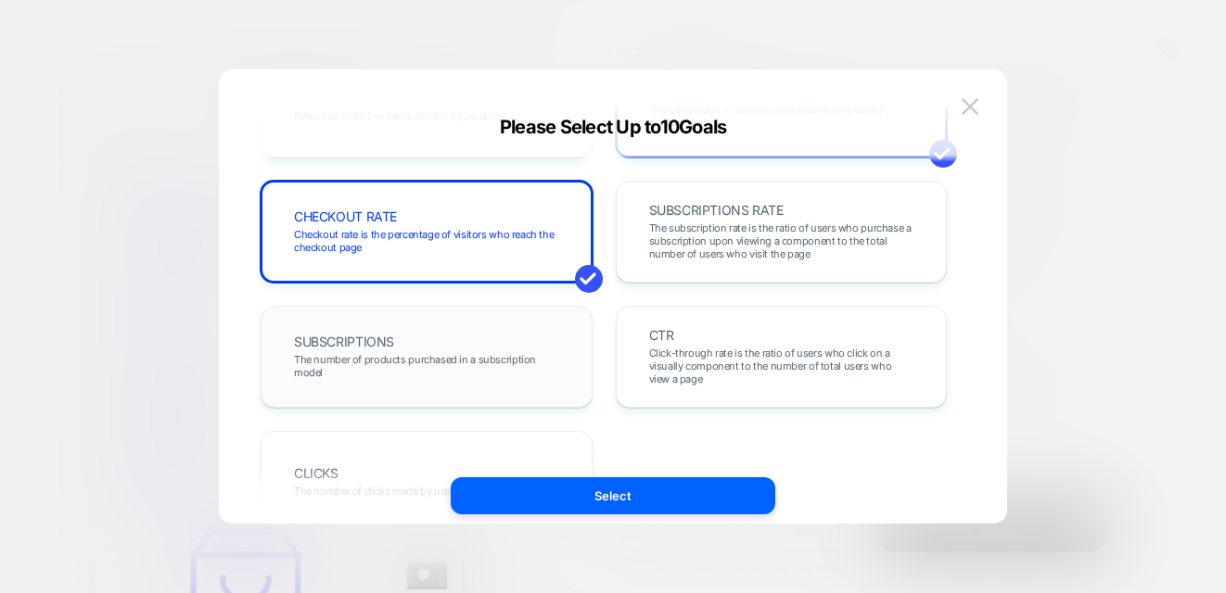
scroll to position [816, 0]
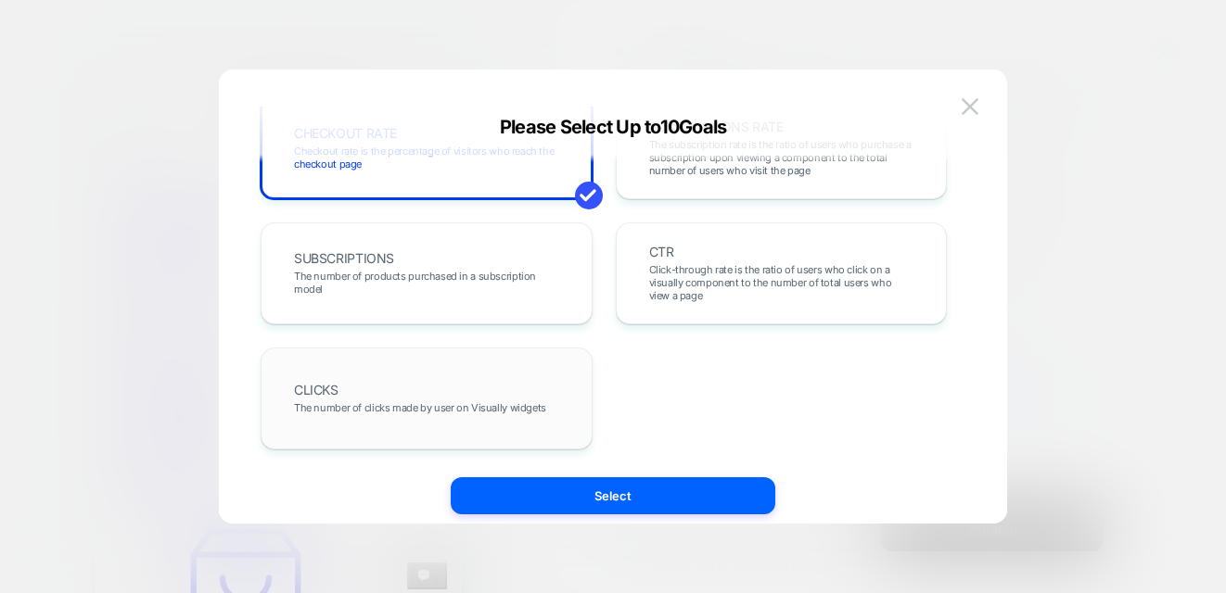
click at [393, 397] on div "CLICKS The number of clicks made by user on Visually widgets" at bounding box center [426, 398] width 293 height 63
click at [784, 275] on span "Click-through rate is the ratio of users who click on a visually component to t…" at bounding box center [781, 282] width 265 height 39
click at [440, 281] on span "The number of products purchased in a subscription model" at bounding box center [426, 283] width 265 height 26
click at [415, 394] on div "CLICKS The number of clicks made by user on Visually widgets" at bounding box center [426, 398] width 293 height 63
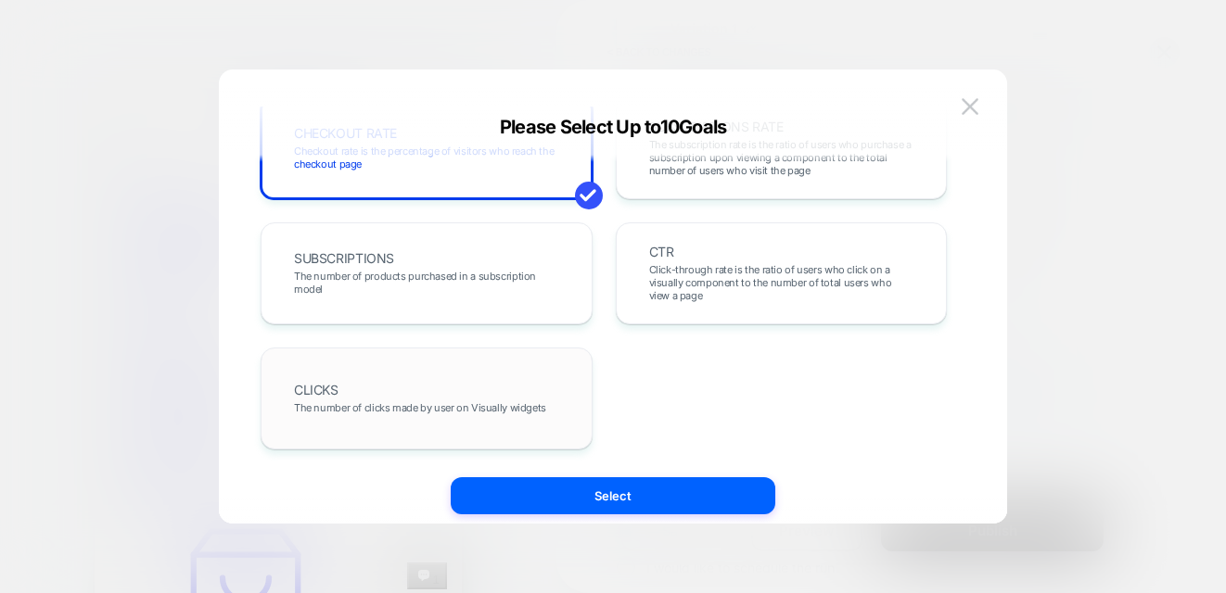
click at [415, 394] on div "CLICKS The number of clicks made by user on Visually widgets" at bounding box center [426, 398] width 293 height 63
click at [415, 393] on div "CLICKS The number of clicks made by user on Visually widgets" at bounding box center [426, 398] width 293 height 63
click at [416, 393] on div "CLICKS The number of clicks made by user on Visually widgets" at bounding box center [426, 398] width 293 height 63
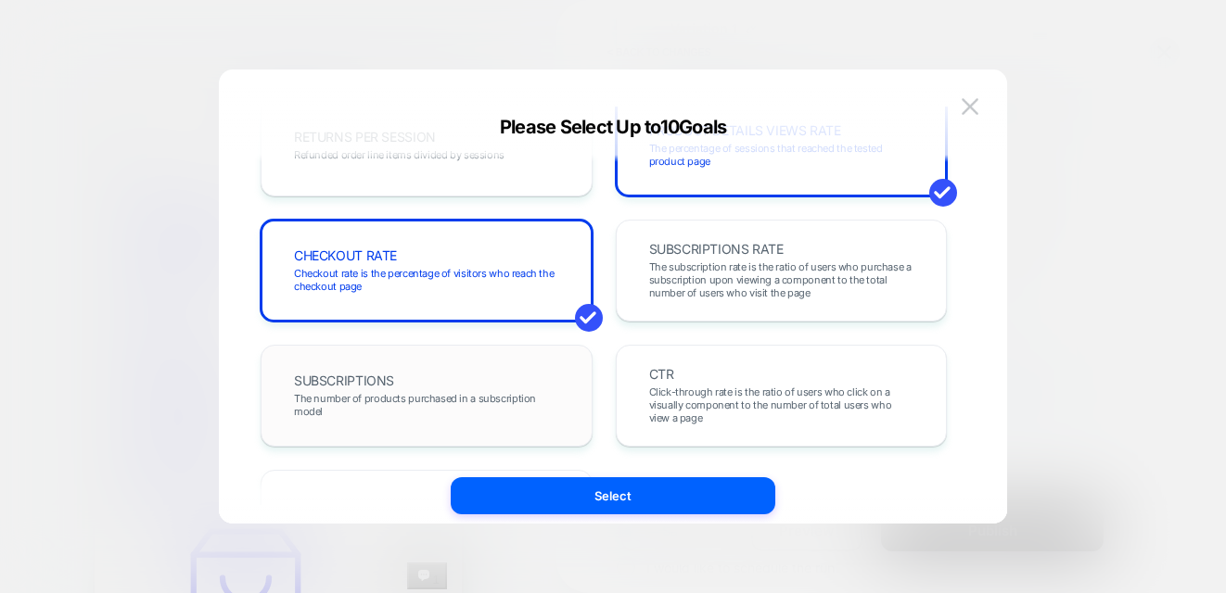
scroll to position [569, 0]
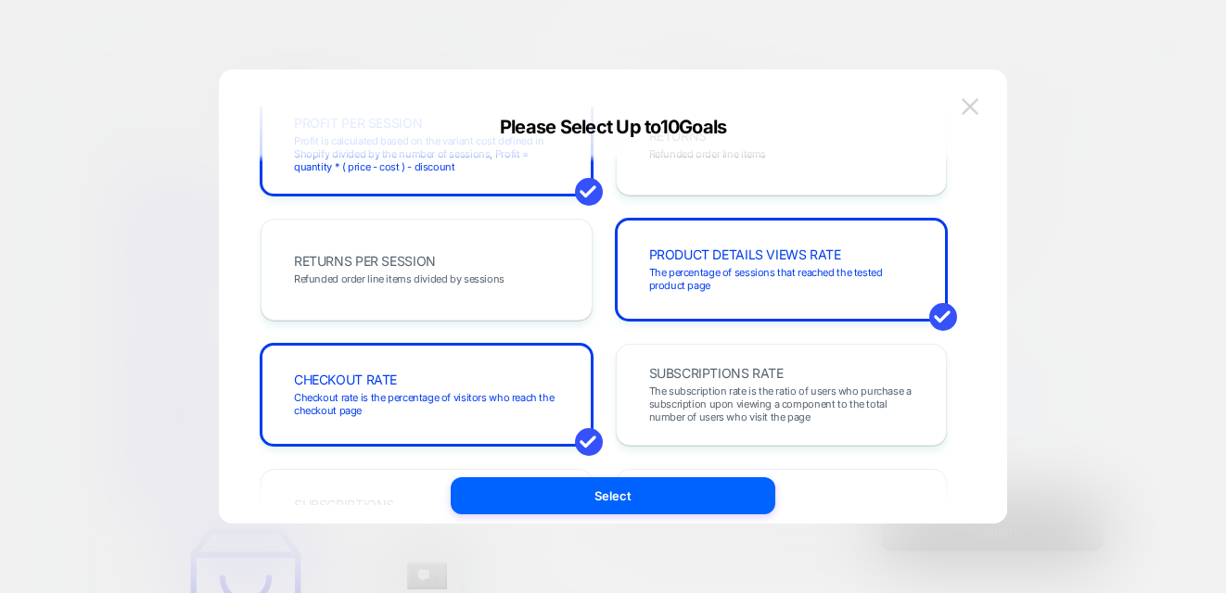
click at [967, 109] on img at bounding box center [970, 106] width 17 height 16
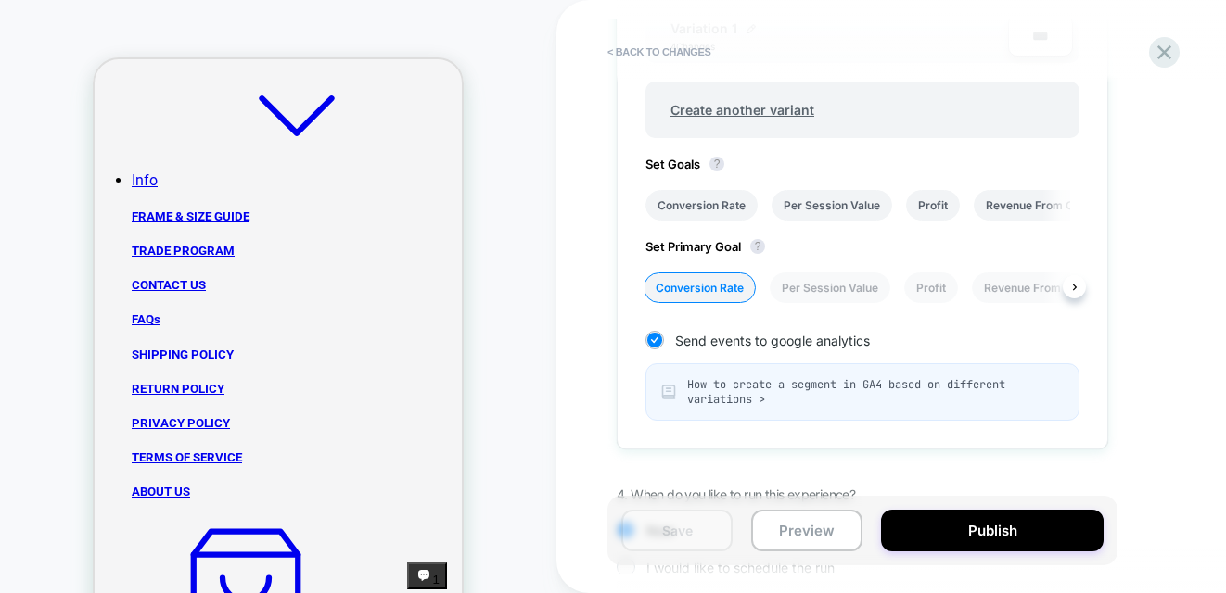
scroll to position [707, 0]
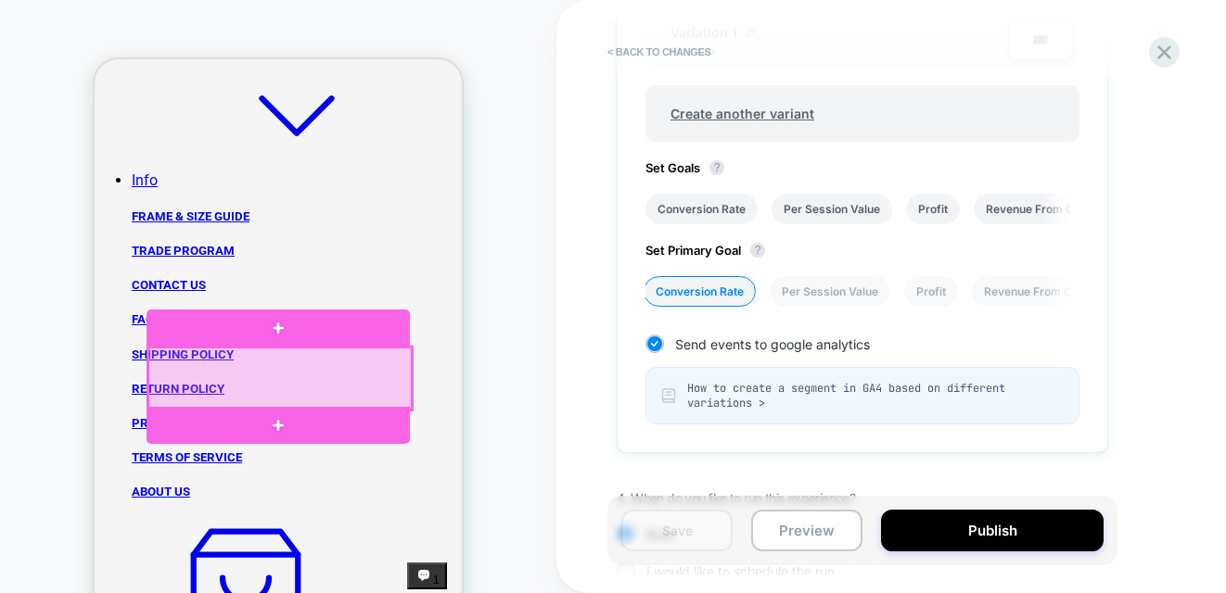
click at [240, 371] on div at bounding box center [279, 379] width 263 height 62
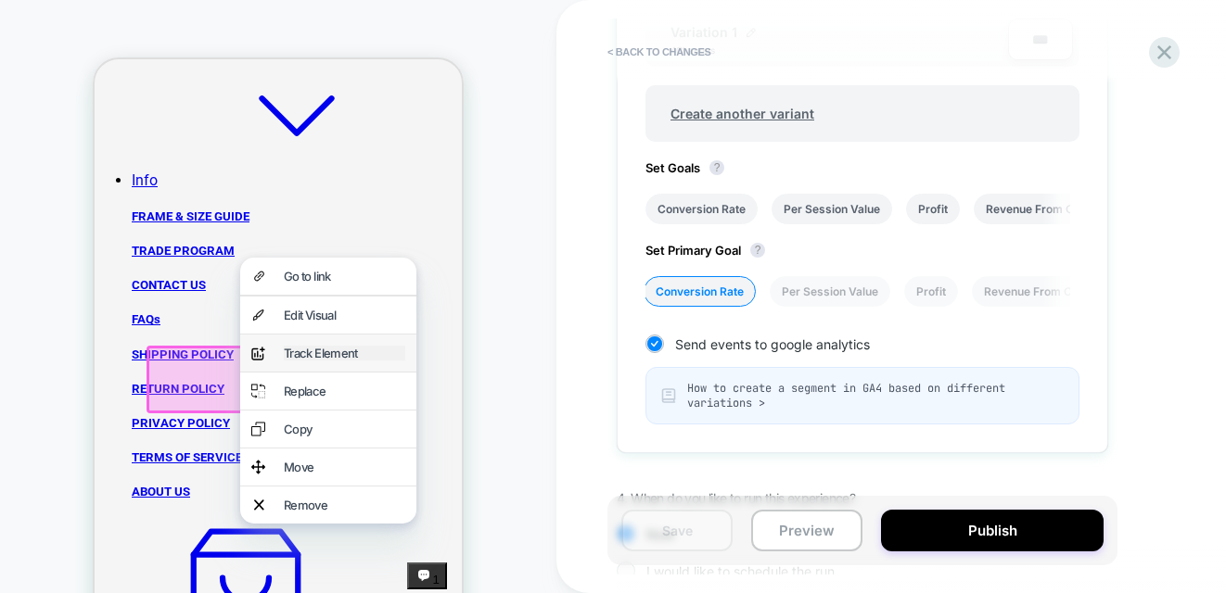
click at [304, 360] on div "Track Element" at bounding box center [344, 353] width 121 height 15
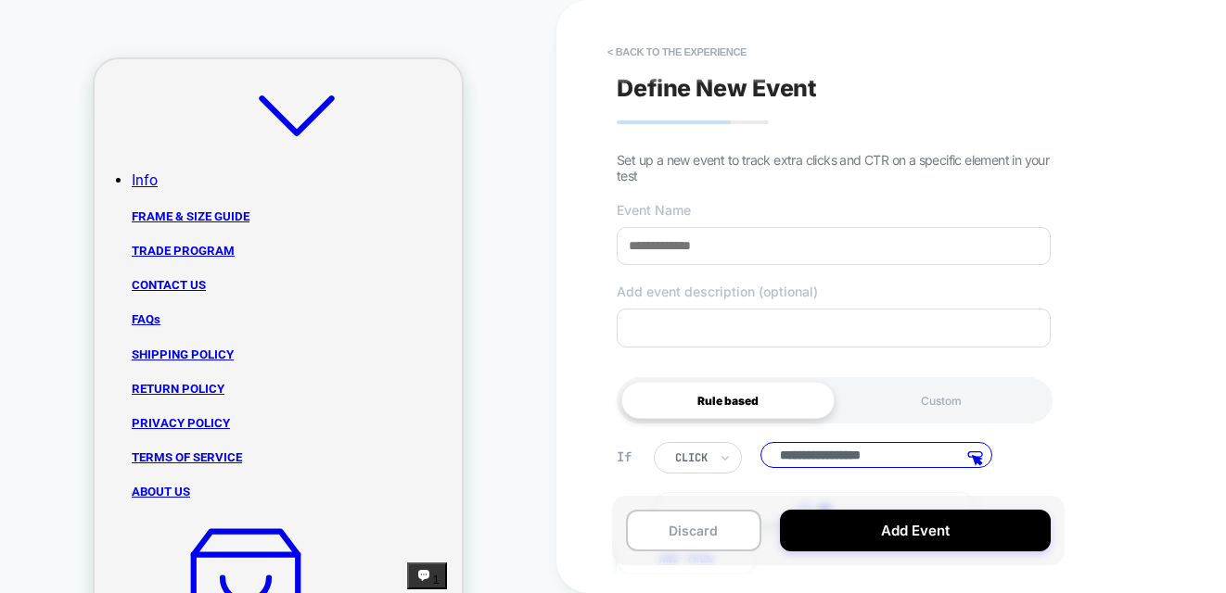
drag, startPoint x: 749, startPoint y: 250, endPoint x: 620, endPoint y: 248, distance: 128.9
click at [620, 248] on input at bounding box center [834, 246] width 434 height 38
type input "*"
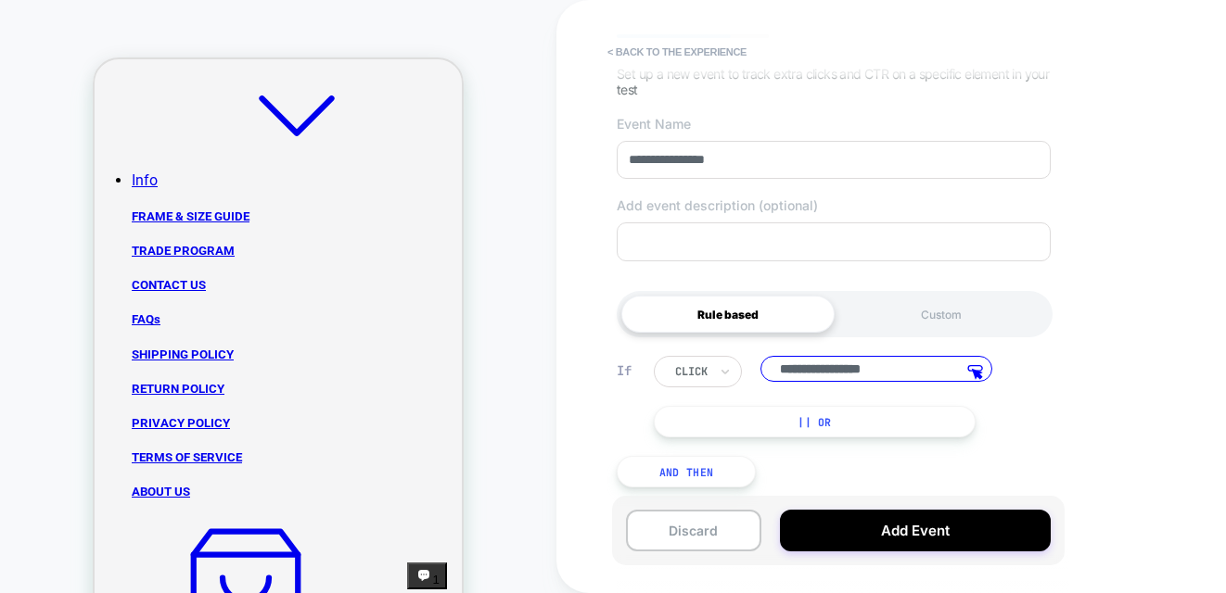
scroll to position [94, 0]
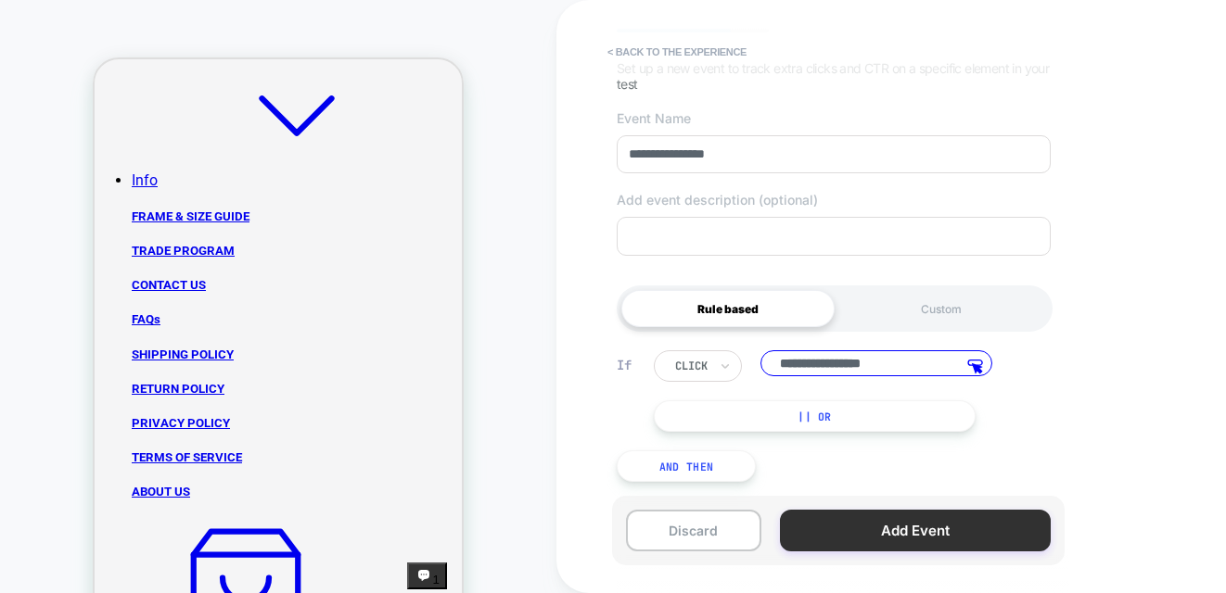
type input "**********"
click at [932, 538] on button "Add Event" at bounding box center [915, 531] width 271 height 42
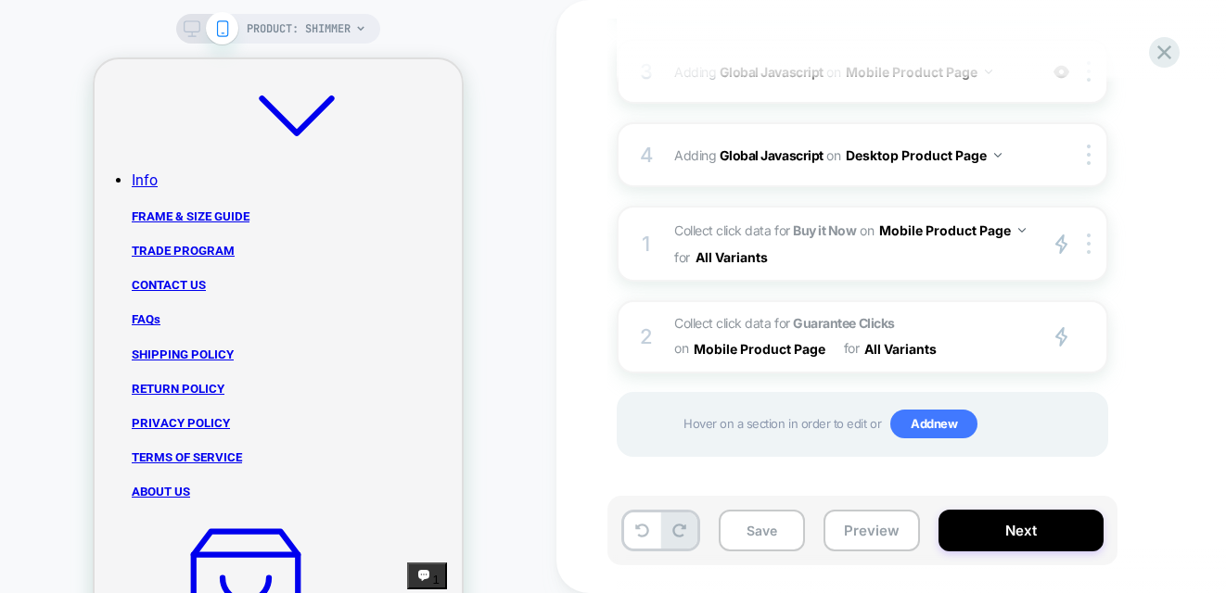
scroll to position [468, 0]
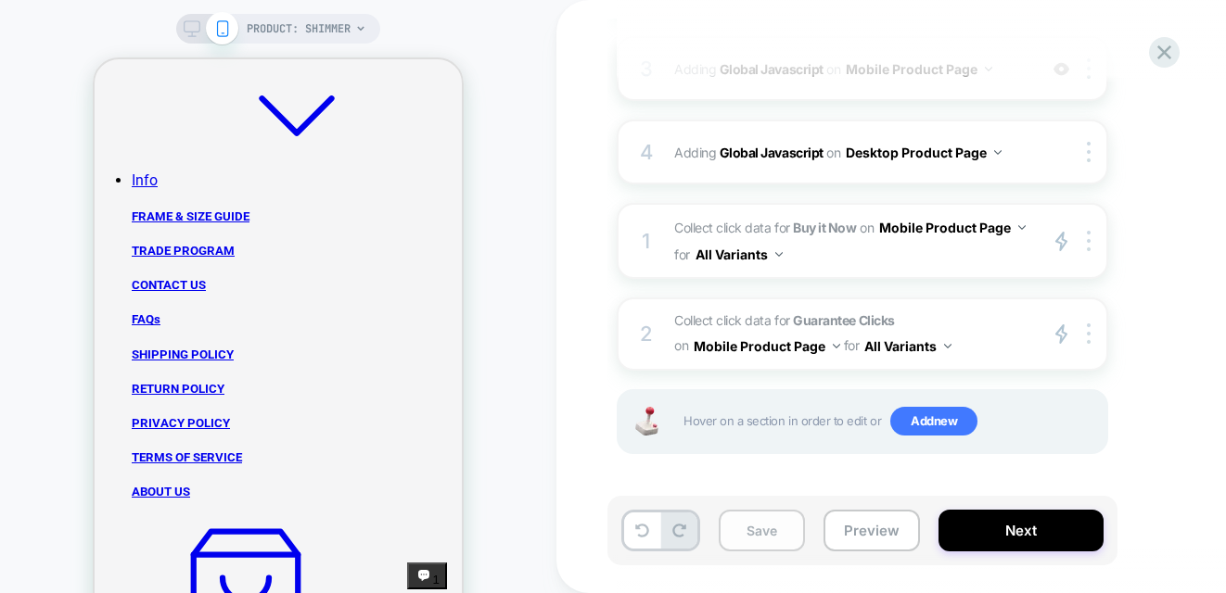
click at [748, 536] on button "Save" at bounding box center [762, 531] width 86 height 42
